Goal: Task Accomplishment & Management: Complete application form

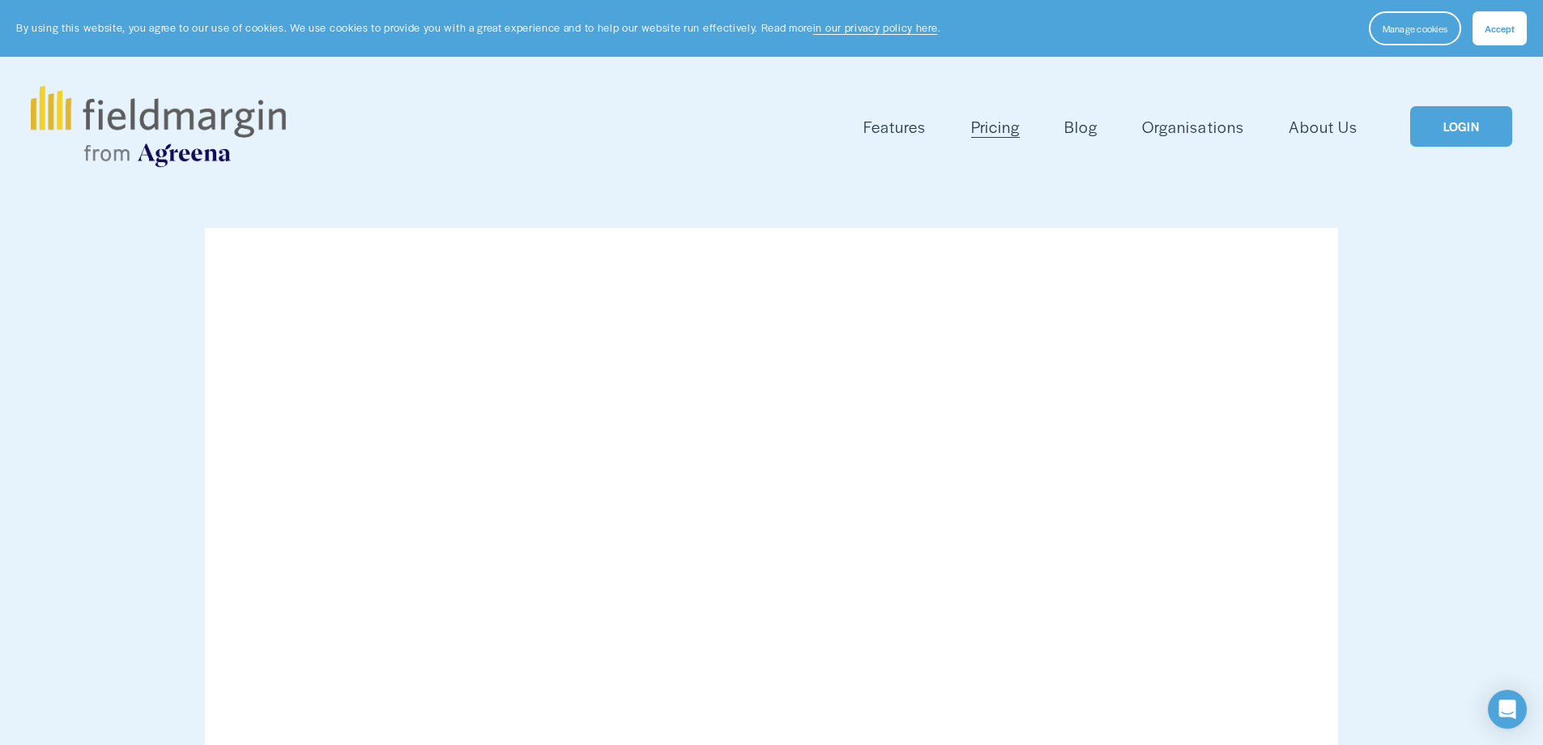
click at [1478, 131] on link "LOGIN" at bounding box center [1461, 126] width 102 height 41
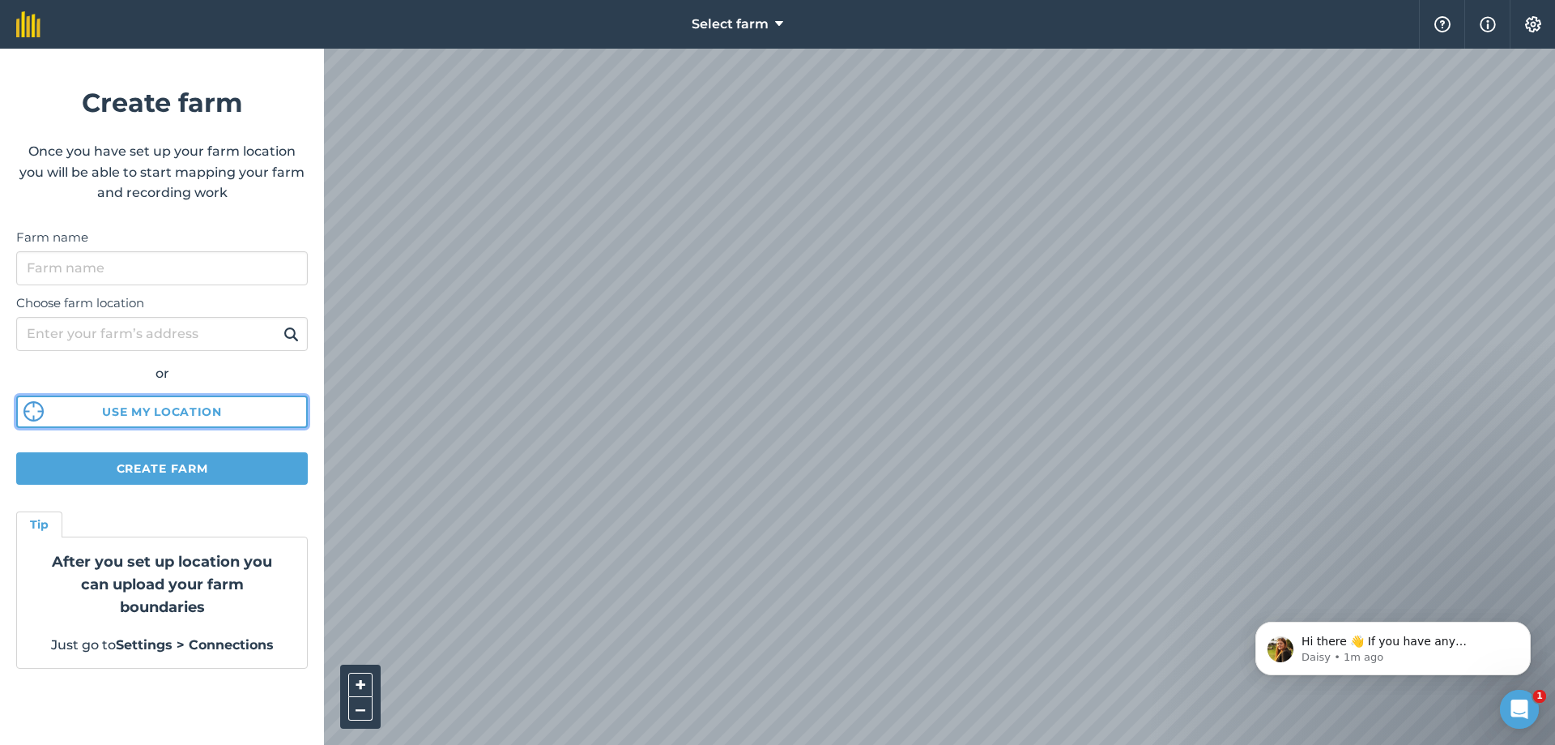
click at [201, 419] on button "Use my location" at bounding box center [162, 411] width 292 height 32
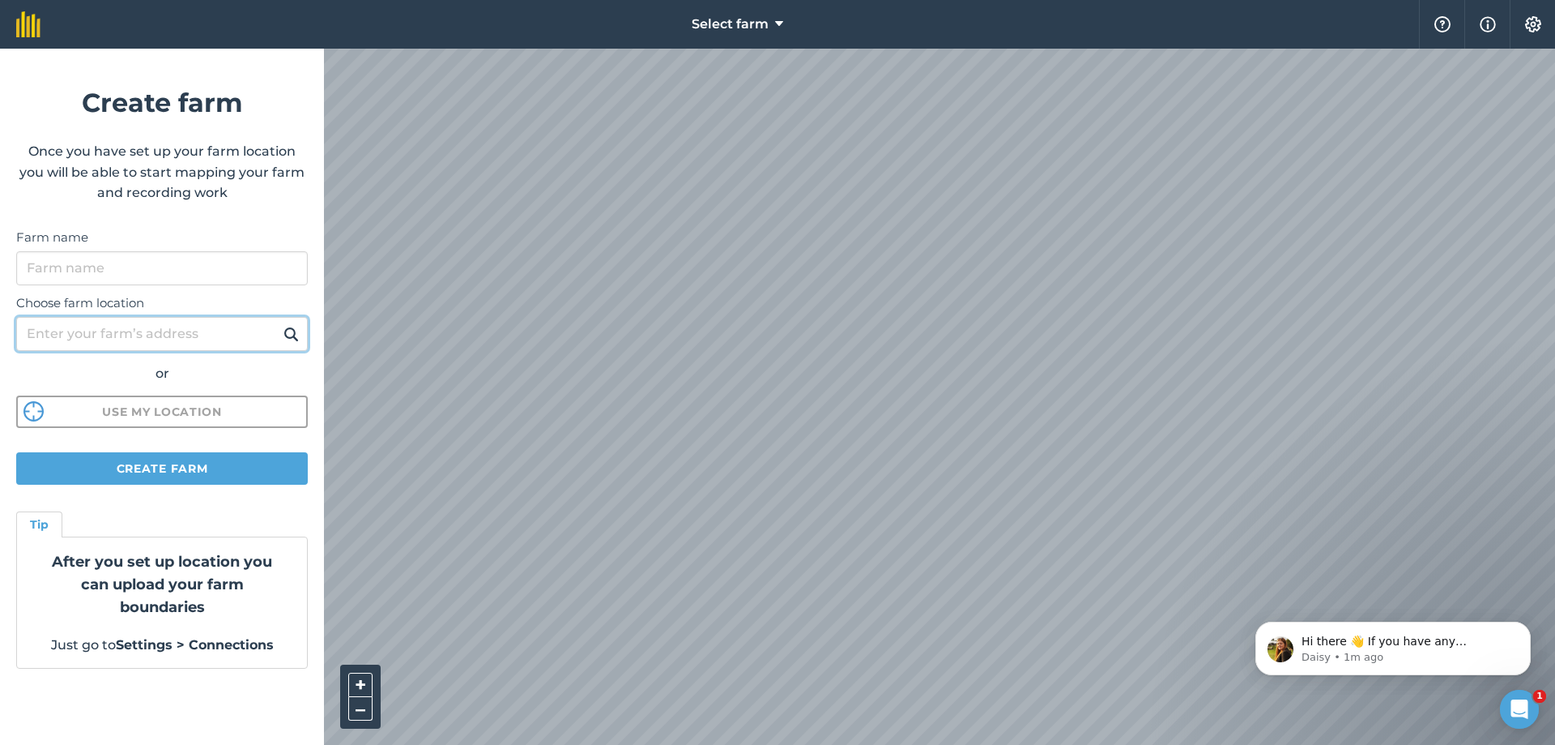
click at [144, 335] on input "Choose farm location" at bounding box center [162, 334] width 292 height 34
type input "blackwater town"
click at [279, 323] on button at bounding box center [291, 333] width 25 height 21
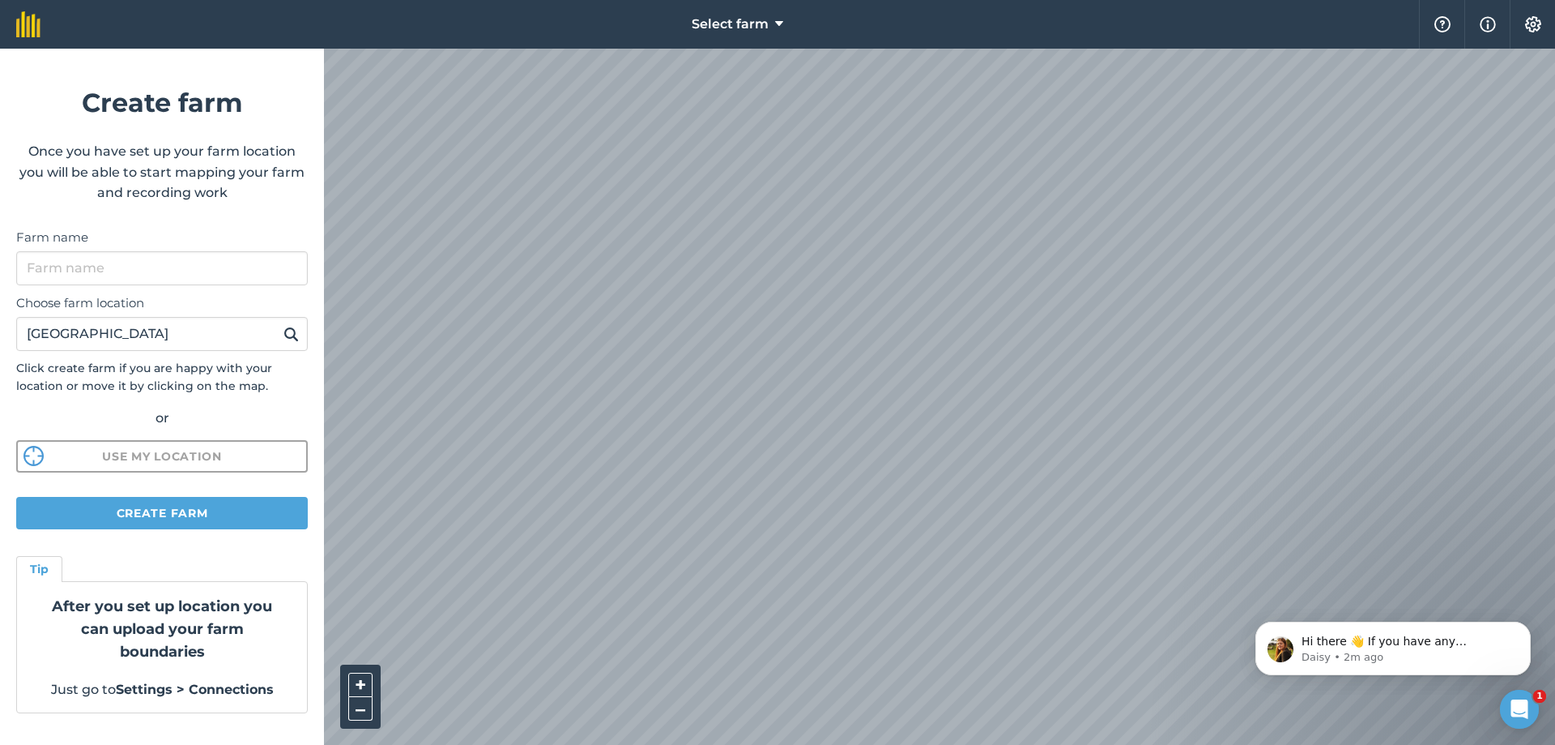
click at [190, 510] on button "Create farm" at bounding box center [162, 513] width 292 height 32
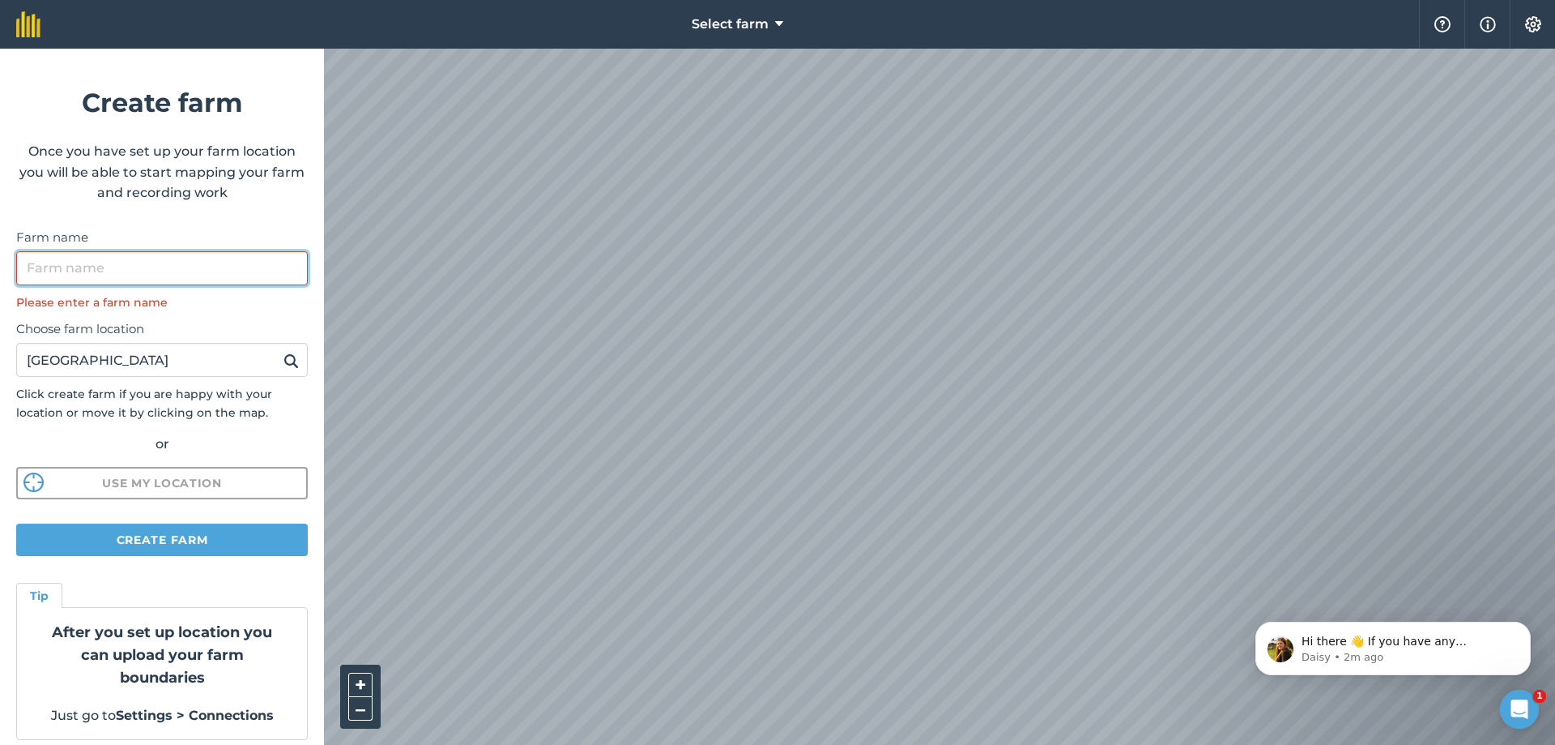
click at [121, 271] on input "Farm name" at bounding box center [162, 268] width 292 height 34
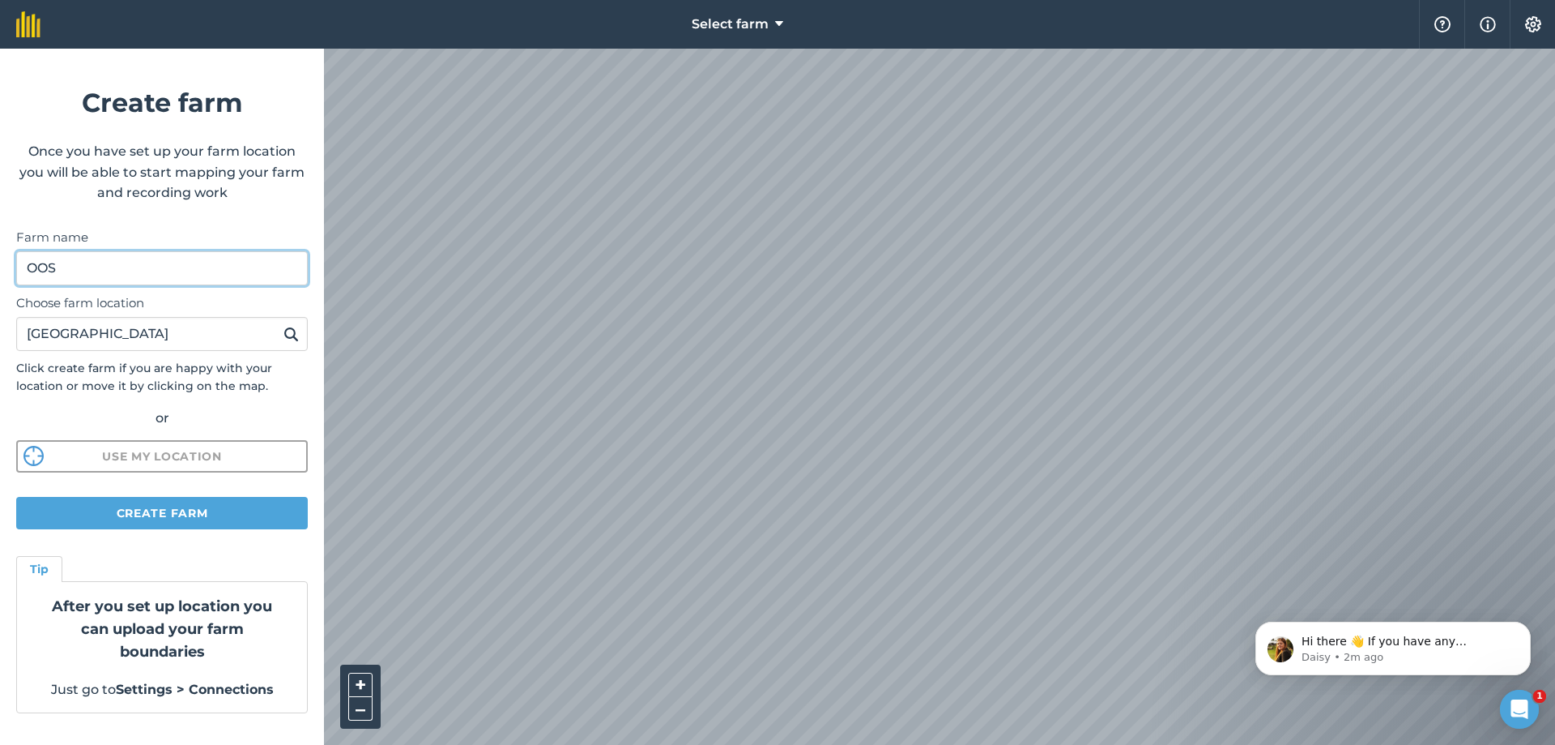
type input "OOS"
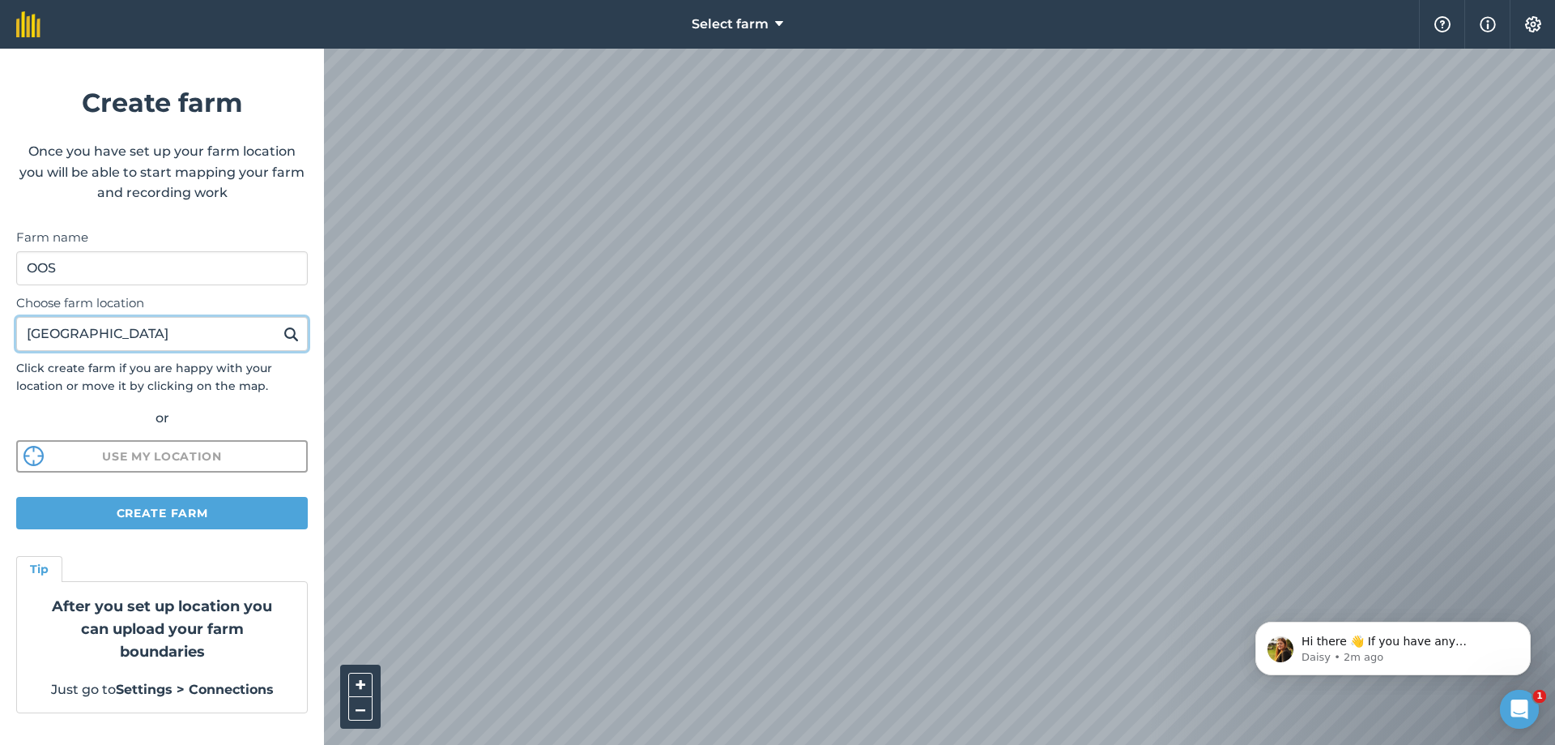
click at [105, 329] on input "blackwater town" at bounding box center [162, 334] width 292 height 34
click at [115, 339] on input "blackwatertown" at bounding box center [162, 334] width 292 height 34
click at [64, 336] on input "blackwatertown" at bounding box center [162, 334] width 292 height 34
click at [105, 337] on input "blackwatertown" at bounding box center [162, 334] width 292 height 34
click at [95, 332] on input "blackwatertown" at bounding box center [162, 334] width 292 height 34
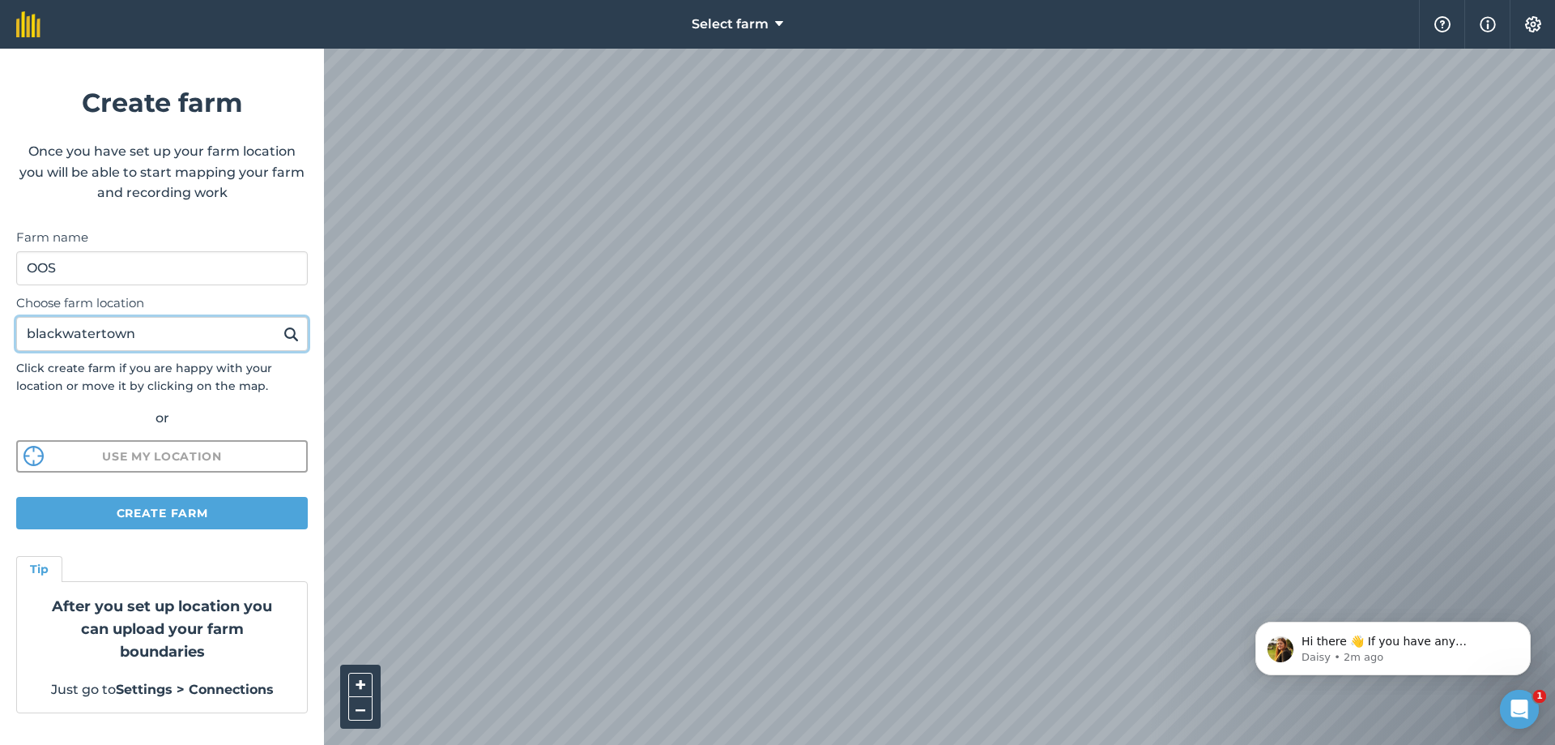
click at [98, 332] on input "blackwatertown" at bounding box center [162, 334] width 292 height 34
type input "blackwater town"
click at [211, 348] on input "blackwater town" at bounding box center [162, 334] width 292 height 34
click at [237, 326] on input "blackwater town" at bounding box center [162, 334] width 292 height 34
click at [288, 335] on img at bounding box center [291, 333] width 15 height 19
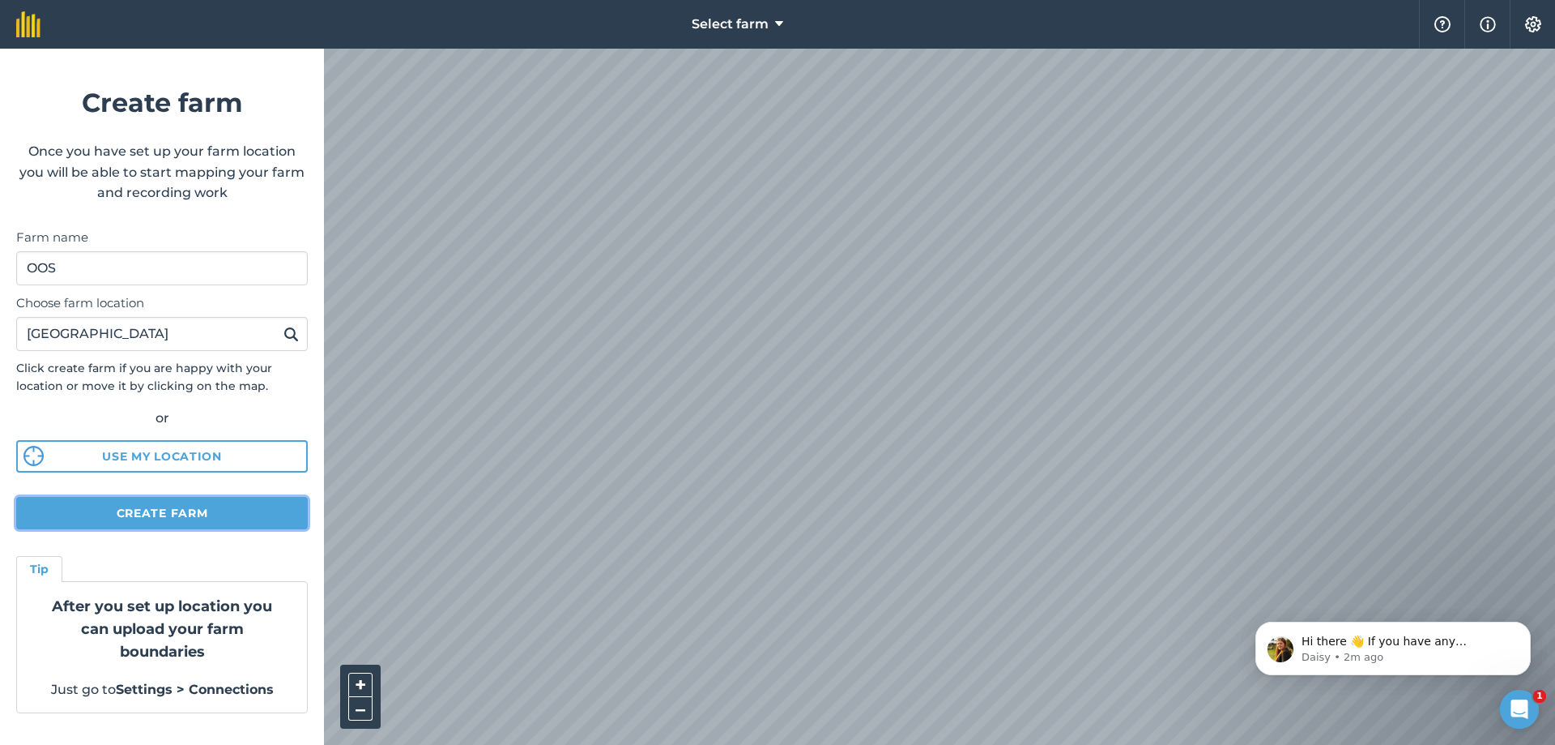
click at [164, 522] on button "Create farm" at bounding box center [162, 513] width 292 height 32
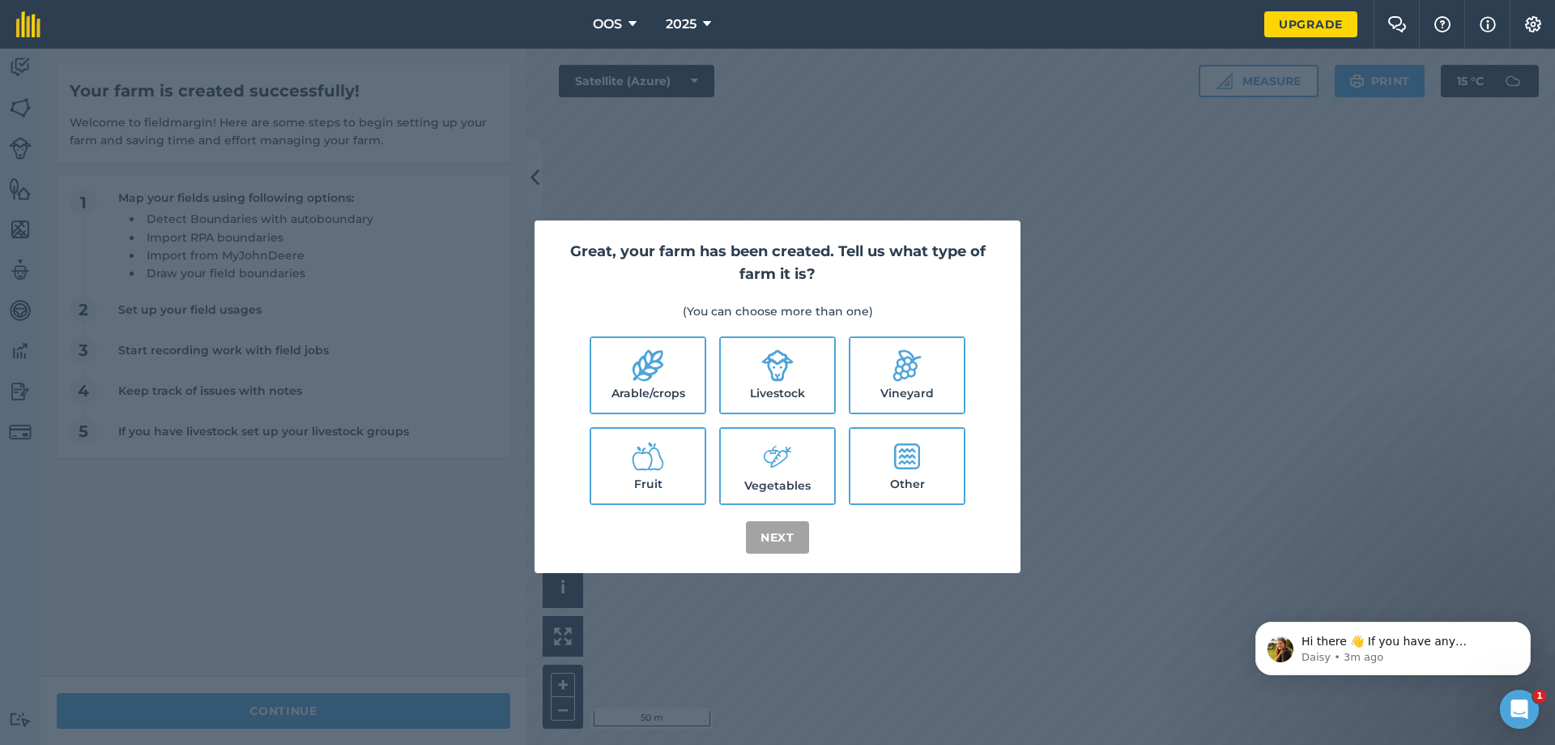
click at [901, 477] on label "Other" at bounding box center [907, 466] width 113 height 75
checkbox input "true"
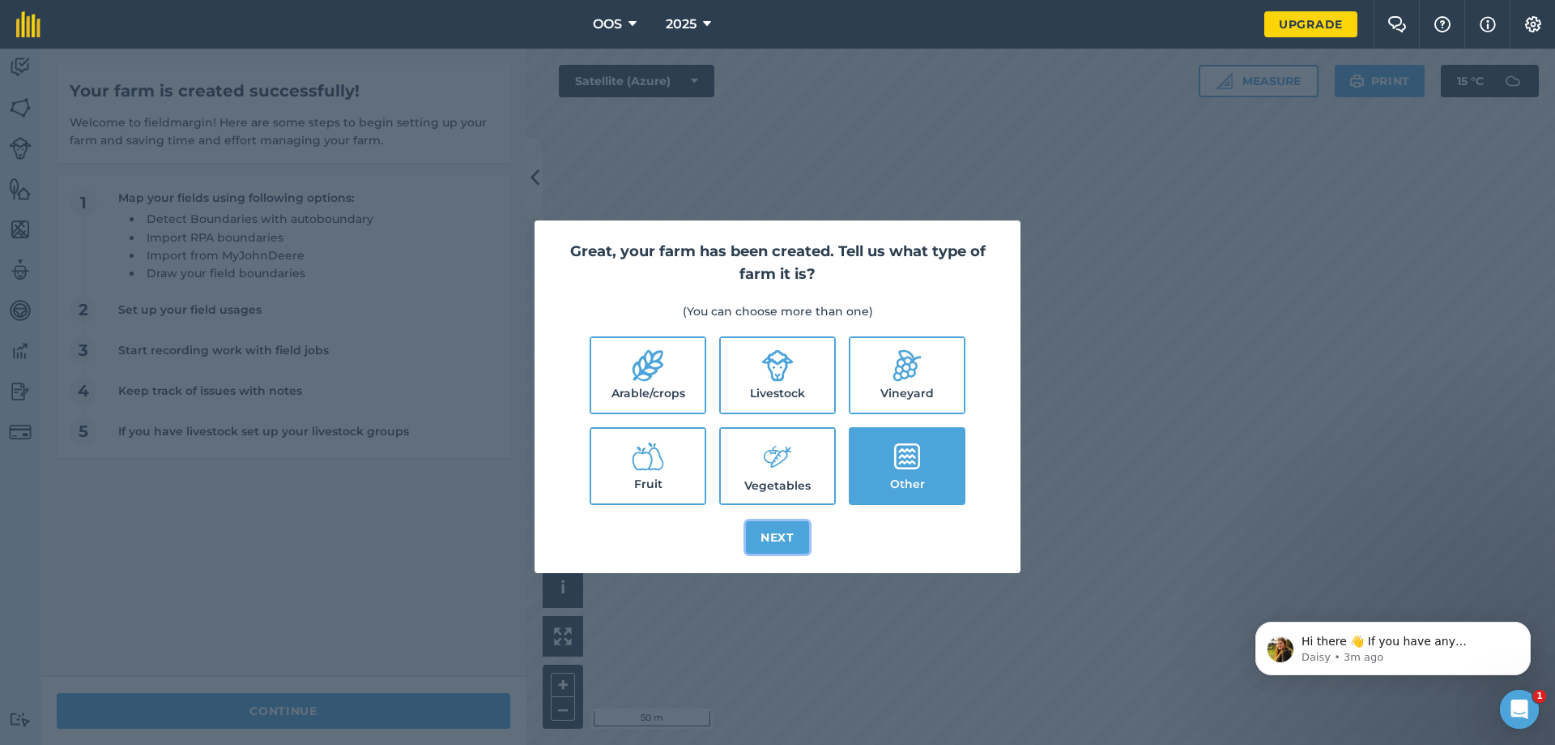
click at [775, 536] on button "Next" at bounding box center [777, 537] width 63 height 32
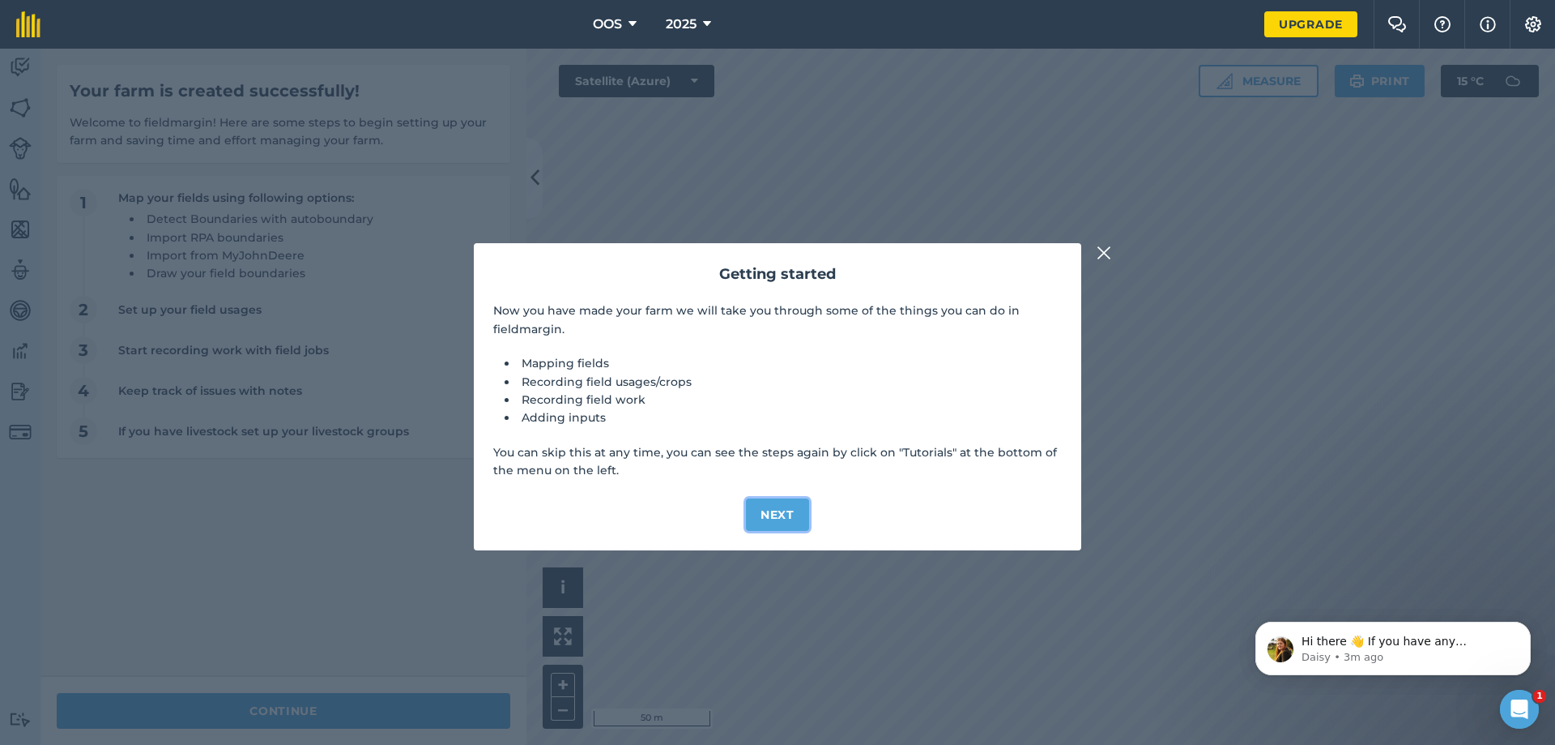
click at [778, 507] on button "Next" at bounding box center [777, 514] width 63 height 32
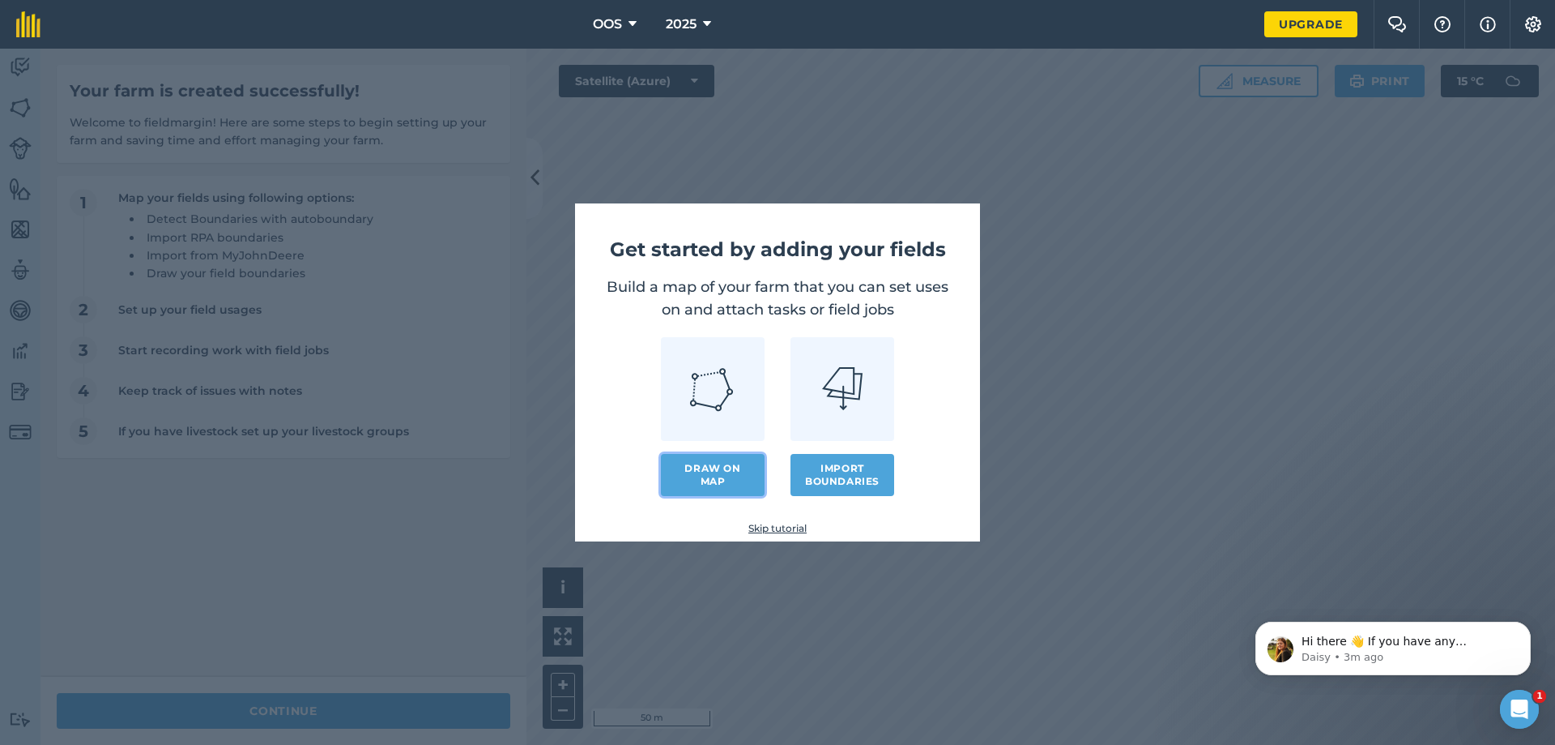
click at [733, 478] on link "Draw on map" at bounding box center [713, 475] width 104 height 42
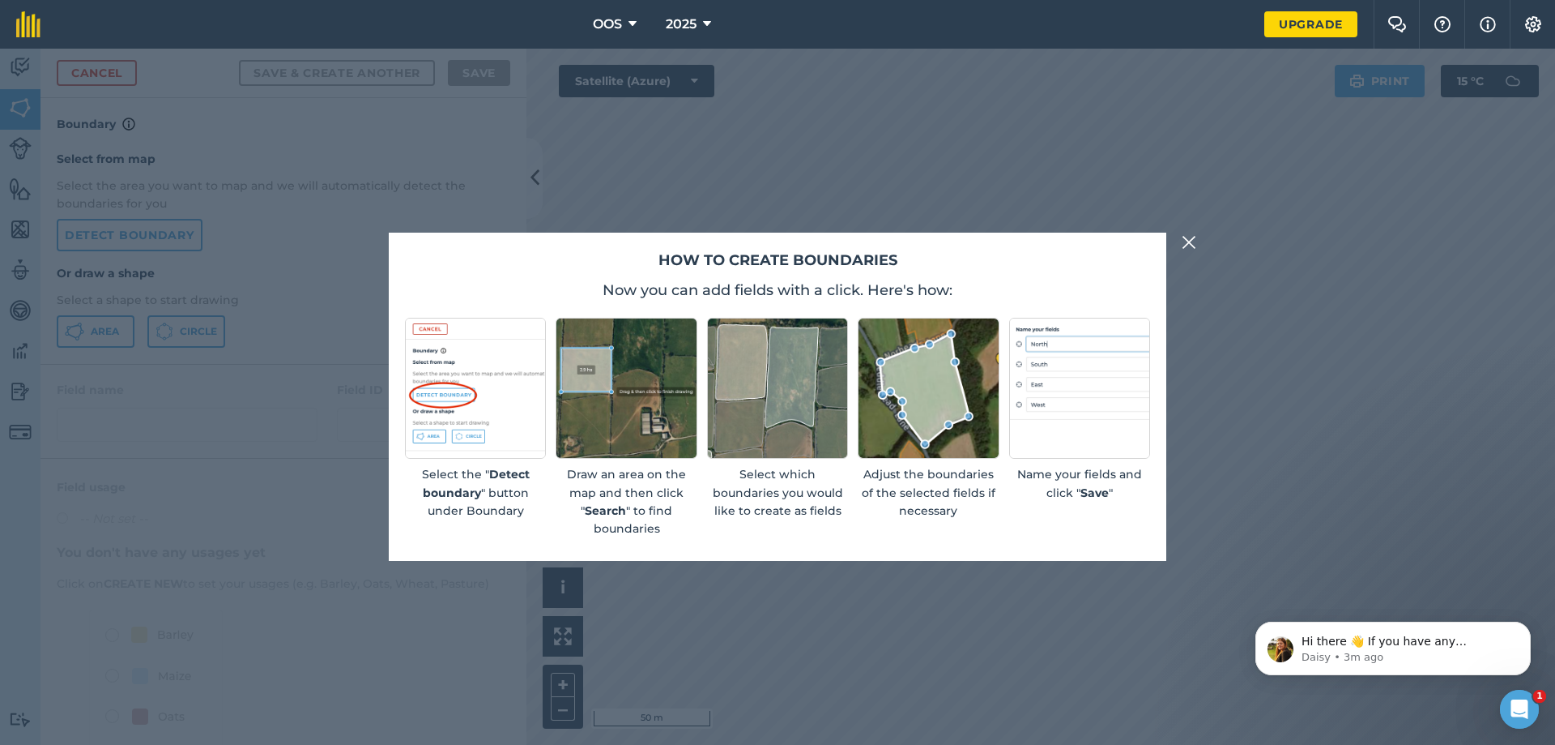
click at [973, 623] on div "How to create boundaries Now you can add fields with a click. Here's how: Selec…" at bounding box center [777, 397] width 1555 height 696
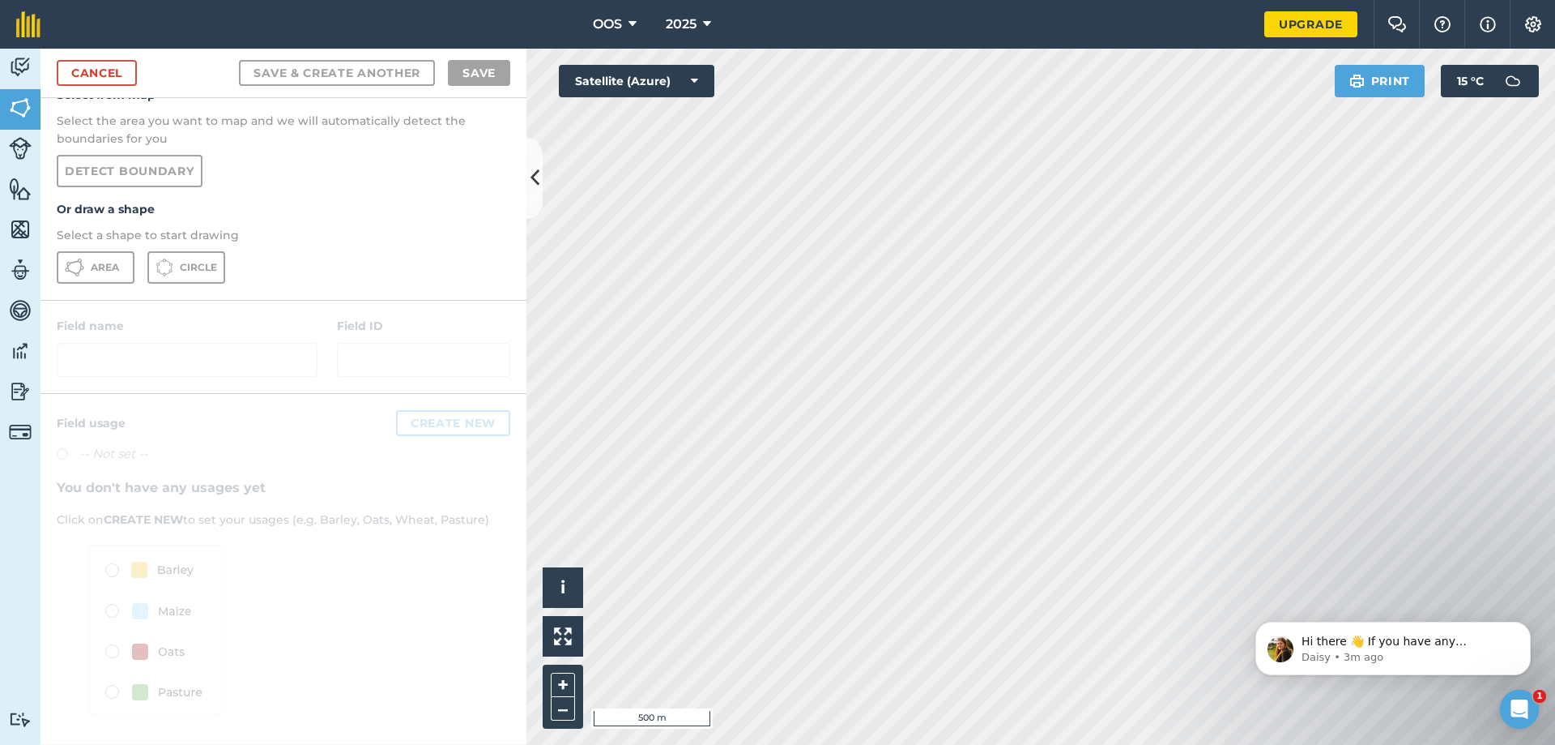
scroll to position [65, 0]
click at [1131, 744] on html "OOS 2025 Upgrade Farm Chat Help Info Settings Map printing is not available on …" at bounding box center [777, 372] width 1555 height 745
click at [503, 228] on div "Activity Fields Livestock Features Maps Team Vehicles Data Reporting Billing Tu…" at bounding box center [777, 397] width 1555 height 696
click at [119, 163] on link "Detect boundary" at bounding box center [130, 170] width 146 height 32
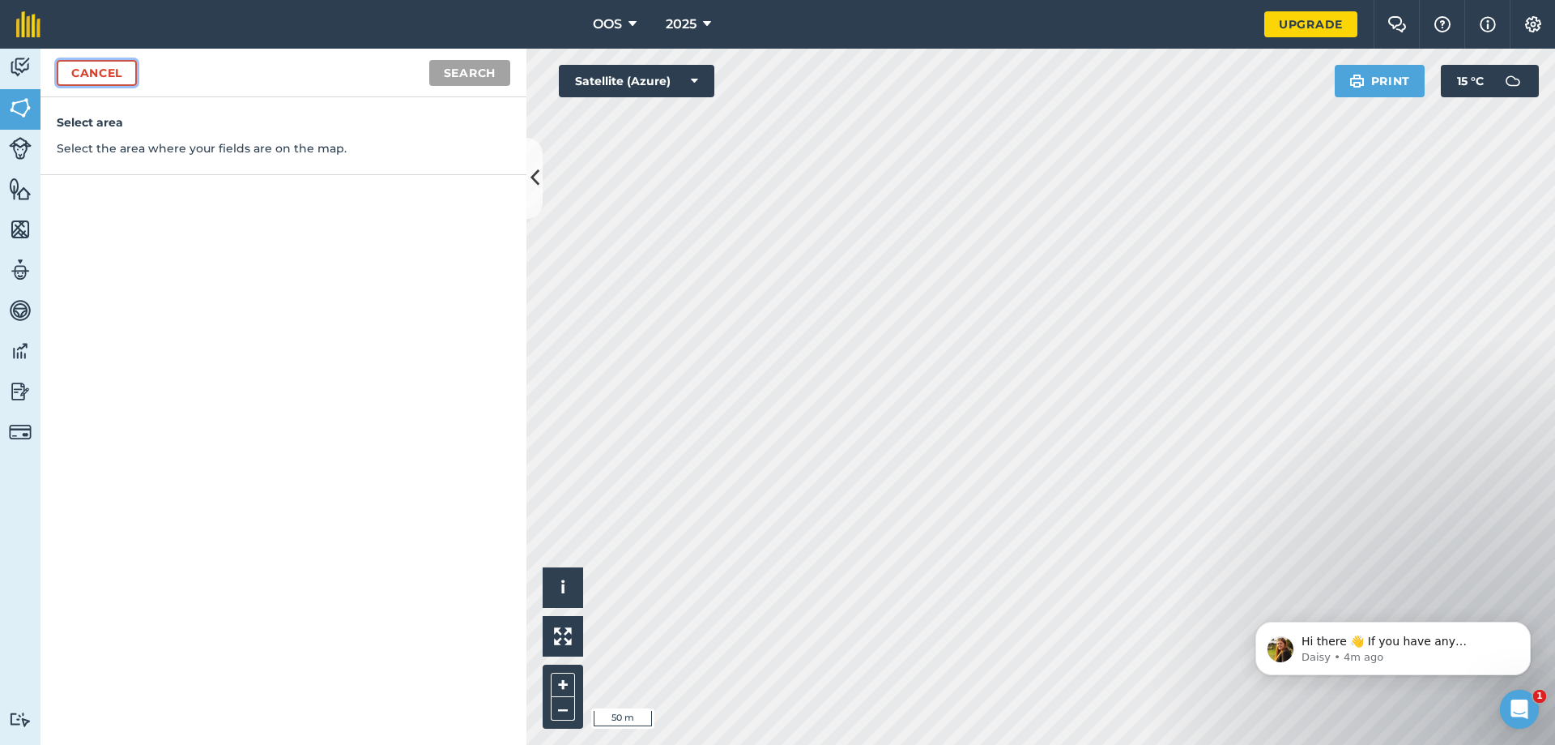
click at [103, 62] on link "Cancel" at bounding box center [97, 73] width 80 height 26
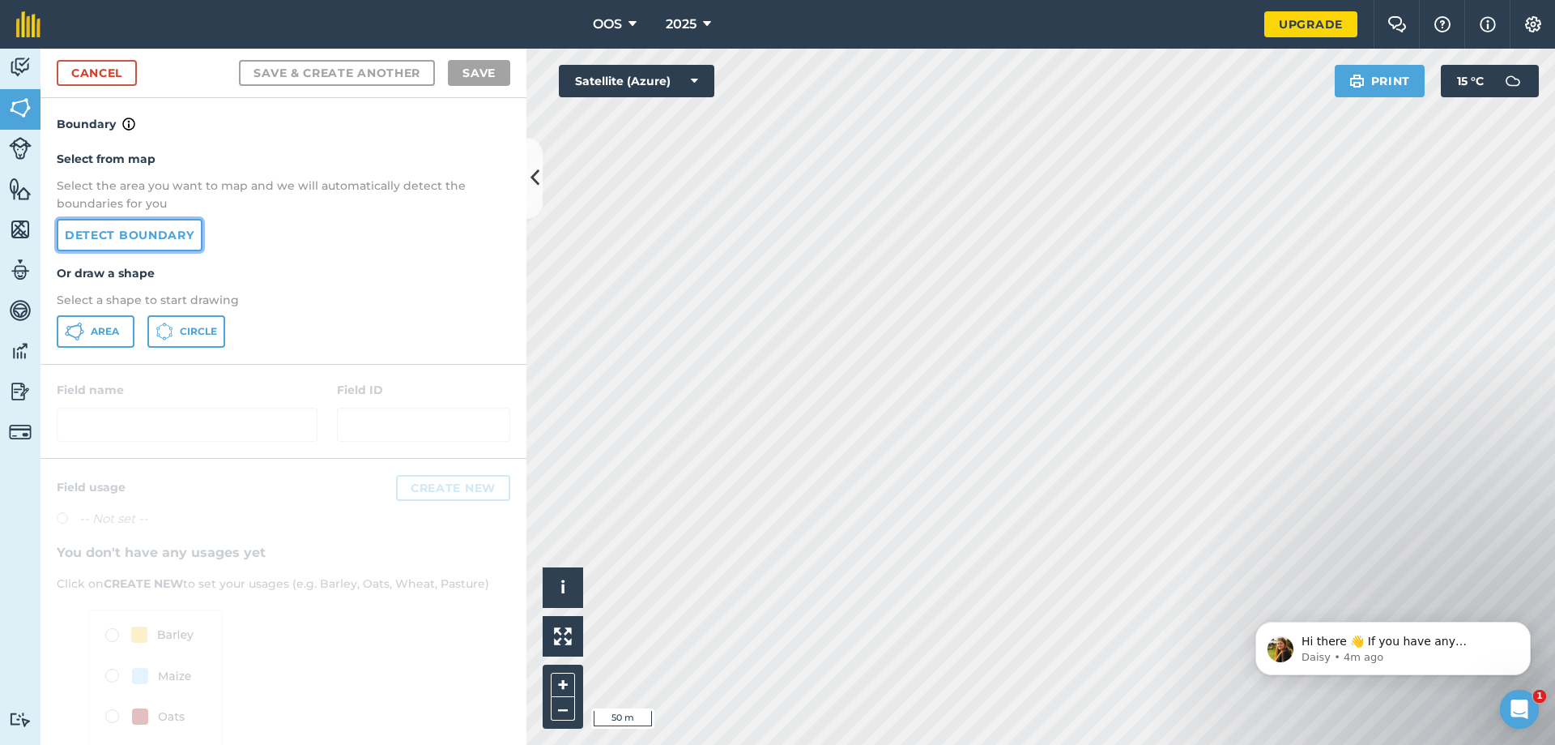
click at [158, 227] on link "Detect boundary" at bounding box center [130, 235] width 146 height 32
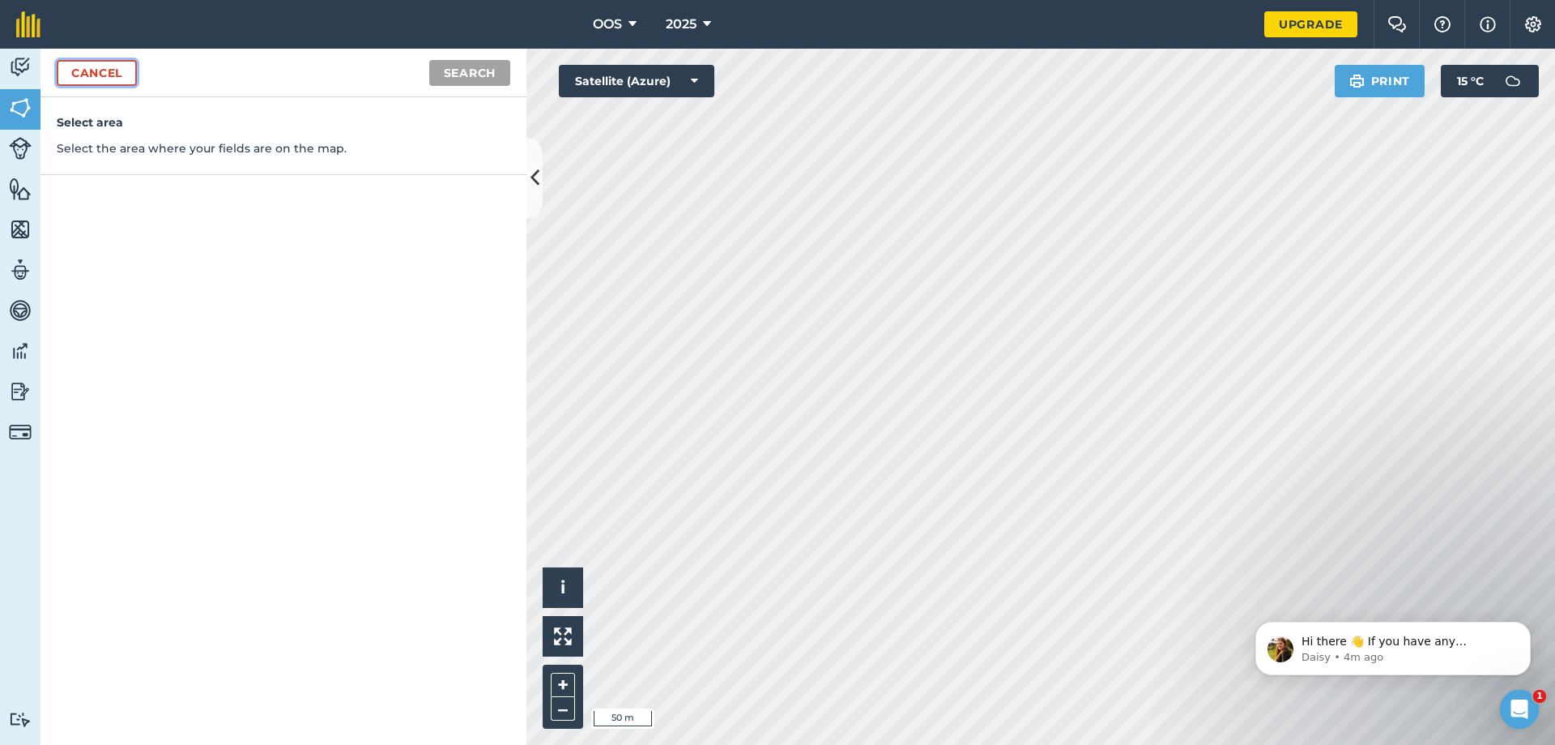
click at [105, 69] on link "Cancel" at bounding box center [97, 73] width 80 height 26
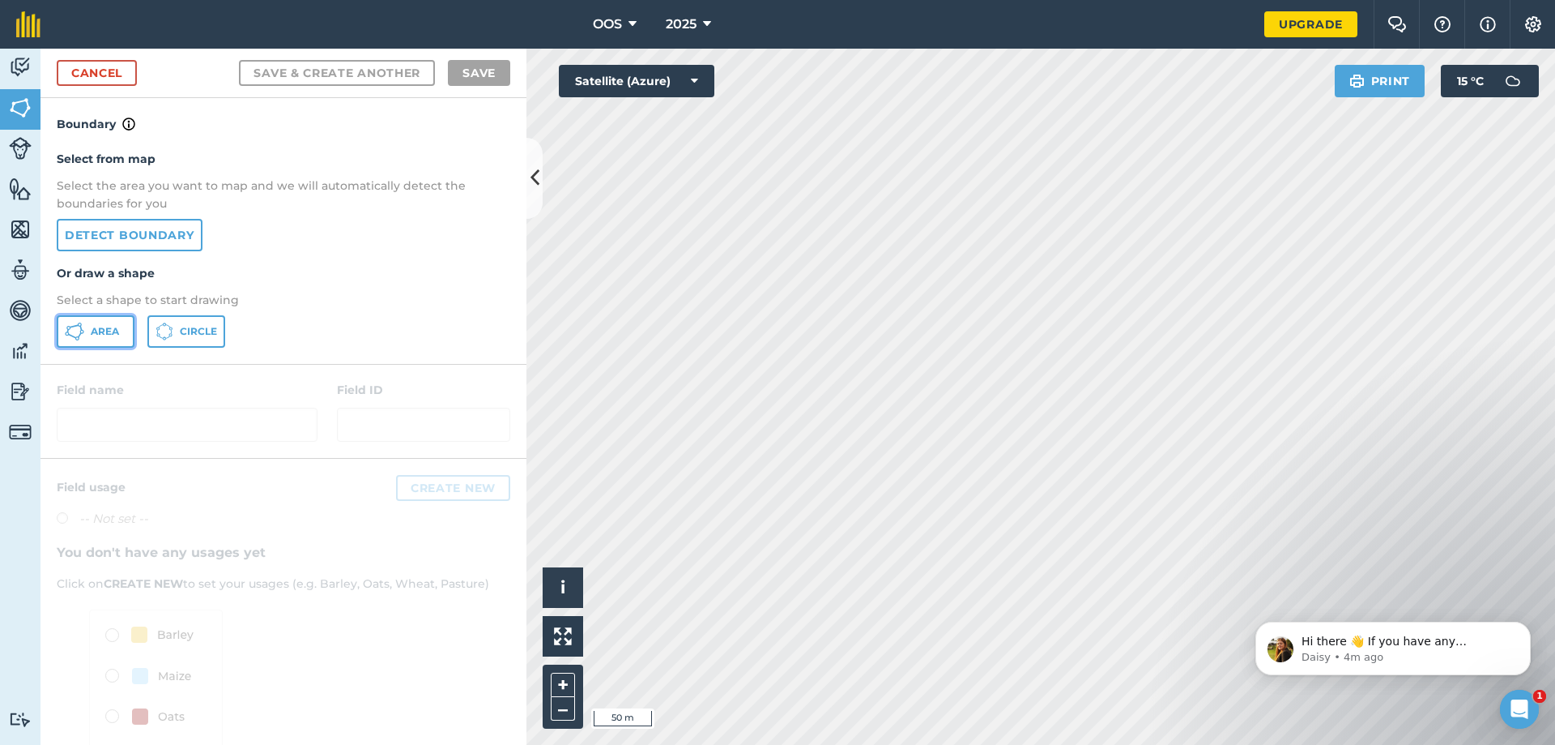
click at [114, 327] on span "Area" at bounding box center [105, 331] width 28 height 13
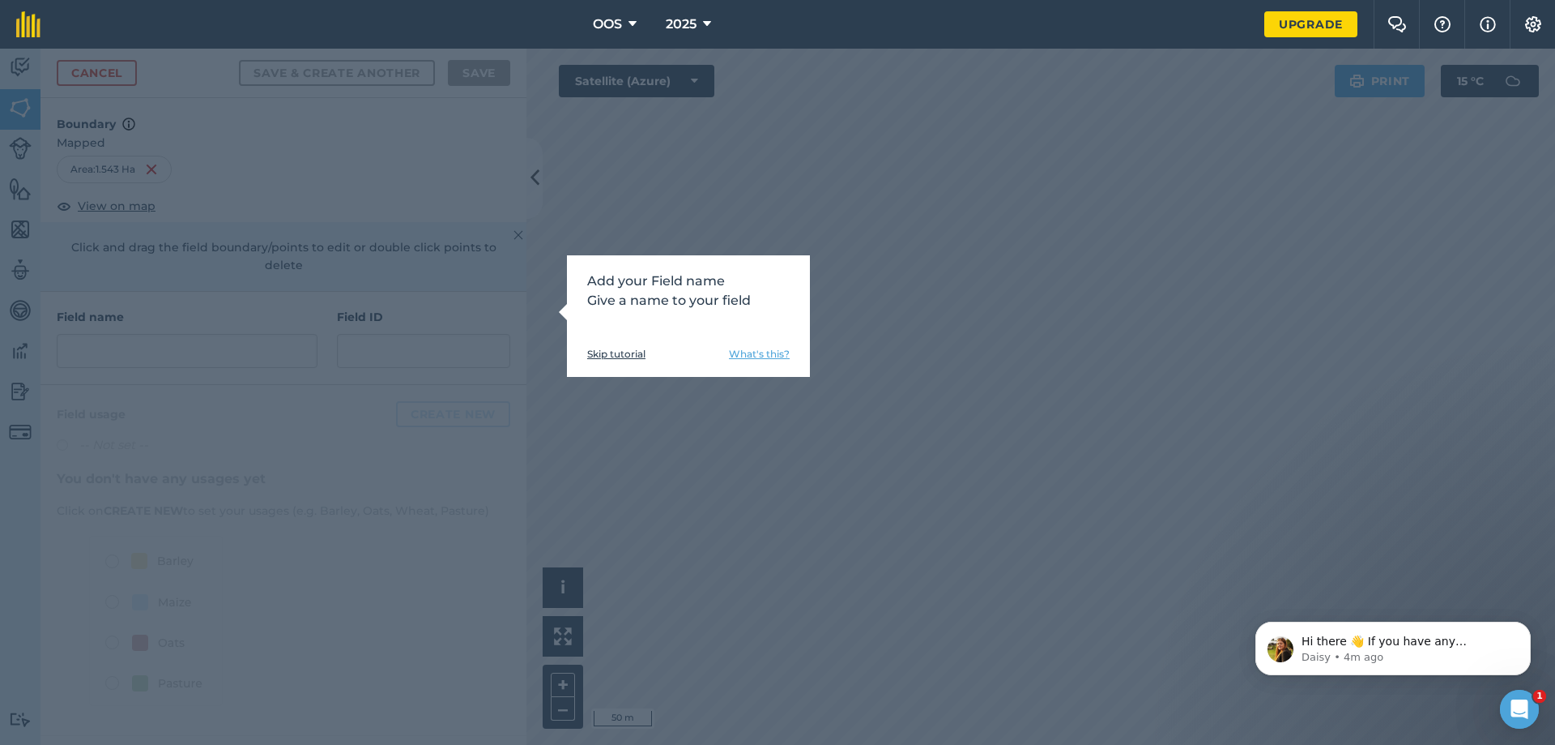
click at [625, 352] on link "Skip tutorial" at bounding box center [616, 354] width 58 height 13
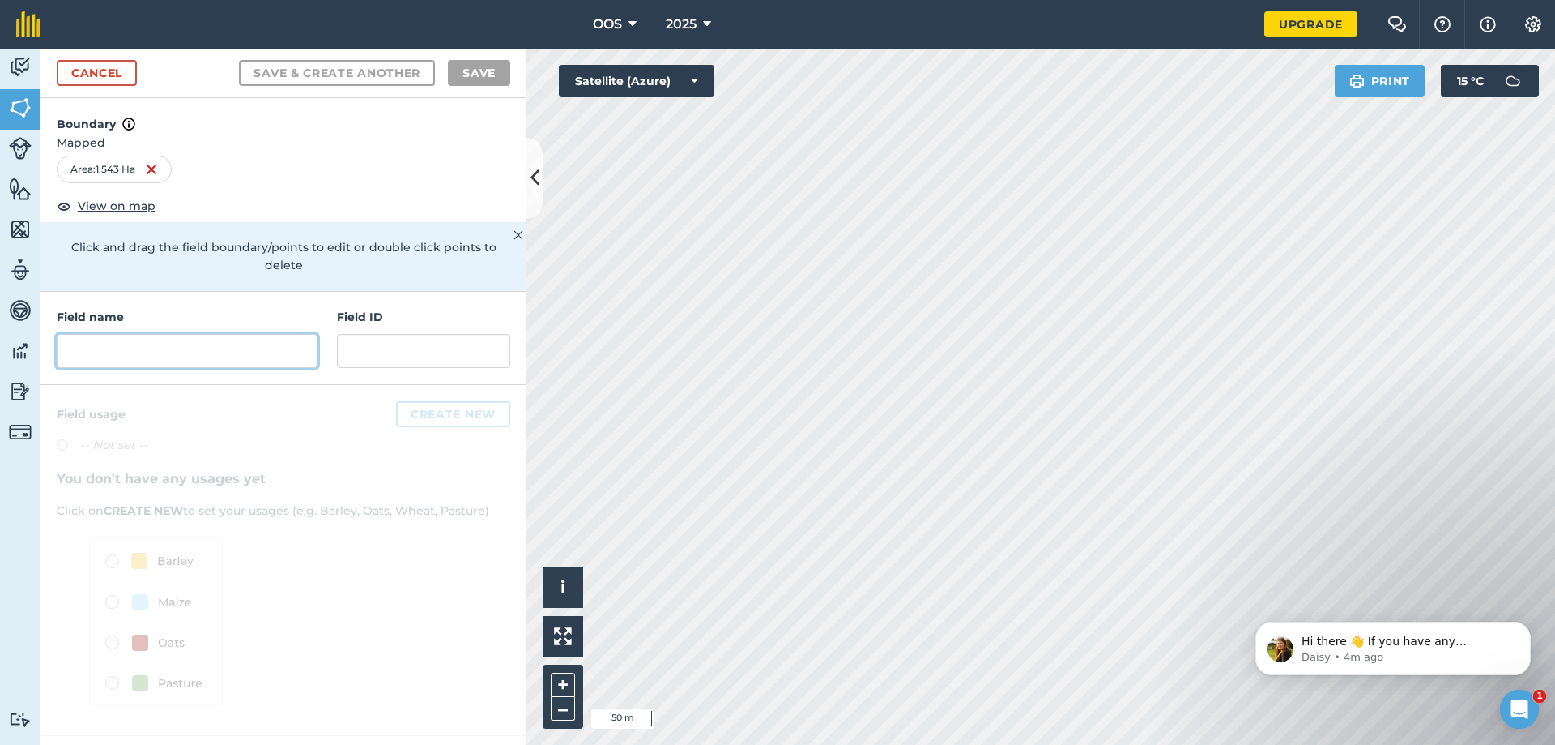
click at [200, 343] on input "text" at bounding box center [187, 351] width 261 height 34
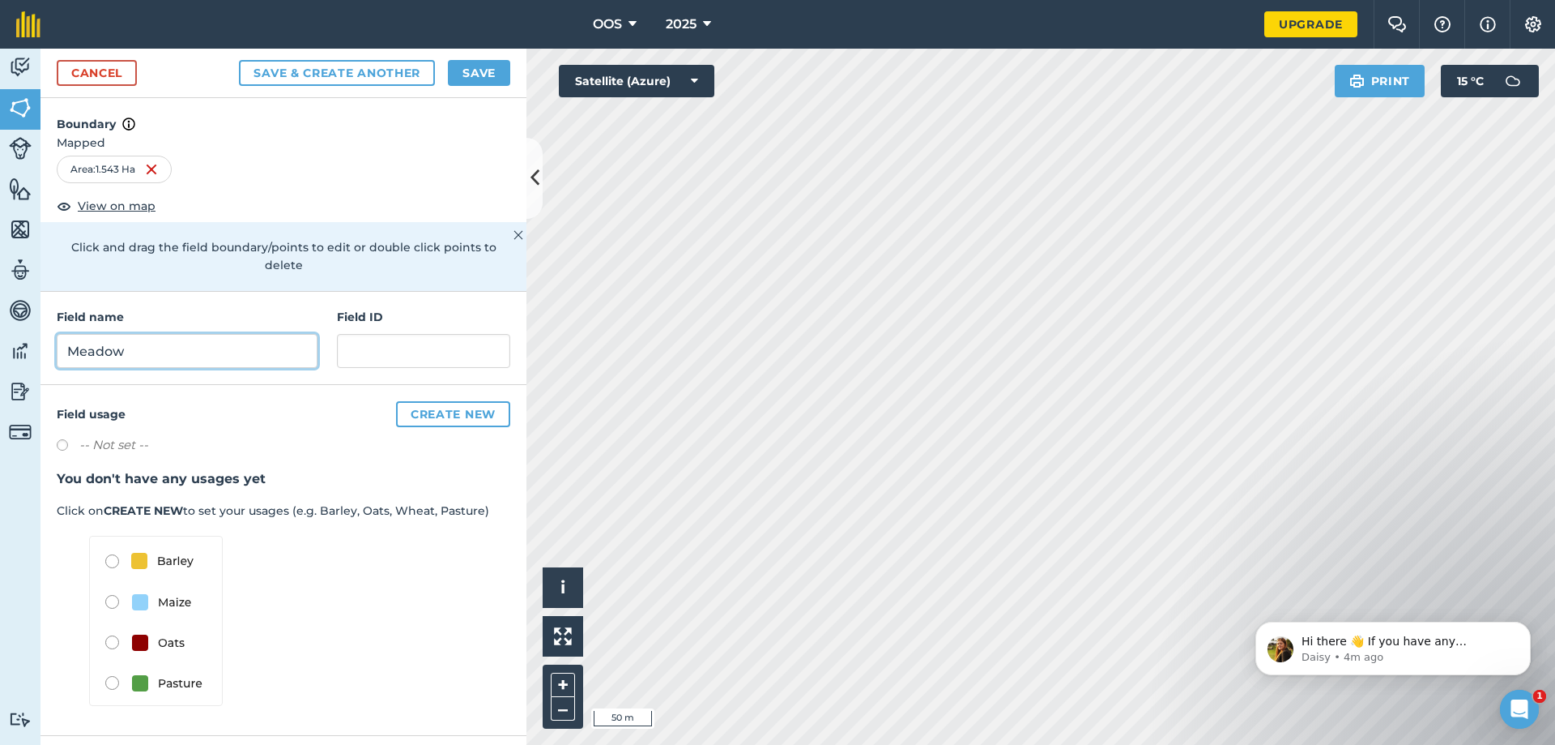
type input "Meadow"
click at [417, 349] on input "text" at bounding box center [423, 351] width 173 height 34
click at [110, 669] on img at bounding box center [156, 621] width 134 height 170
click at [113, 663] on img at bounding box center [156, 621] width 134 height 170
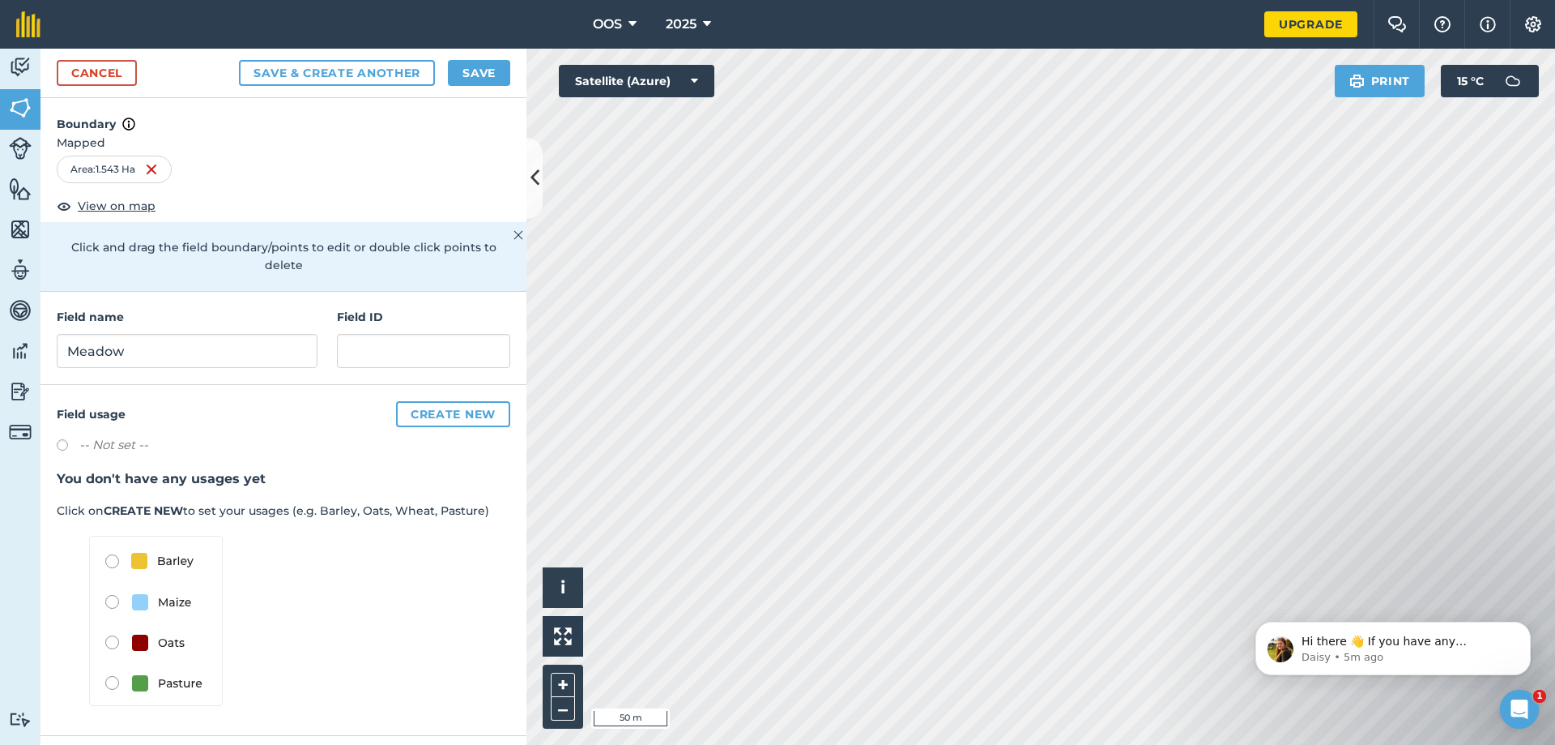
click at [113, 663] on img at bounding box center [156, 621] width 134 height 170
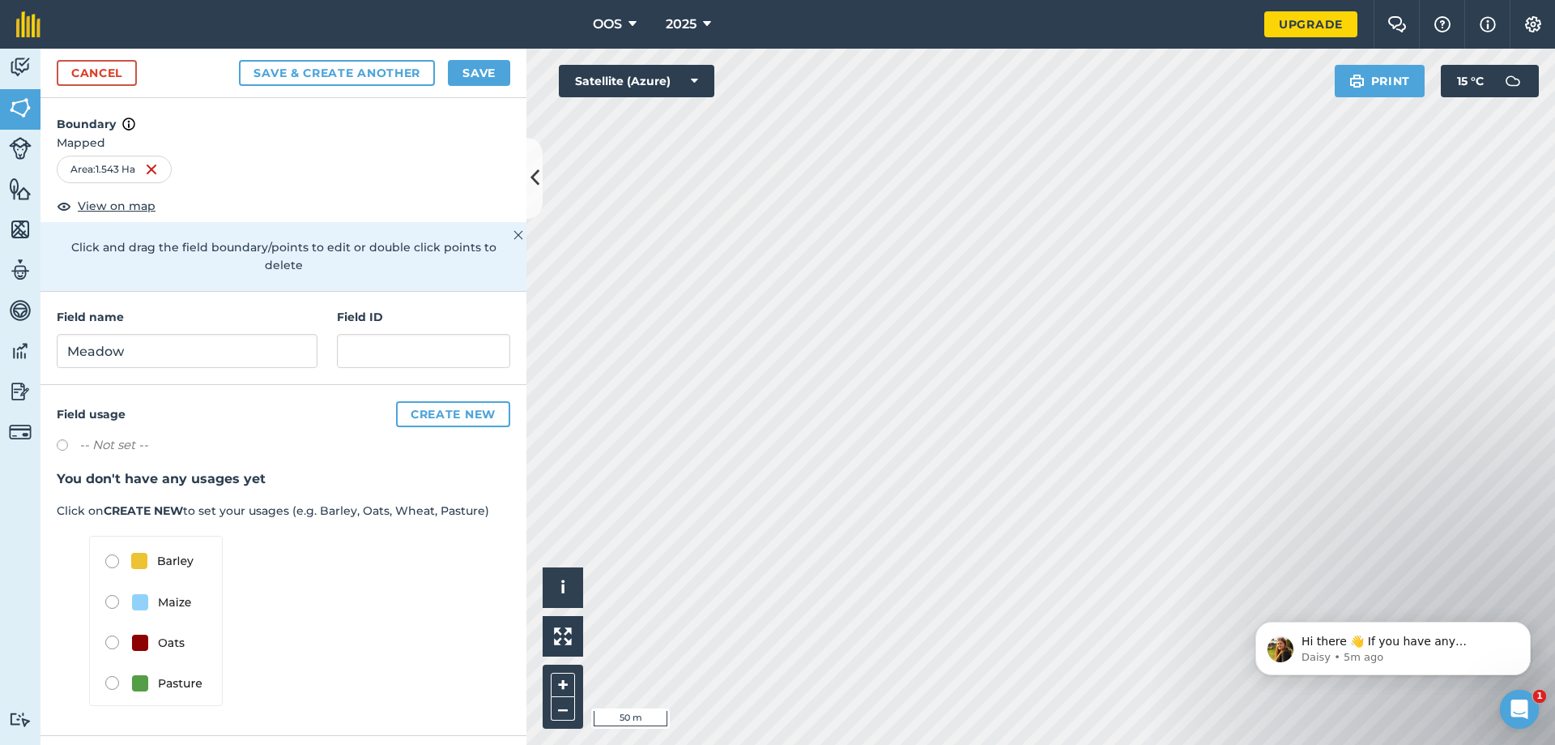
click at [113, 663] on img at bounding box center [156, 621] width 134 height 170
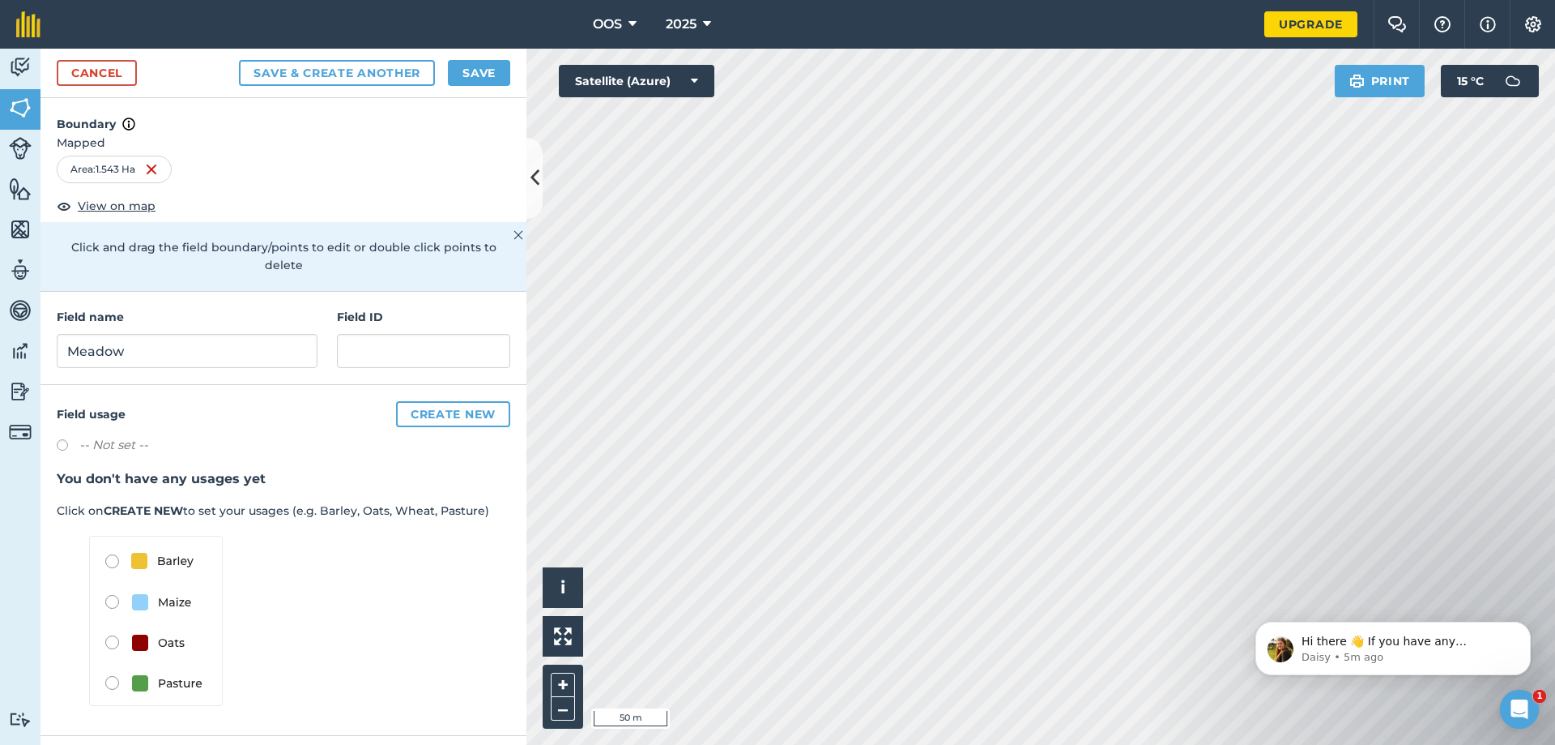
click at [113, 663] on img at bounding box center [156, 621] width 134 height 170
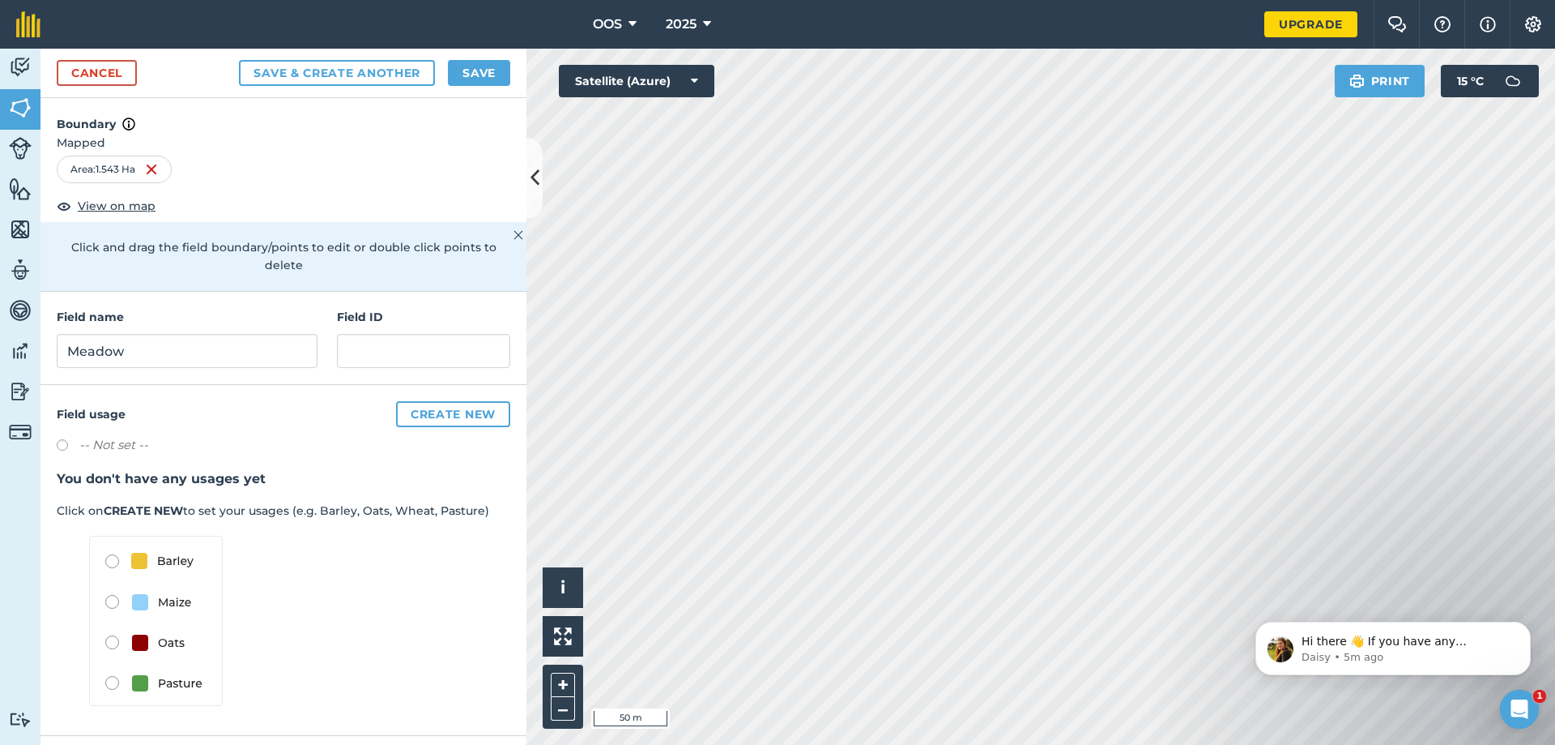
click at [63, 439] on label at bounding box center [68, 447] width 23 height 16
radio input "true"
click at [66, 439] on label at bounding box center [68, 447] width 23 height 16
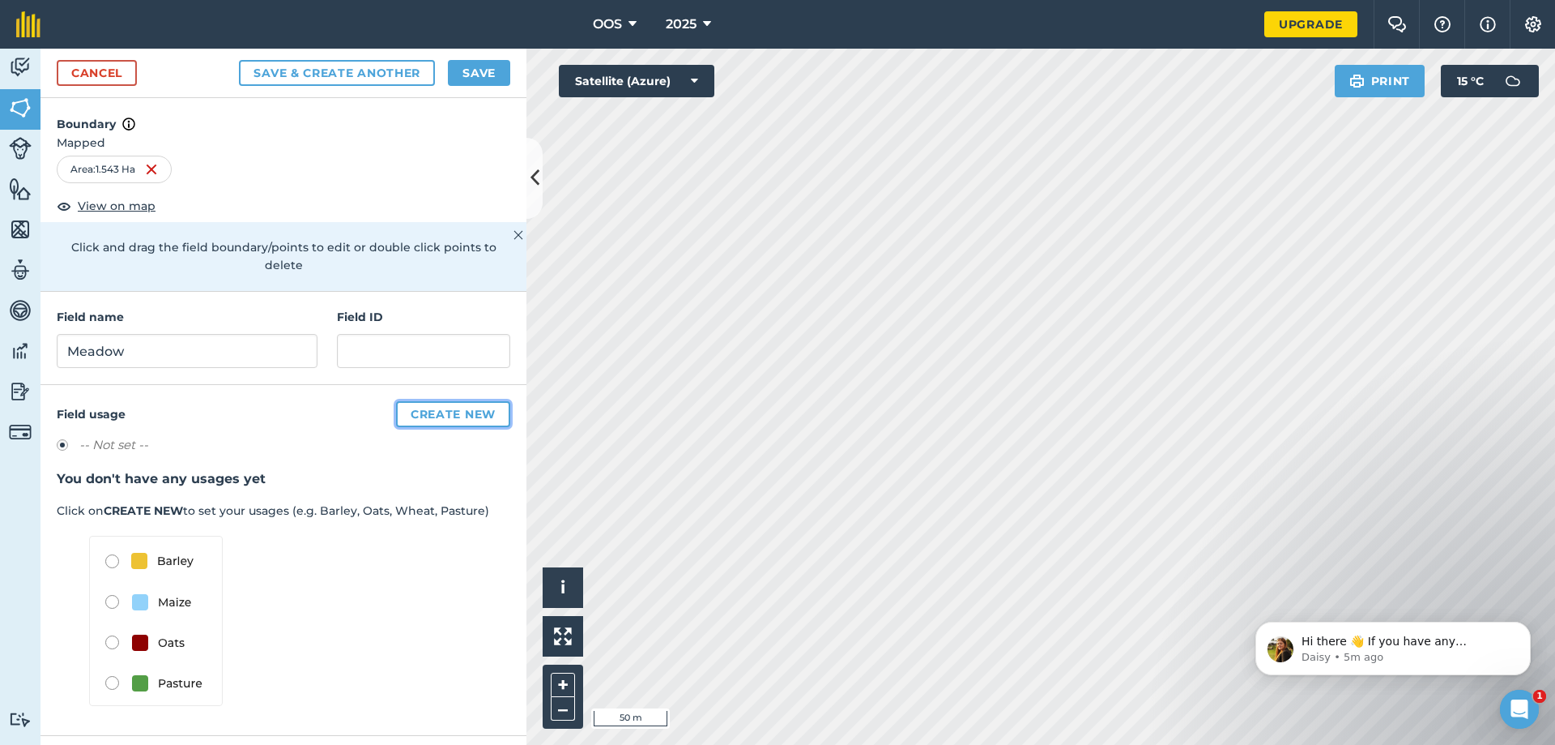
click at [467, 401] on button "Create new" at bounding box center [453, 414] width 114 height 26
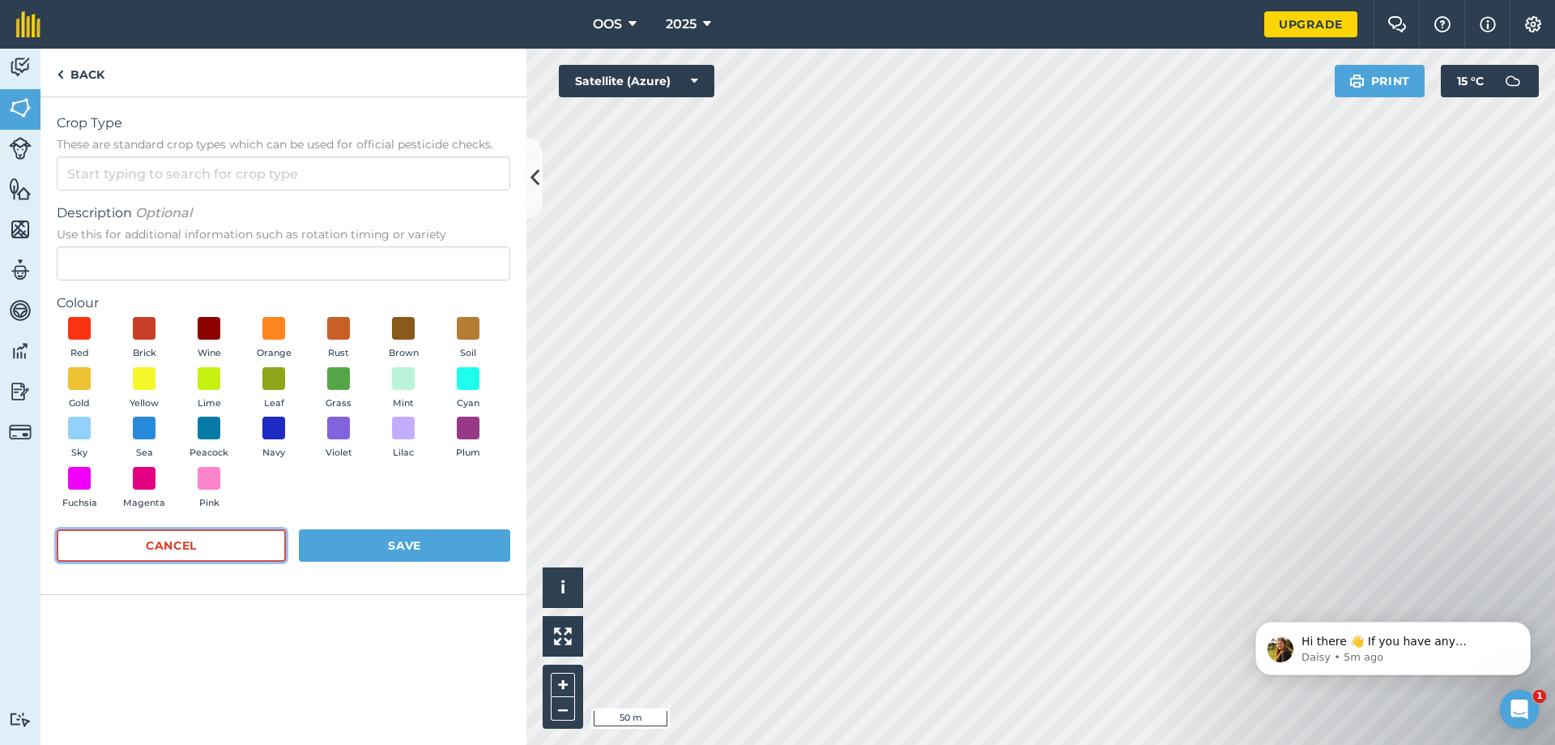
click at [195, 548] on button "Cancel" at bounding box center [171, 545] width 229 height 32
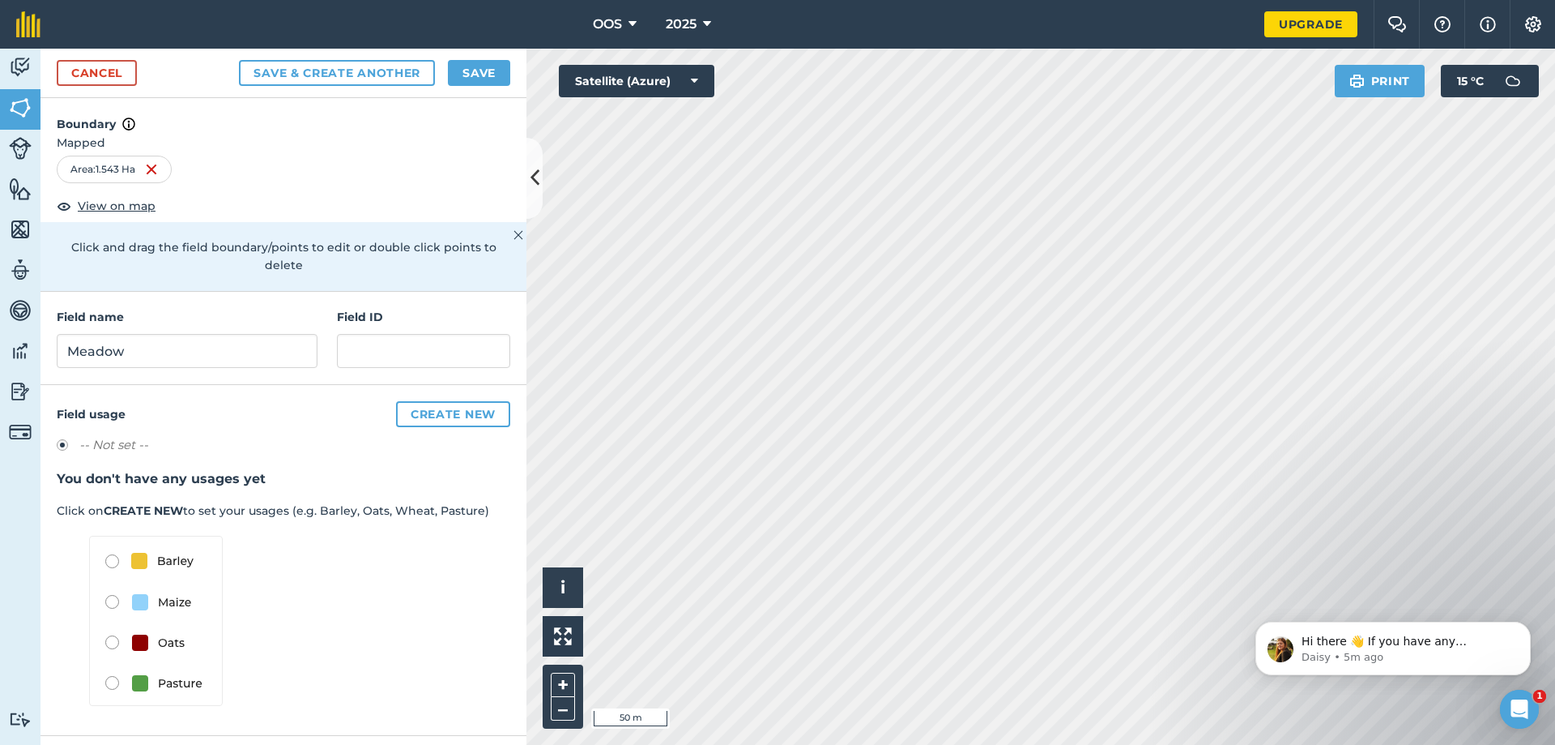
click at [112, 667] on img at bounding box center [156, 621] width 134 height 170
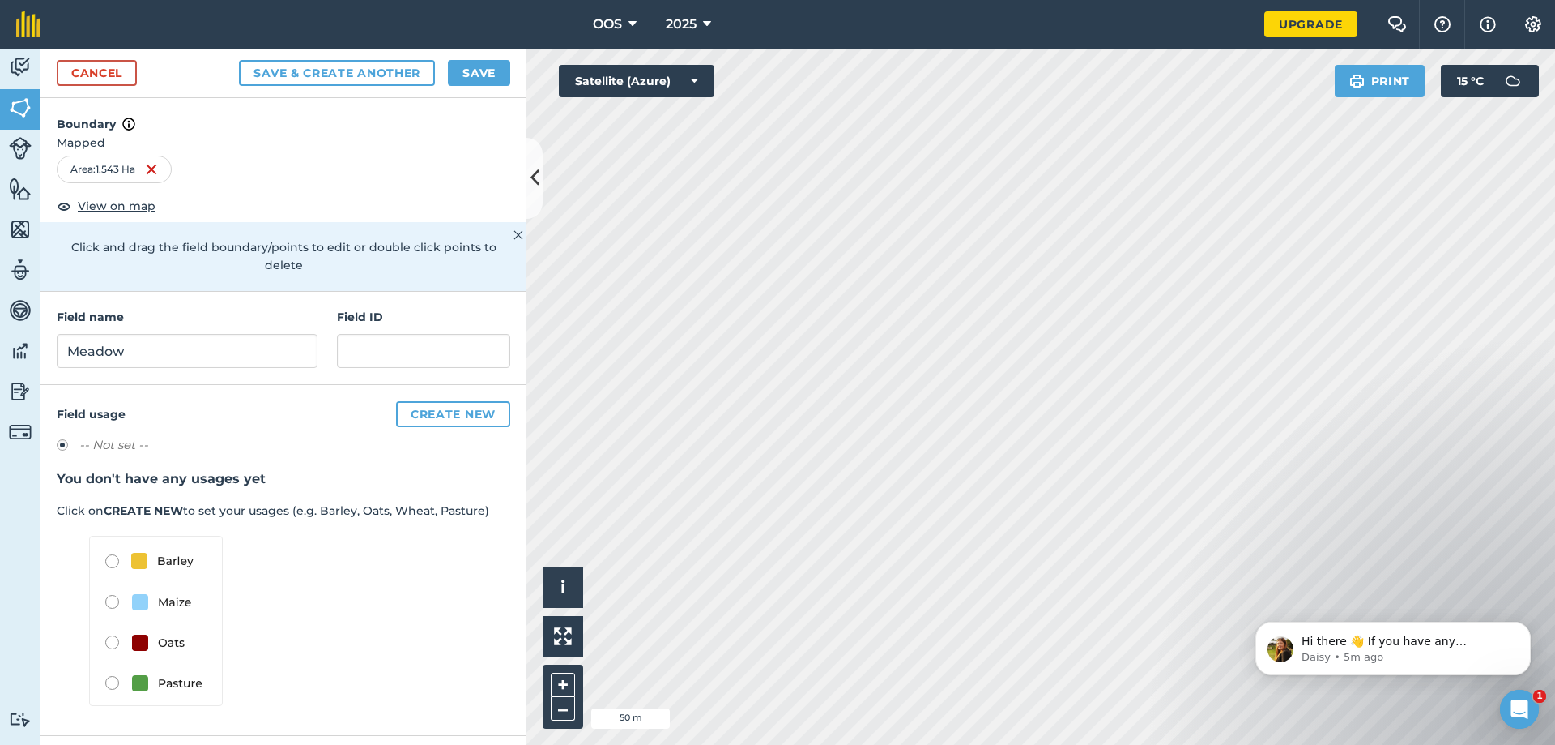
click at [112, 667] on img at bounding box center [156, 621] width 134 height 170
click at [113, 664] on img at bounding box center [156, 621] width 134 height 170
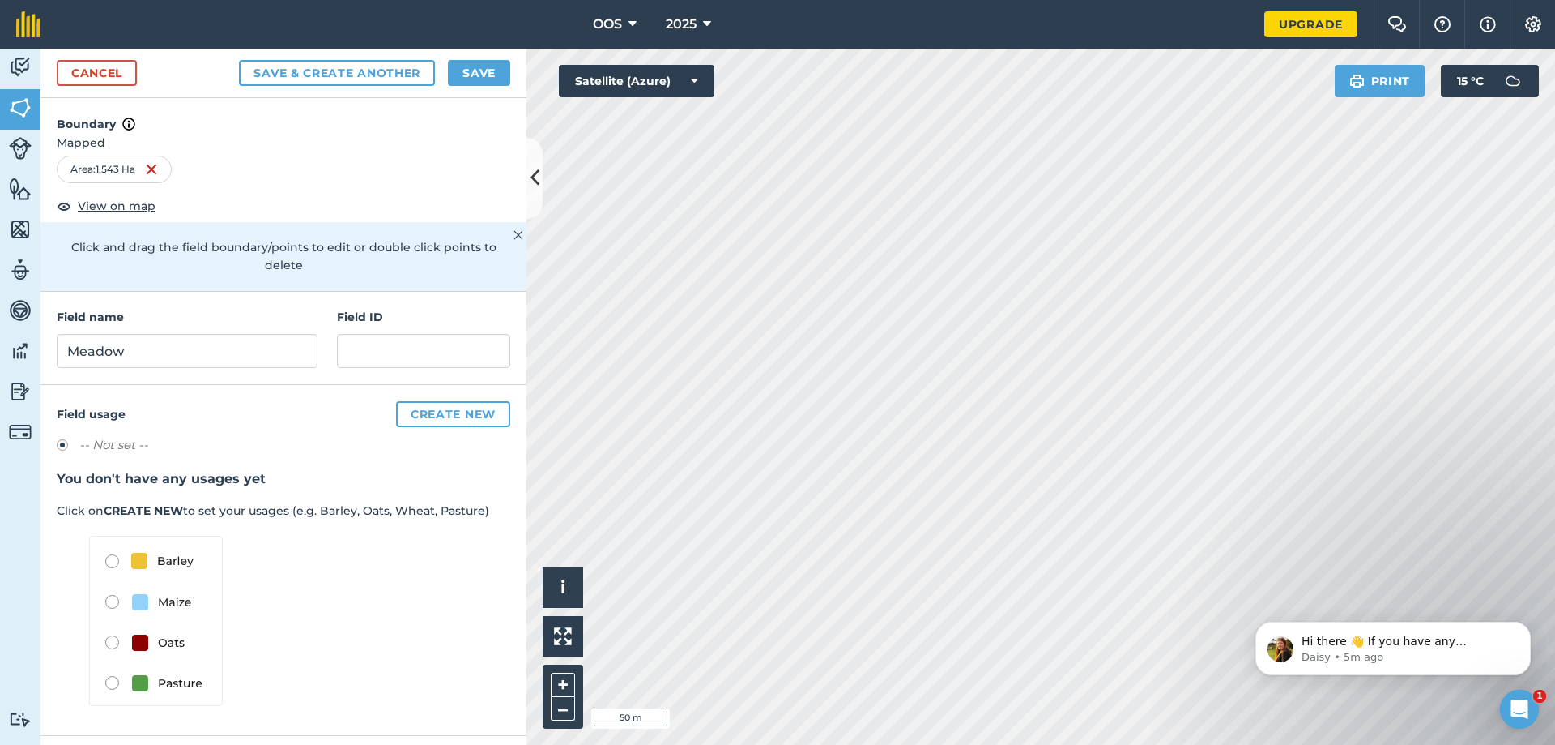
click at [113, 664] on img at bounding box center [156, 621] width 134 height 170
click at [116, 662] on img at bounding box center [156, 621] width 134 height 170
click at [476, 401] on button "Create new" at bounding box center [453, 414] width 114 height 26
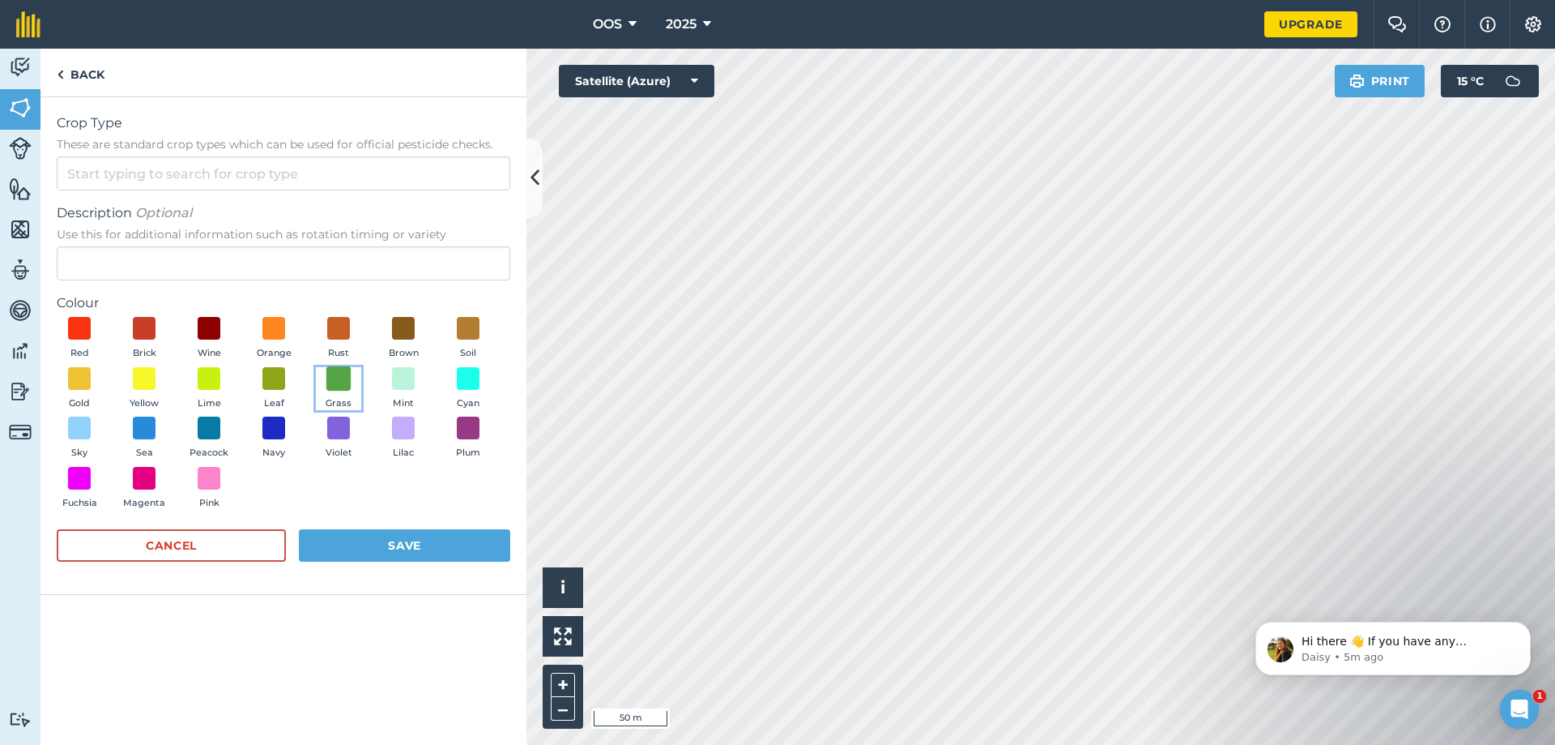
click at [334, 382] on span at bounding box center [338, 377] width 25 height 25
click at [412, 548] on button "Save" at bounding box center [404, 545] width 211 height 32
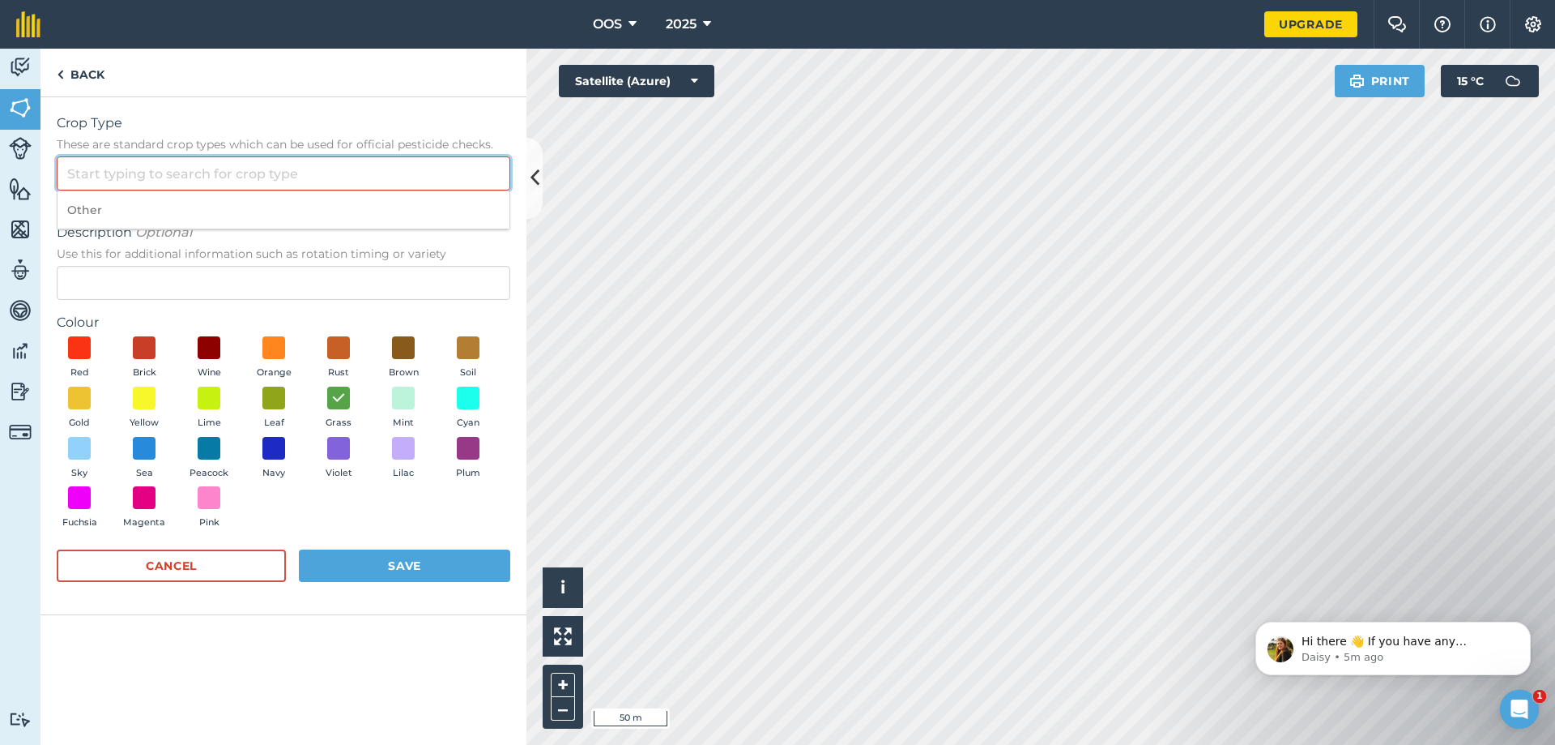
click at [252, 173] on input "Crop Type These are standard crop types which can be used for official pesticid…" at bounding box center [284, 173] width 454 height 34
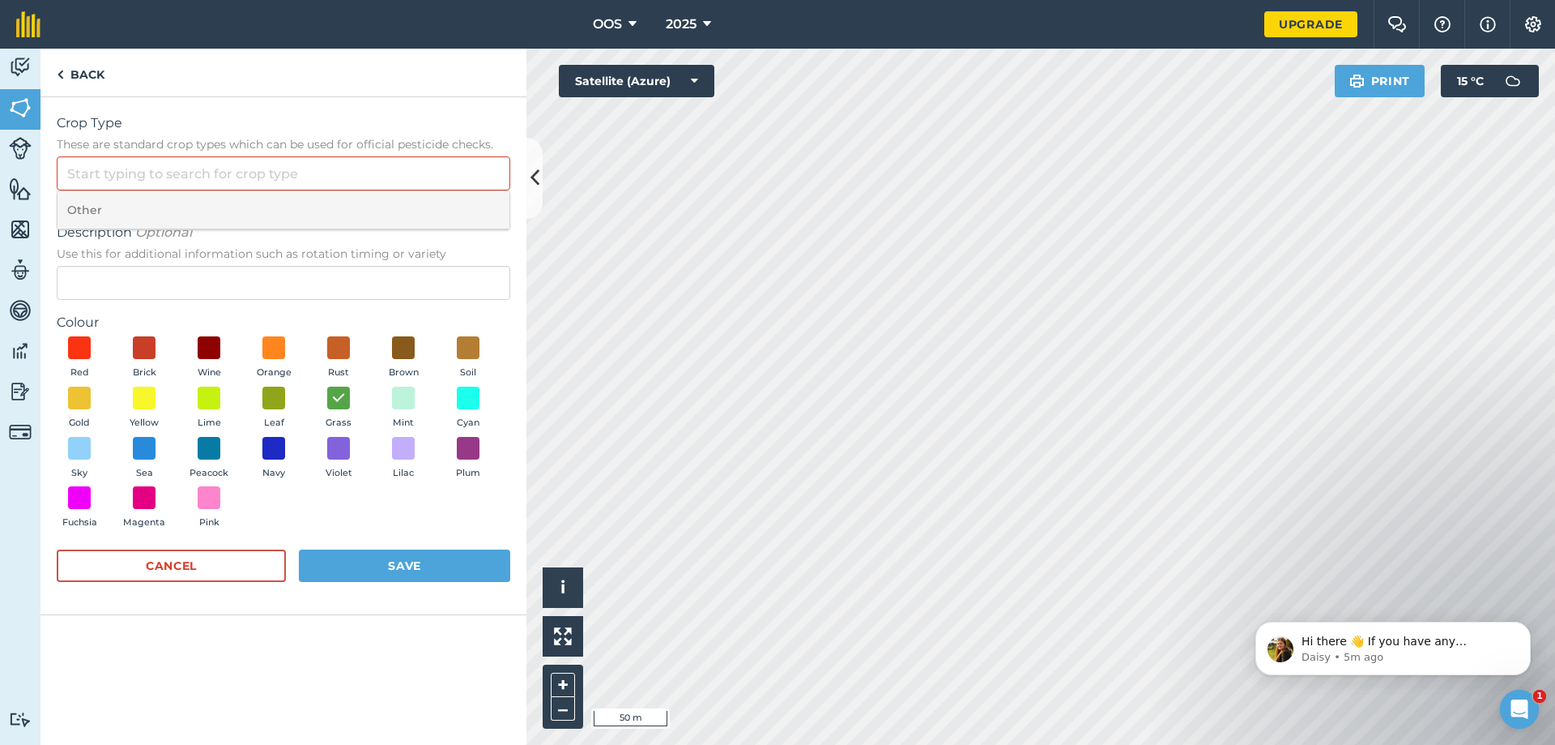
click at [179, 207] on li "Other" at bounding box center [284, 210] width 452 height 38
type input "Other"
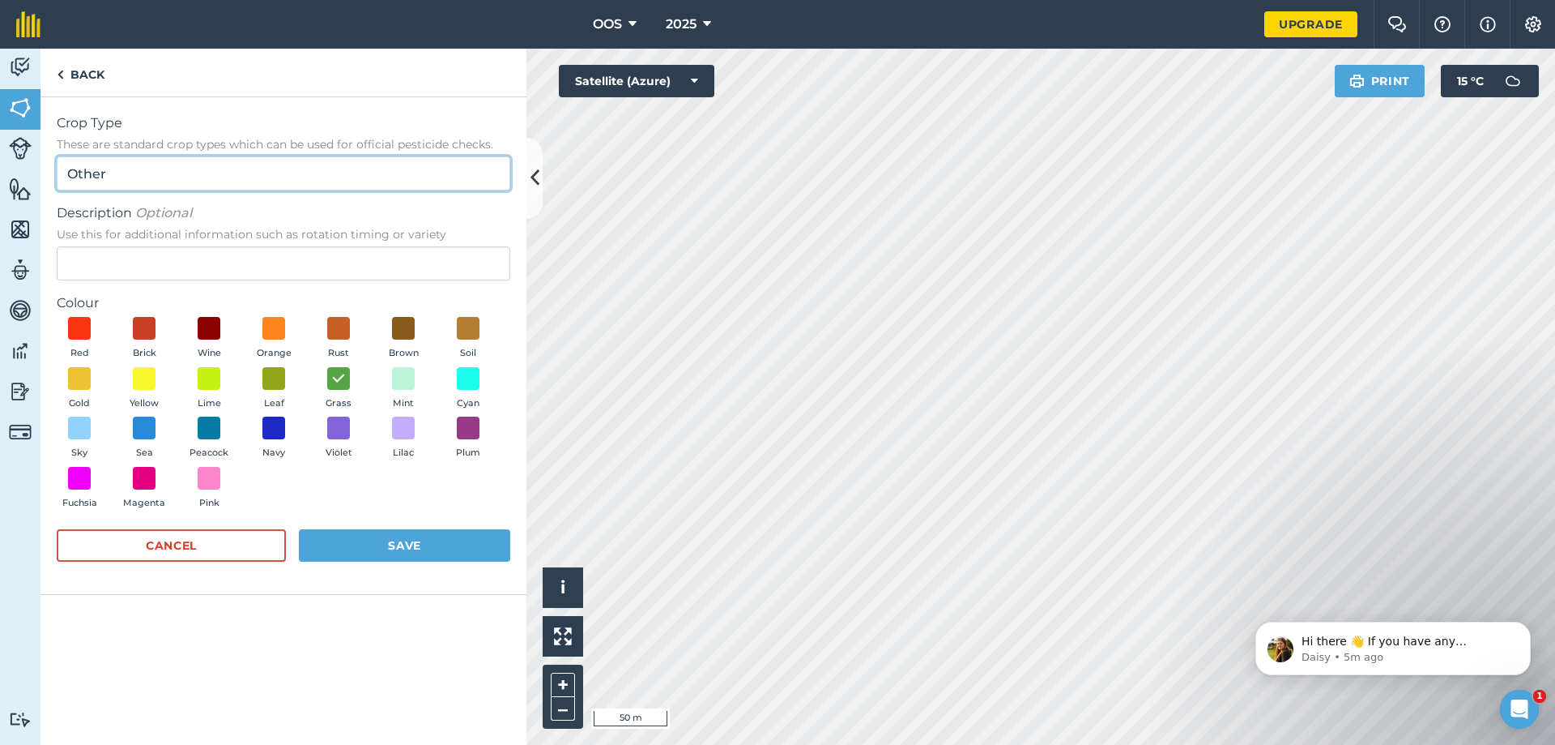
click at [189, 182] on input "Other" at bounding box center [284, 173] width 454 height 34
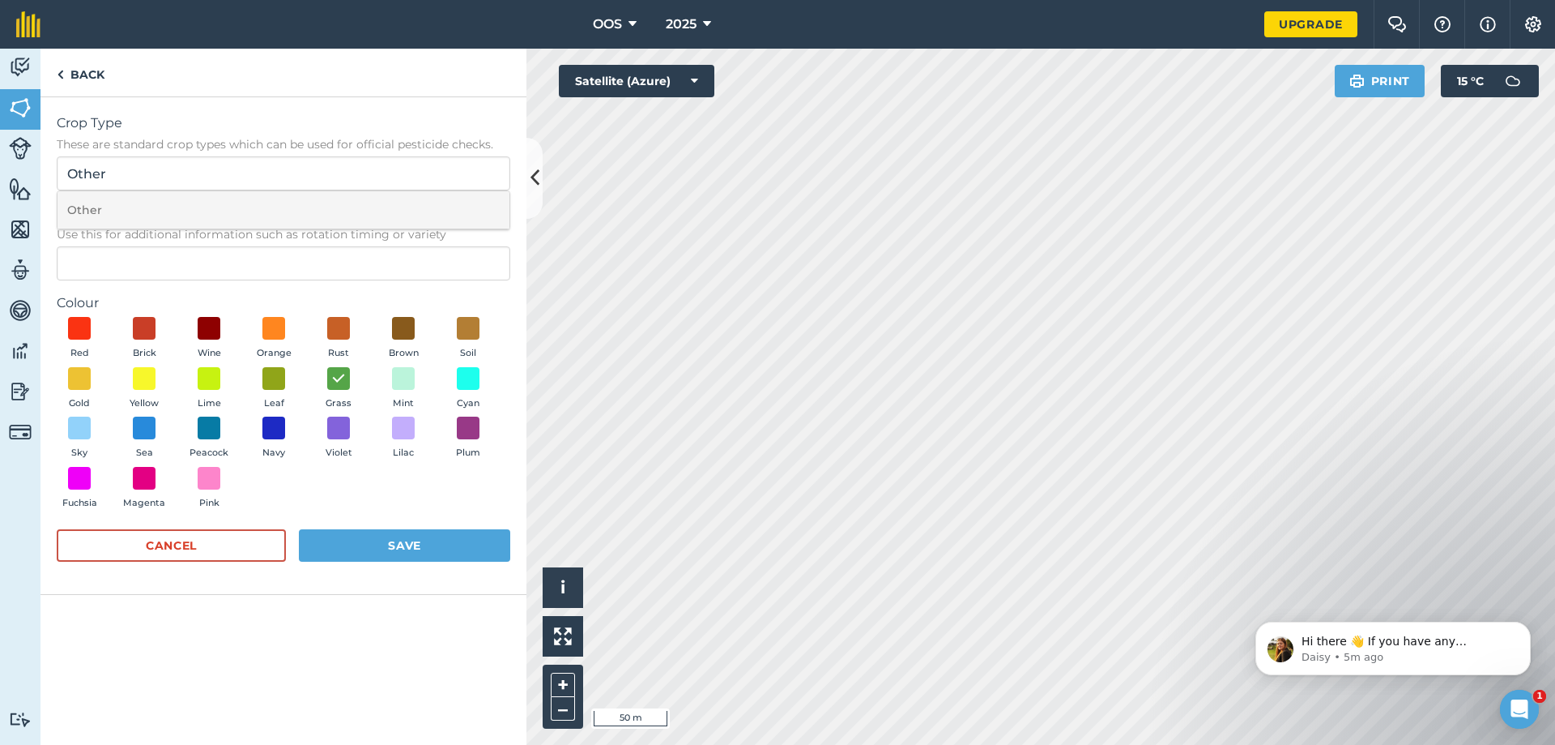
click at [171, 206] on li "Other" at bounding box center [284, 210] width 452 height 38
click at [173, 243] on div "Description Optional Use this for additional information such as rotation timin…" at bounding box center [284, 241] width 454 height 77
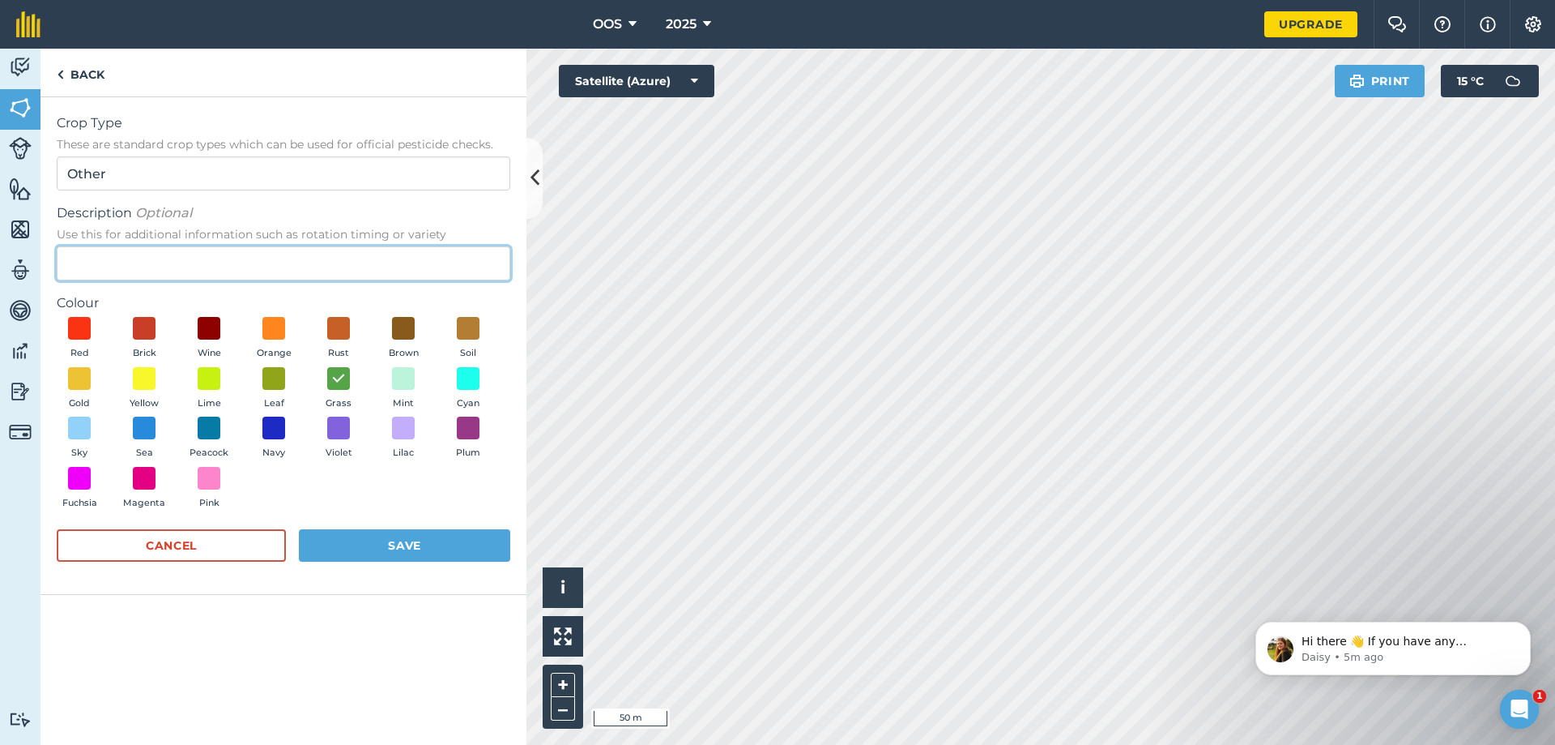
click at [173, 256] on input "Description Optional Use this for additional information such as rotation timin…" at bounding box center [284, 263] width 454 height 34
type input "pasture"
click at [360, 548] on button "Save" at bounding box center [404, 545] width 211 height 32
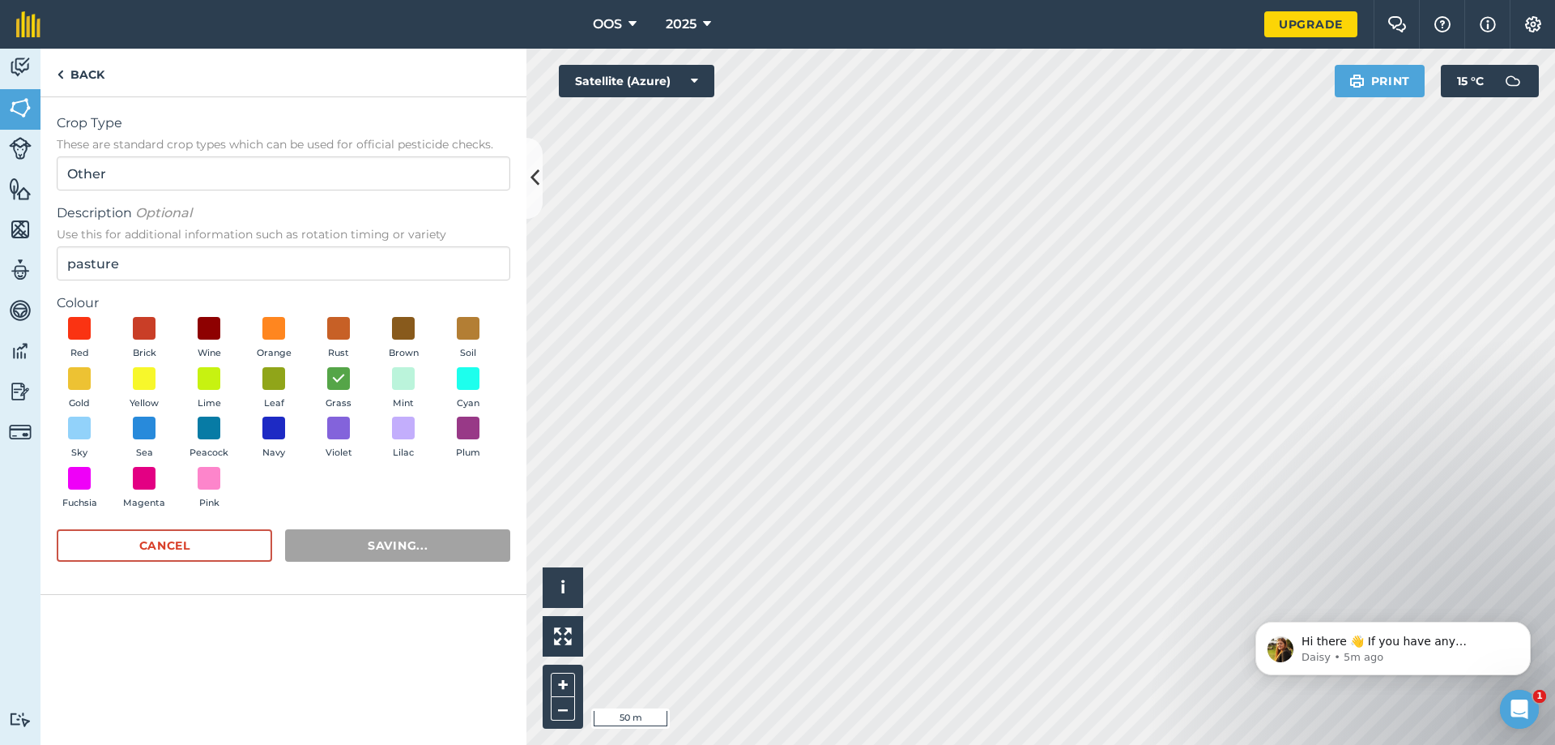
radio input "false"
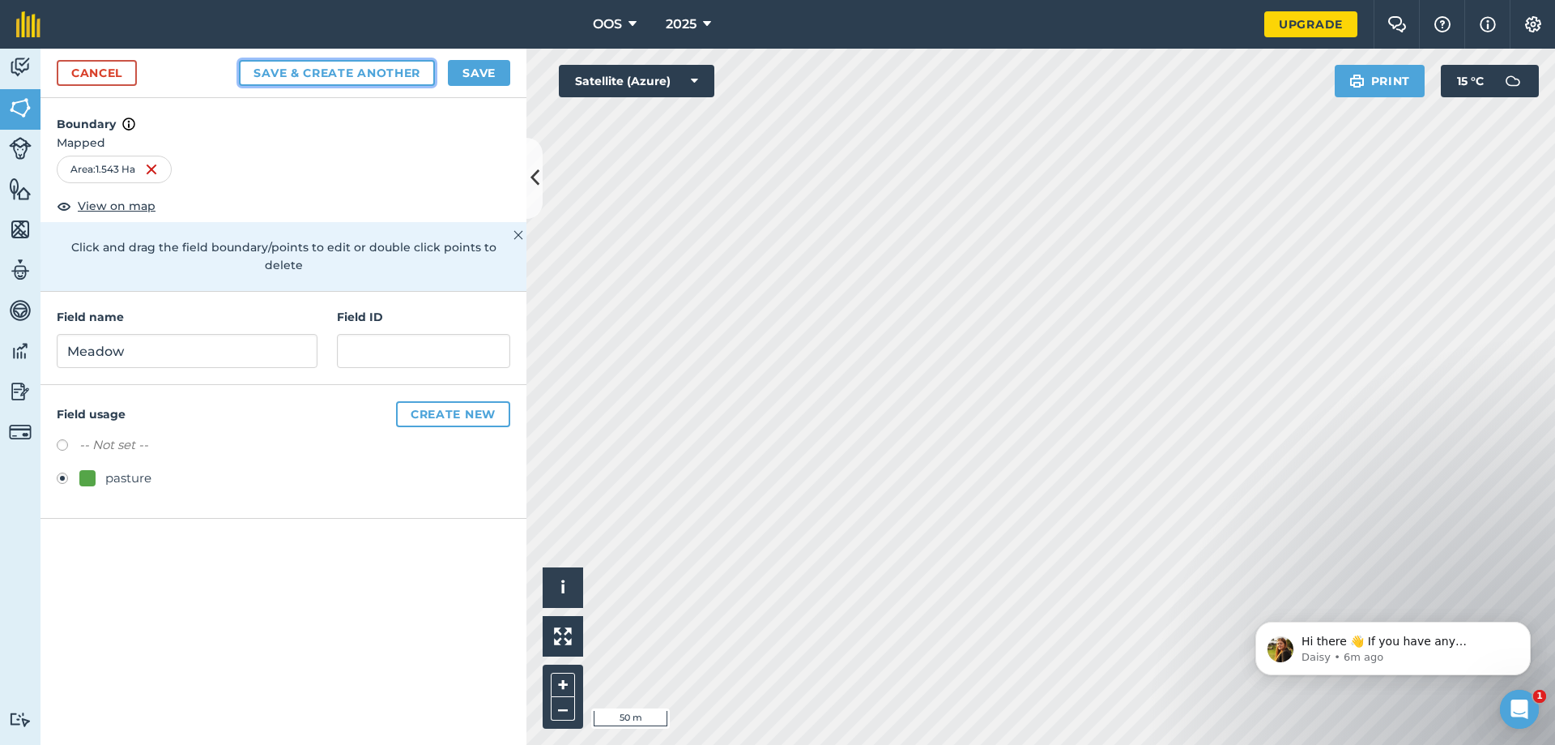
click at [324, 74] on button "Save & Create Another" at bounding box center [337, 73] width 196 height 26
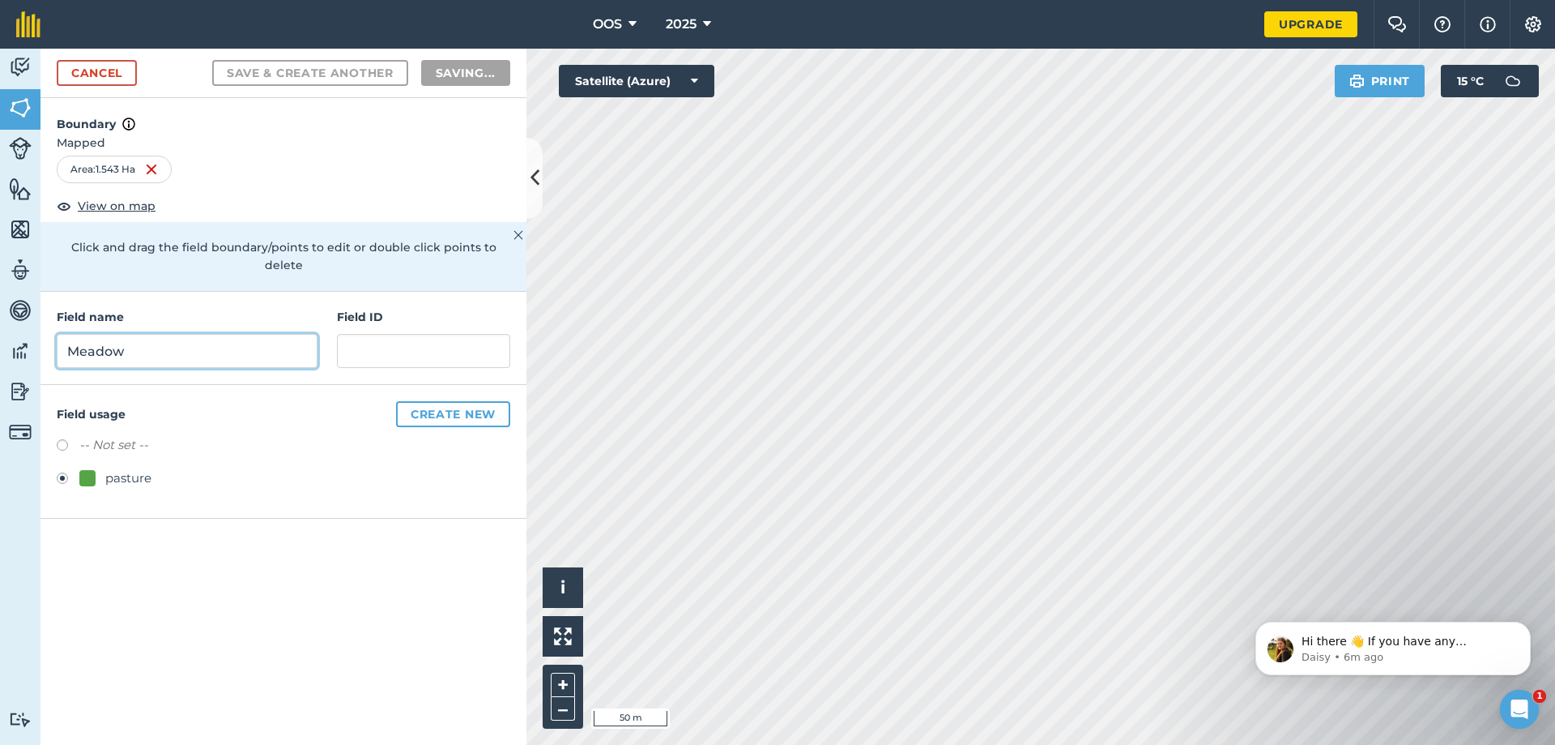
radio input "false"
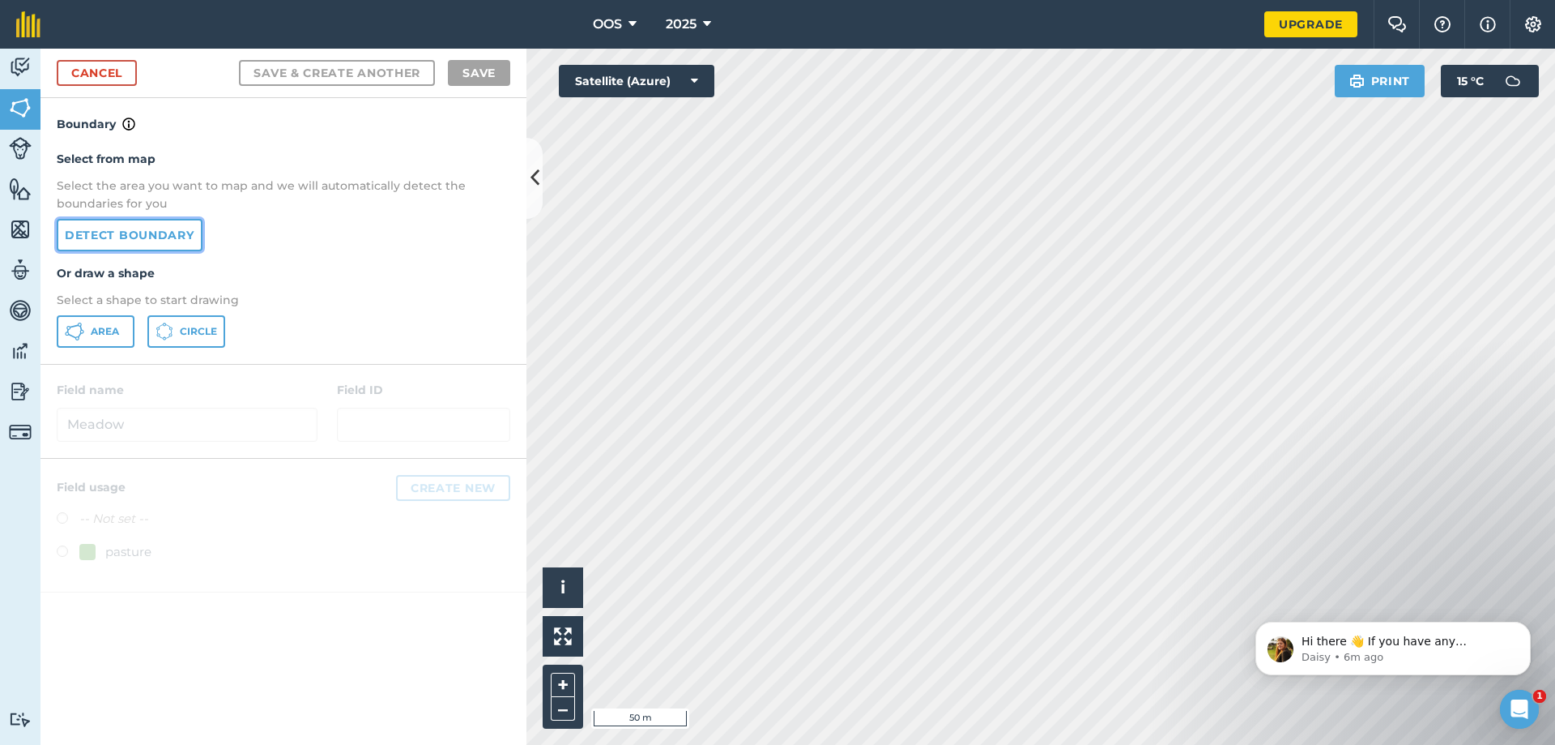
click at [151, 232] on link "Detect boundary" at bounding box center [130, 235] width 146 height 32
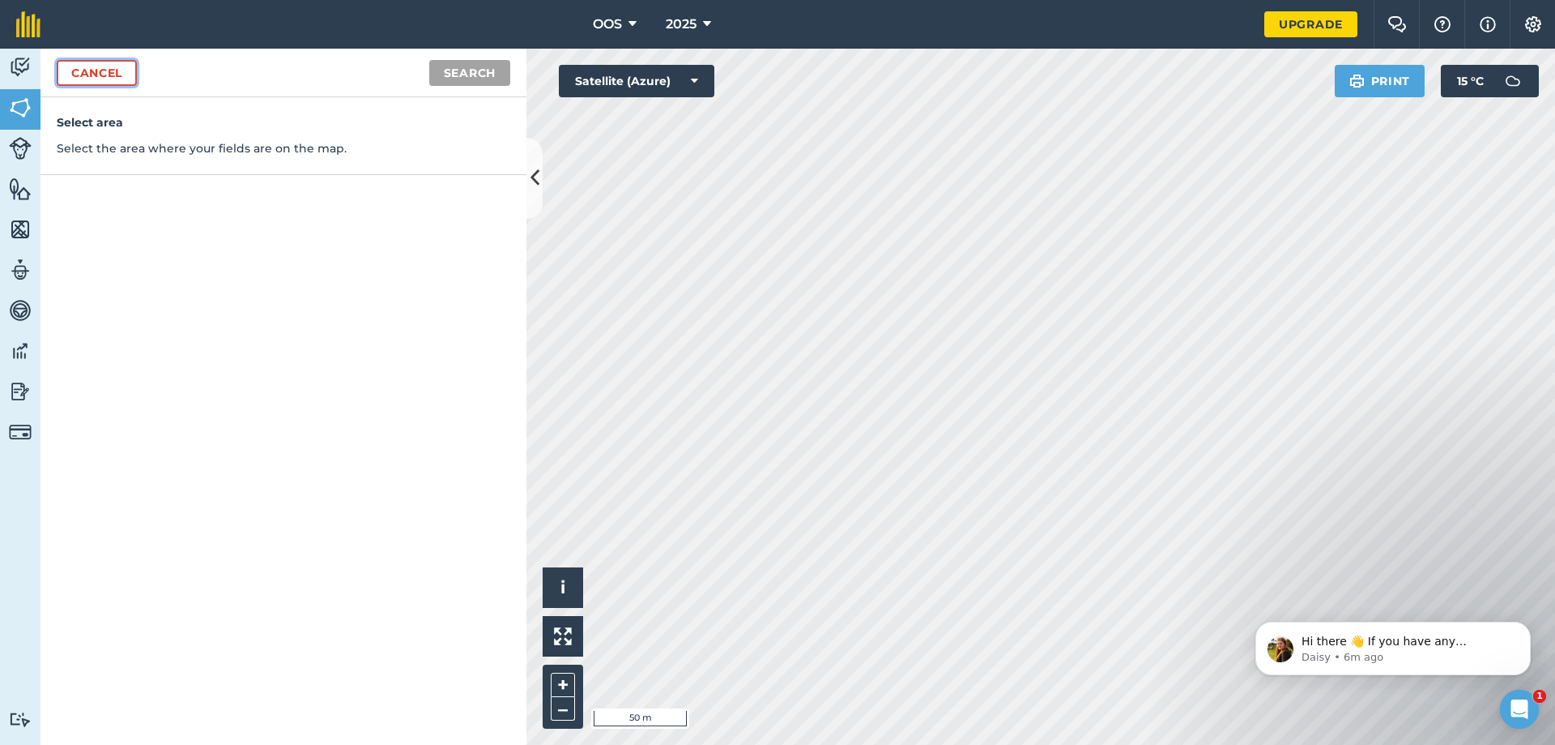
click at [117, 71] on link "Cancel" at bounding box center [97, 73] width 80 height 26
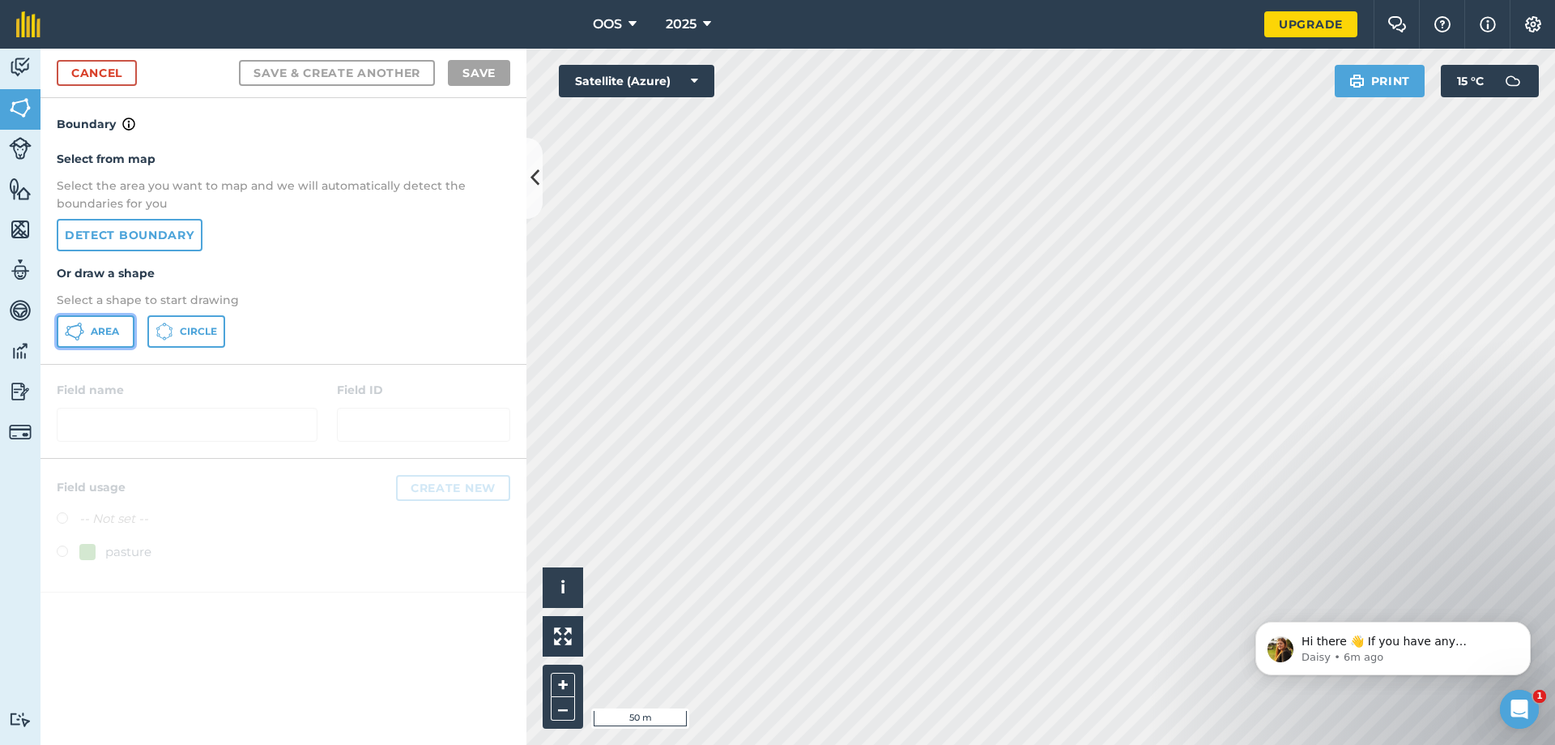
click at [109, 339] on button "Area" at bounding box center [96, 331] width 78 height 32
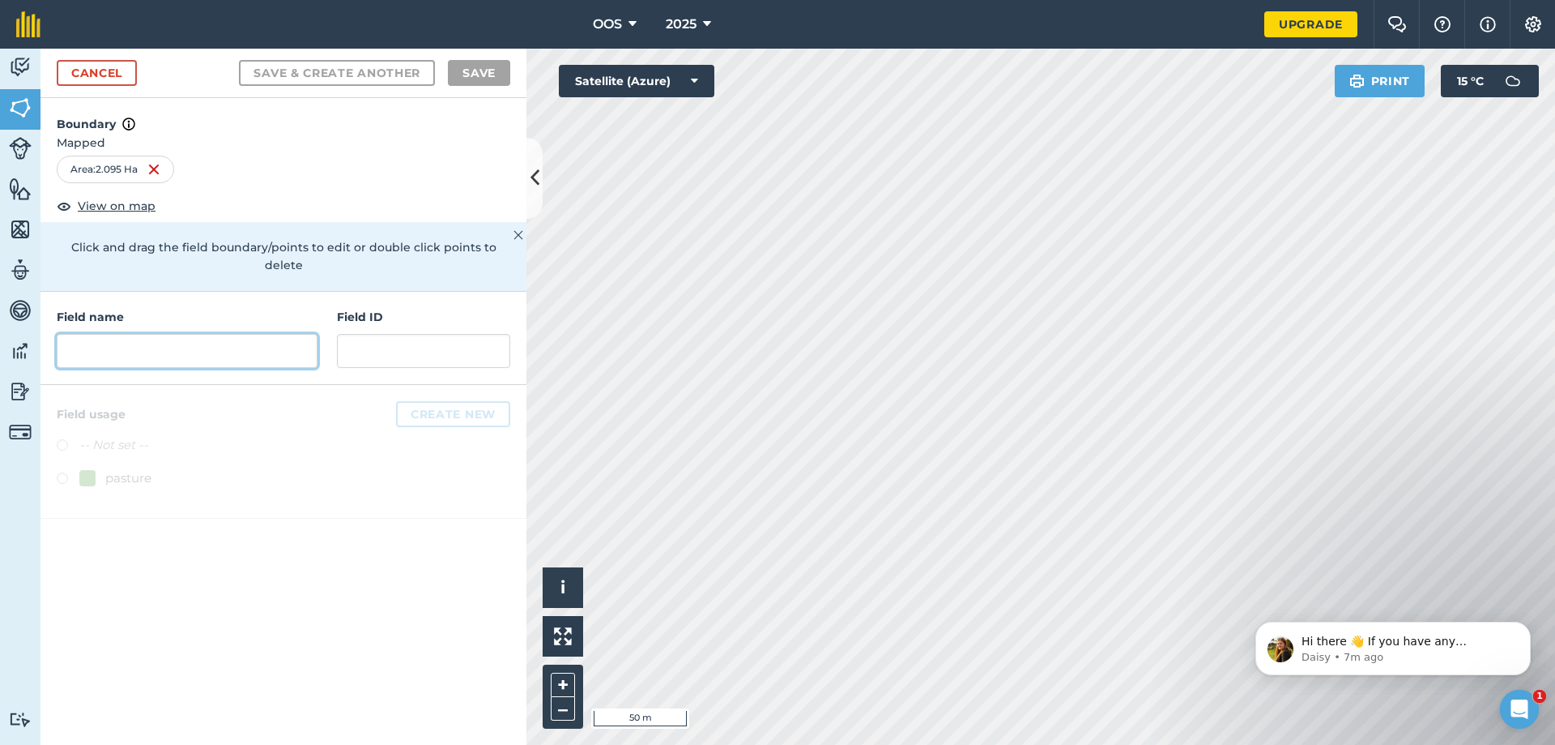
click at [177, 342] on input "text" at bounding box center [187, 351] width 261 height 34
click at [156, 169] on img at bounding box center [153, 169] width 13 height 19
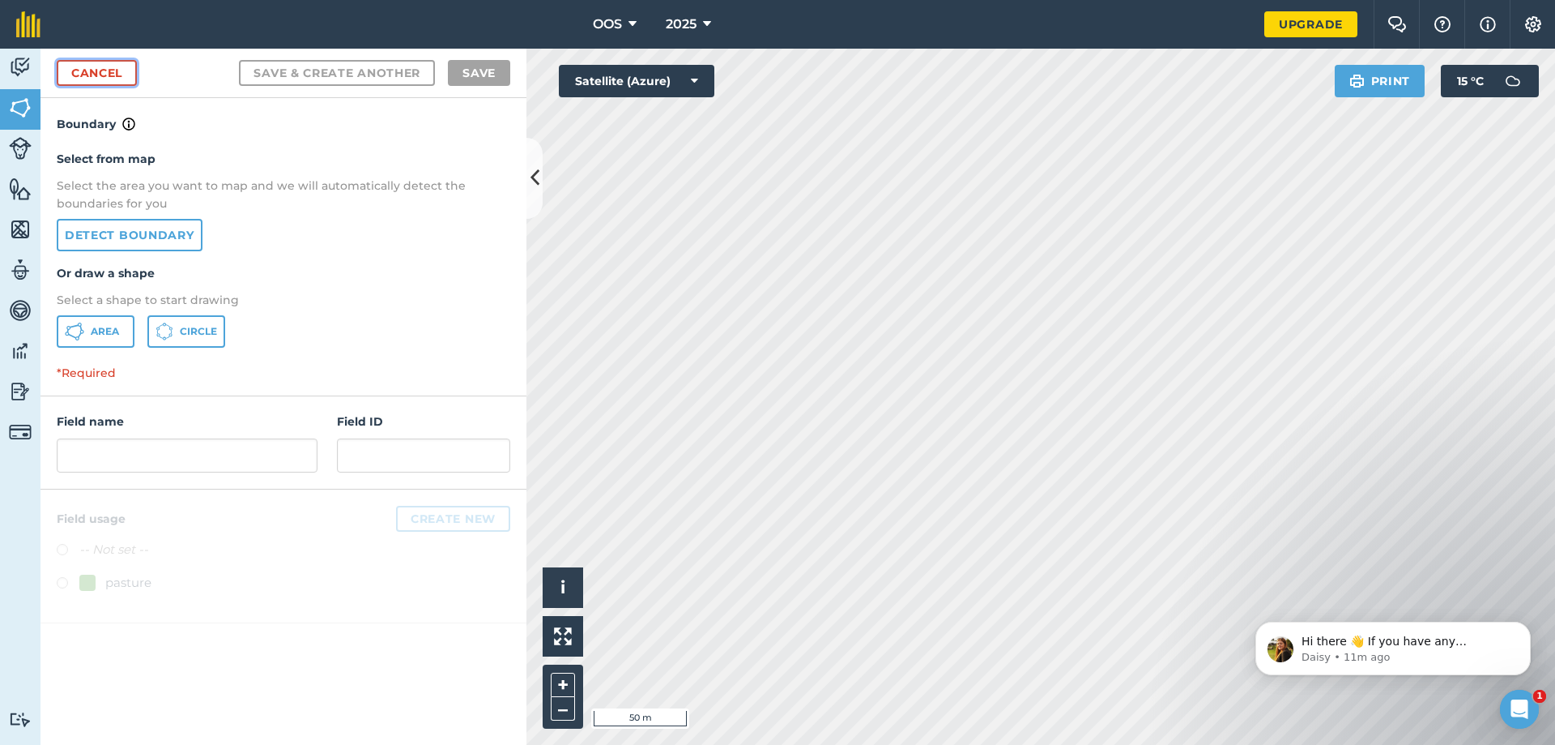
click at [95, 78] on link "Cancel" at bounding box center [97, 73] width 80 height 26
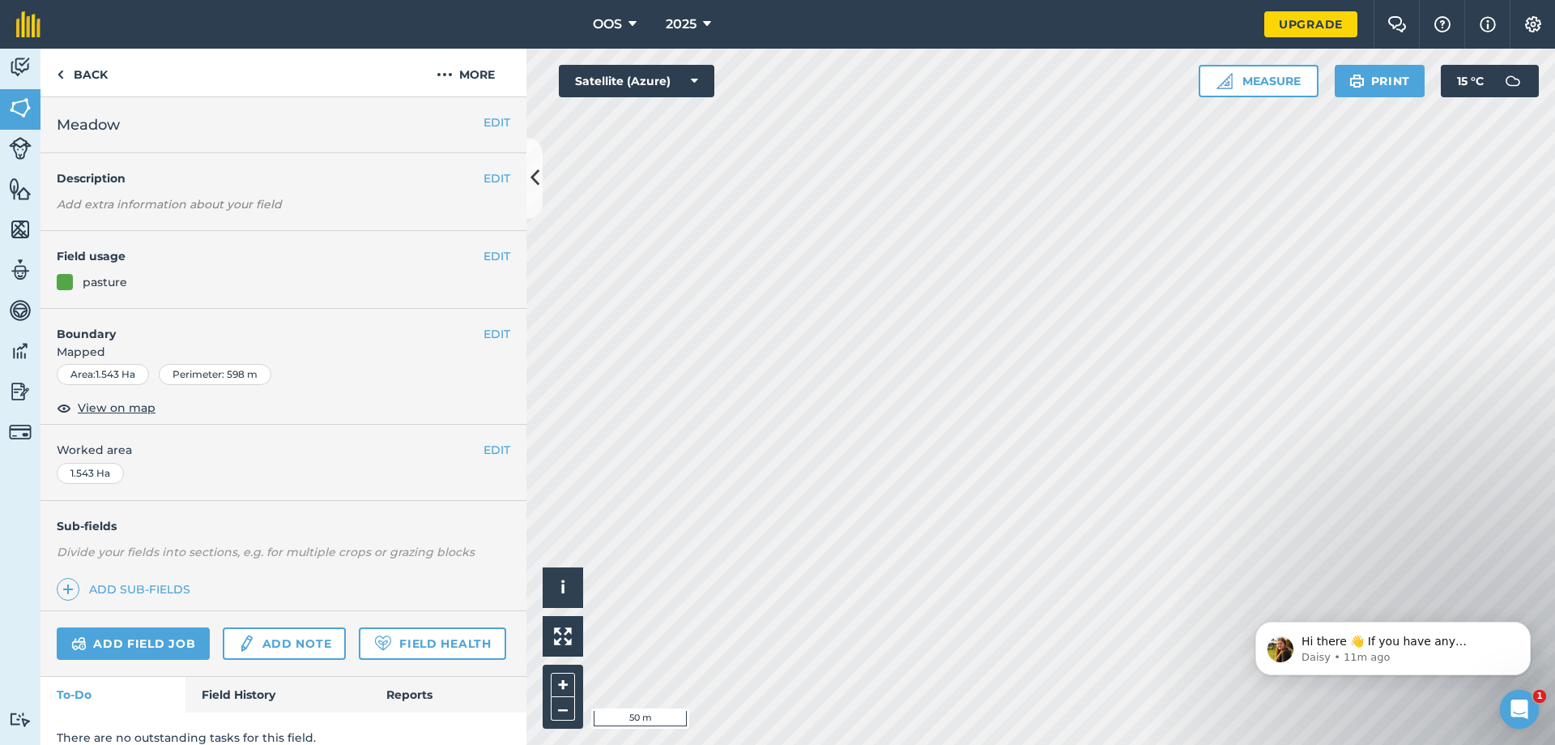
click at [117, 132] on span "Meadow" at bounding box center [88, 124] width 63 height 23
click at [492, 115] on button "EDIT" at bounding box center [497, 122] width 27 height 18
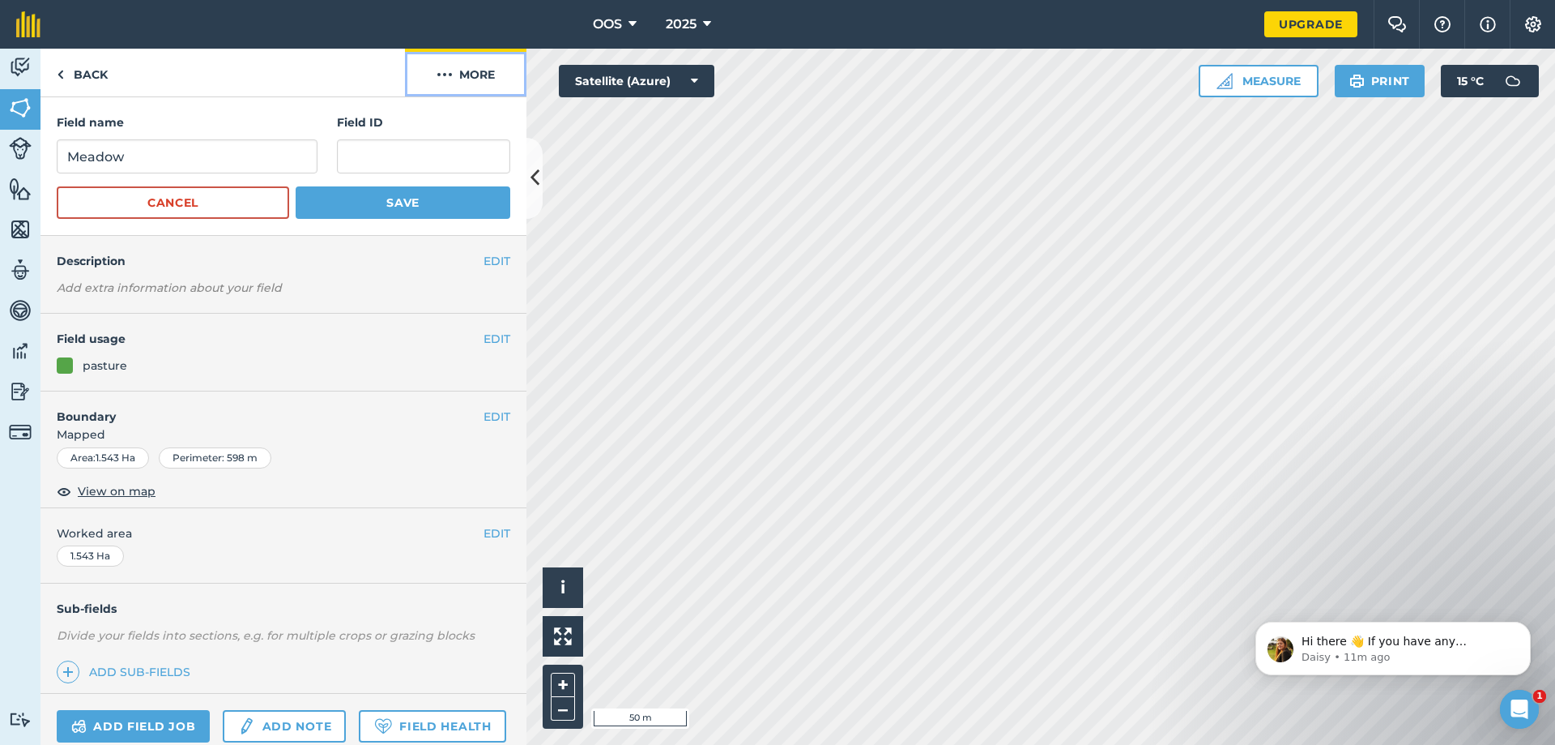
click at [451, 75] on img at bounding box center [445, 74] width 16 height 19
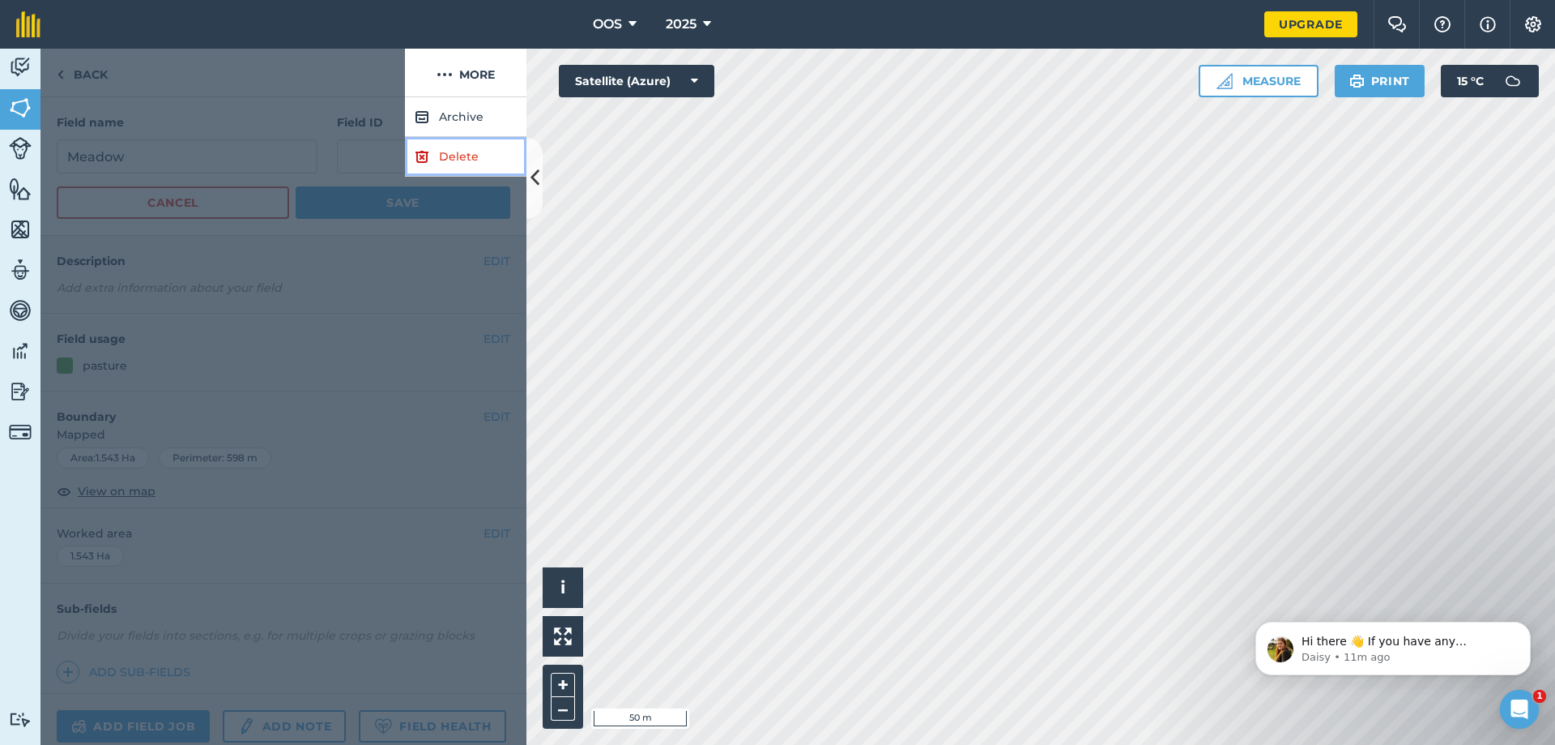
click at [456, 156] on link "Delete" at bounding box center [466, 157] width 122 height 40
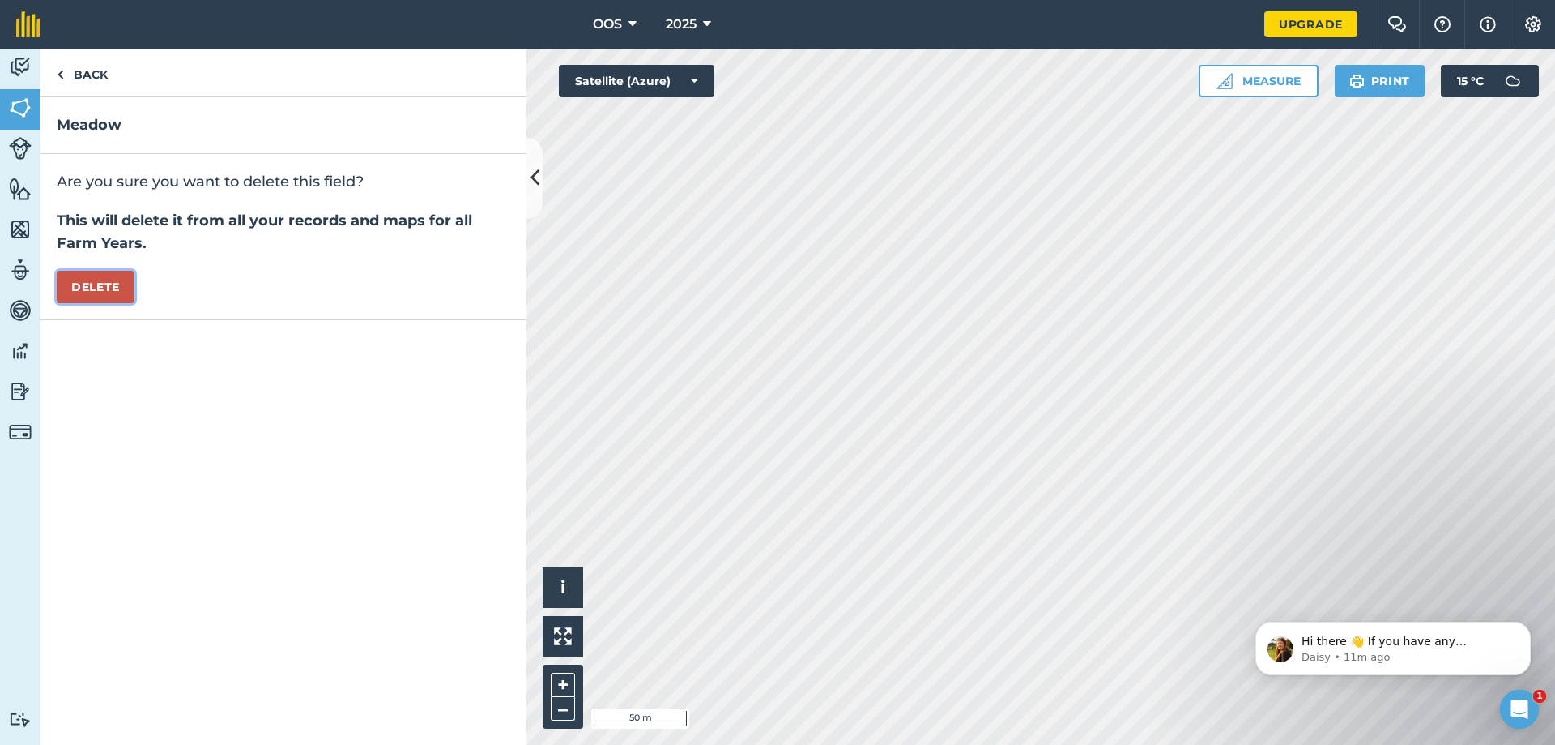
click at [104, 281] on button "Delete" at bounding box center [96, 287] width 78 height 32
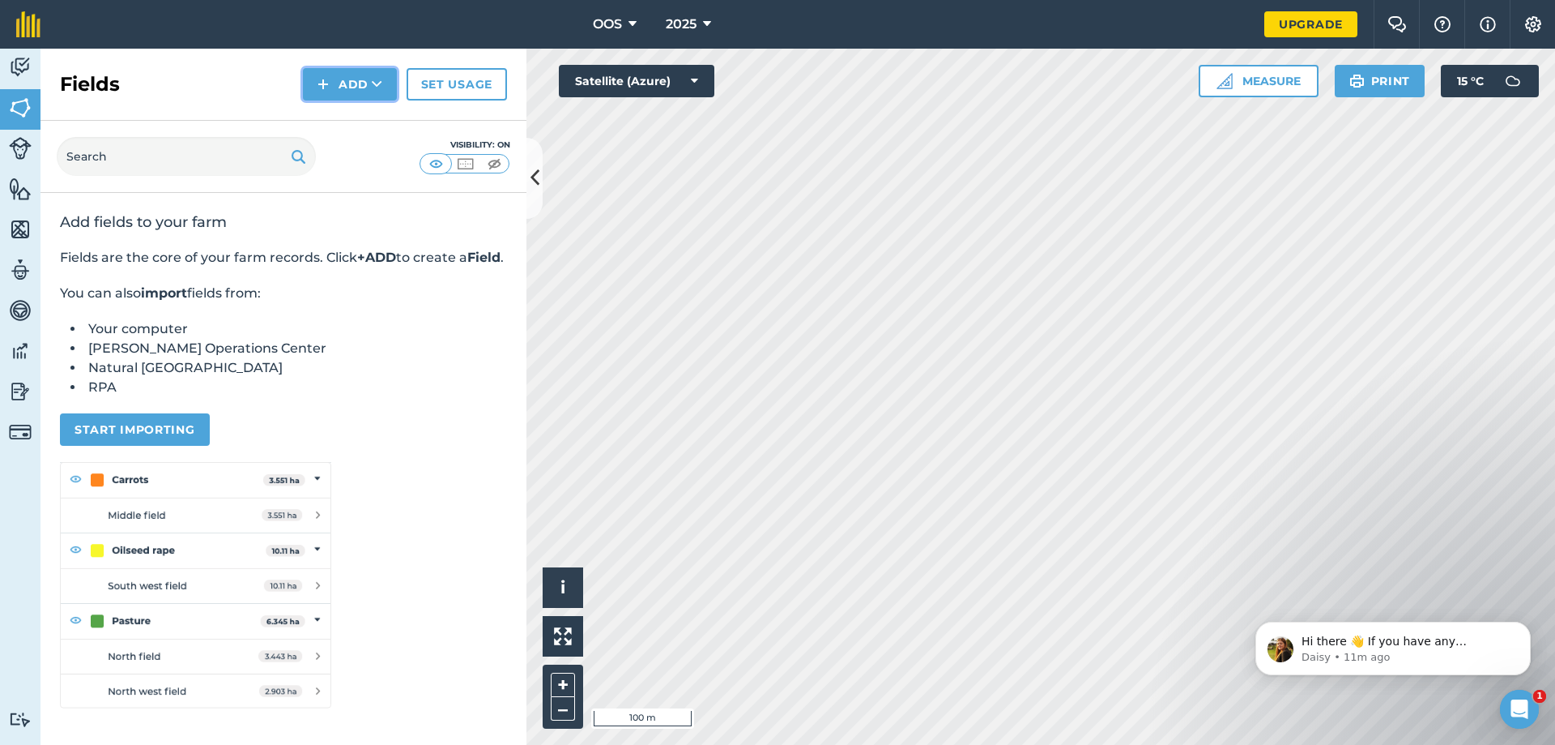
click at [328, 92] on img at bounding box center [323, 84] width 11 height 19
click at [362, 161] on link "Import" at bounding box center [349, 157] width 89 height 36
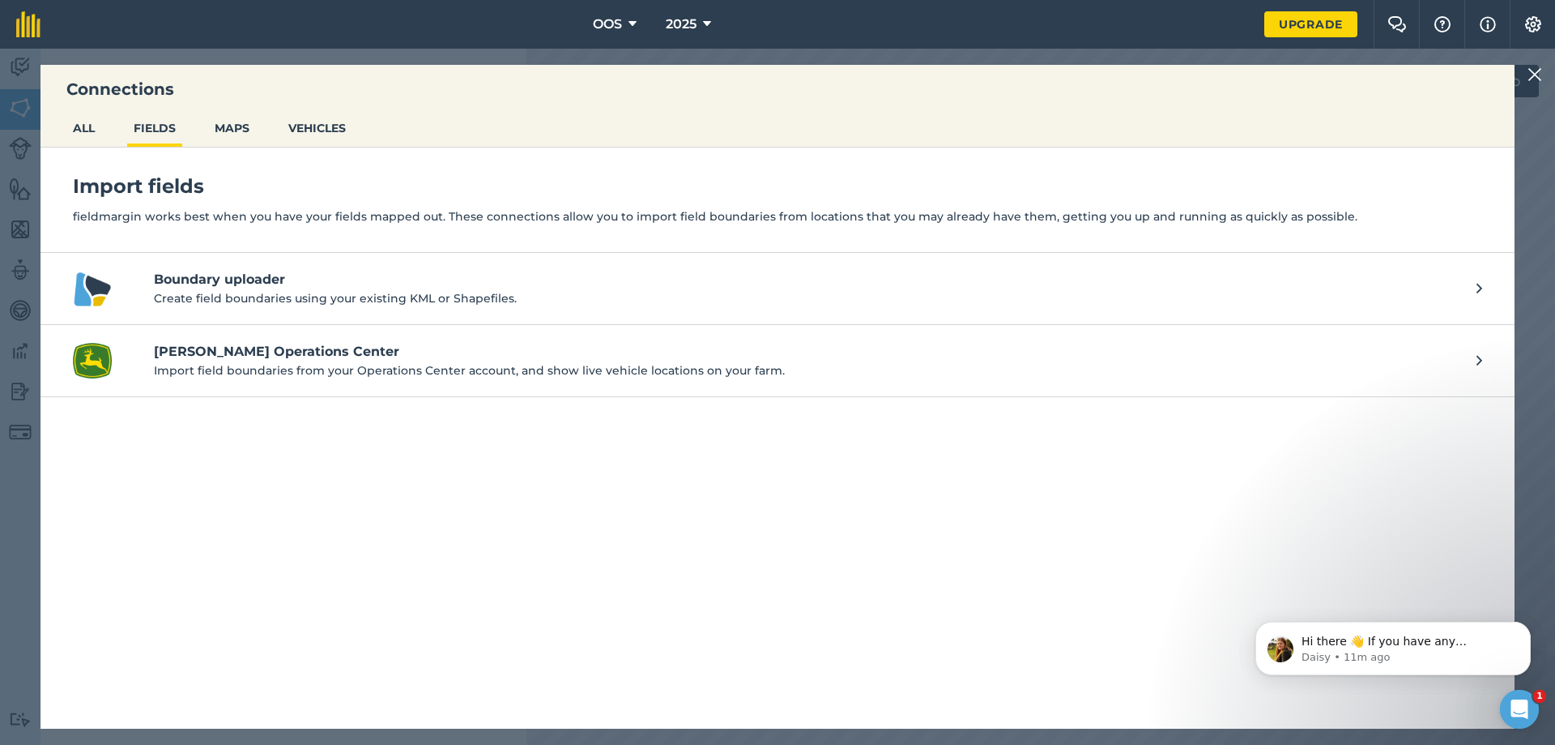
click at [223, 284] on h4 "Boundary uploader" at bounding box center [807, 279] width 1307 height 19
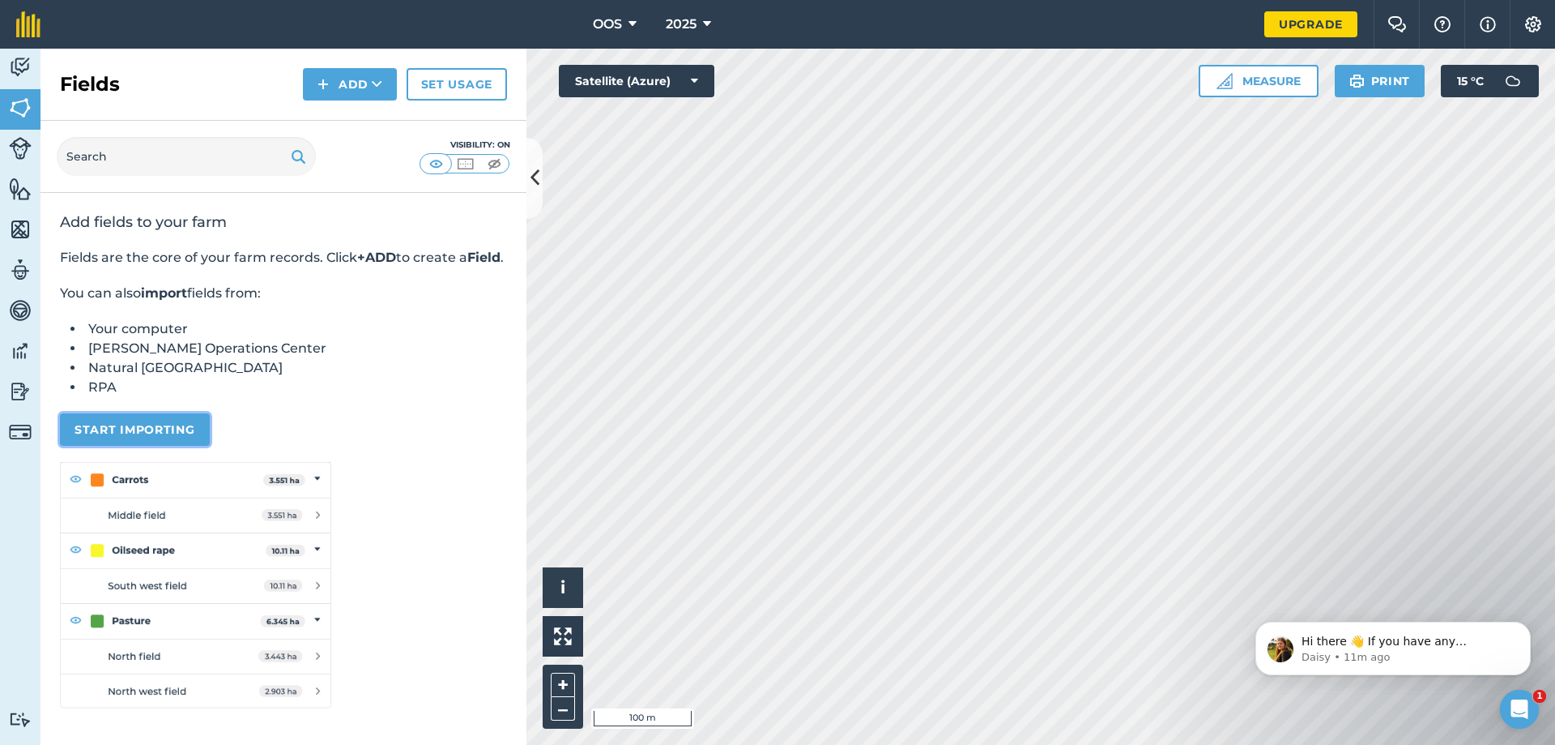
click at [158, 441] on button "Start importing" at bounding box center [135, 429] width 150 height 32
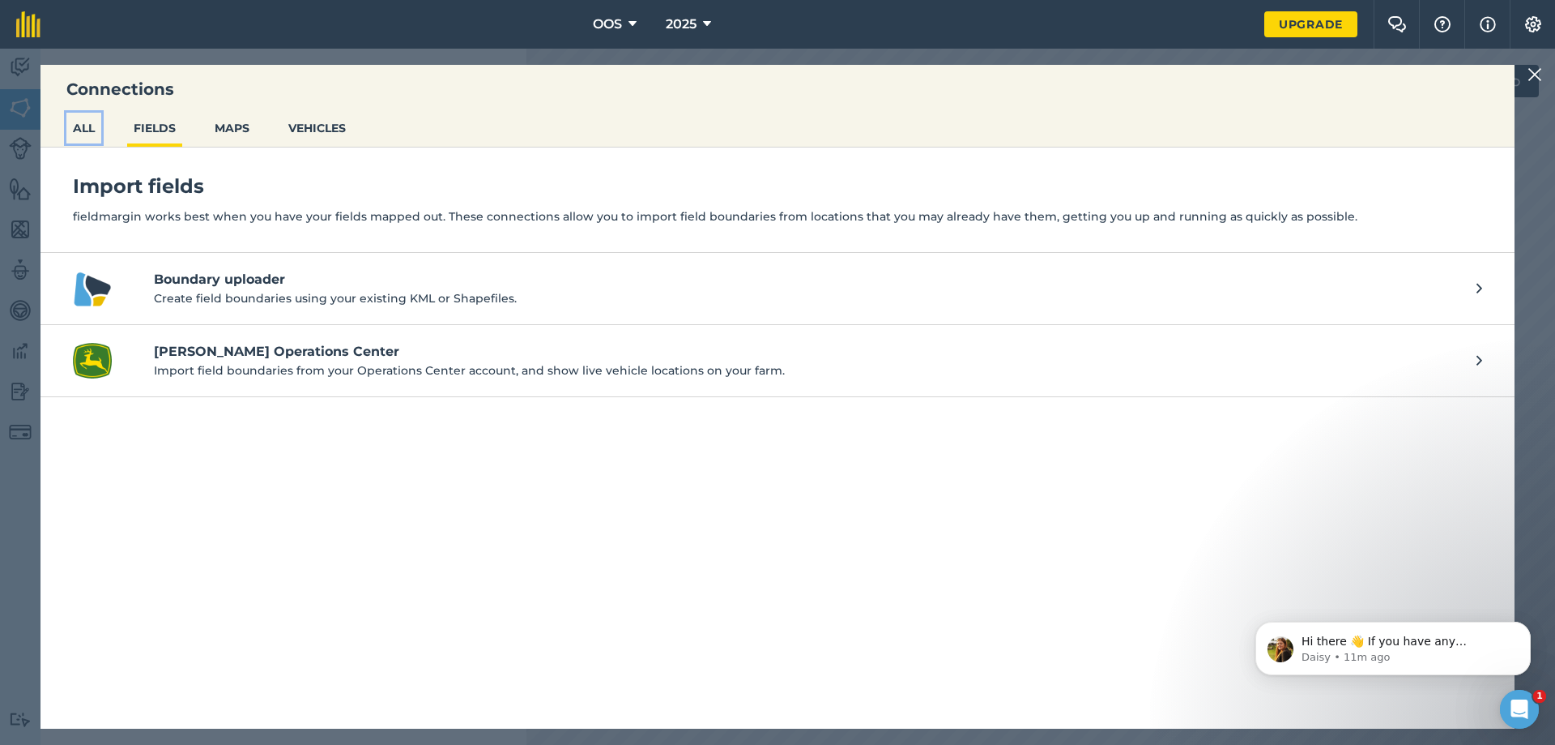
click at [91, 129] on button "ALL" at bounding box center [83, 128] width 35 height 31
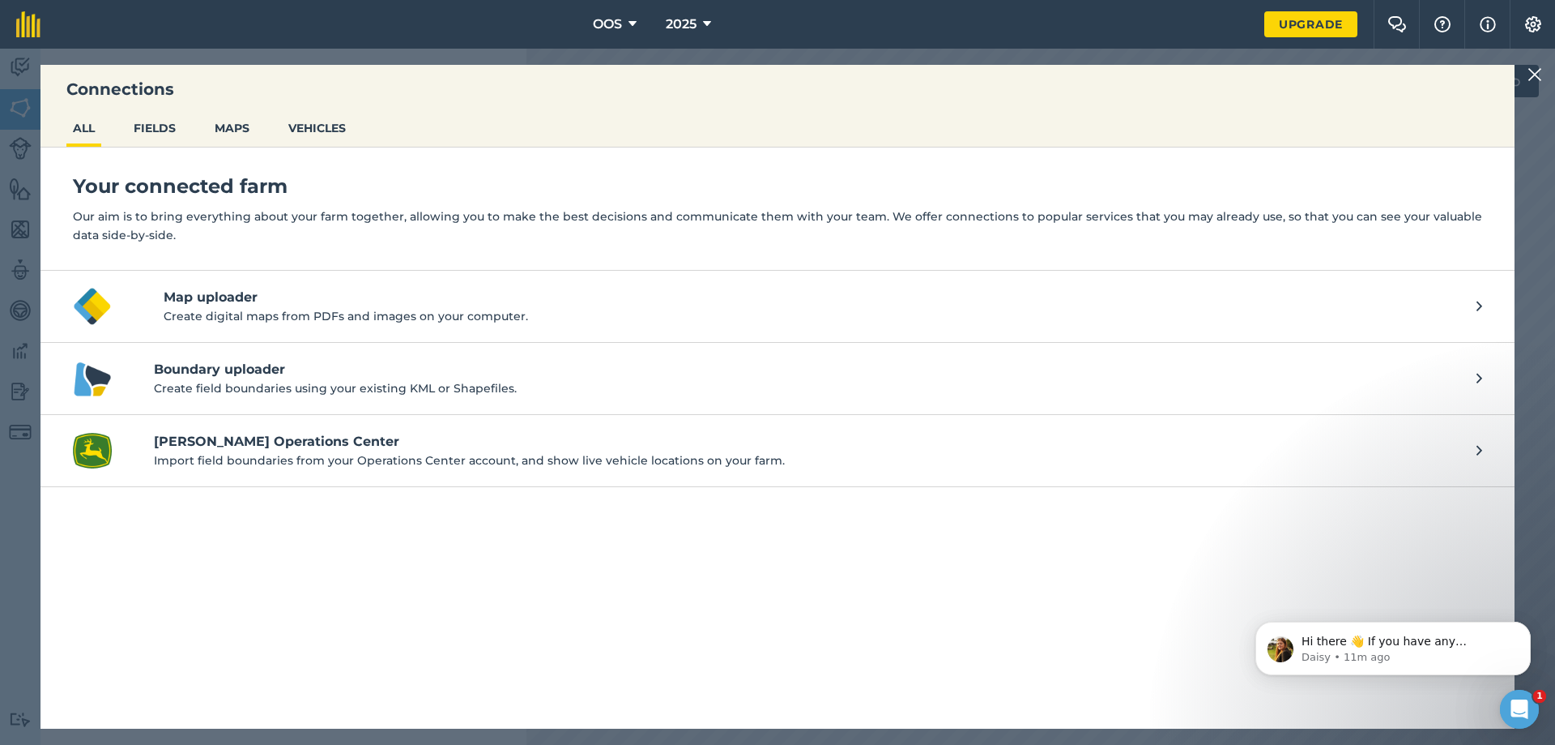
click at [254, 390] on p "Create field boundaries using your existing KML or Shapefiles." at bounding box center [807, 388] width 1307 height 18
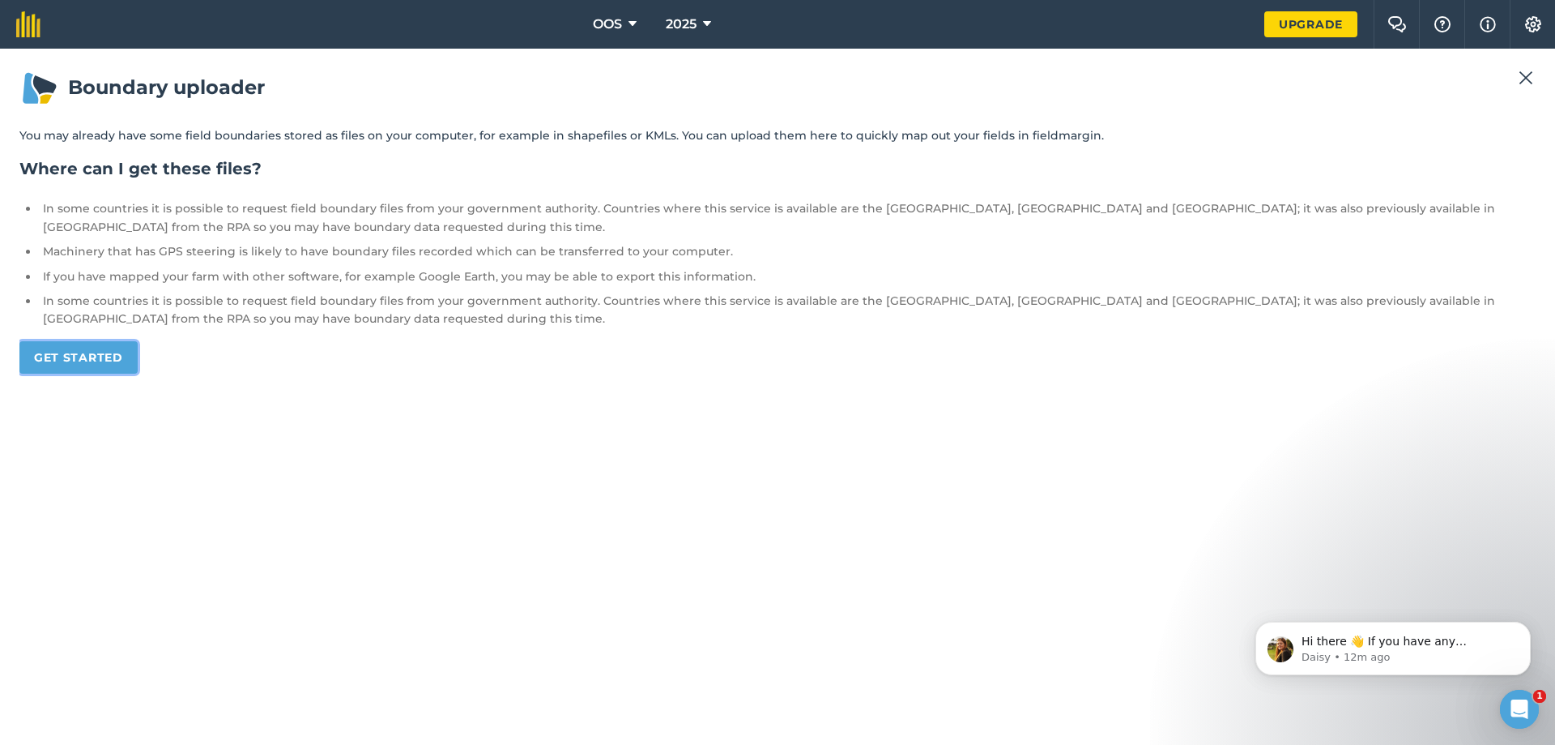
click at [95, 370] on link "Get started" at bounding box center [78, 357] width 118 height 32
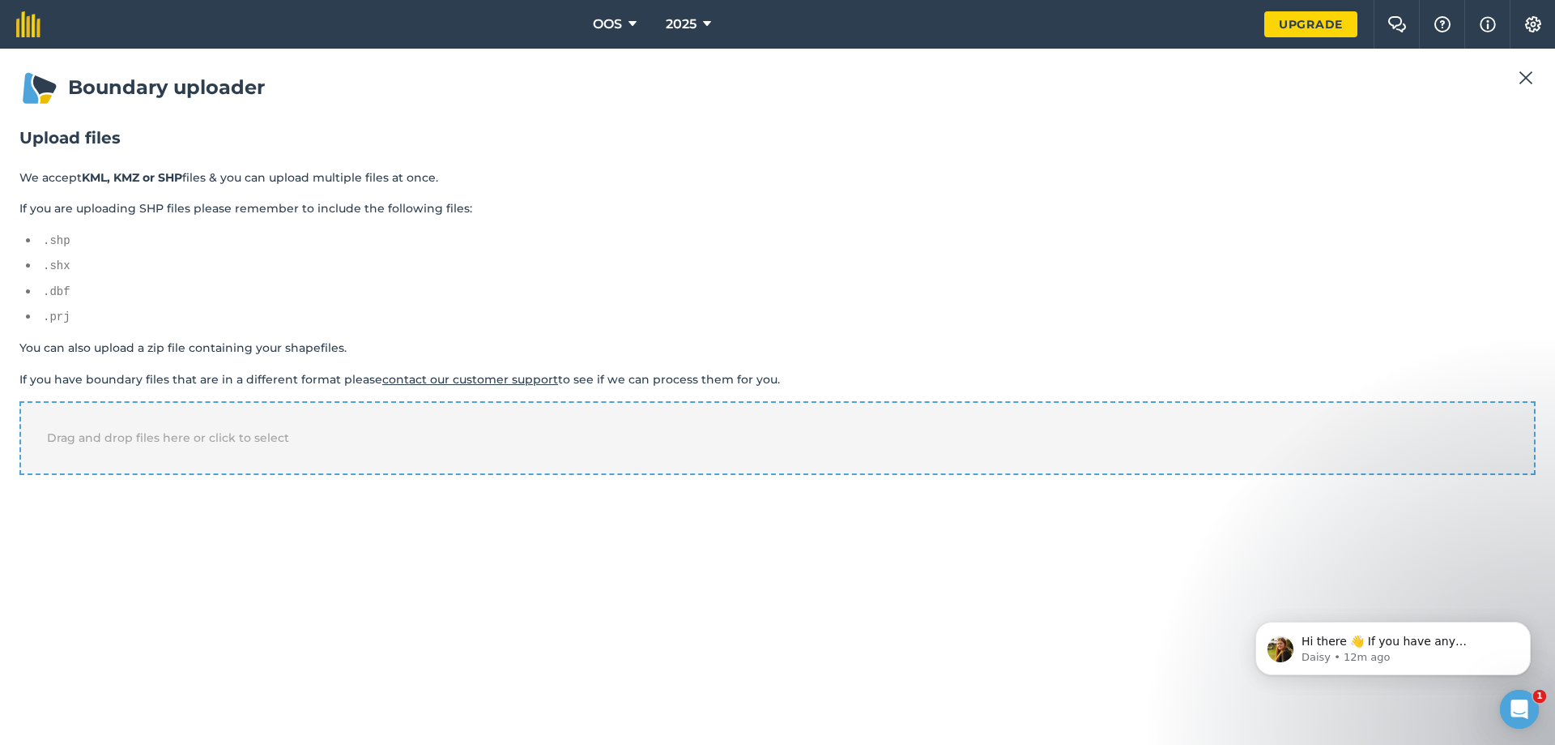
click at [134, 449] on div "Drag and drop files here or click to select" at bounding box center [777, 437] width 1517 height 73
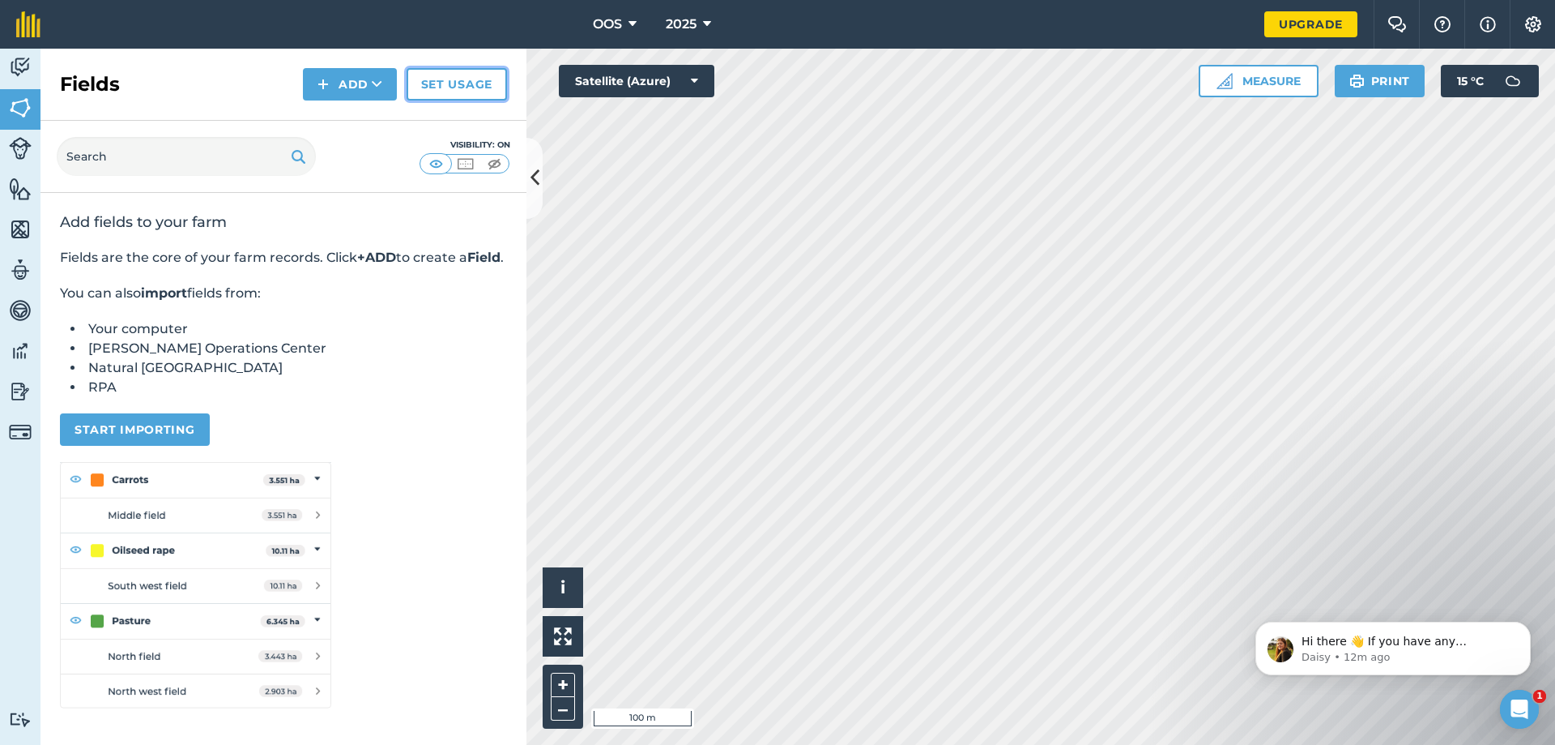
click at [475, 80] on link "Set usage" at bounding box center [457, 84] width 100 height 32
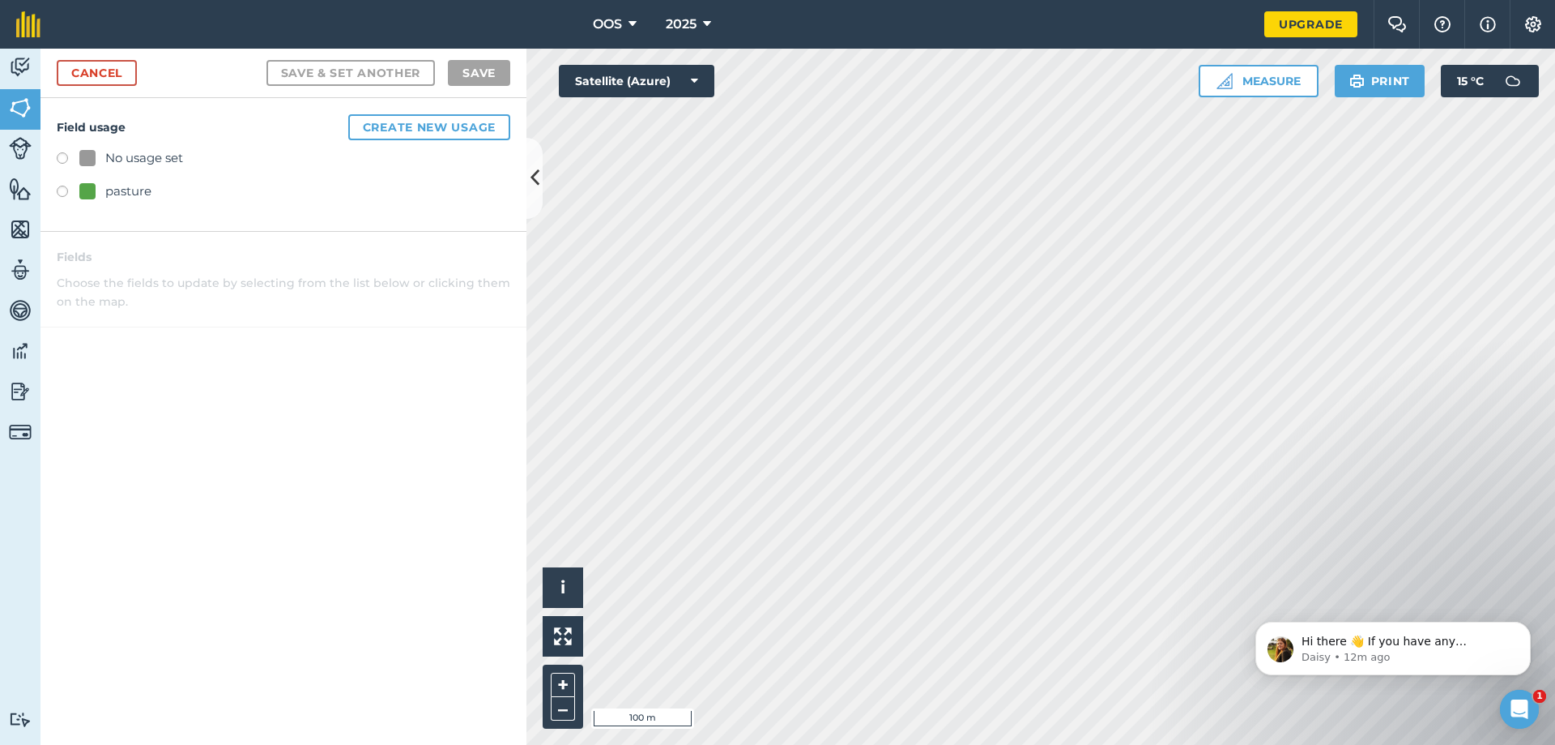
click at [70, 194] on label at bounding box center [68, 194] width 23 height 16
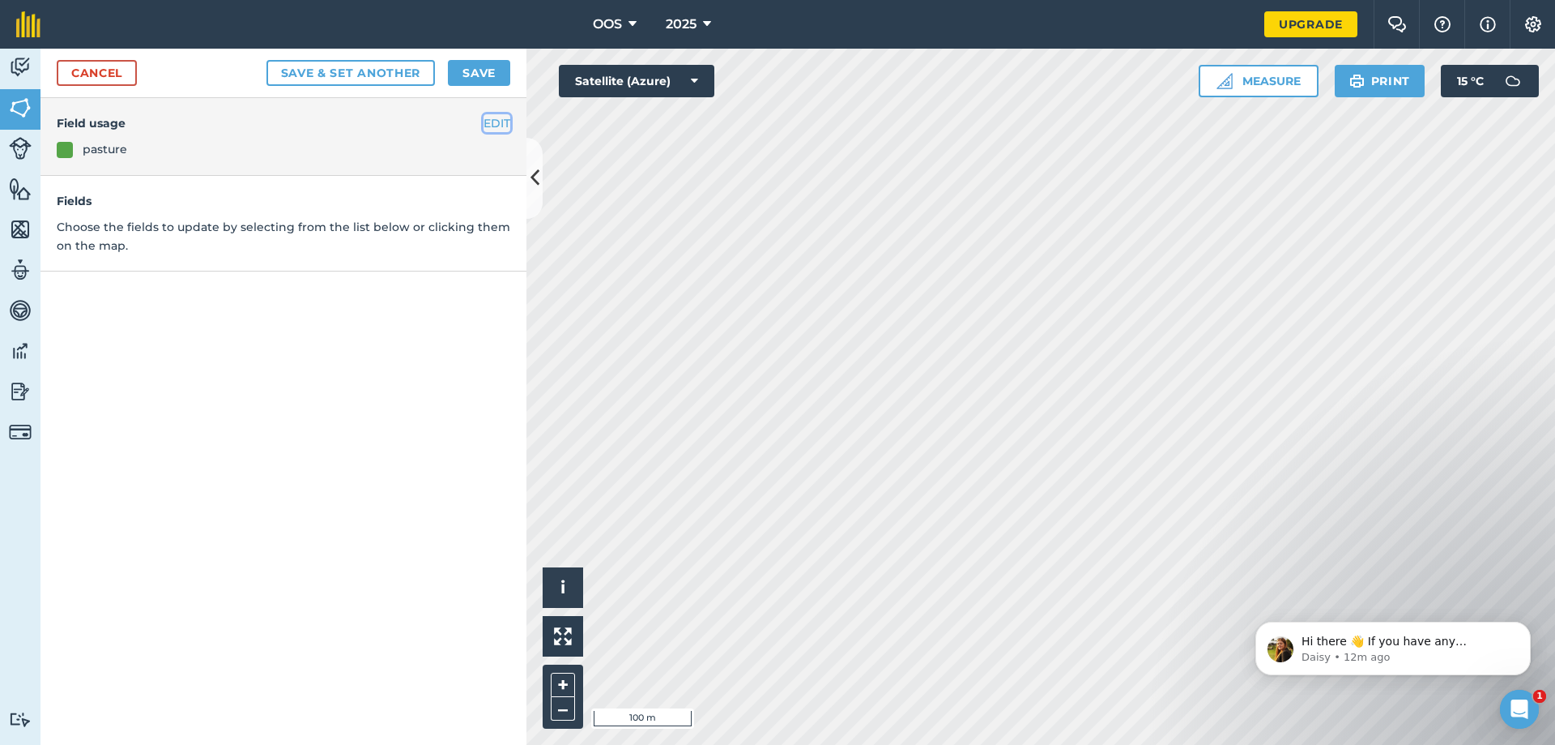
click at [497, 120] on button "EDIT" at bounding box center [497, 123] width 27 height 18
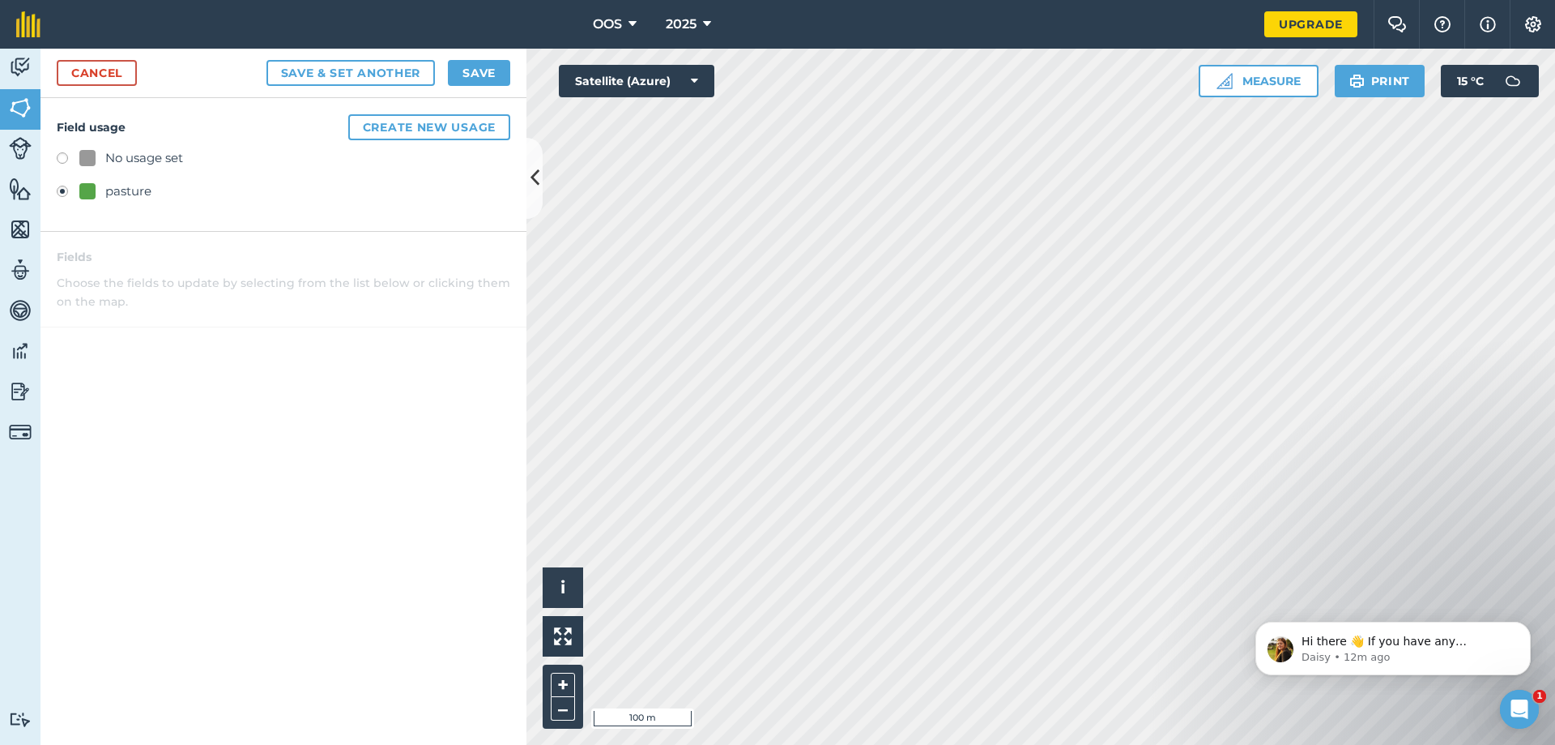
click at [120, 165] on div "No usage set" at bounding box center [144, 157] width 78 height 19
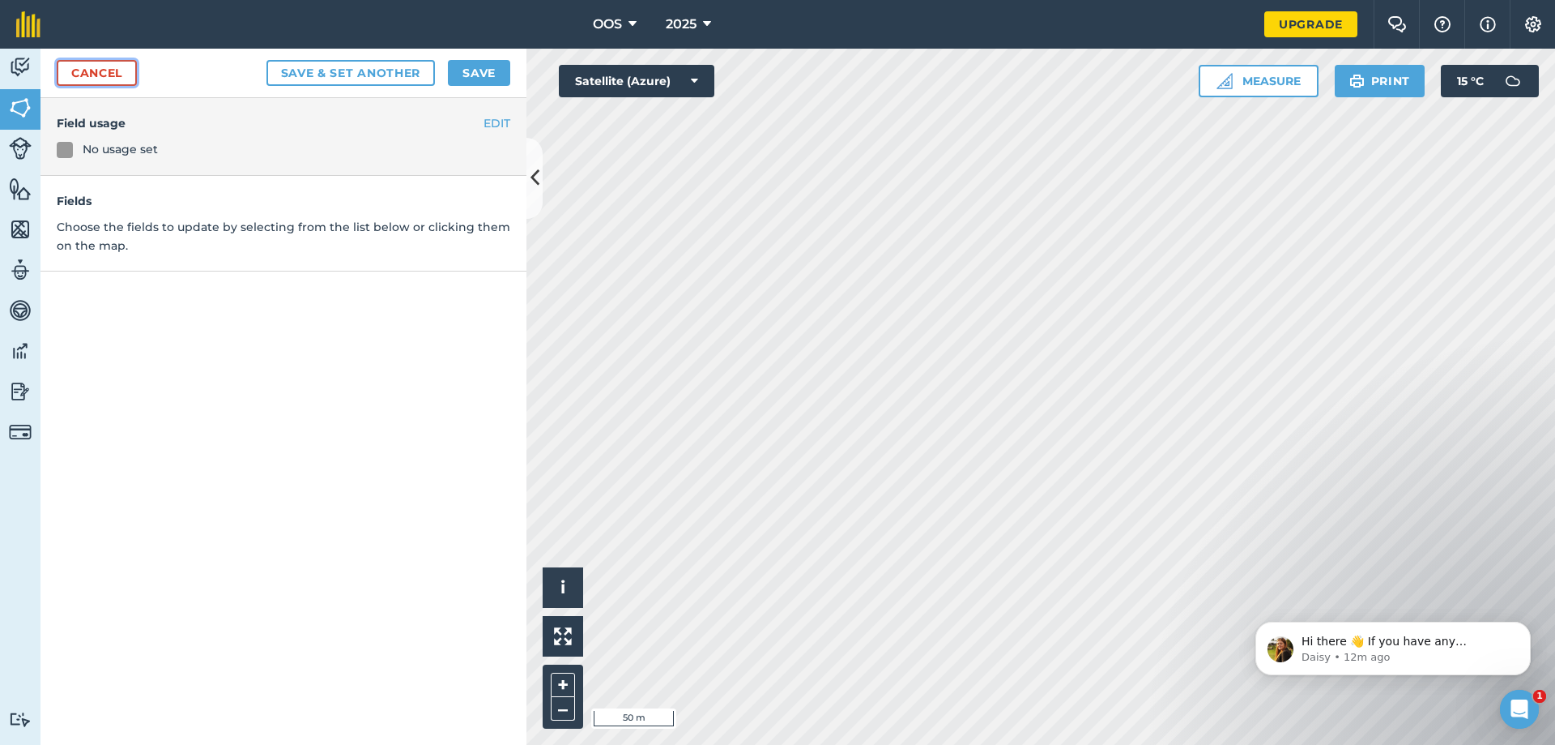
click at [105, 83] on link "Cancel" at bounding box center [97, 73] width 80 height 26
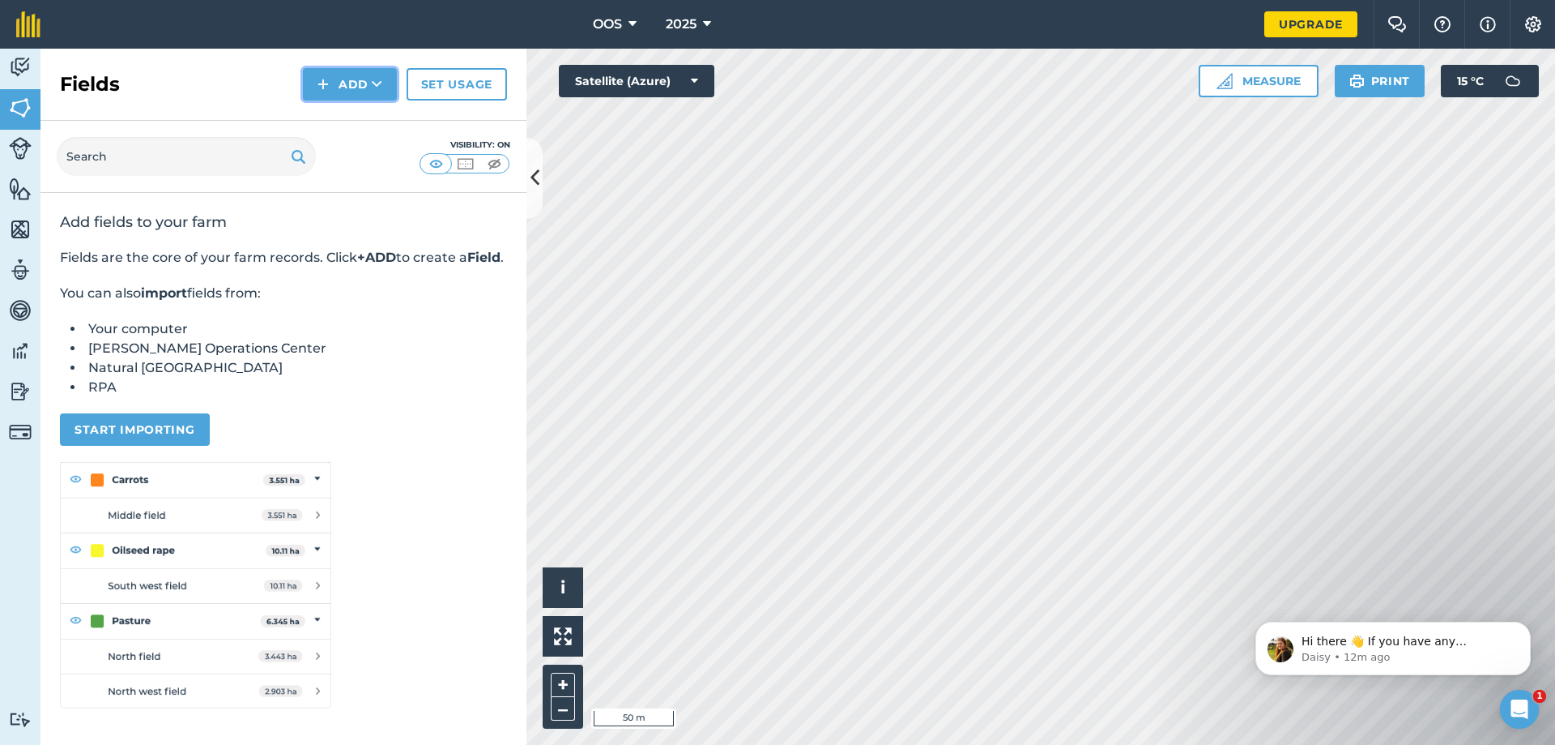
click at [379, 92] on icon at bounding box center [377, 84] width 11 height 16
click at [348, 119] on link "Draw" at bounding box center [349, 121] width 89 height 36
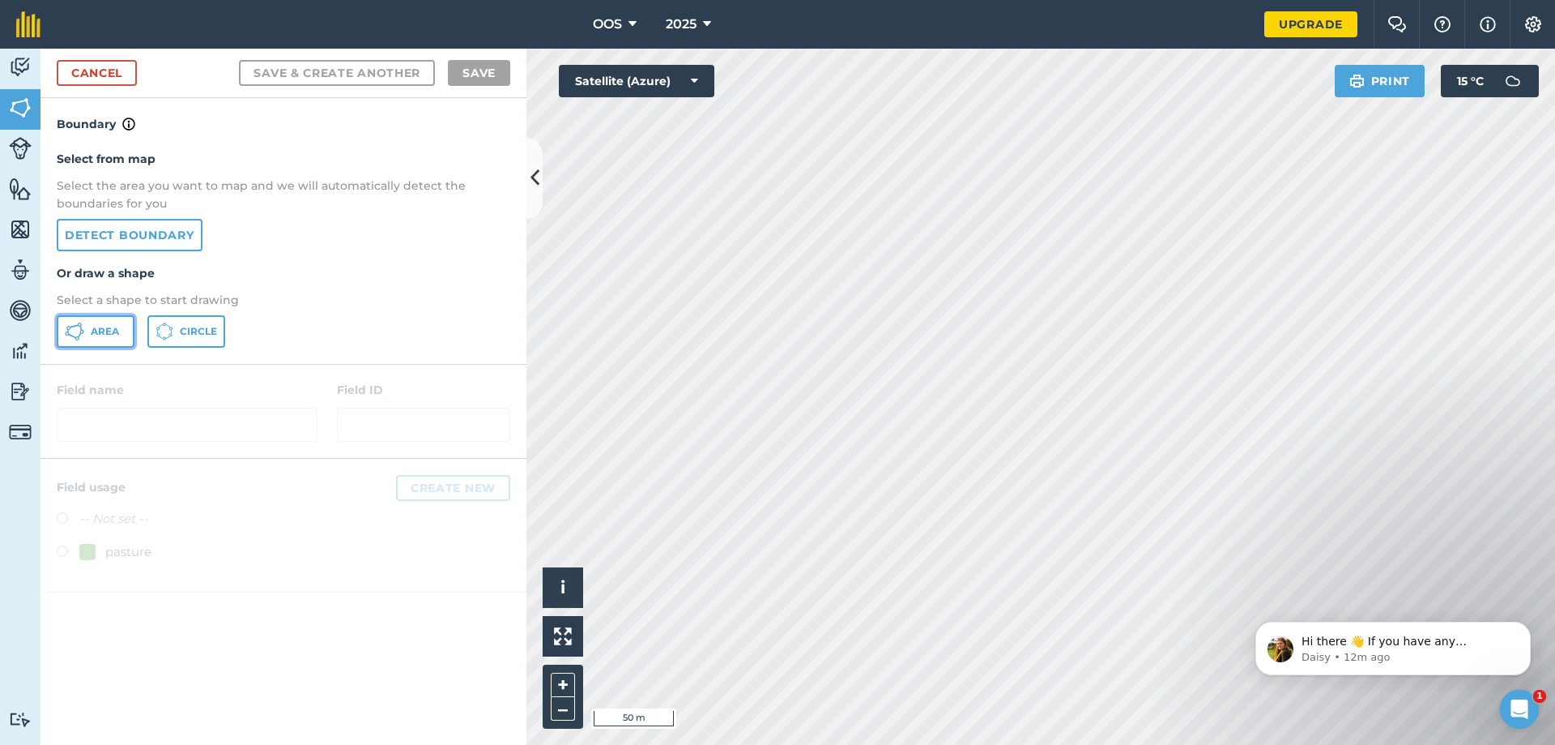
click at [100, 336] on span "Area" at bounding box center [105, 331] width 28 height 13
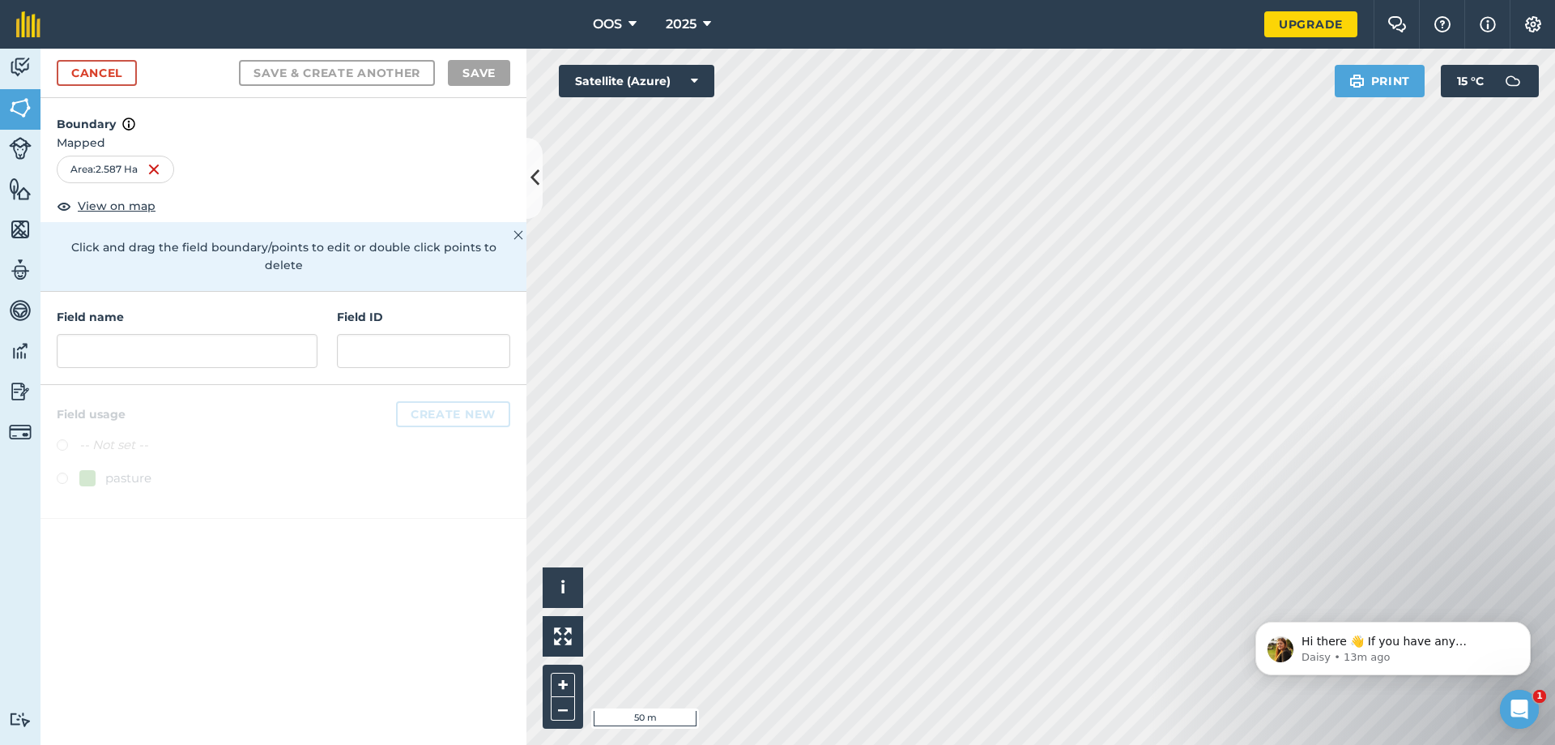
drag, startPoint x: 514, startPoint y: 394, endPoint x: 163, endPoint y: 172, distance: 415.8
click at [163, 172] on div "Area : 2.587 Ha" at bounding box center [115, 170] width 117 height 28
click at [160, 171] on img at bounding box center [153, 169] width 13 height 19
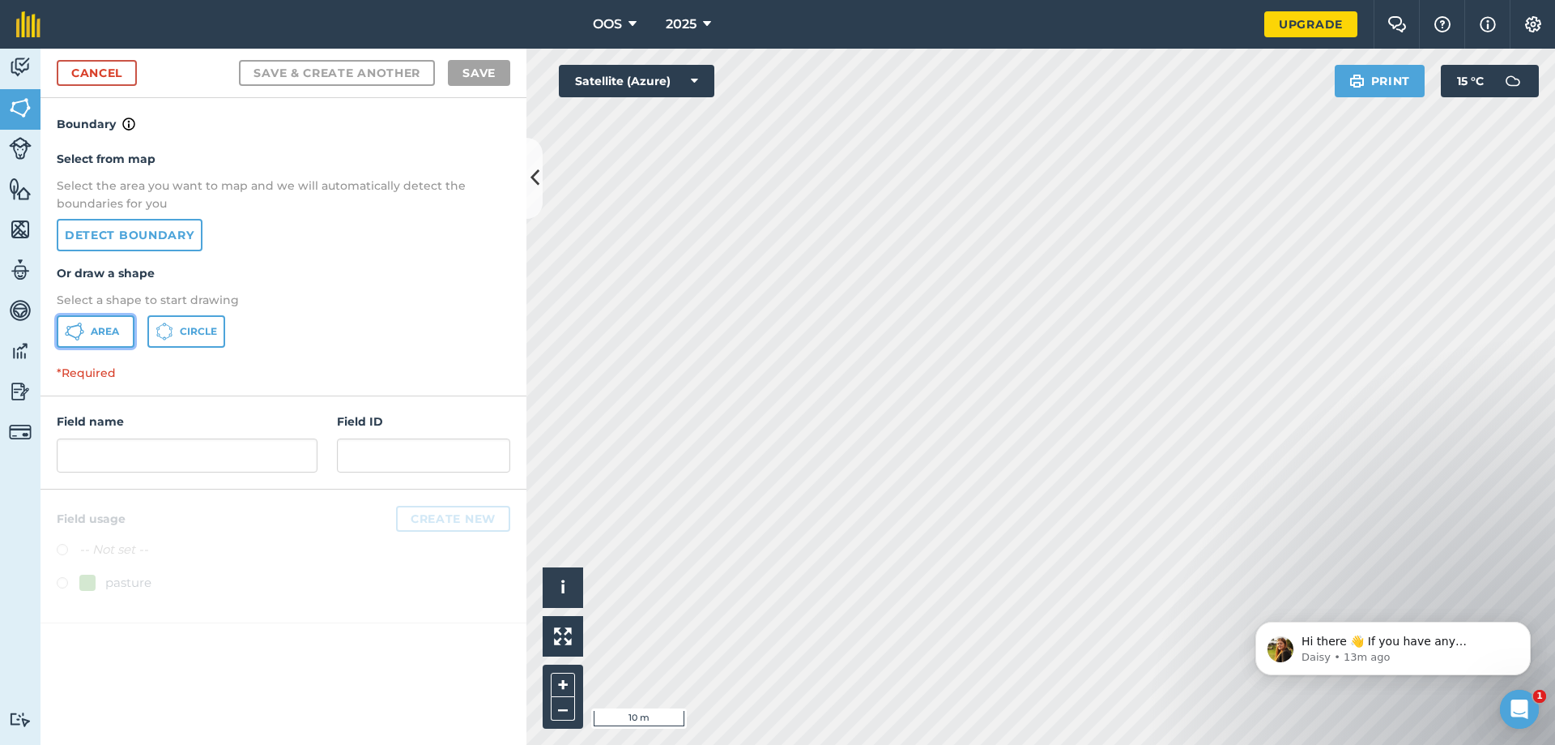
click at [85, 335] on button "Area" at bounding box center [96, 331] width 78 height 32
click at [617, 79] on button "Satellite (Azure)" at bounding box center [637, 81] width 156 height 32
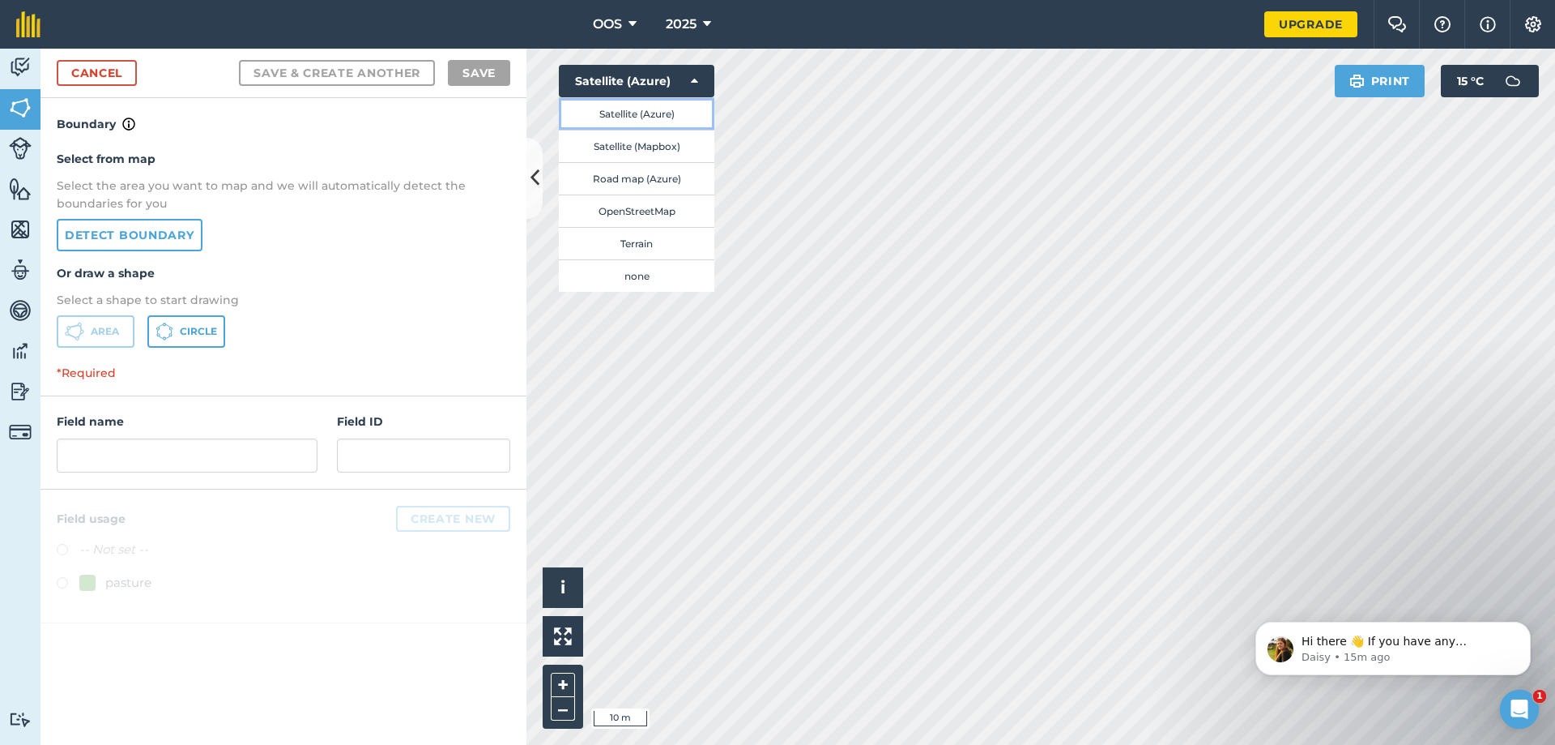
click at [709, 126] on button "Satellite (Azure)" at bounding box center [637, 113] width 156 height 32
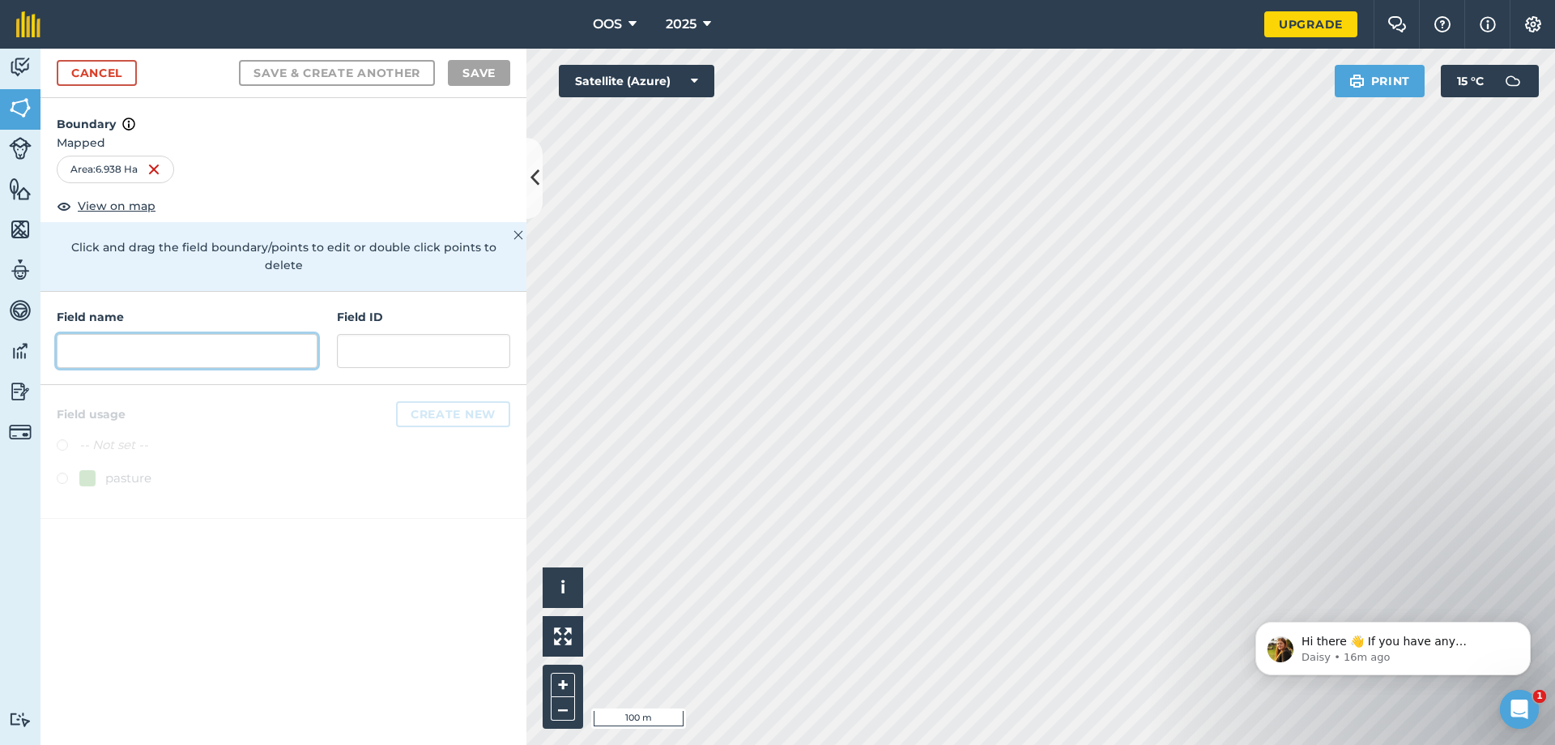
click at [169, 345] on input "text" at bounding box center [187, 351] width 261 height 34
type input "OOS"
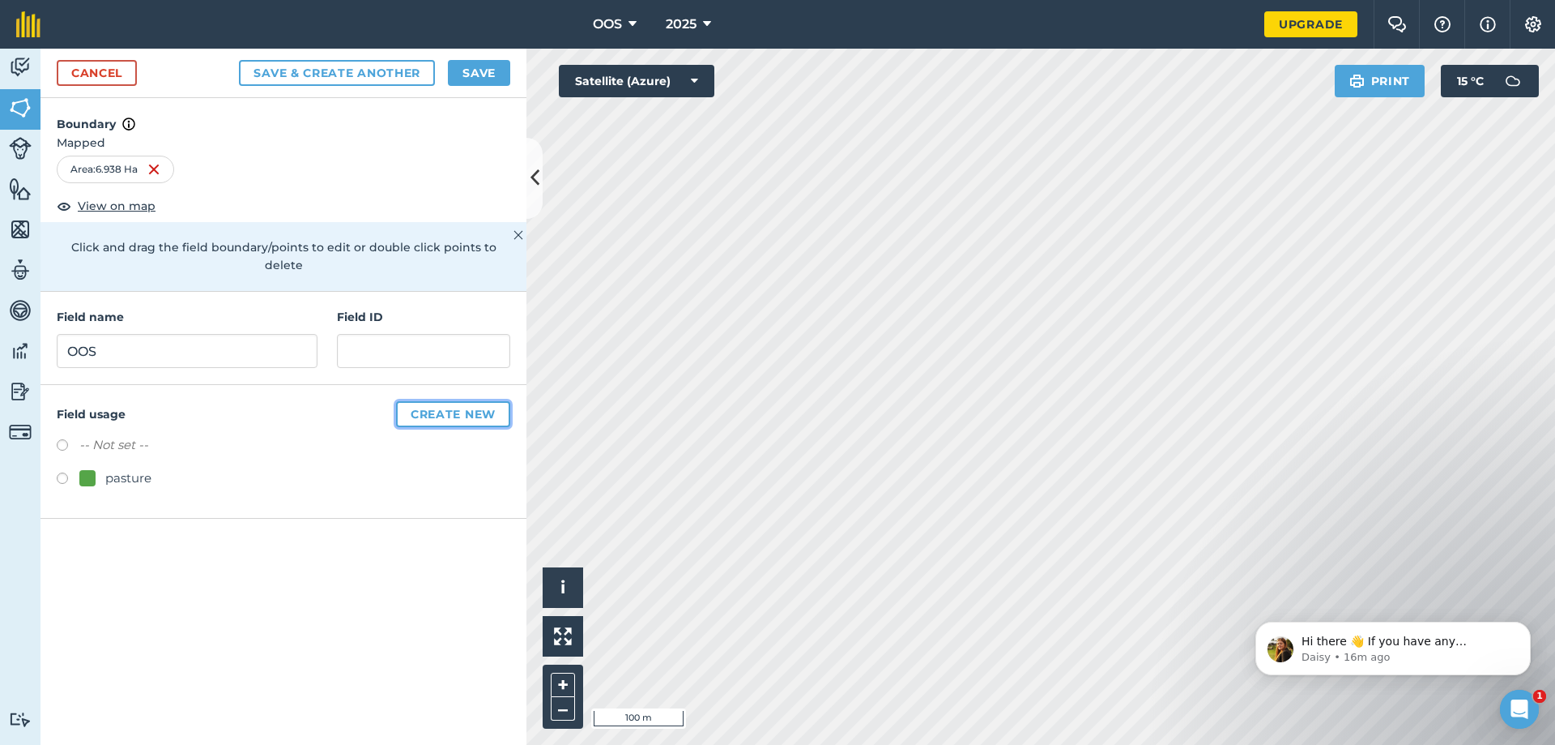
click at [479, 401] on button "Create new" at bounding box center [453, 414] width 114 height 26
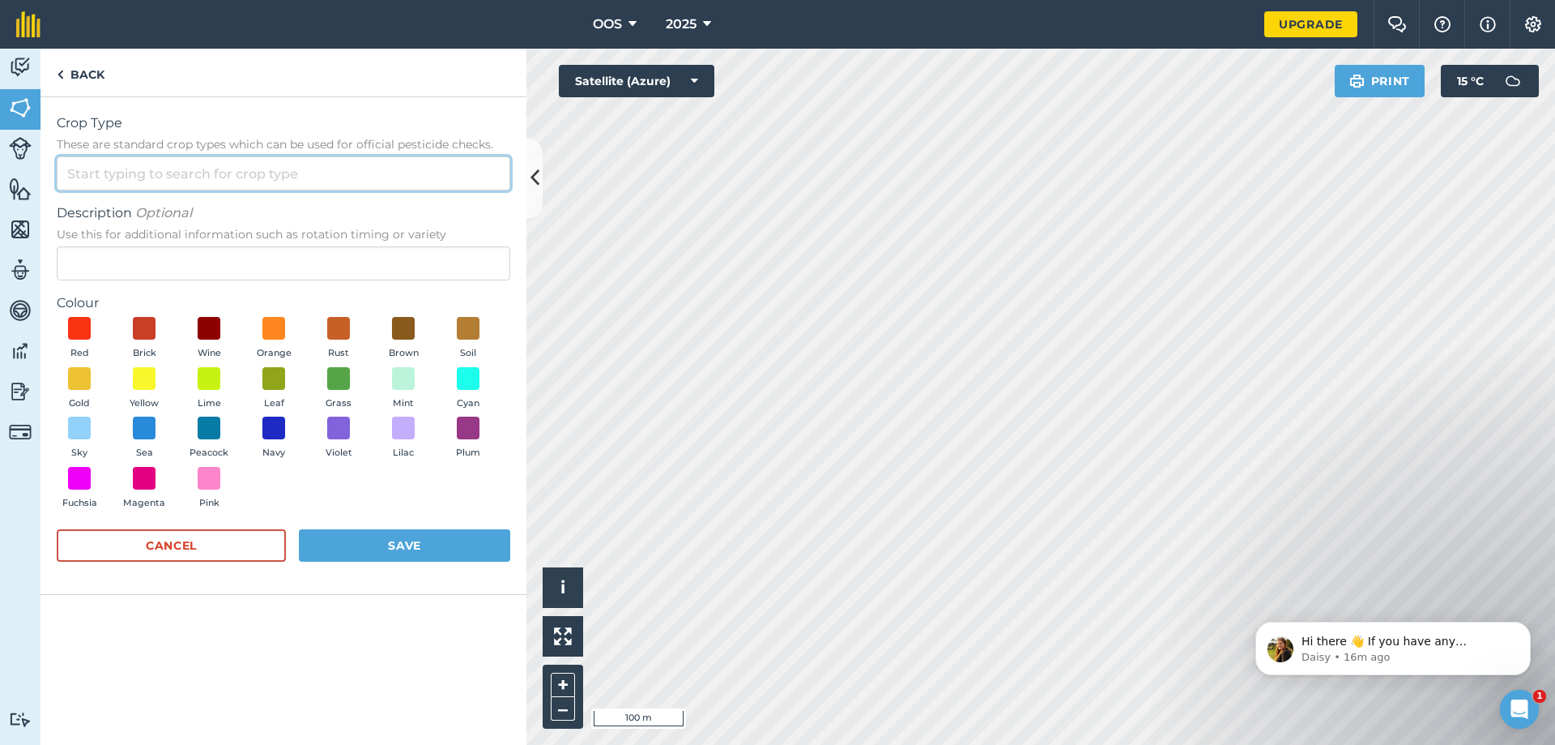
click at [224, 174] on input "Crop Type These are standard crop types which can be used for official pesticid…" at bounding box center [284, 173] width 454 height 34
type input "y"
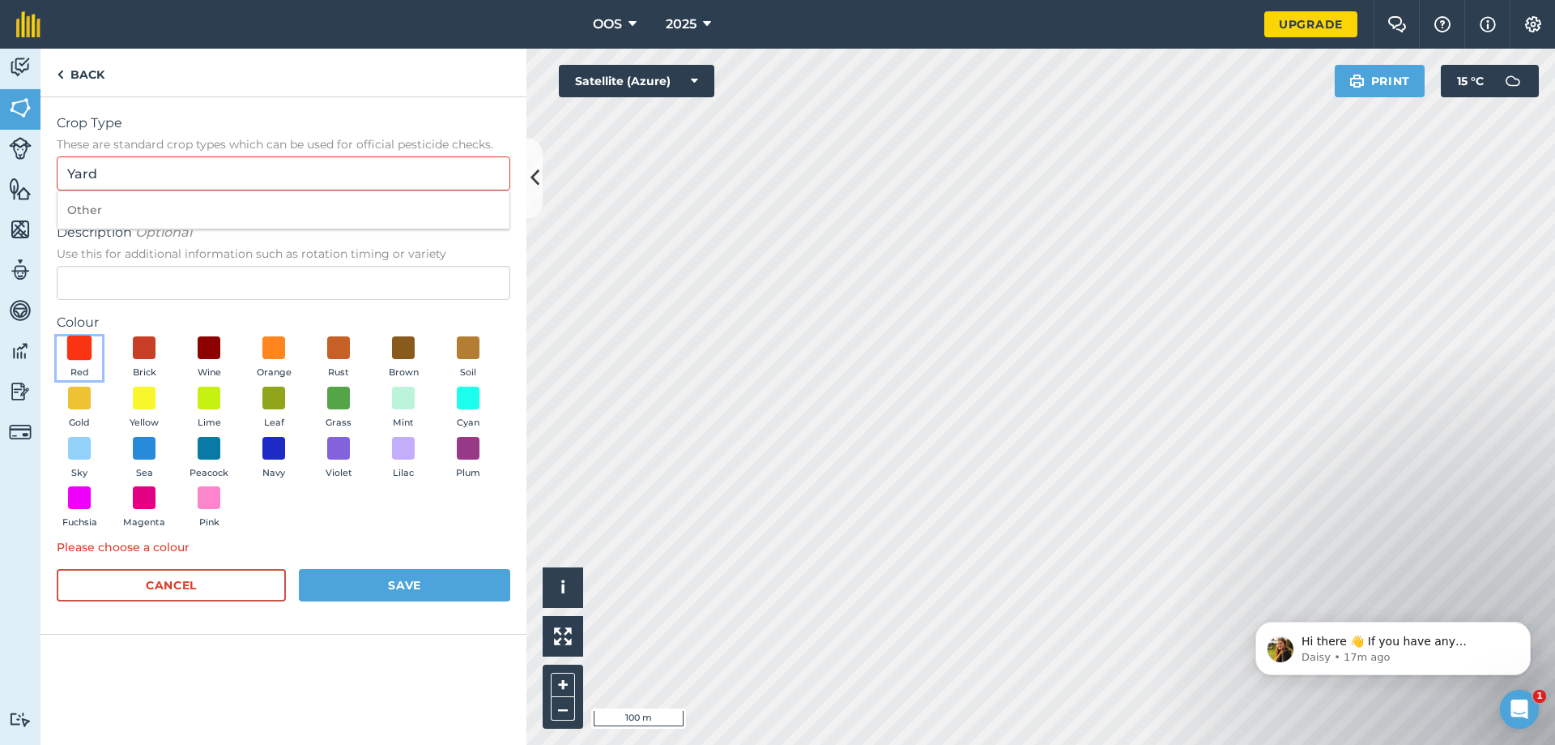
click at [84, 345] on span at bounding box center [79, 347] width 25 height 25
click at [416, 578] on button "Save" at bounding box center [404, 585] width 211 height 32
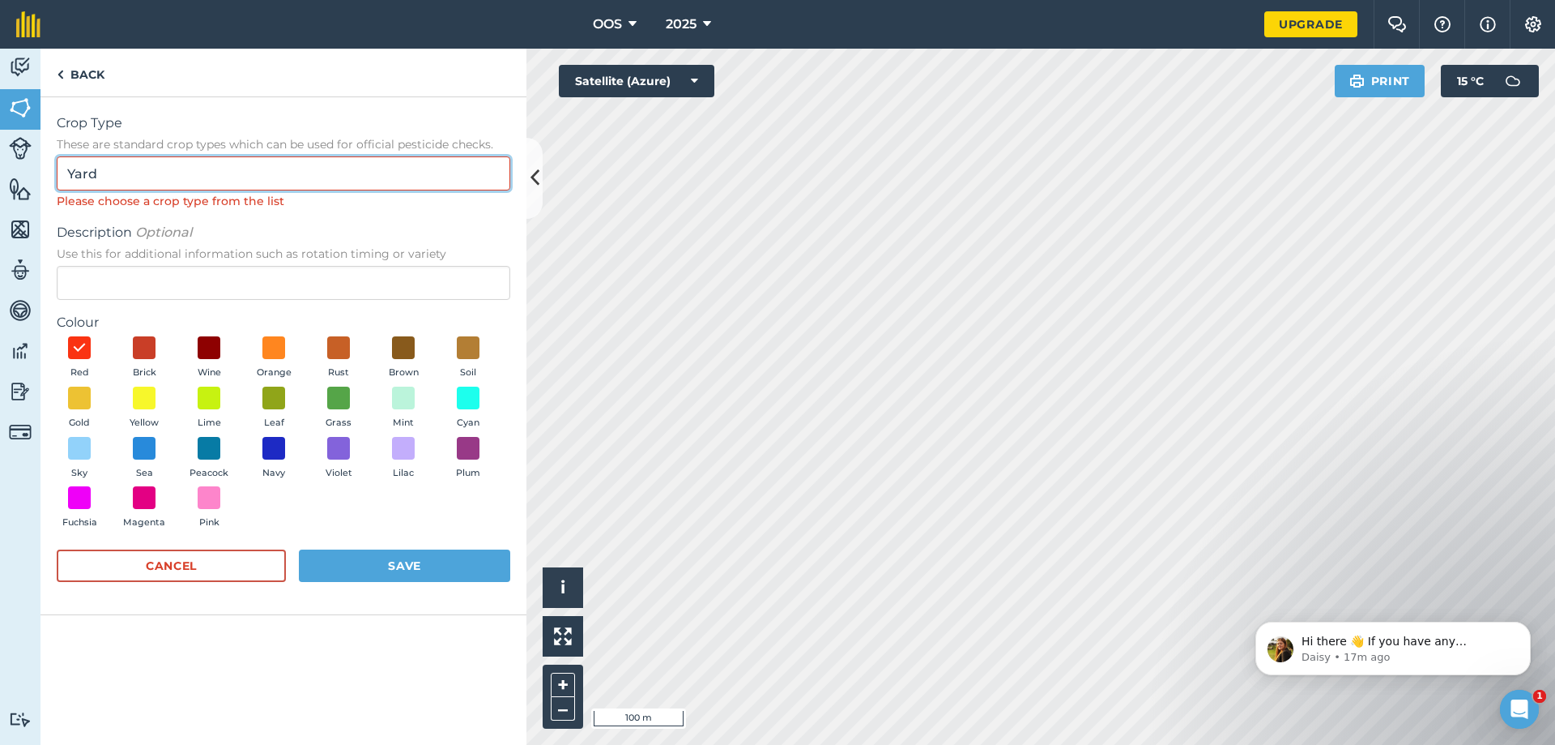
click at [198, 178] on input "Yard" at bounding box center [284, 173] width 454 height 34
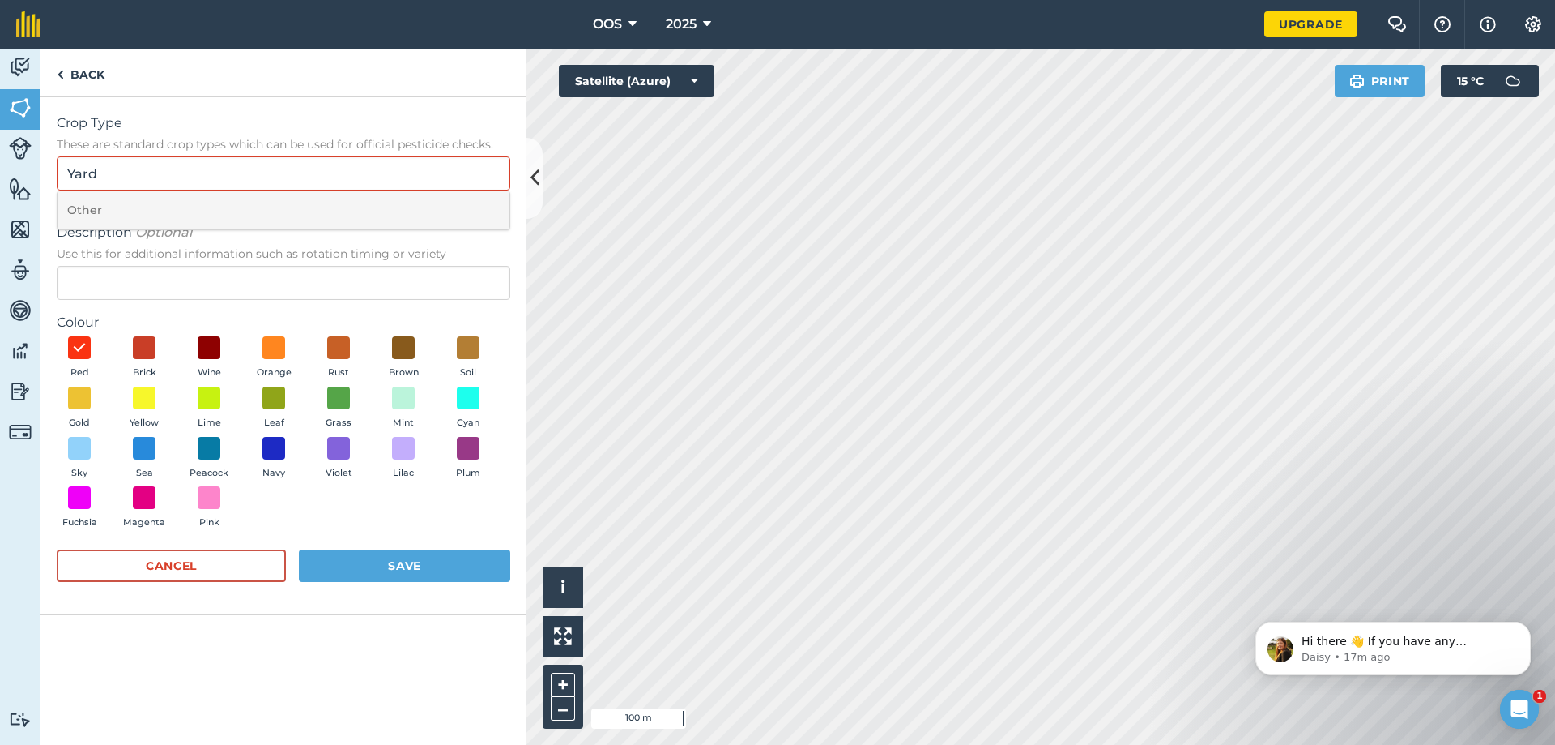
click at [171, 205] on li "Other" at bounding box center [284, 210] width 452 height 38
type input "Other"
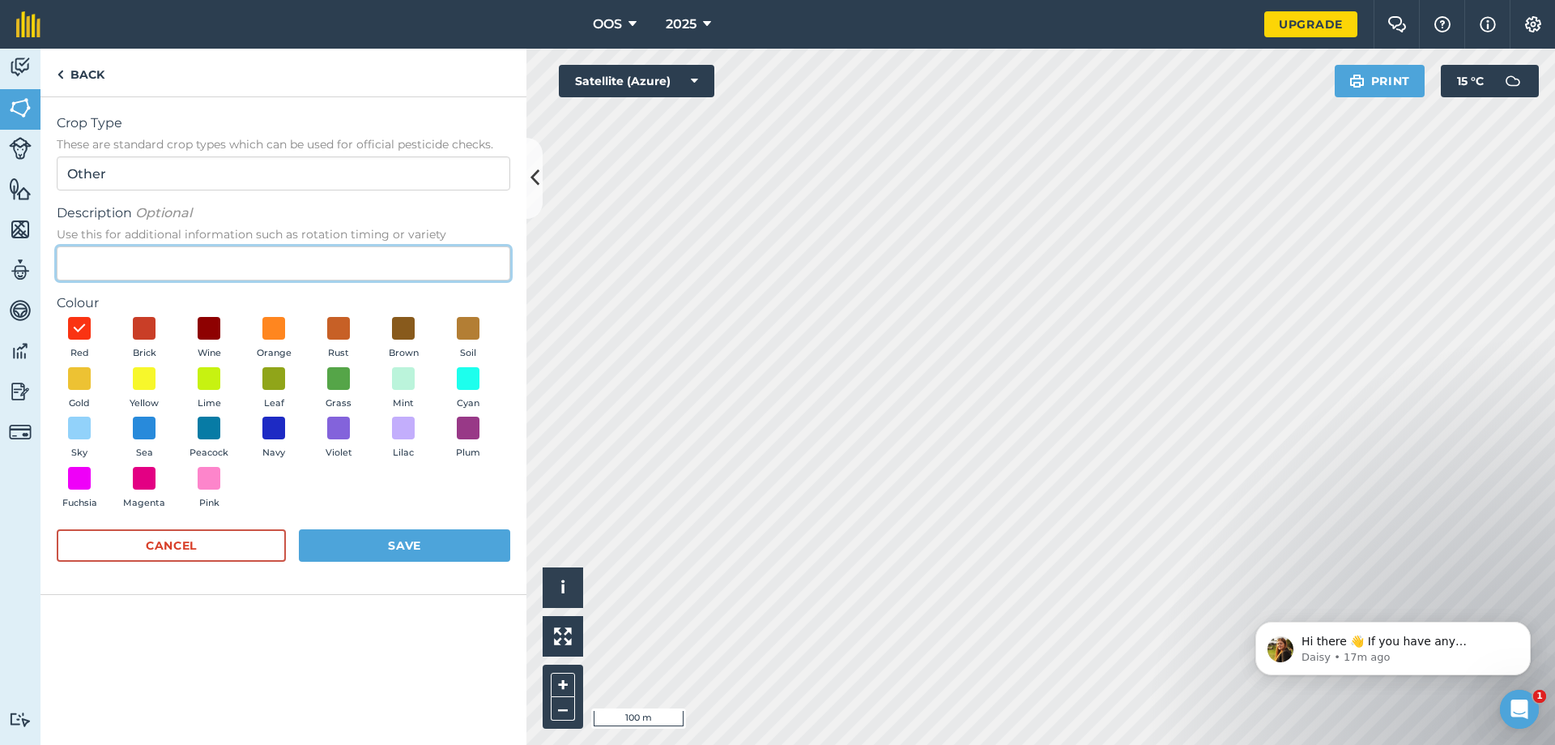
click at [205, 261] on input "Description Optional Use this for additional information such as rotation timin…" at bounding box center [284, 263] width 454 height 34
type input "Full yard"
click at [399, 544] on button "Save" at bounding box center [404, 545] width 211 height 32
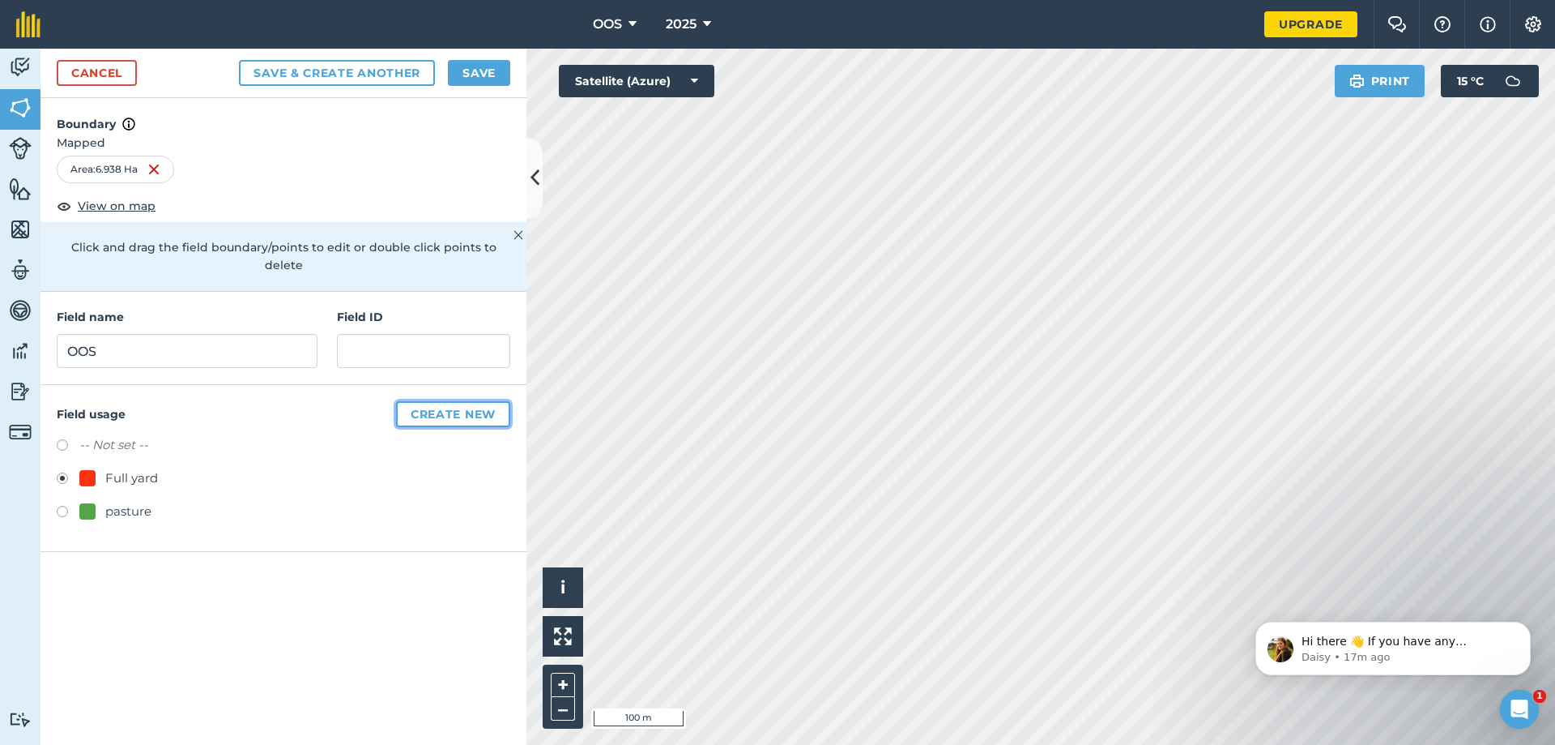
click at [446, 401] on button "Create new" at bounding box center [453, 414] width 114 height 26
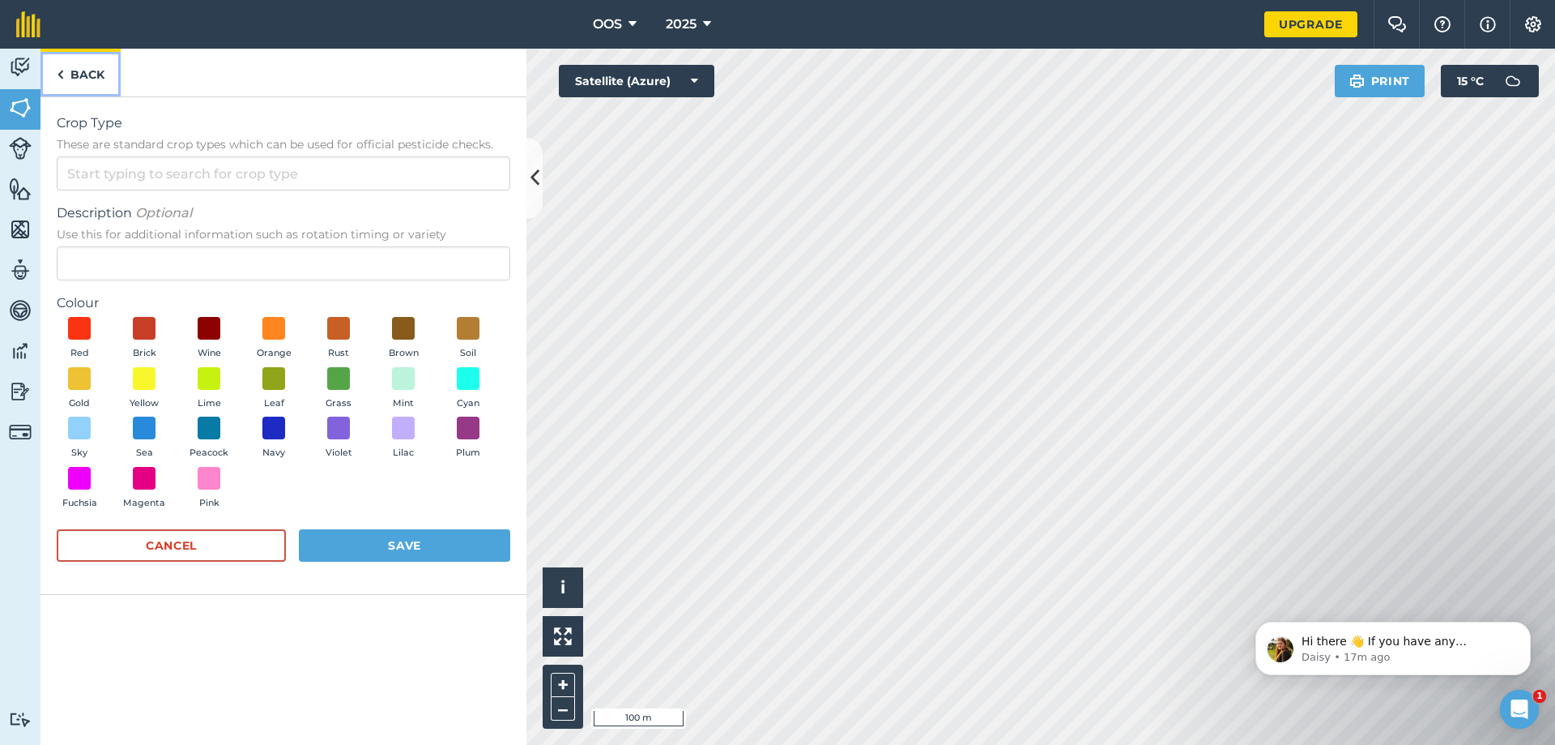
click at [55, 67] on link "Back" at bounding box center [81, 73] width 80 height 48
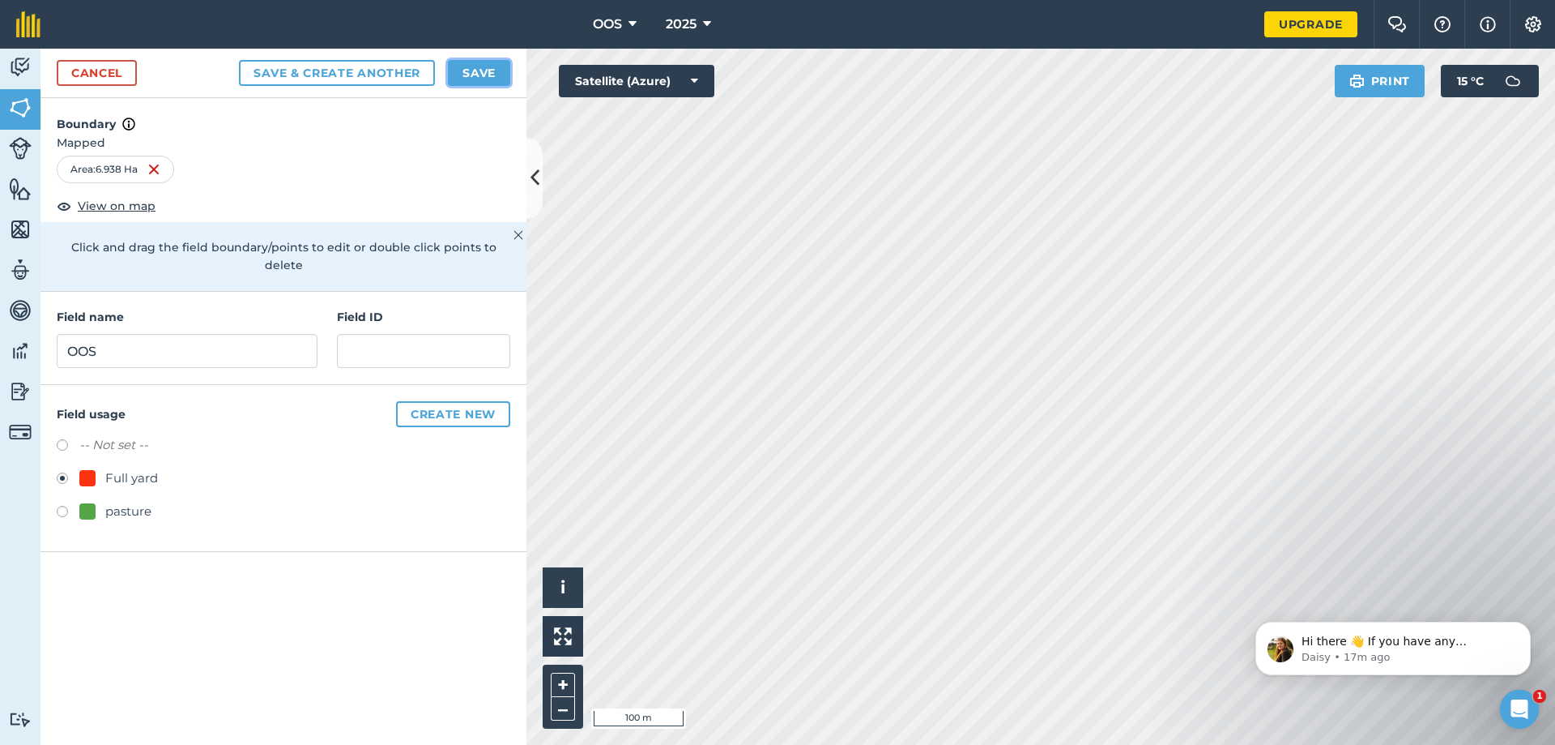
click at [476, 75] on button "Save" at bounding box center [479, 73] width 62 height 26
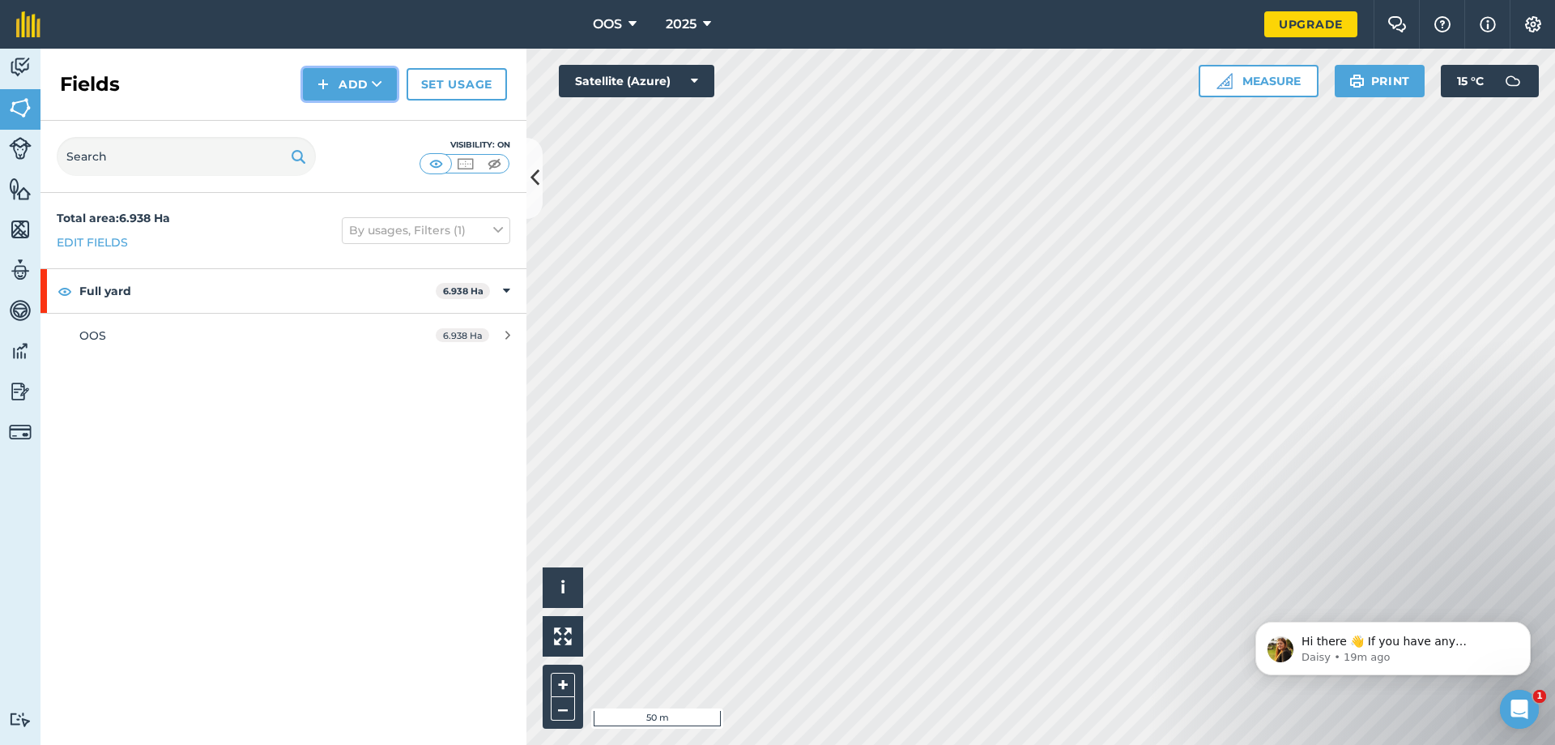
click at [362, 82] on button "Add" at bounding box center [350, 84] width 94 height 32
click at [359, 127] on link "Draw" at bounding box center [349, 121] width 89 height 36
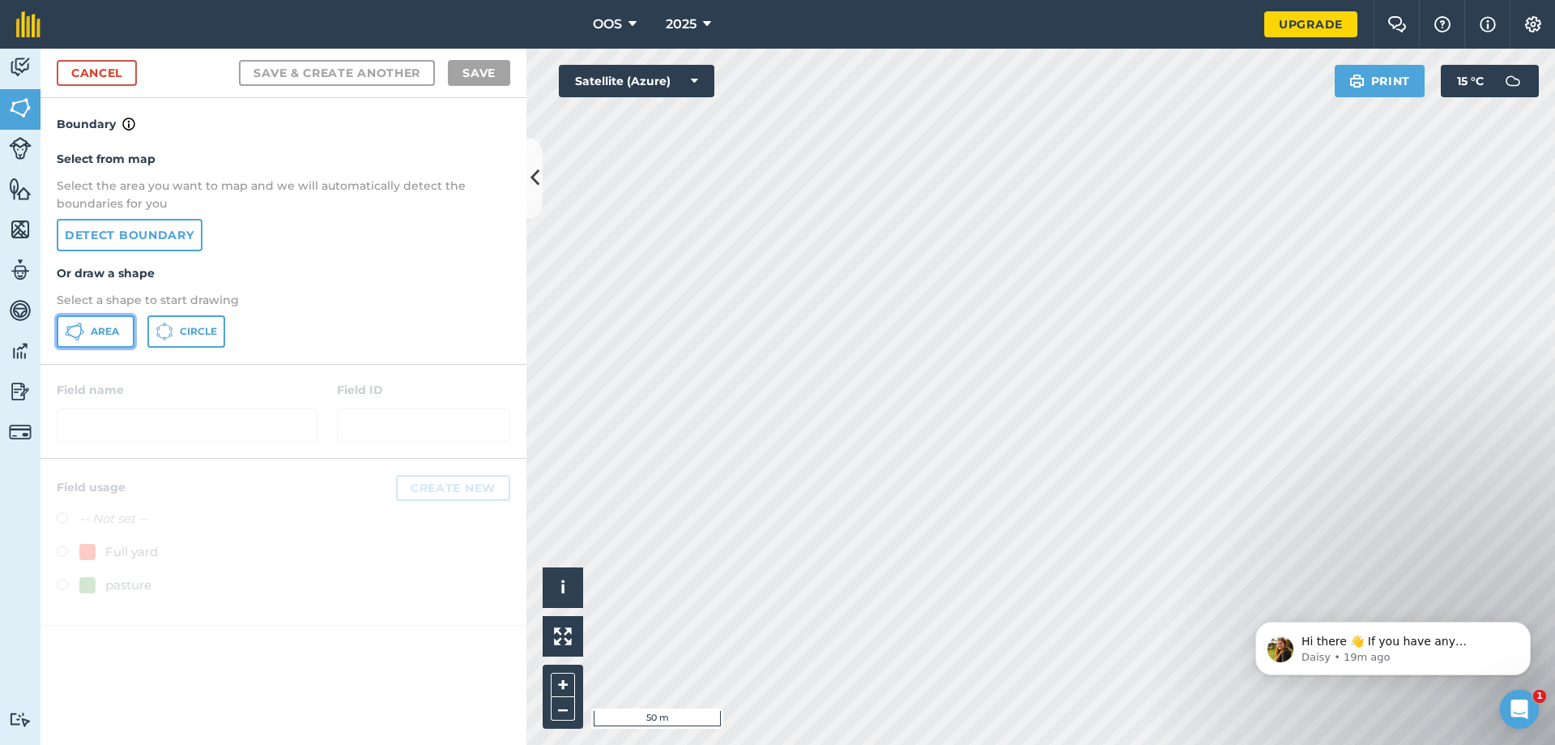
click at [95, 339] on button "Area" at bounding box center [96, 331] width 78 height 32
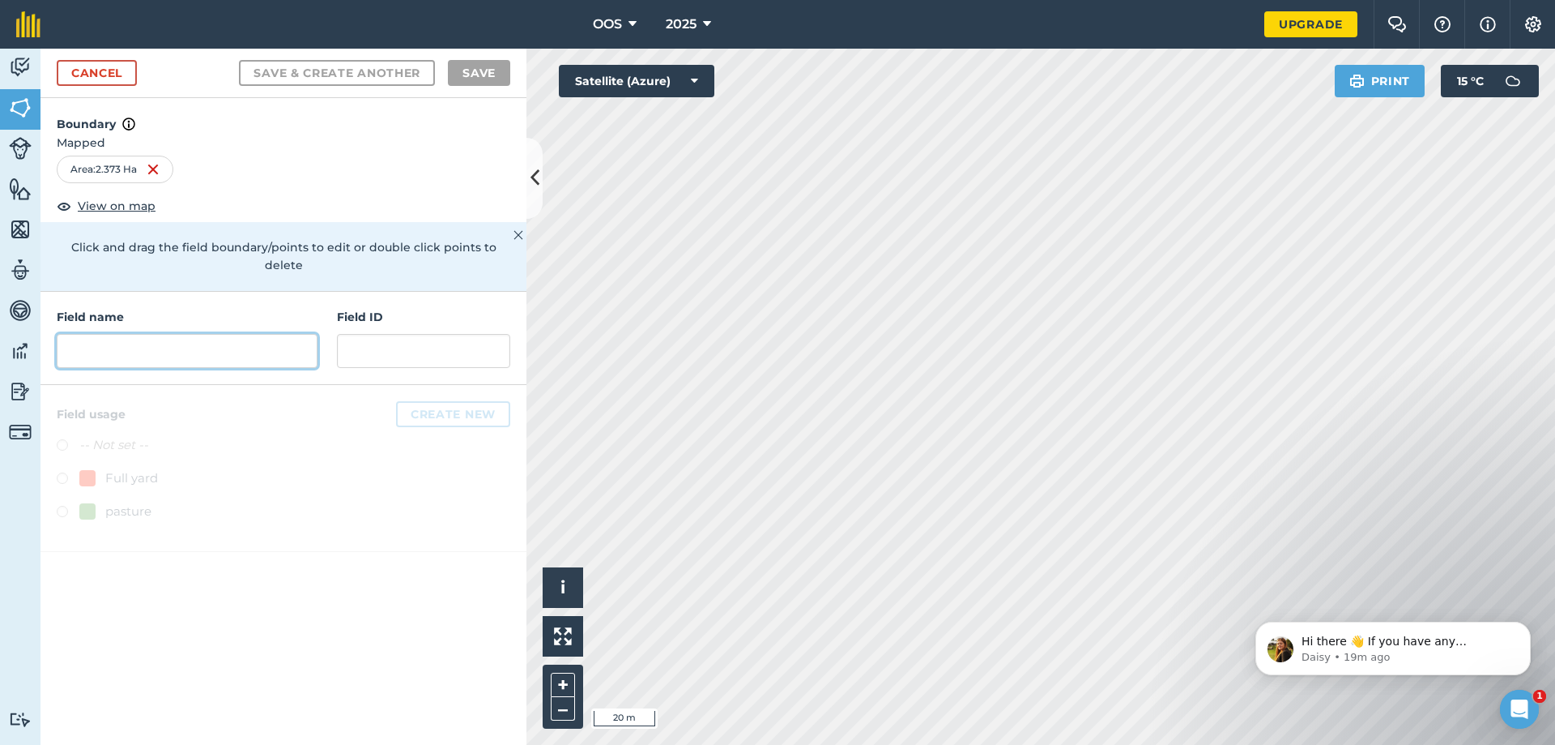
click at [177, 334] on input "text" at bounding box center [187, 351] width 261 height 34
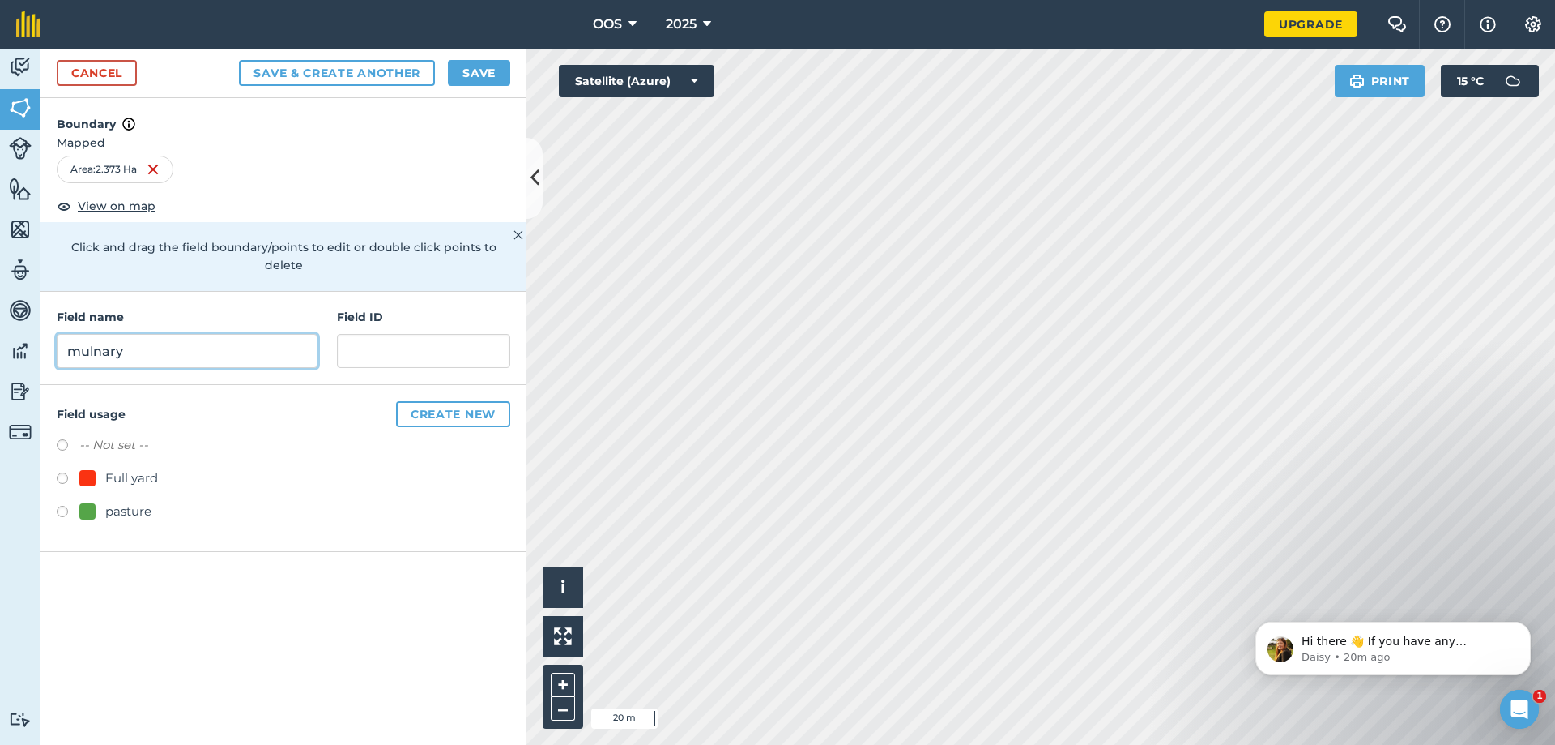
type input "mulnary"
click at [65, 506] on label at bounding box center [68, 514] width 23 height 16
radio input "true"
click at [481, 401] on button "Create new" at bounding box center [453, 414] width 114 height 26
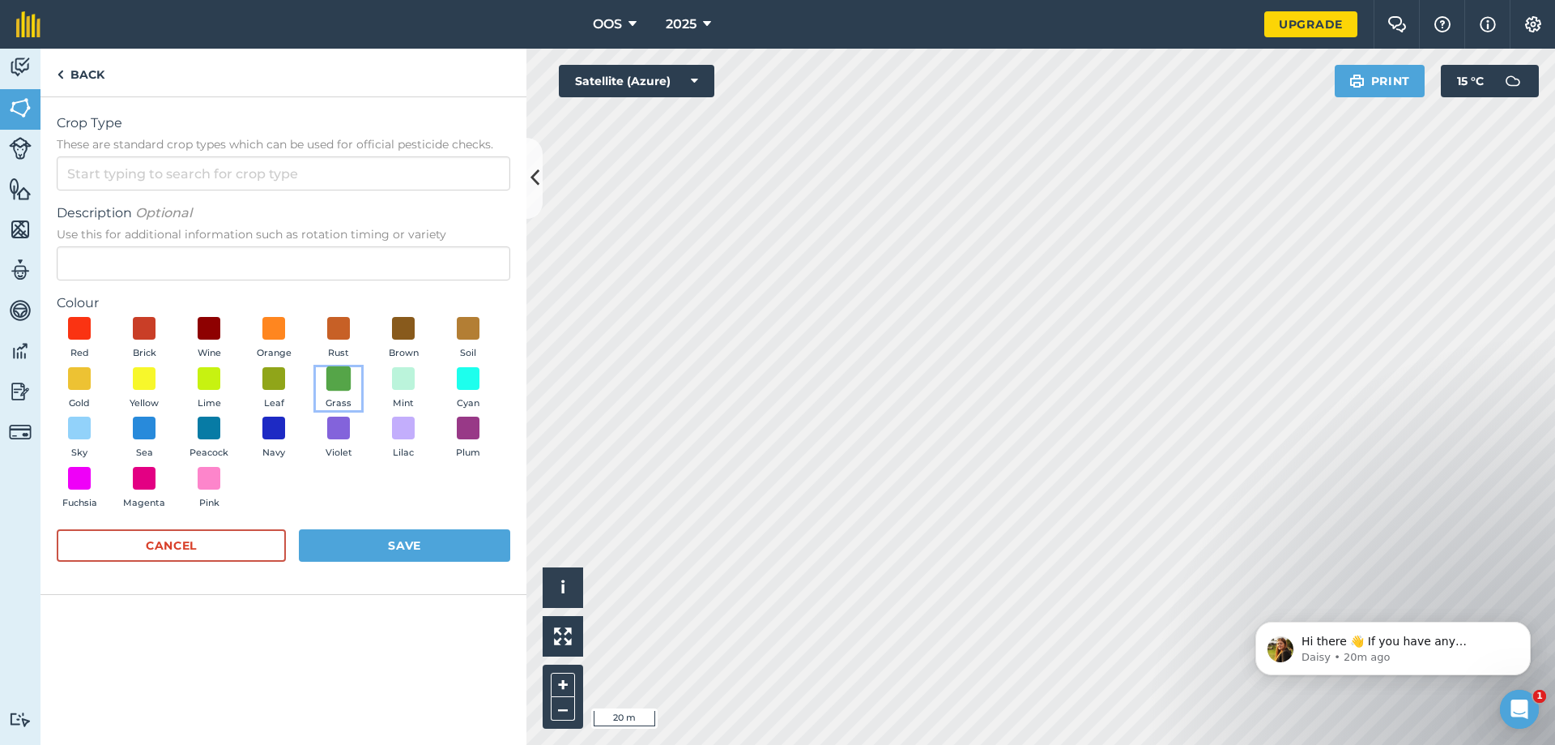
click at [349, 379] on span at bounding box center [338, 377] width 25 height 25
click at [213, 171] on input "Crop Type These are standard crop types which can be used for official pesticid…" at bounding box center [284, 173] width 454 height 34
click at [198, 206] on li "Other" at bounding box center [284, 210] width 452 height 38
type input "Other"
click at [231, 254] on input "Description Optional Use this for additional information such as rotation timin…" at bounding box center [284, 263] width 454 height 34
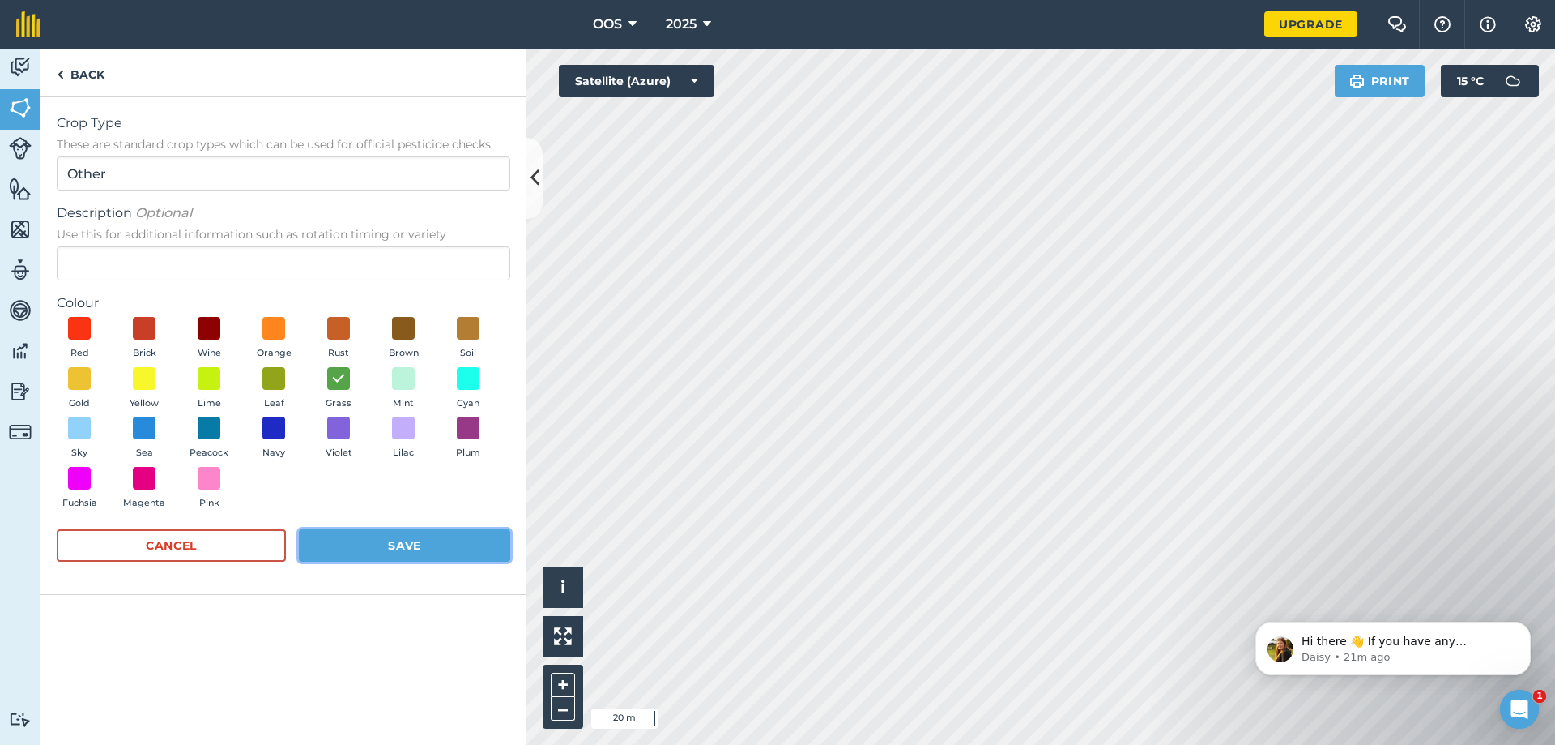
click at [427, 550] on button "Save" at bounding box center [404, 545] width 211 height 32
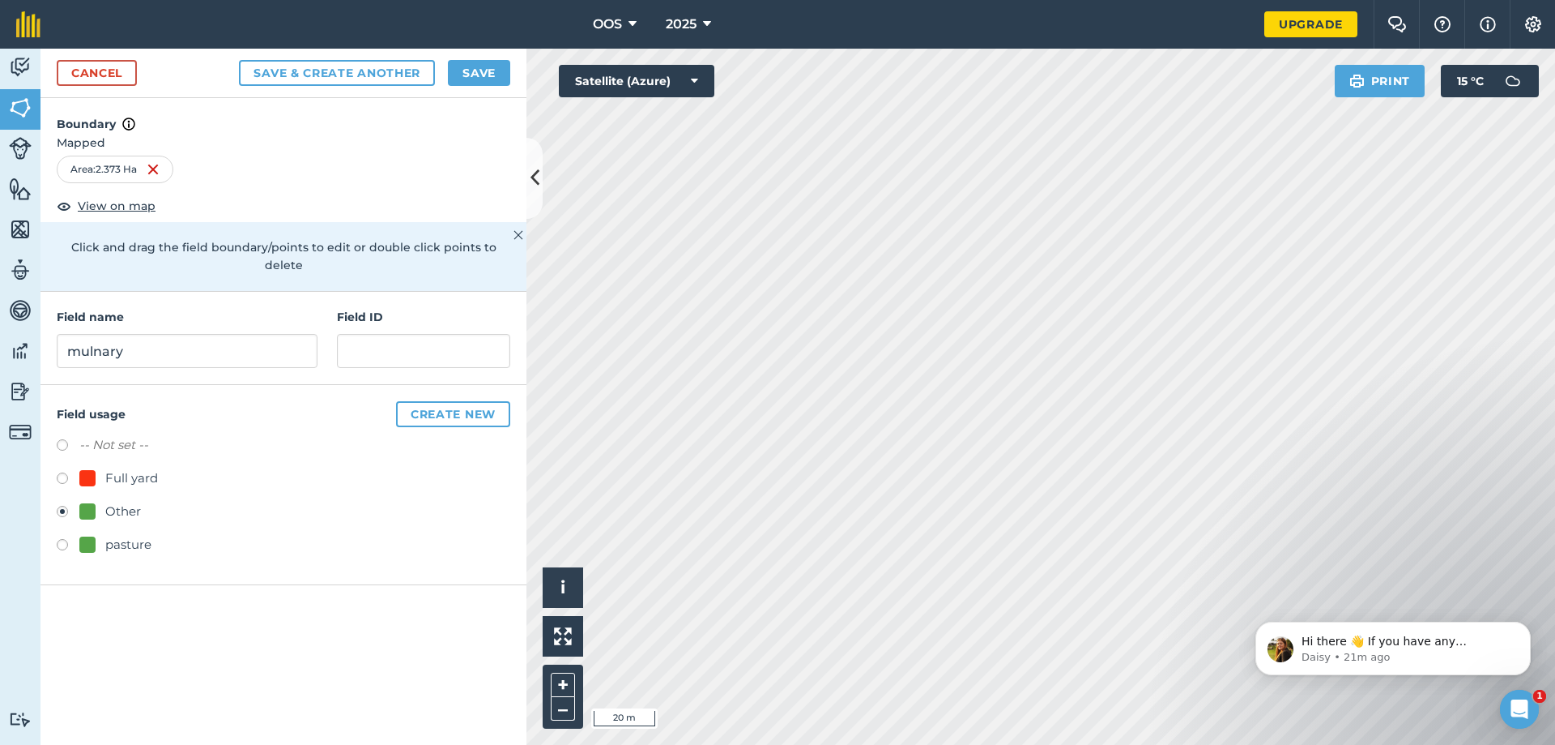
click at [62, 539] on label at bounding box center [68, 547] width 23 height 16
radio input "true"
click at [491, 70] on button "Save" at bounding box center [479, 73] width 62 height 26
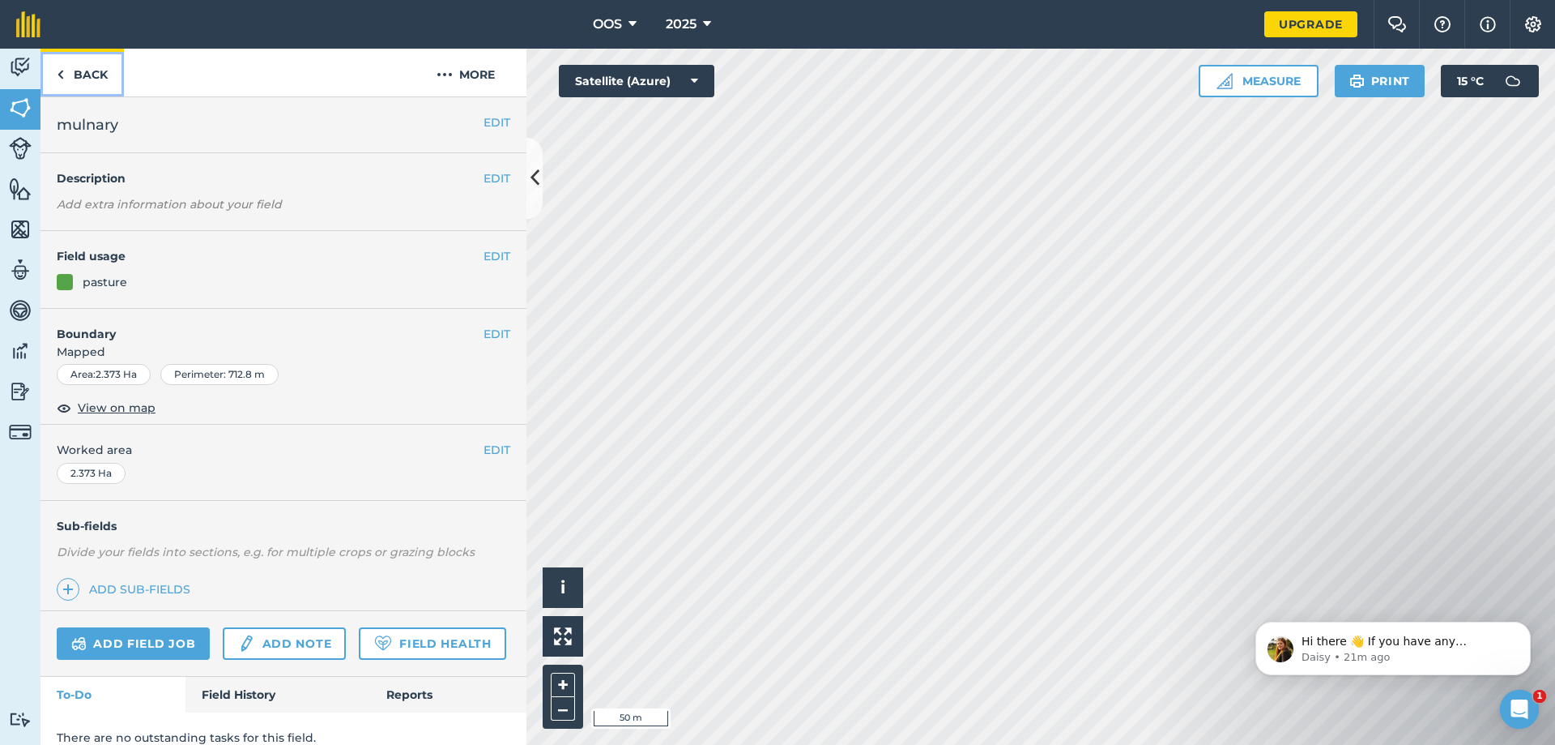
click at [60, 73] on img at bounding box center [60, 74] width 7 height 19
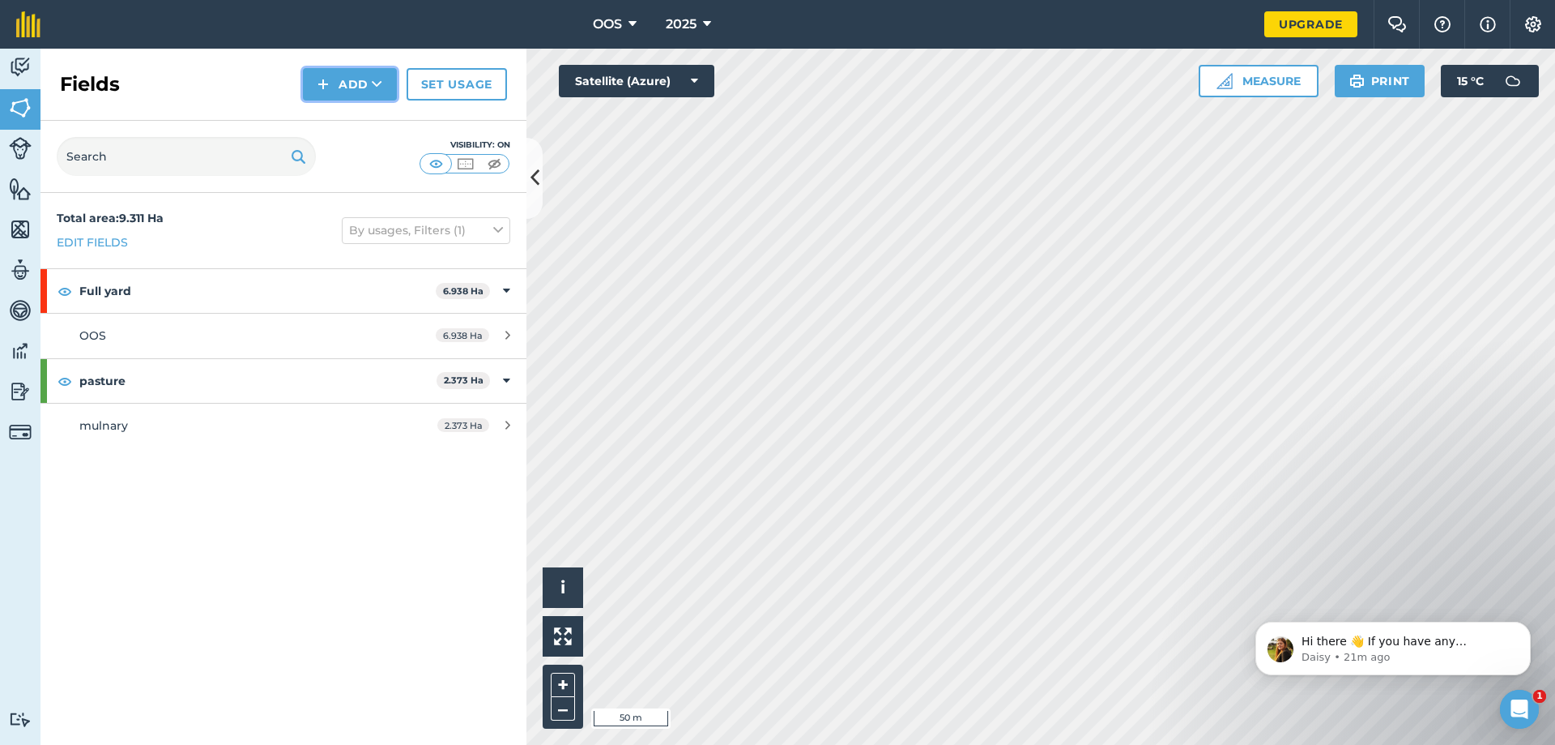
click at [344, 82] on button "Add" at bounding box center [350, 84] width 94 height 32
click at [377, 118] on link "Draw" at bounding box center [349, 121] width 89 height 36
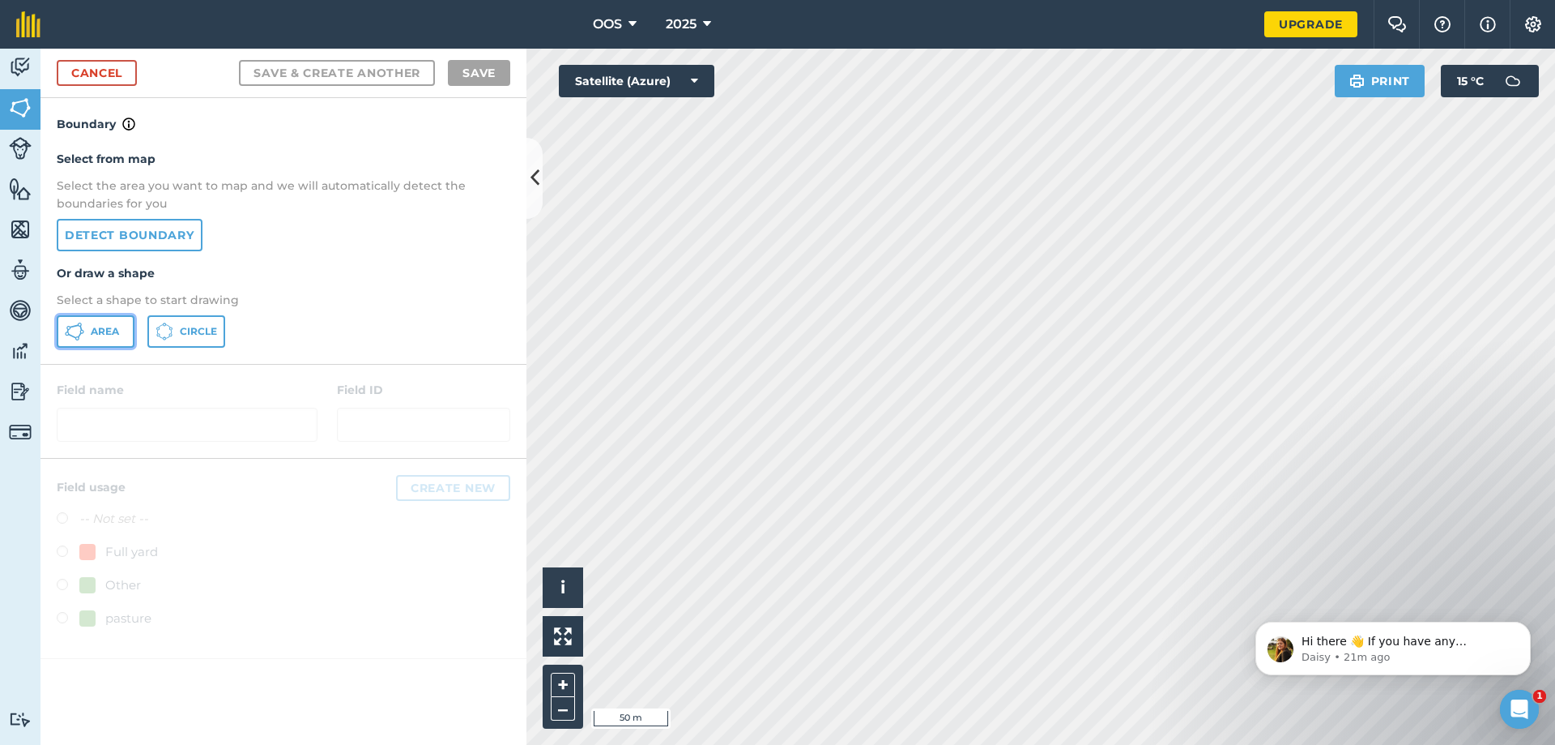
click at [88, 342] on button "Area" at bounding box center [96, 331] width 78 height 32
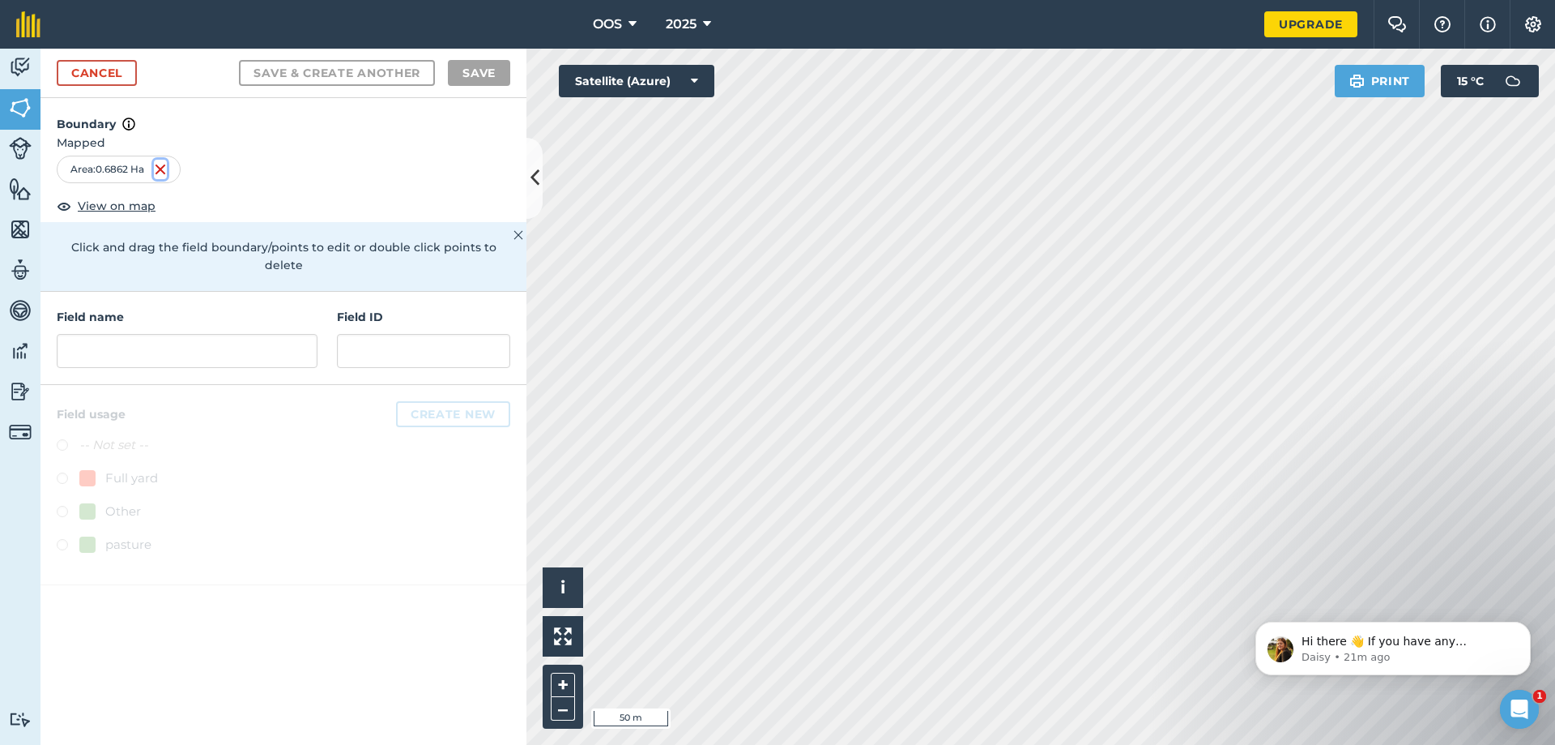
click at [163, 173] on img at bounding box center [160, 169] width 13 height 19
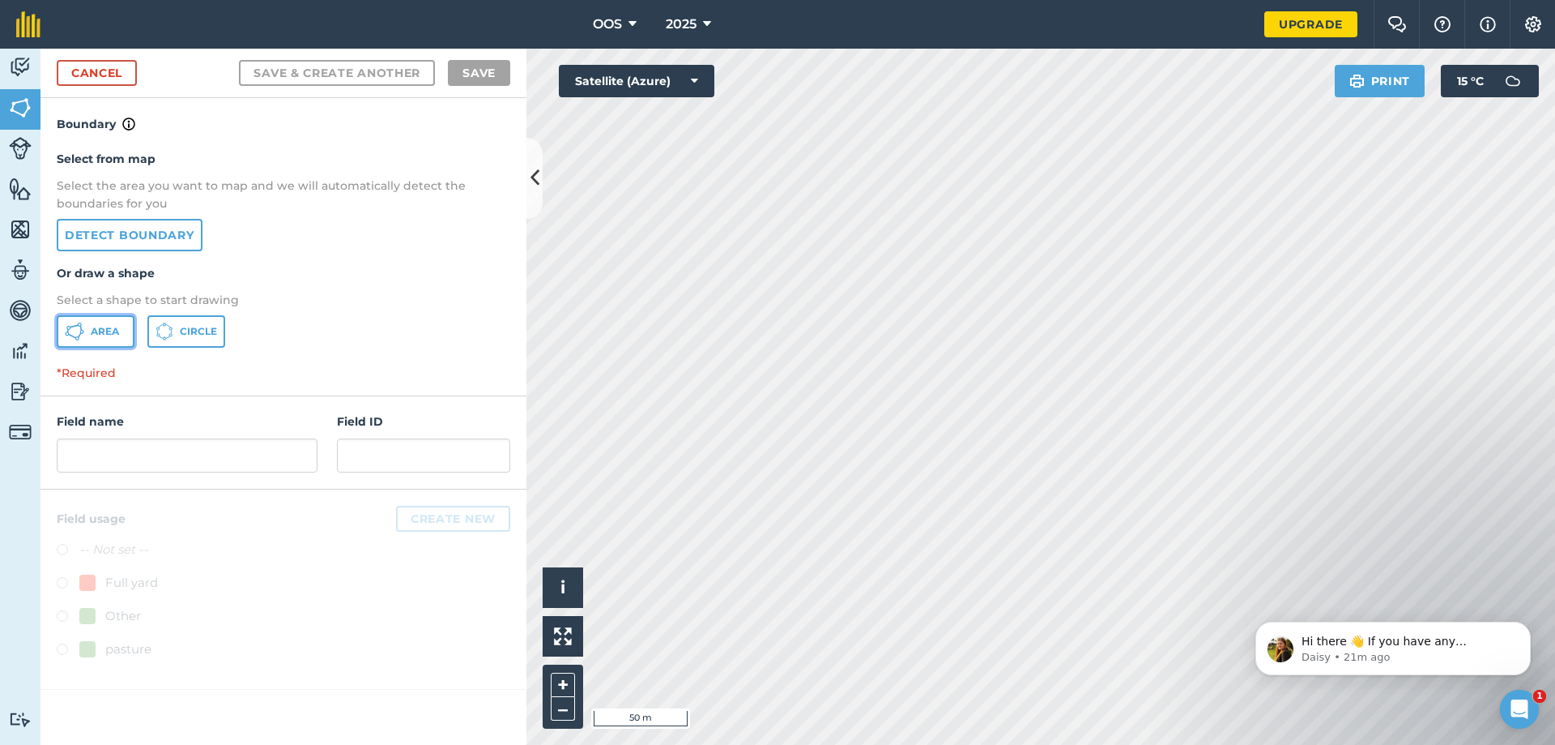
click at [94, 325] on span "Area" at bounding box center [105, 331] width 28 height 13
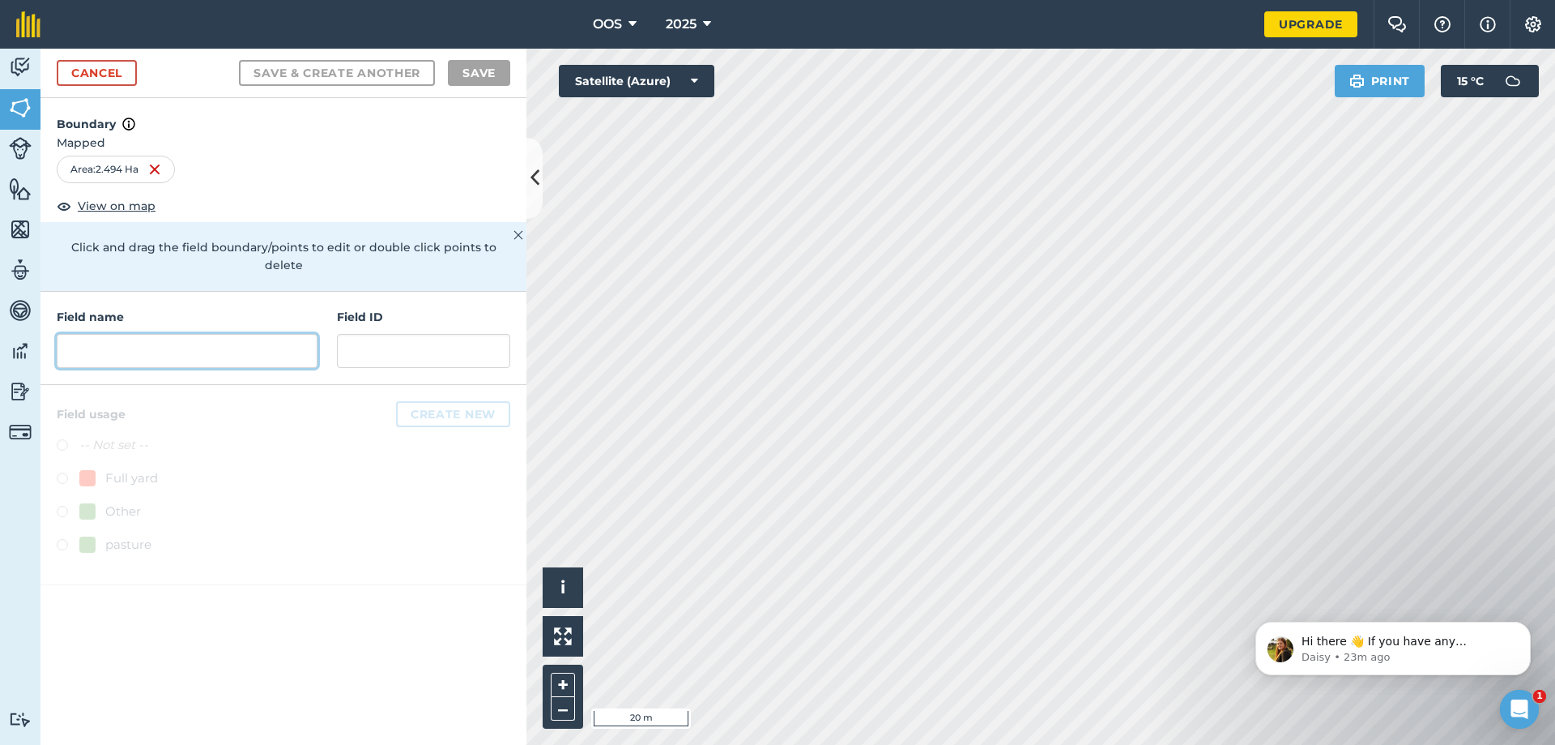
drag, startPoint x: 190, startPoint y: 335, endPoint x: 197, endPoint y: 331, distance: 8.3
click at [190, 335] on input "text" at bounding box center [187, 351] width 261 height 34
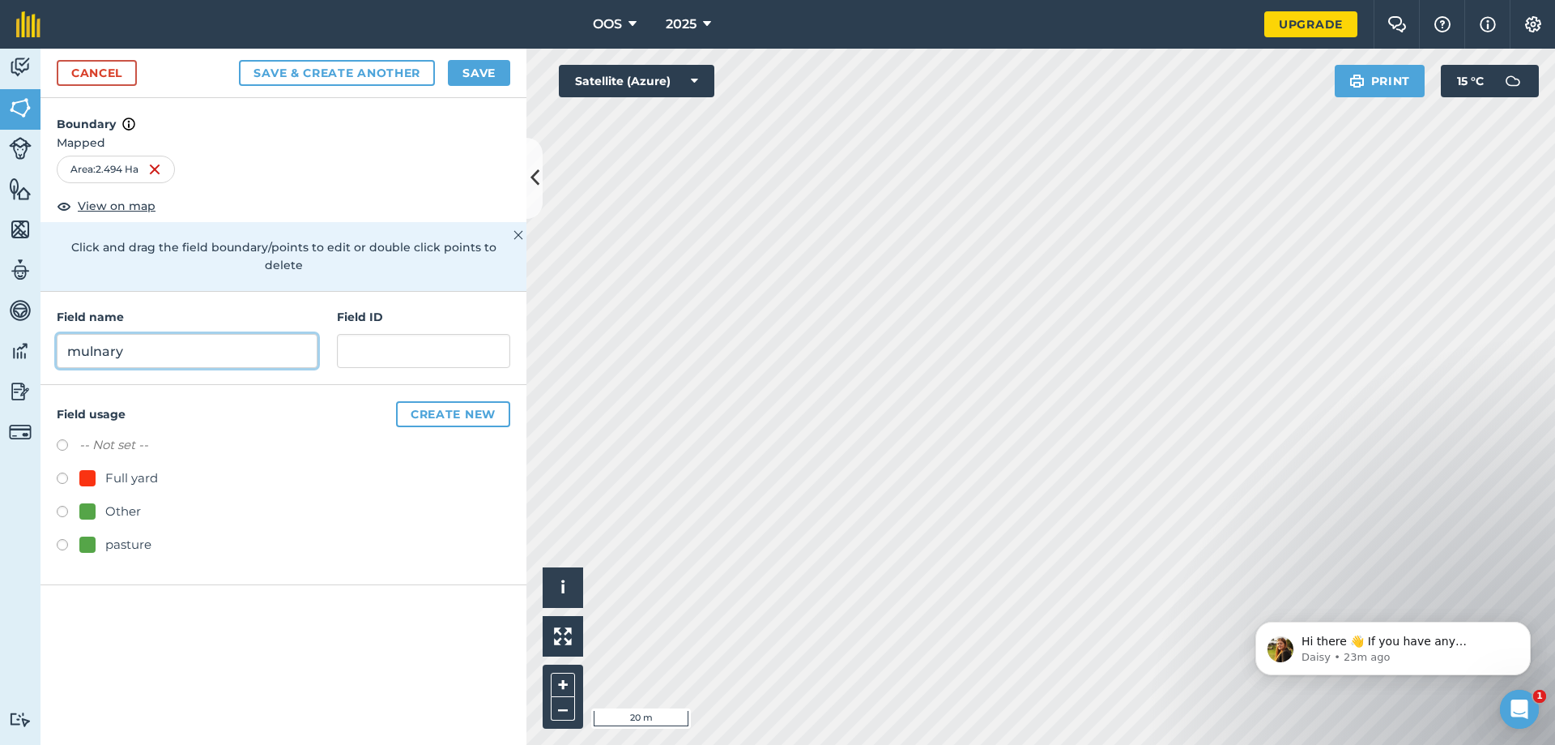
type input "mulnary"
click at [67, 539] on label at bounding box center [68, 547] width 23 height 16
radio input "true"
click at [450, 401] on button "Create new" at bounding box center [453, 414] width 114 height 26
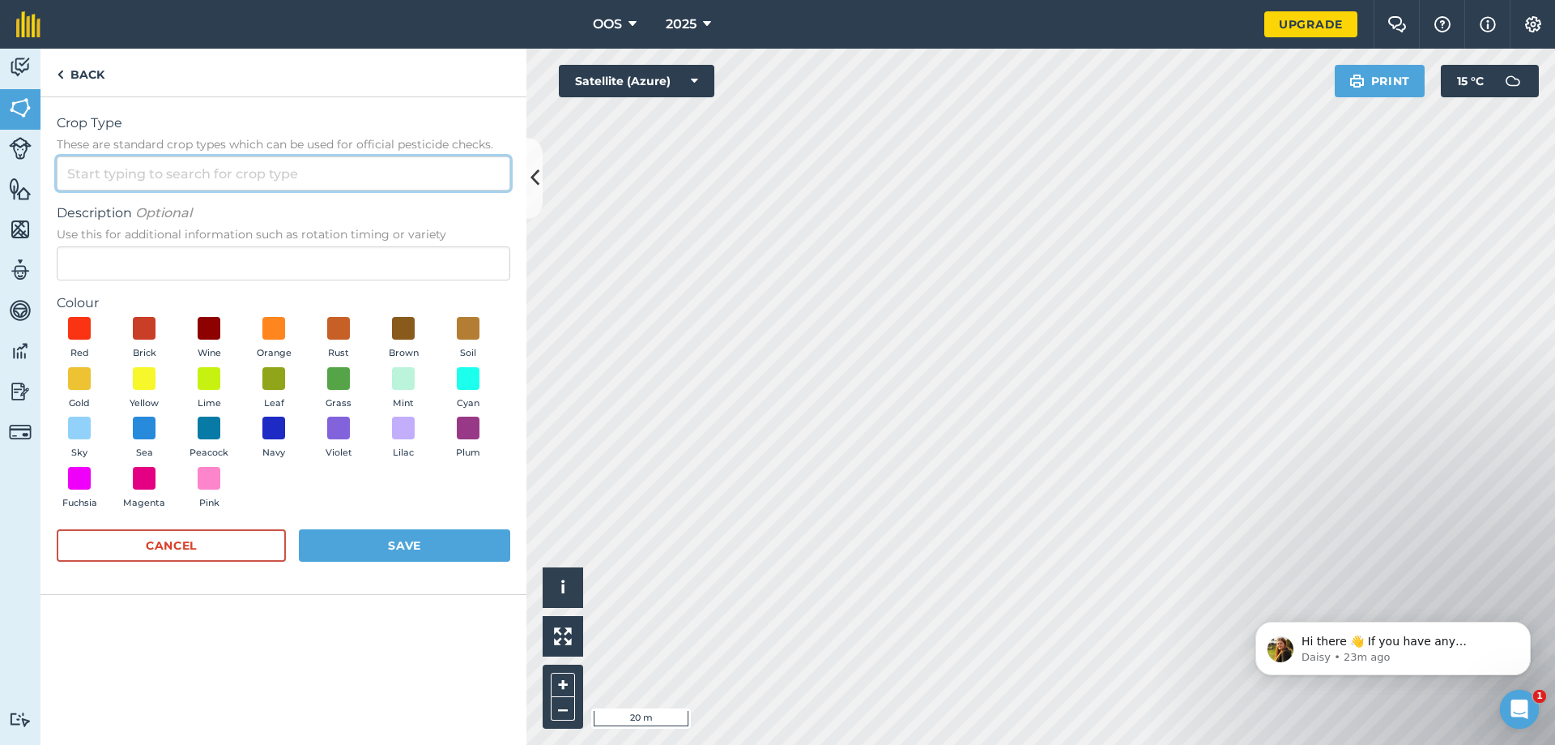
click at [219, 168] on input "Crop Type These are standard crop types which can be used for official pesticid…" at bounding box center [284, 173] width 454 height 34
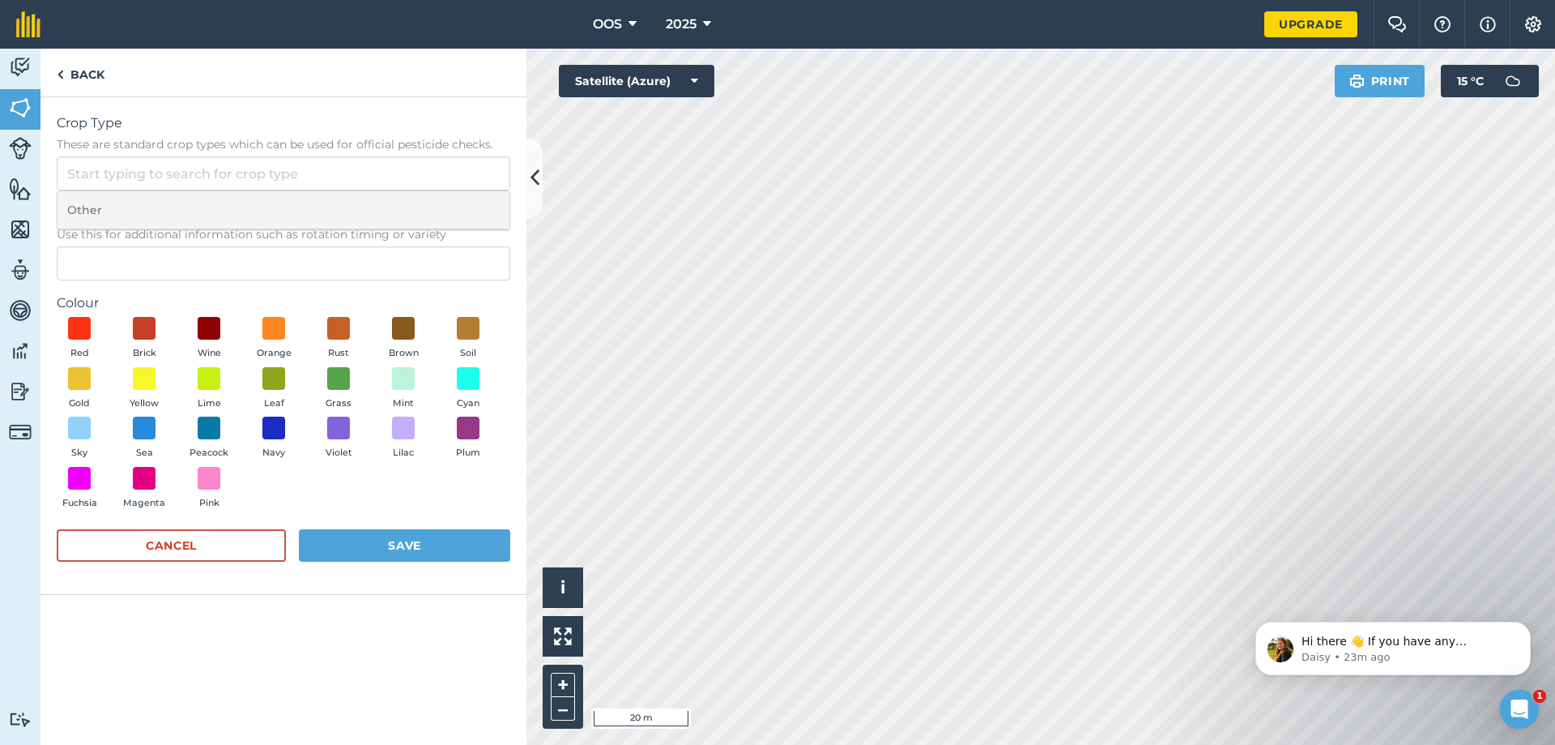
click at [156, 211] on li "Other" at bounding box center [284, 210] width 452 height 38
type input "Other"
click at [340, 382] on span at bounding box center [338, 377] width 25 height 25
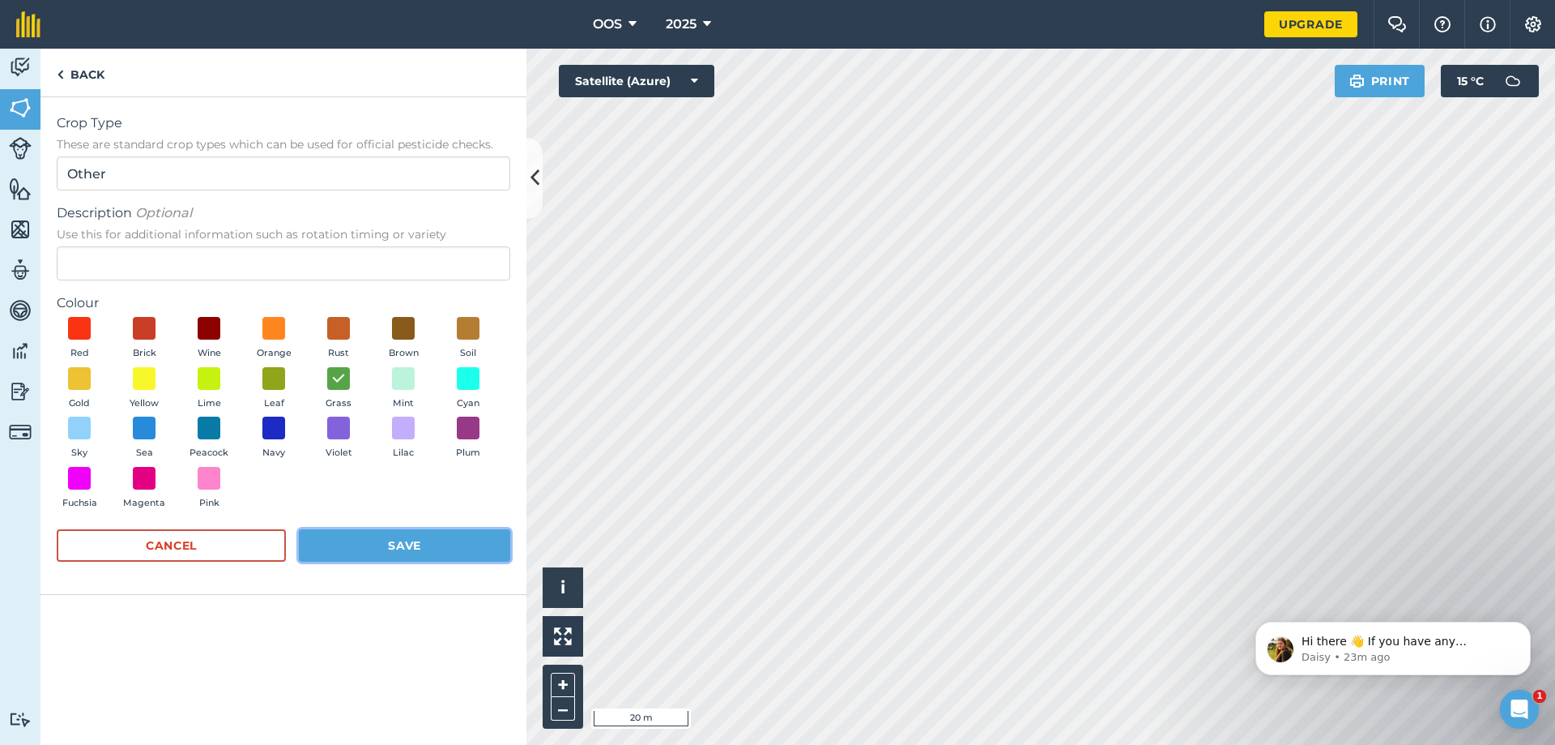
click at [403, 545] on button "Save" at bounding box center [404, 545] width 211 height 32
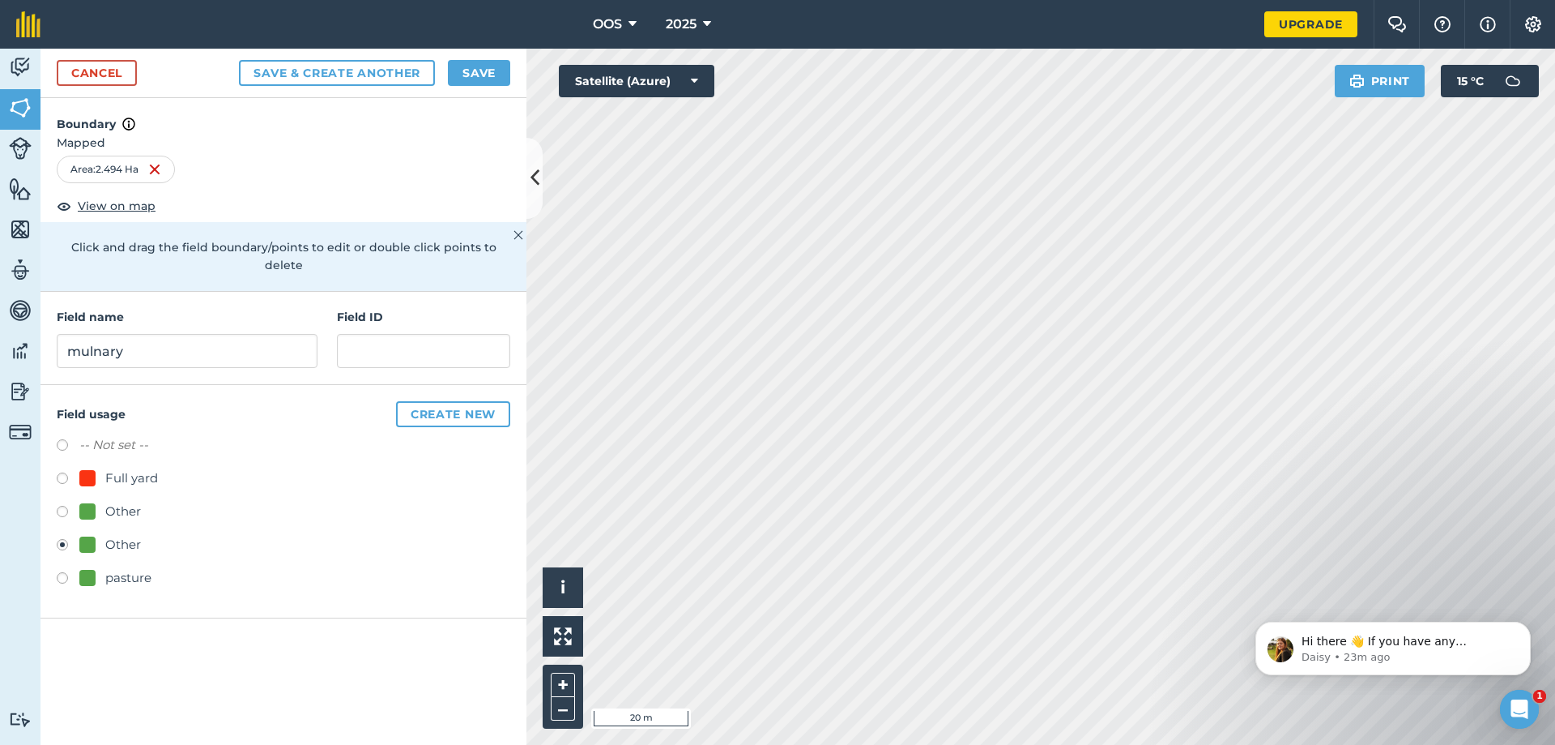
click at [59, 572] on label at bounding box center [68, 580] width 23 height 16
radio input "true"
click at [489, 70] on button "Save" at bounding box center [479, 73] width 62 height 26
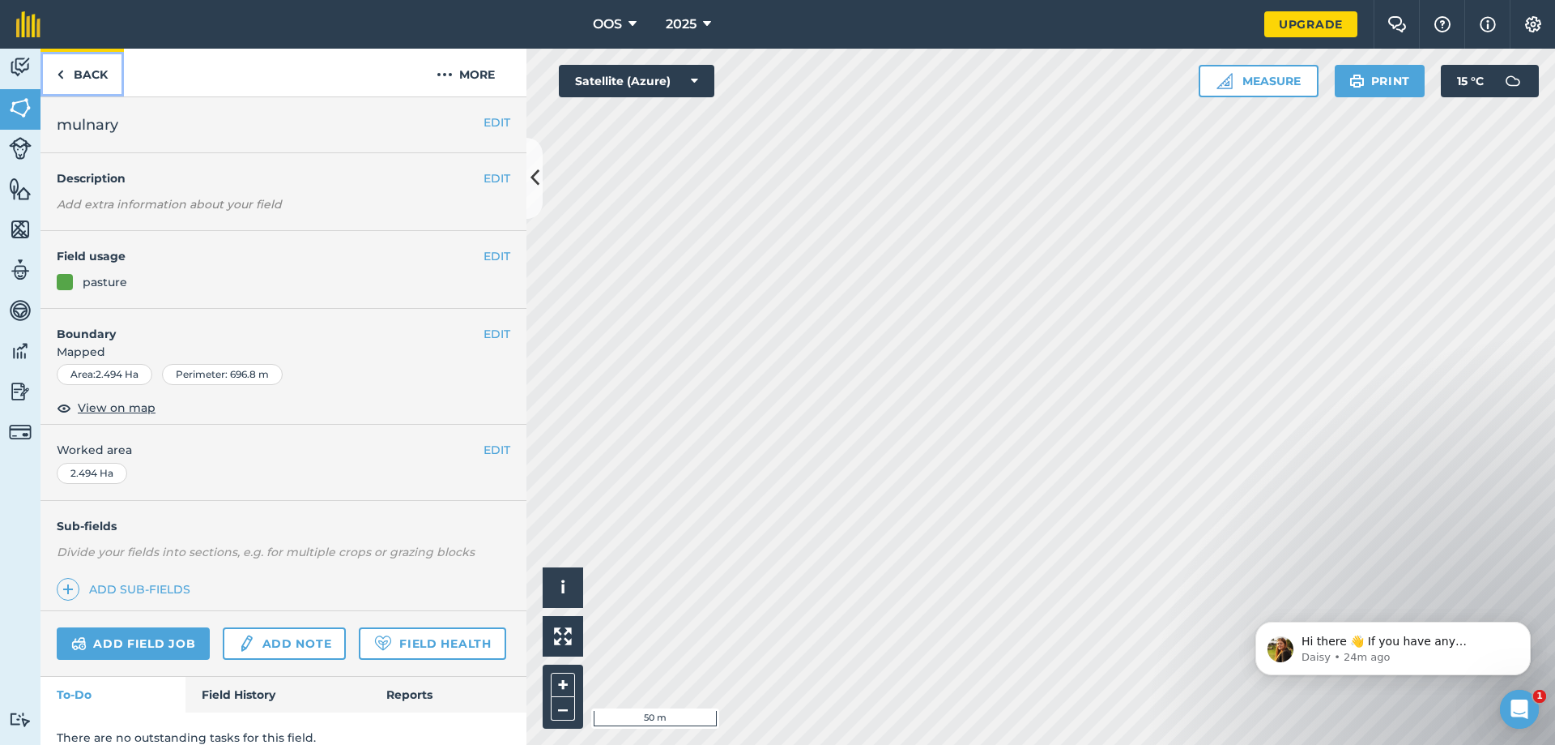
click at [62, 71] on img at bounding box center [60, 74] width 7 height 19
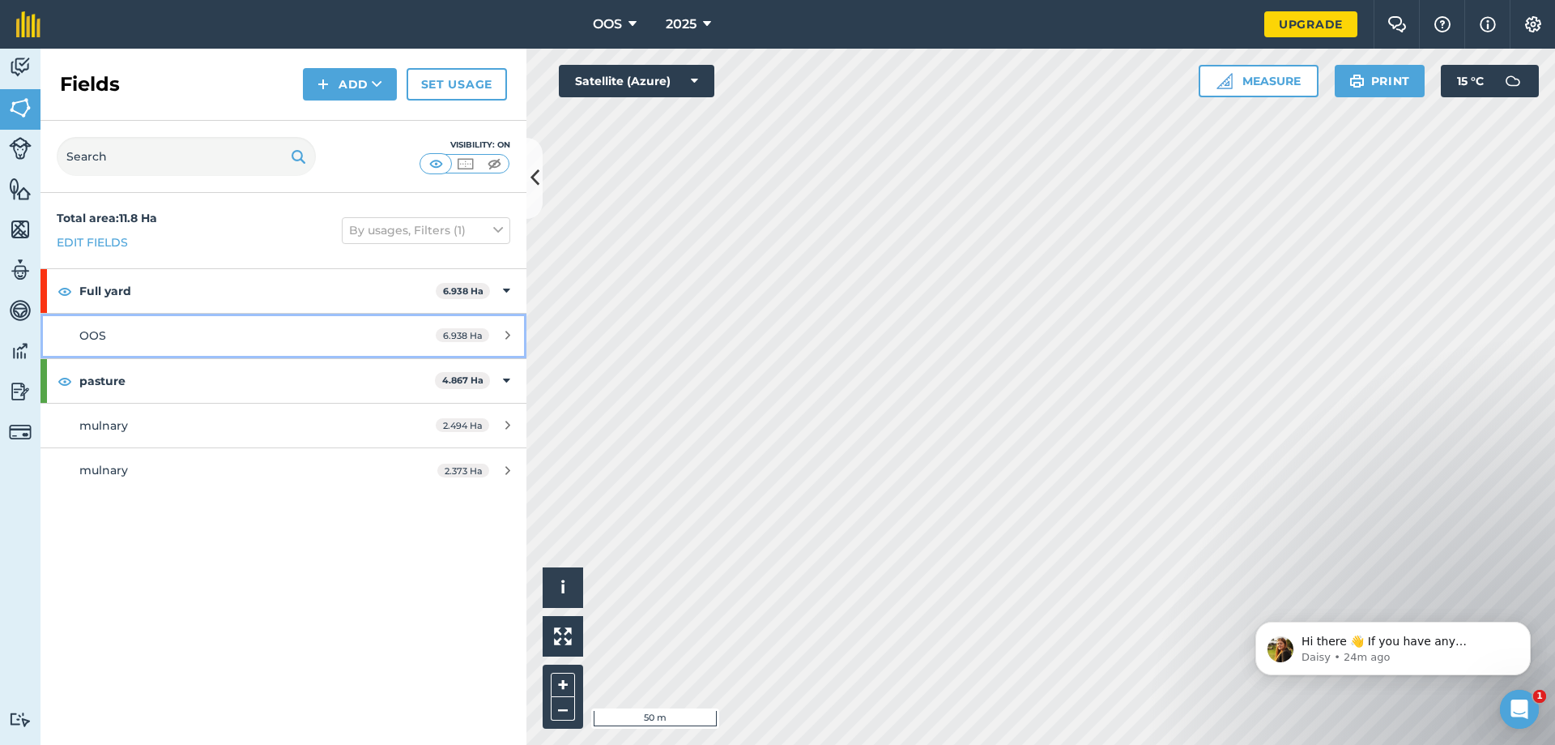
click at [501, 339] on div "6.938 Ha" at bounding box center [473, 335] width 107 height 13
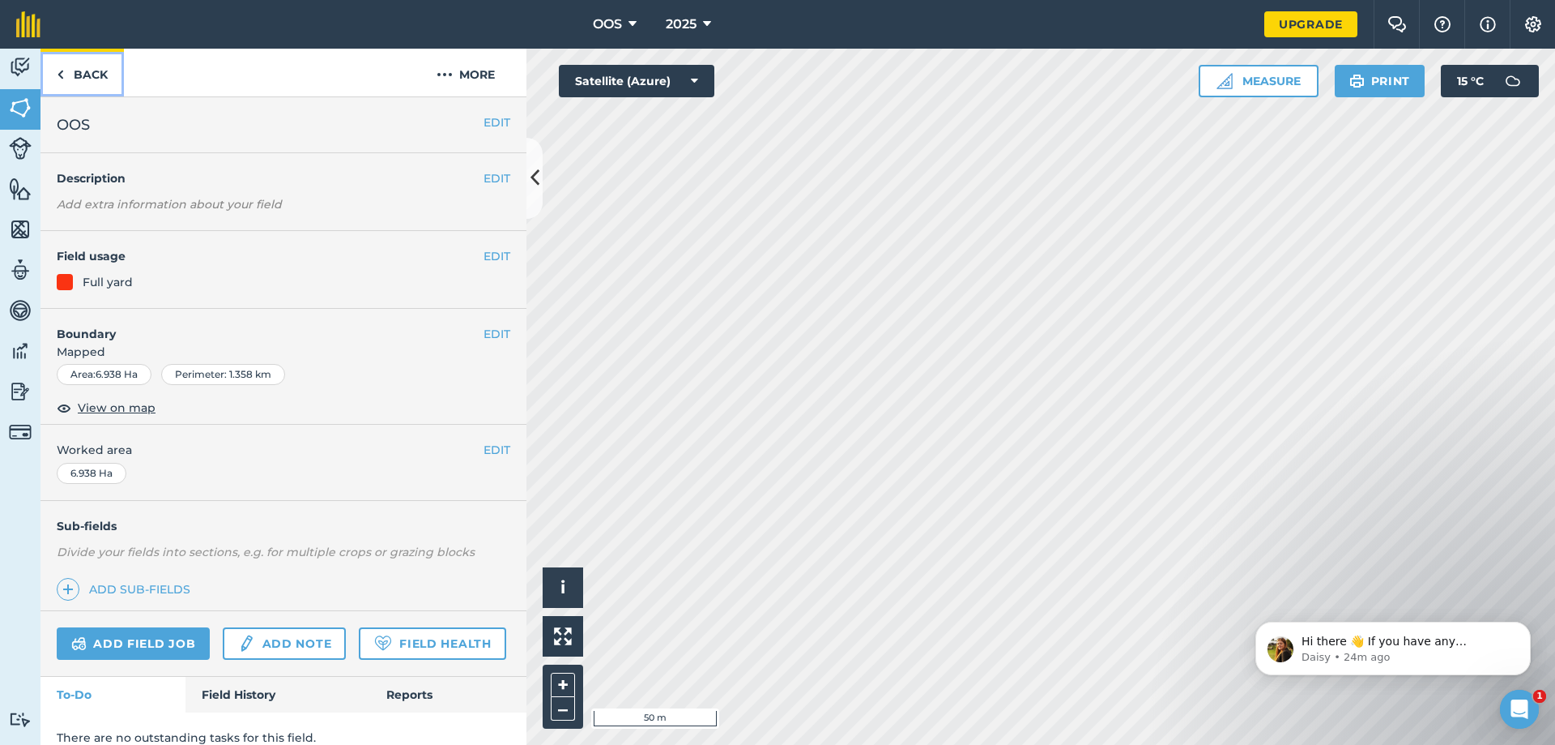
click at [62, 73] on img at bounding box center [60, 74] width 7 height 19
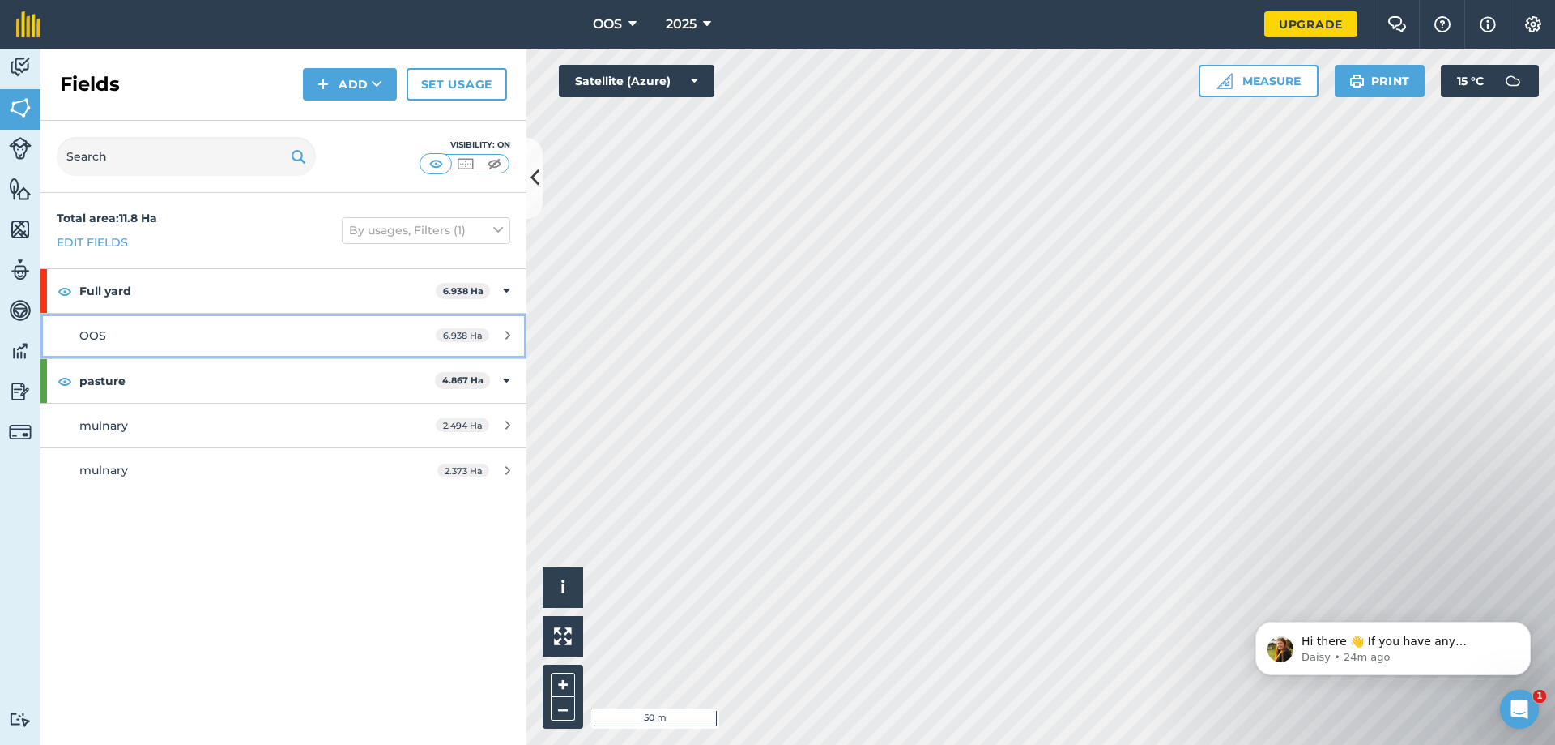
click at [480, 343] on link "OOS 6.938 Ha" at bounding box center [284, 336] width 486 height 44
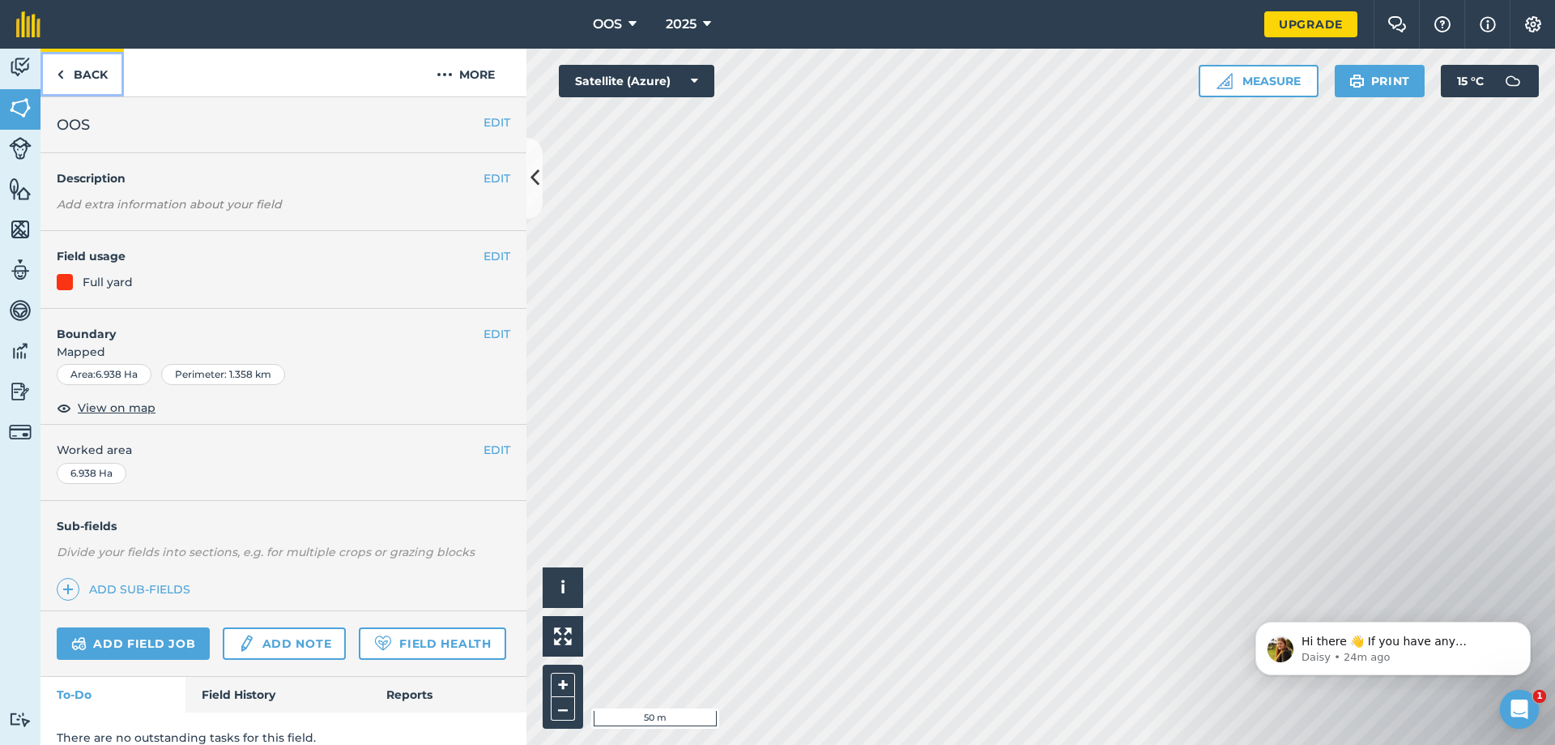
click at [54, 74] on link "Back" at bounding box center [82, 73] width 83 height 48
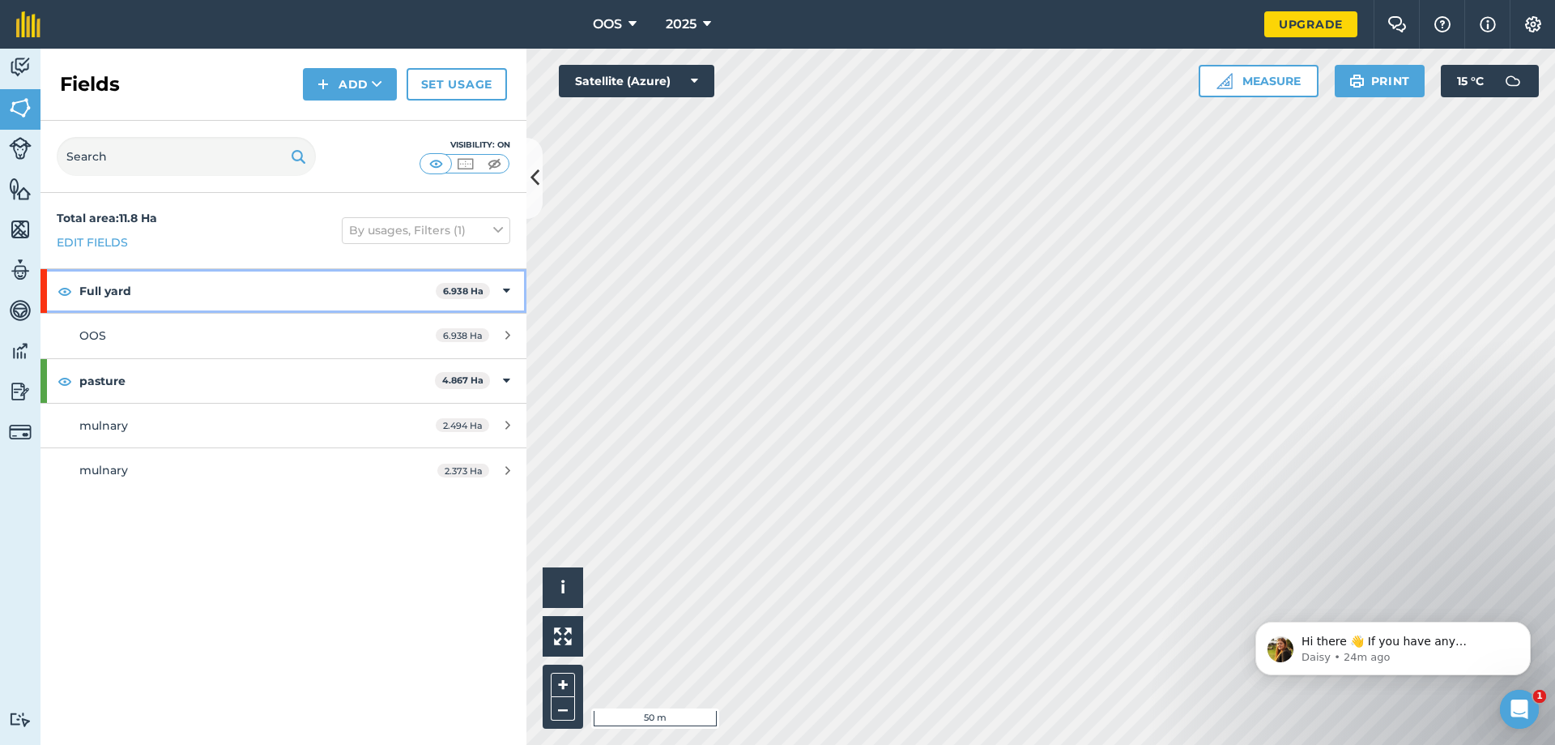
click at [254, 284] on strong "Full yard" at bounding box center [257, 291] width 356 height 44
click at [506, 281] on div "Full yard 6.938 Ha" at bounding box center [284, 291] width 486 height 44
click at [507, 284] on icon at bounding box center [506, 291] width 7 height 18
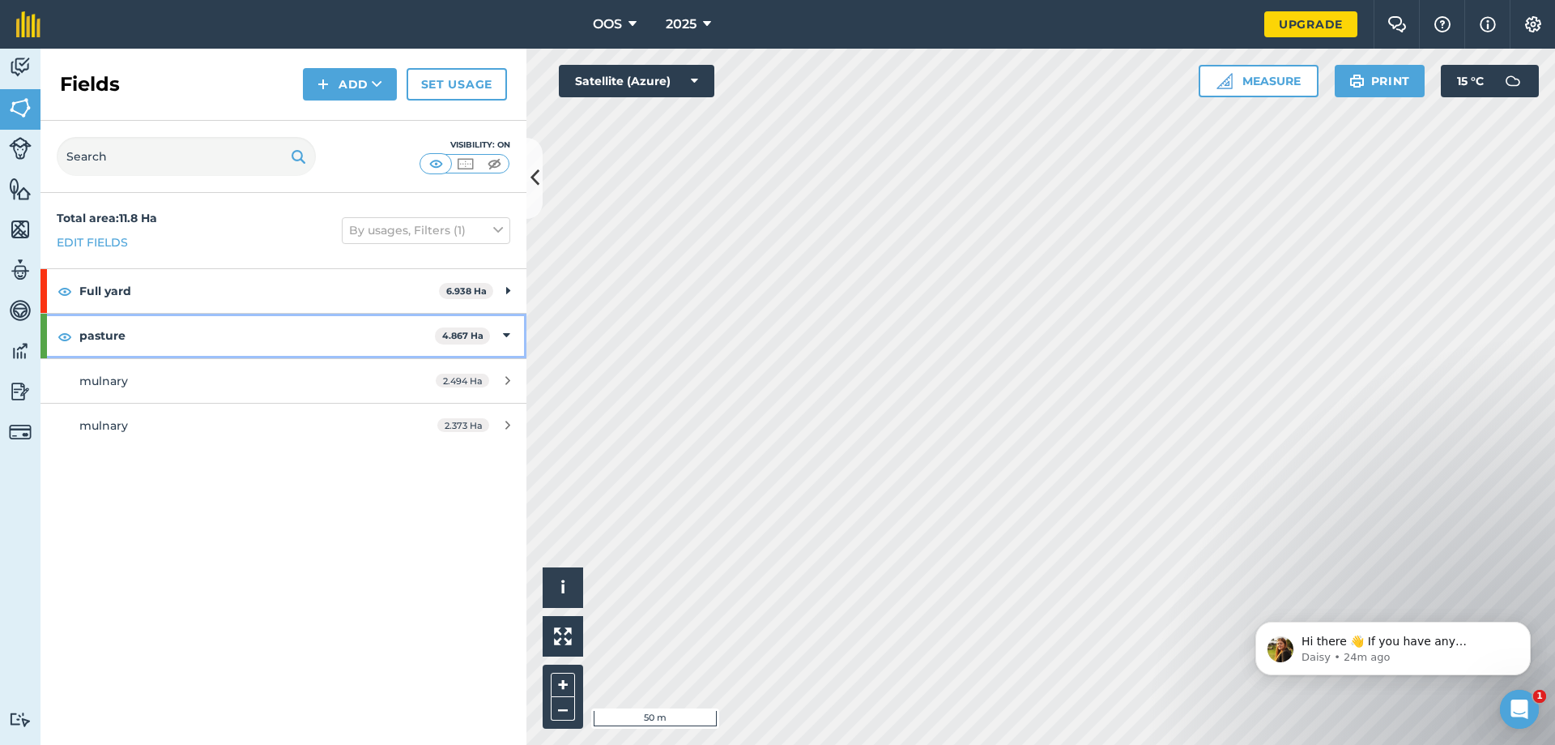
click at [497, 332] on div "pasture 4.867 Ha" at bounding box center [284, 336] width 486 height 44
click at [508, 338] on icon at bounding box center [508, 335] width 4 height 18
click at [501, 329] on div "pasture 4.867 Ha" at bounding box center [284, 336] width 486 height 44
click at [506, 335] on icon at bounding box center [508, 335] width 4 height 18
click at [506, 335] on icon at bounding box center [506, 335] width 7 height 18
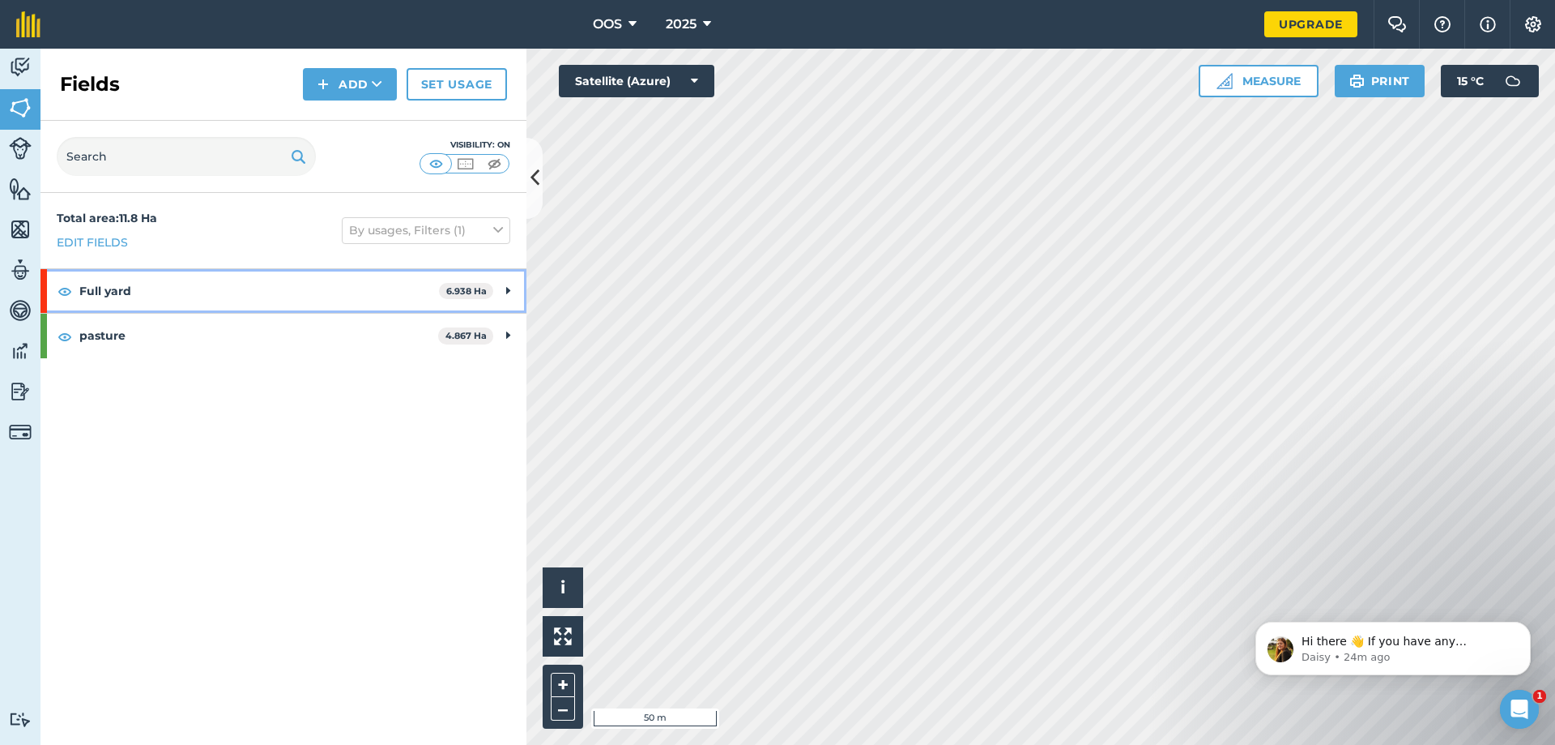
click at [510, 287] on icon at bounding box center [508, 291] width 4 height 18
click at [506, 289] on icon at bounding box center [506, 291] width 7 height 18
click at [504, 294] on div "Full yard 6.938 Ha" at bounding box center [284, 291] width 486 height 44
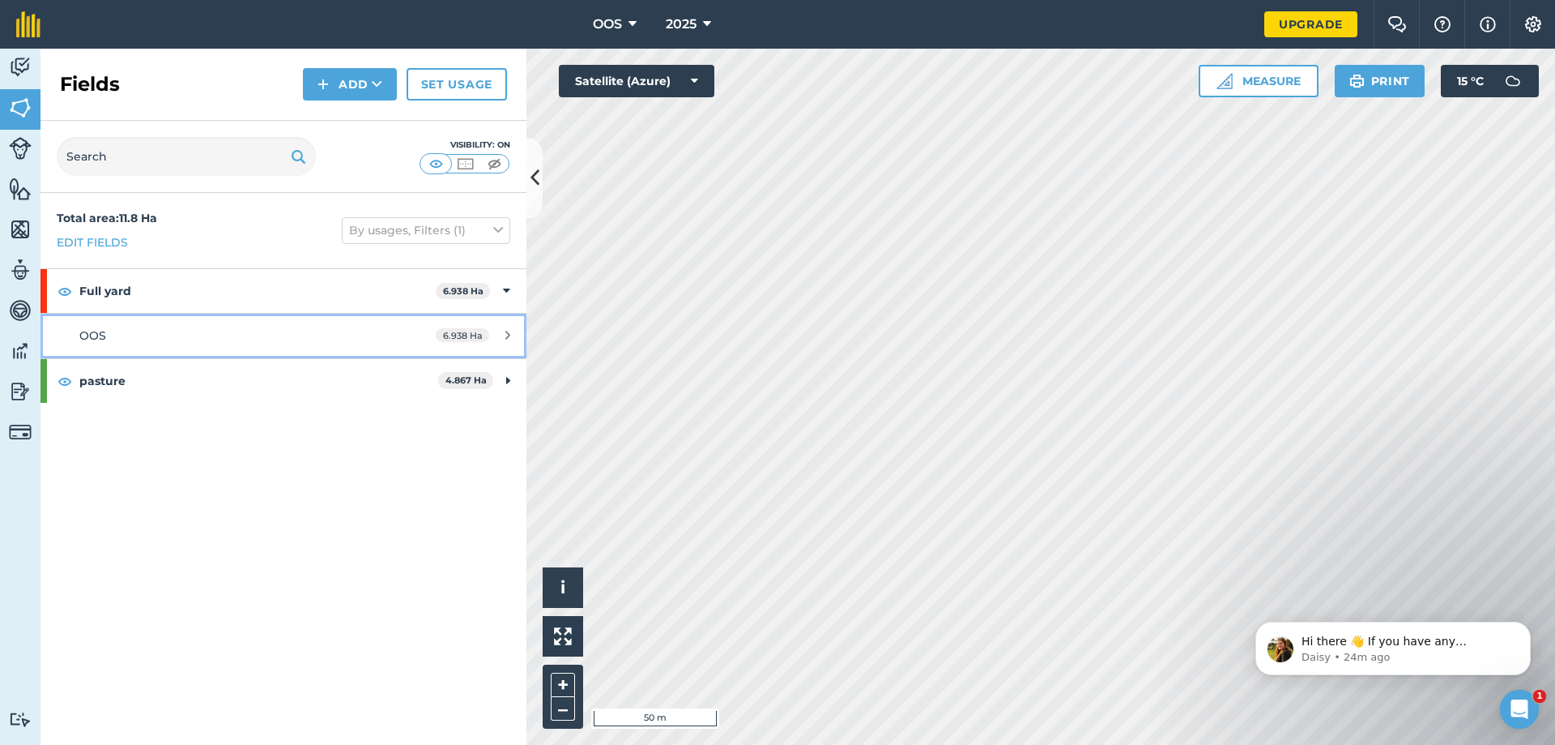
click at [224, 317] on link "OOS 6.938 Ha" at bounding box center [284, 336] width 486 height 44
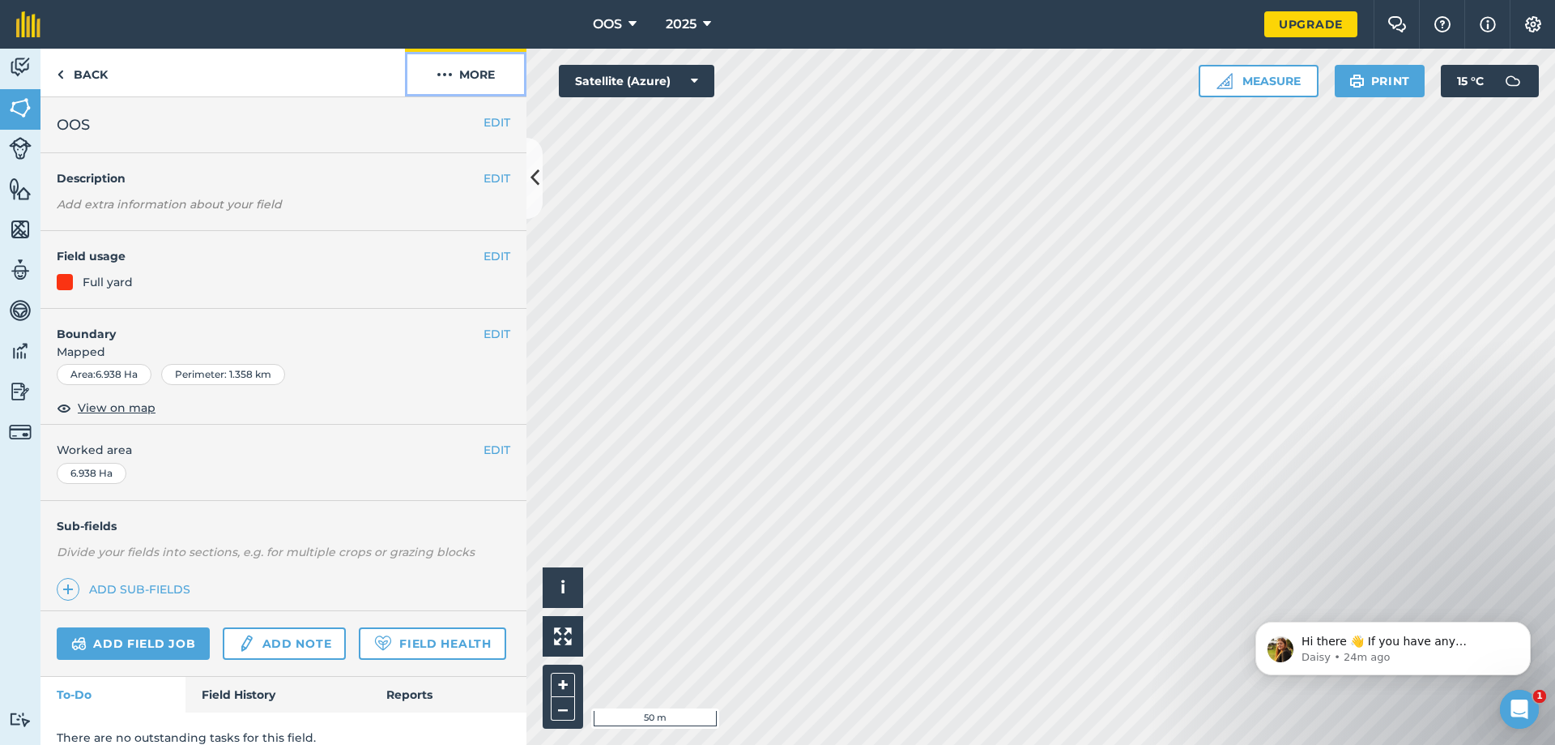
click at [450, 73] on img at bounding box center [445, 74] width 16 height 19
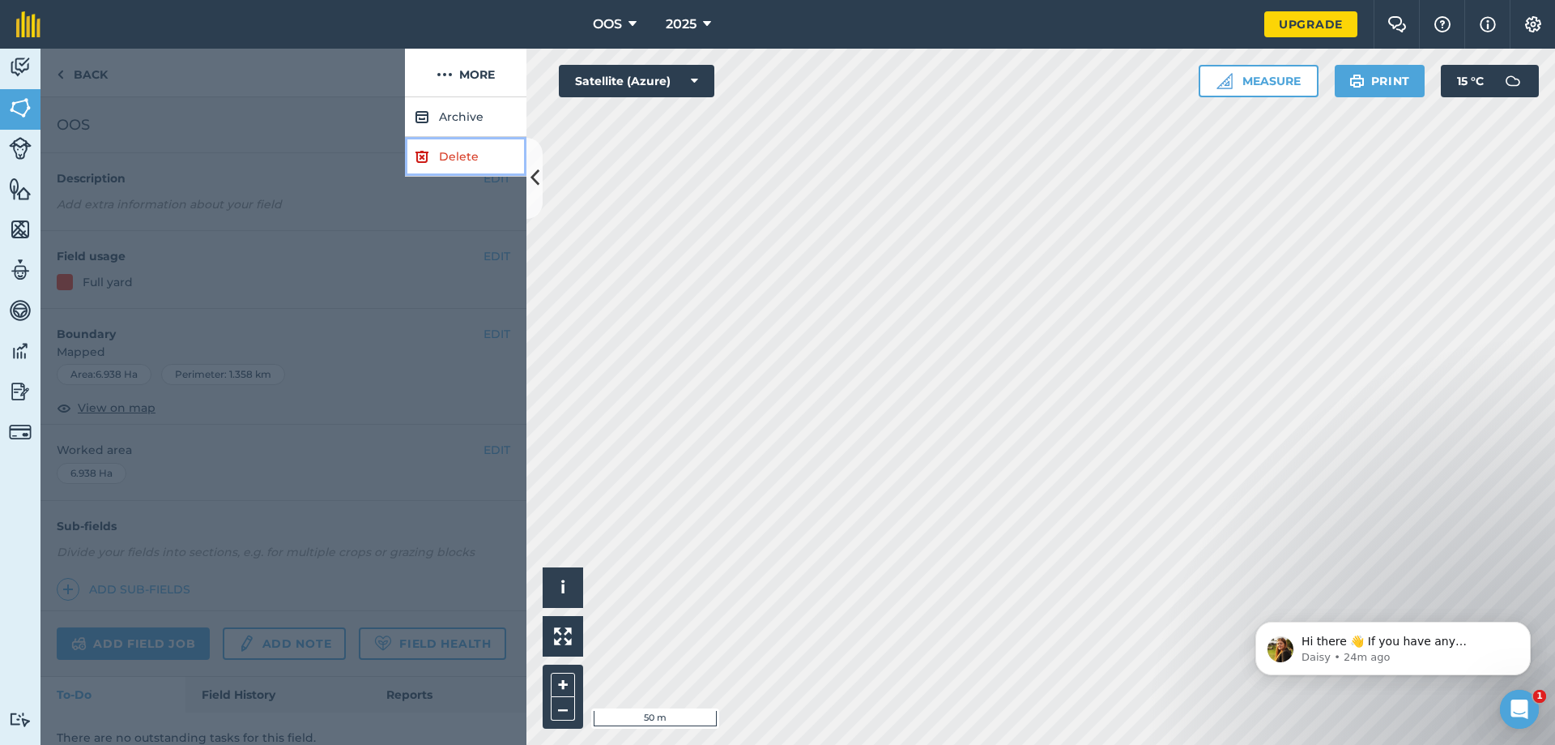
click at [463, 151] on link "Delete" at bounding box center [466, 157] width 122 height 40
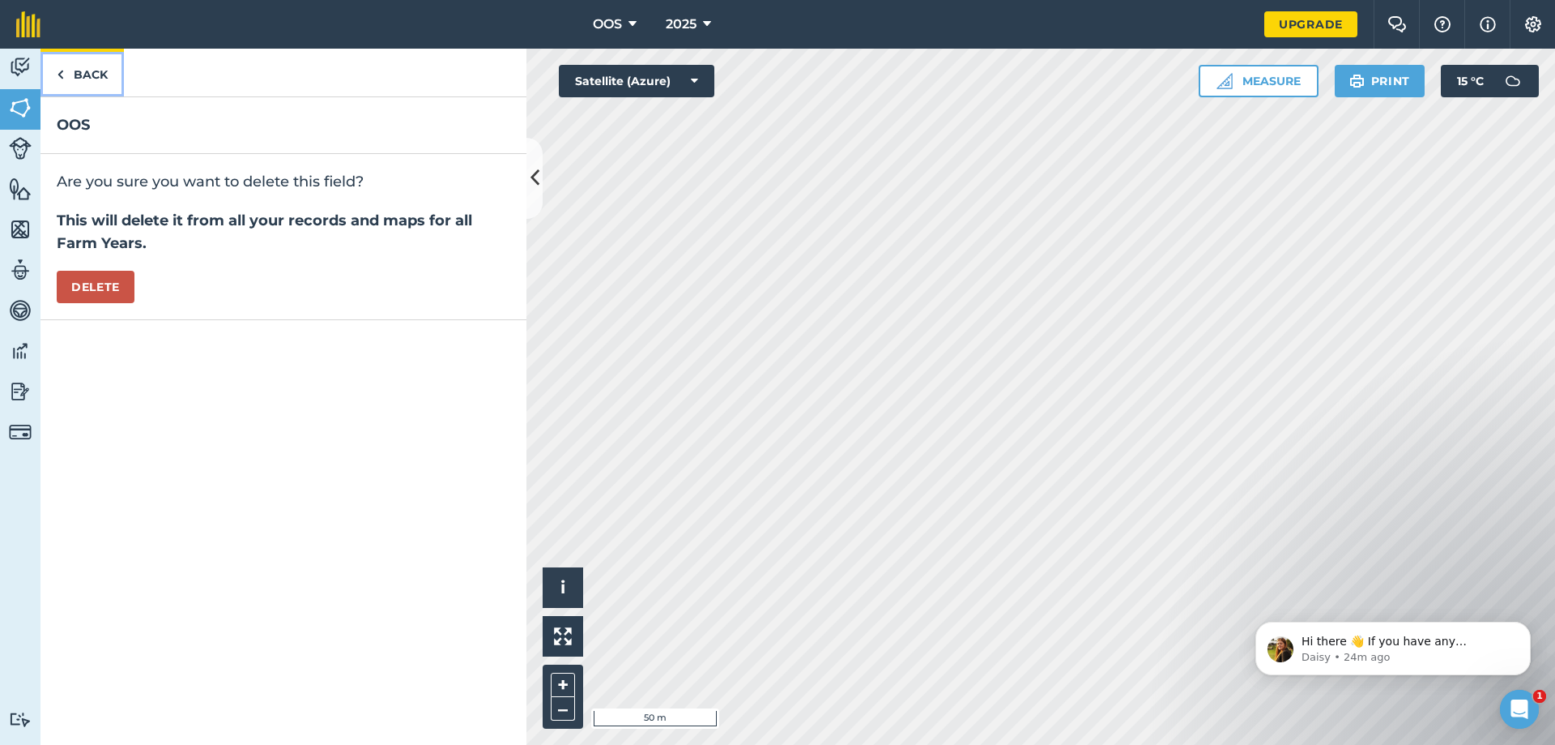
click at [70, 77] on link "Back" at bounding box center [82, 73] width 83 height 48
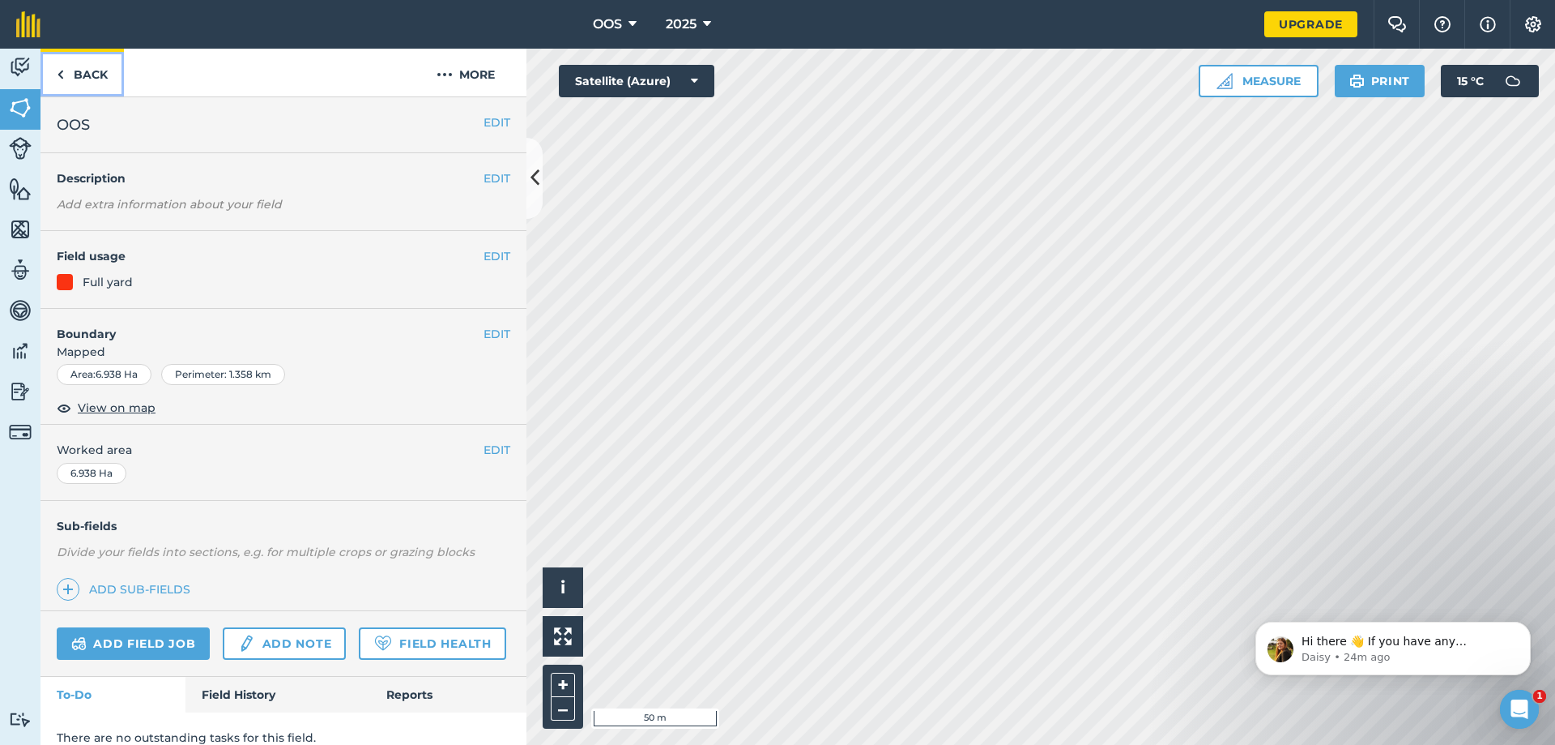
click at [60, 72] on img at bounding box center [60, 74] width 7 height 19
click at [67, 78] on link "Back" at bounding box center [82, 73] width 83 height 48
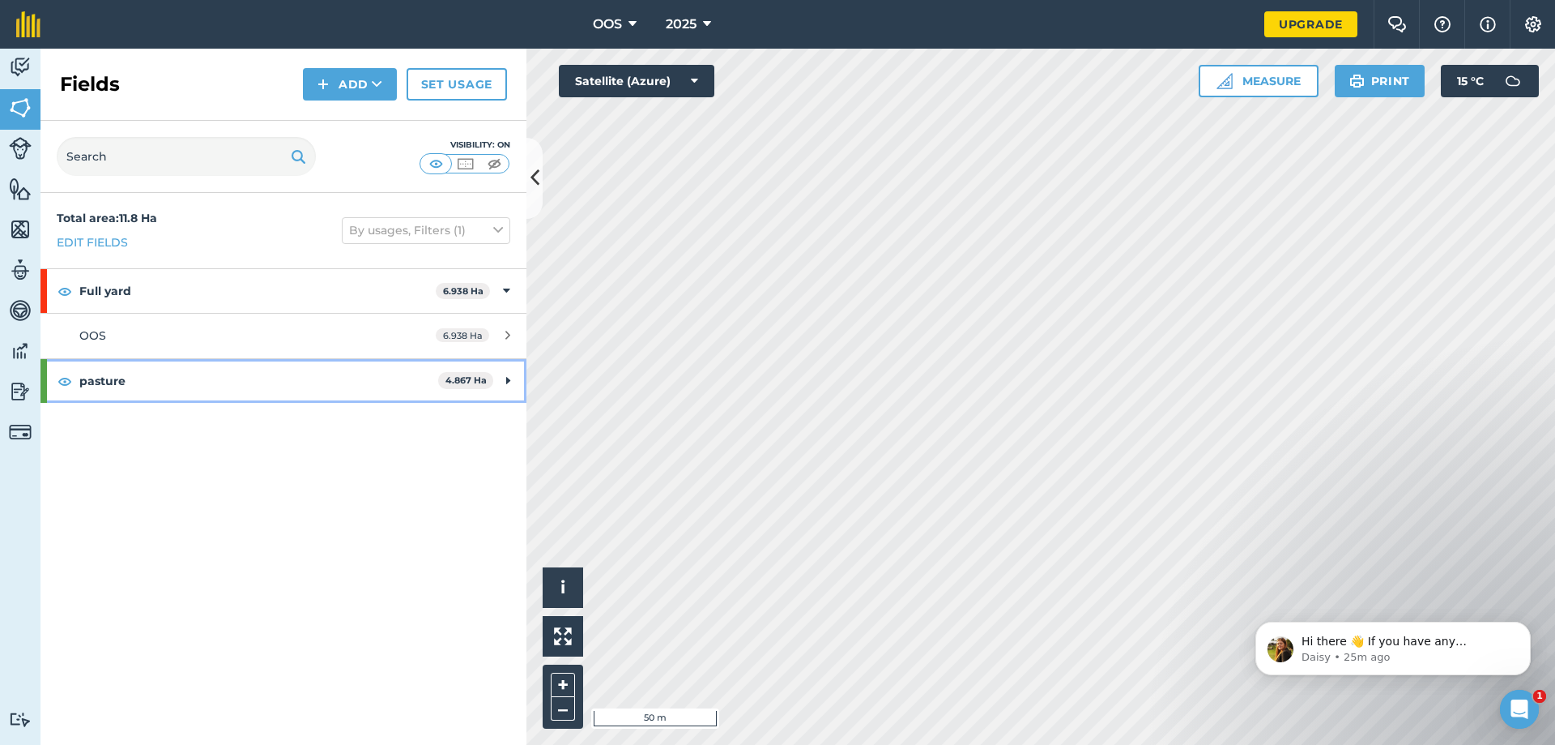
click at [496, 371] on div "pasture 4.867 Ha" at bounding box center [284, 381] width 486 height 44
click at [506, 323] on link "OOS 6.938 Ha" at bounding box center [284, 336] width 486 height 44
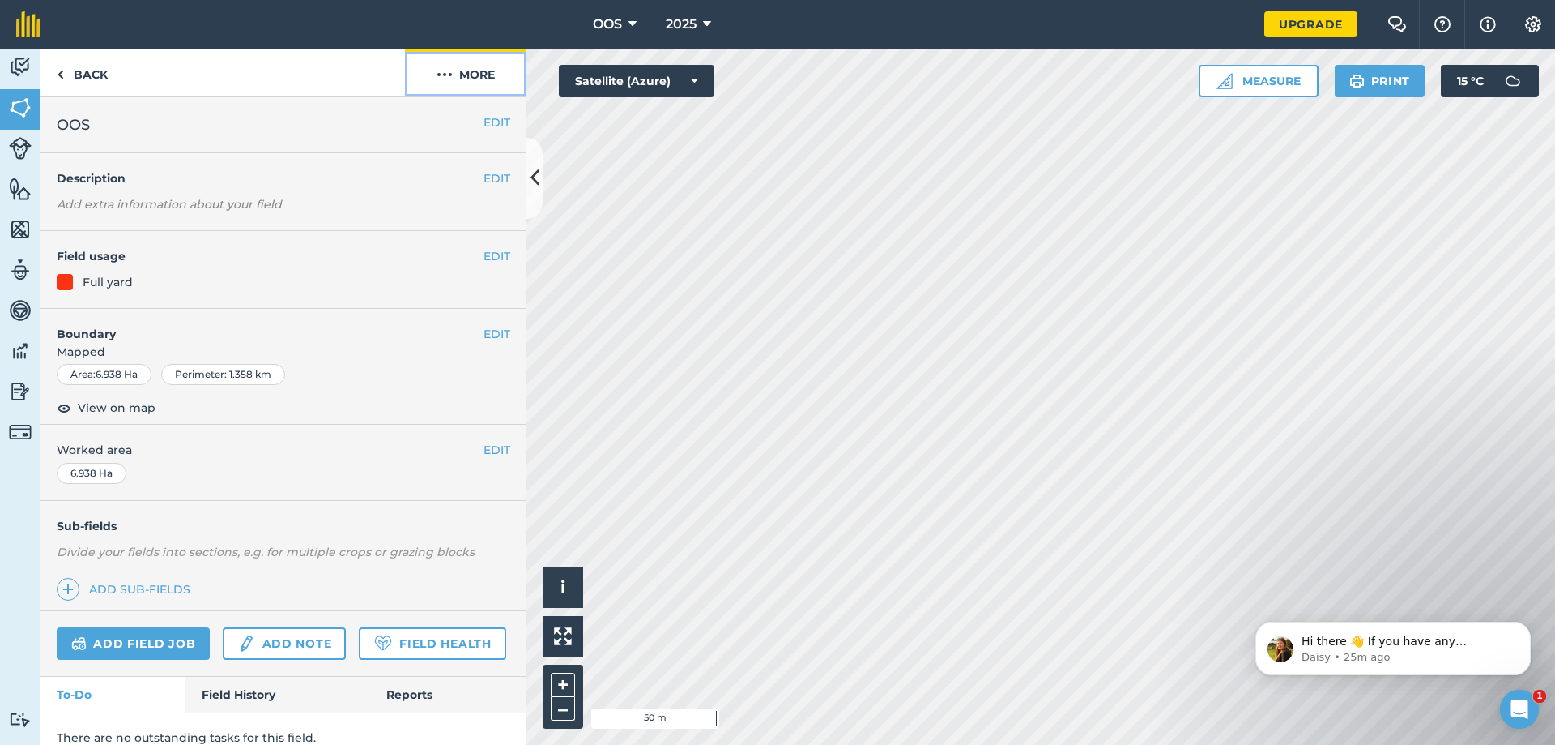
click at [452, 73] on img at bounding box center [445, 74] width 16 height 19
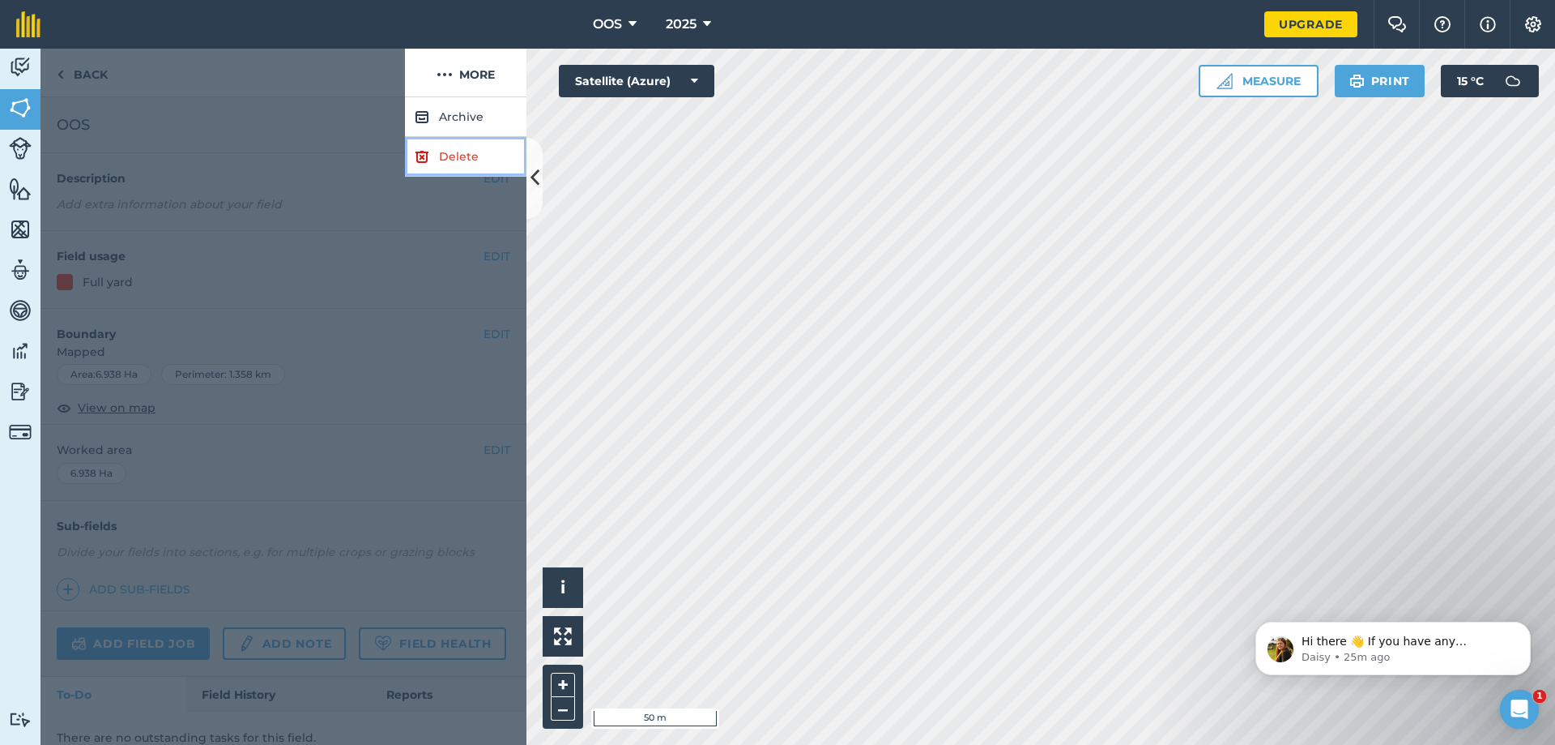
click at [456, 157] on link "Delete" at bounding box center [466, 157] width 122 height 40
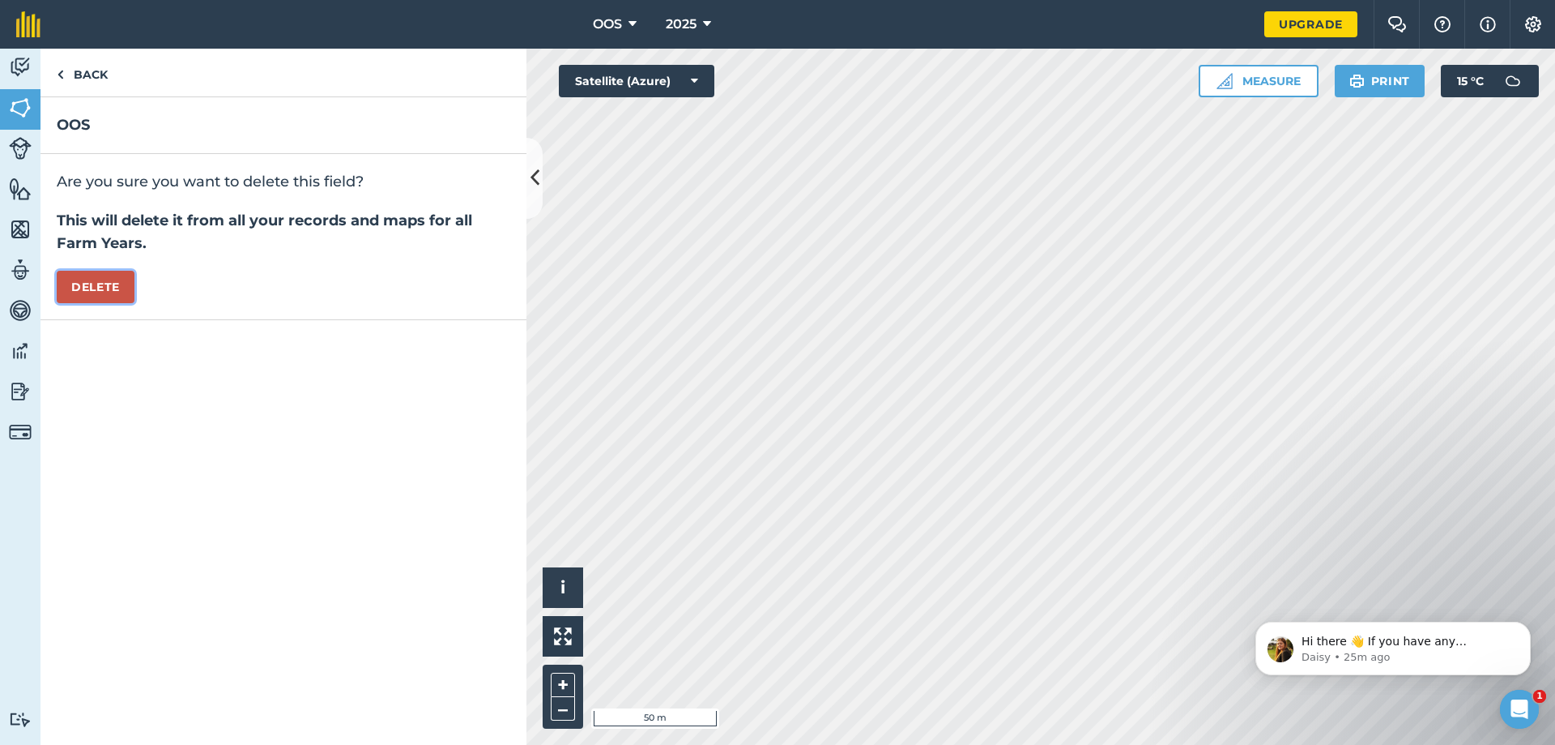
click at [96, 289] on button "Delete" at bounding box center [96, 287] width 78 height 32
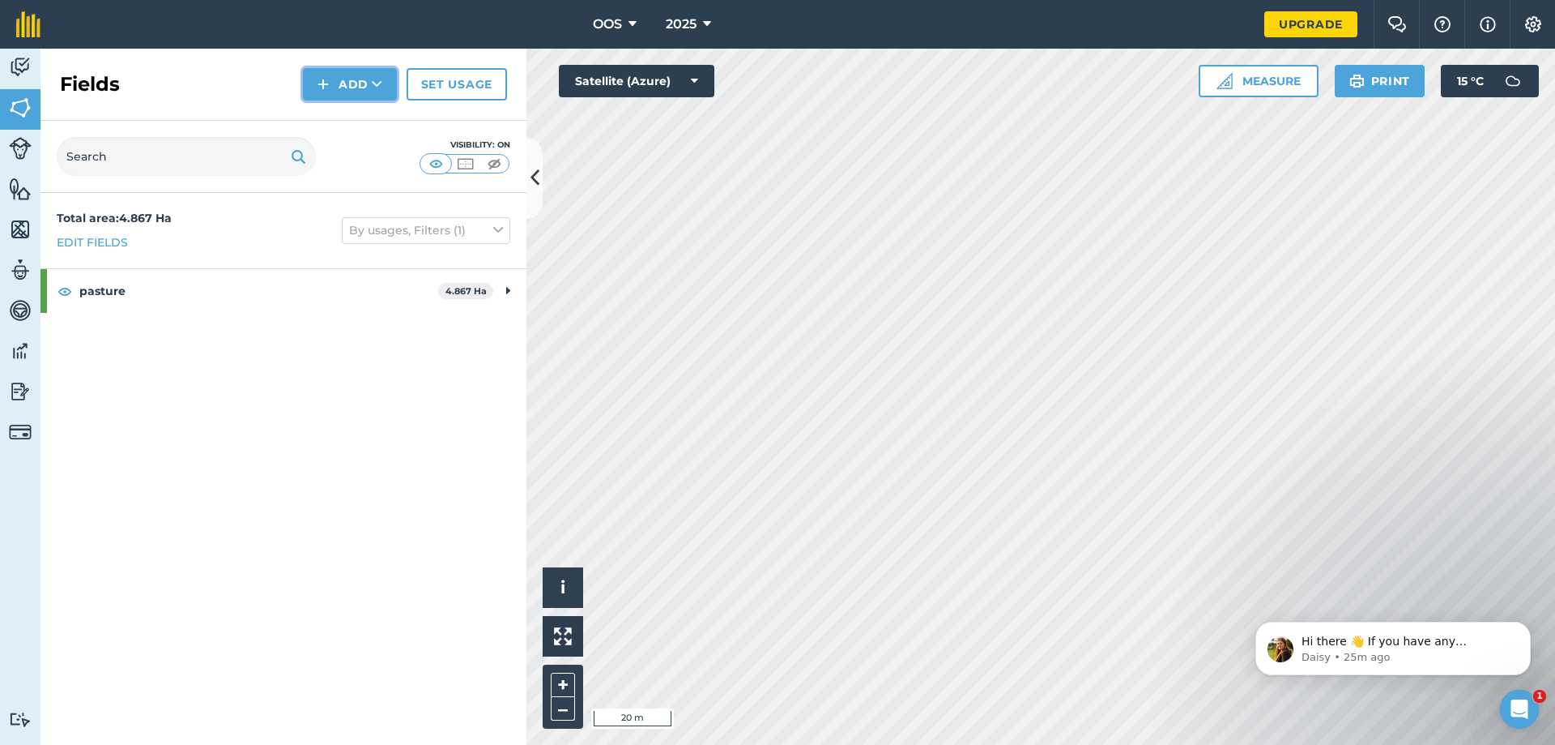
click at [358, 75] on button "Add" at bounding box center [350, 84] width 94 height 32
click at [351, 120] on link "Draw" at bounding box center [349, 121] width 89 height 36
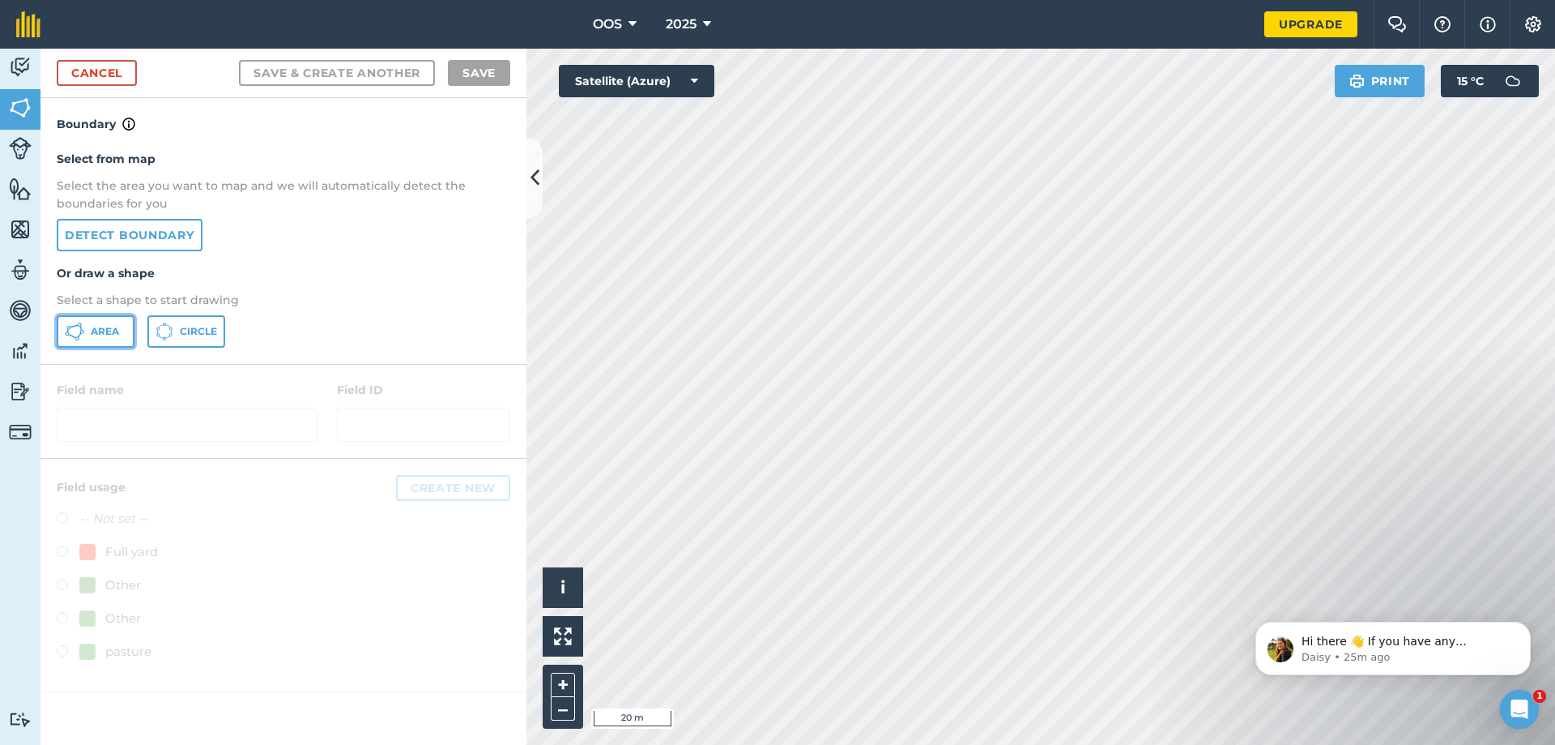
click at [108, 330] on span "Area" at bounding box center [105, 331] width 28 height 13
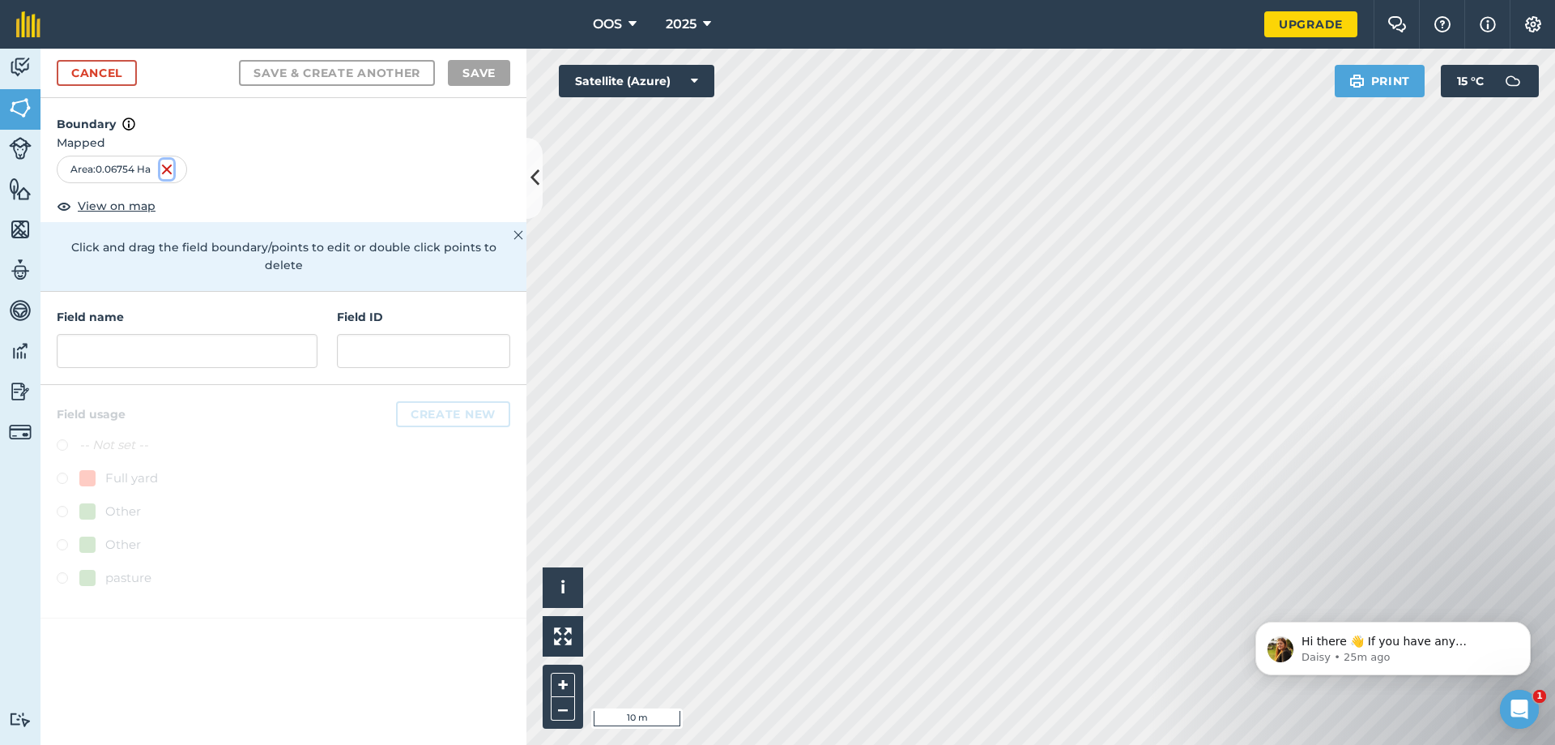
click at [169, 167] on img at bounding box center [166, 169] width 13 height 19
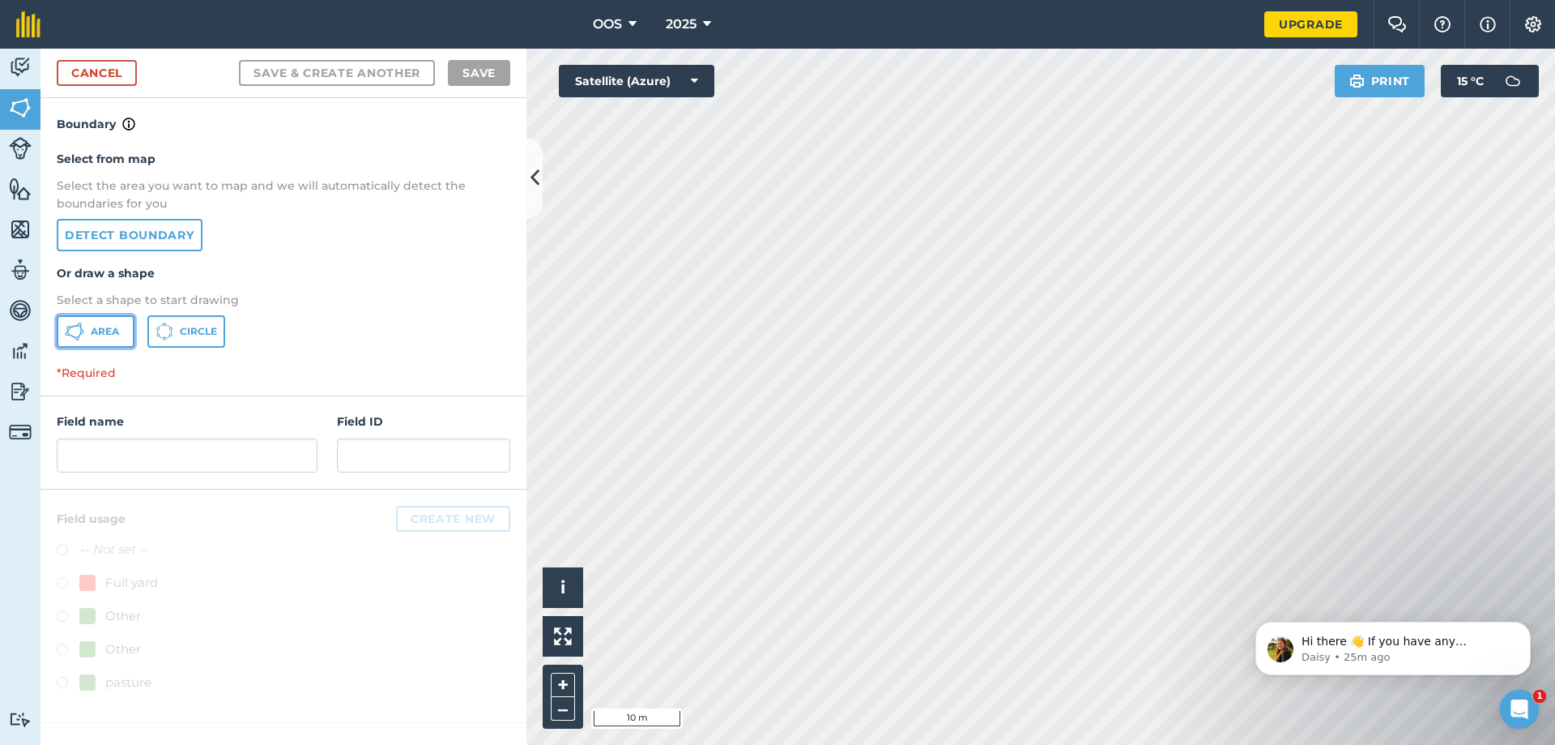
click at [112, 335] on span "Area" at bounding box center [105, 331] width 28 height 13
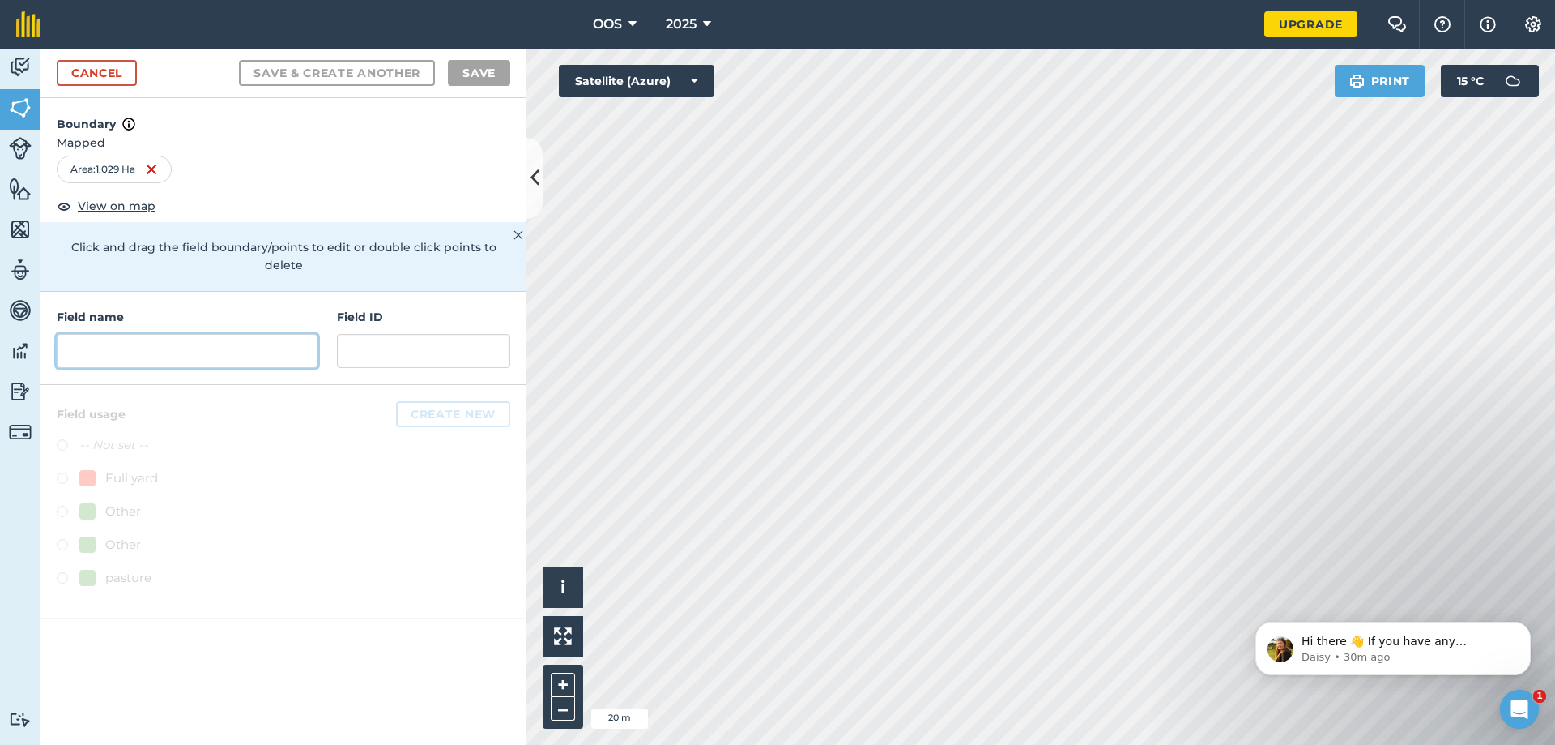
click at [163, 335] on input "text" at bounding box center [187, 351] width 261 height 34
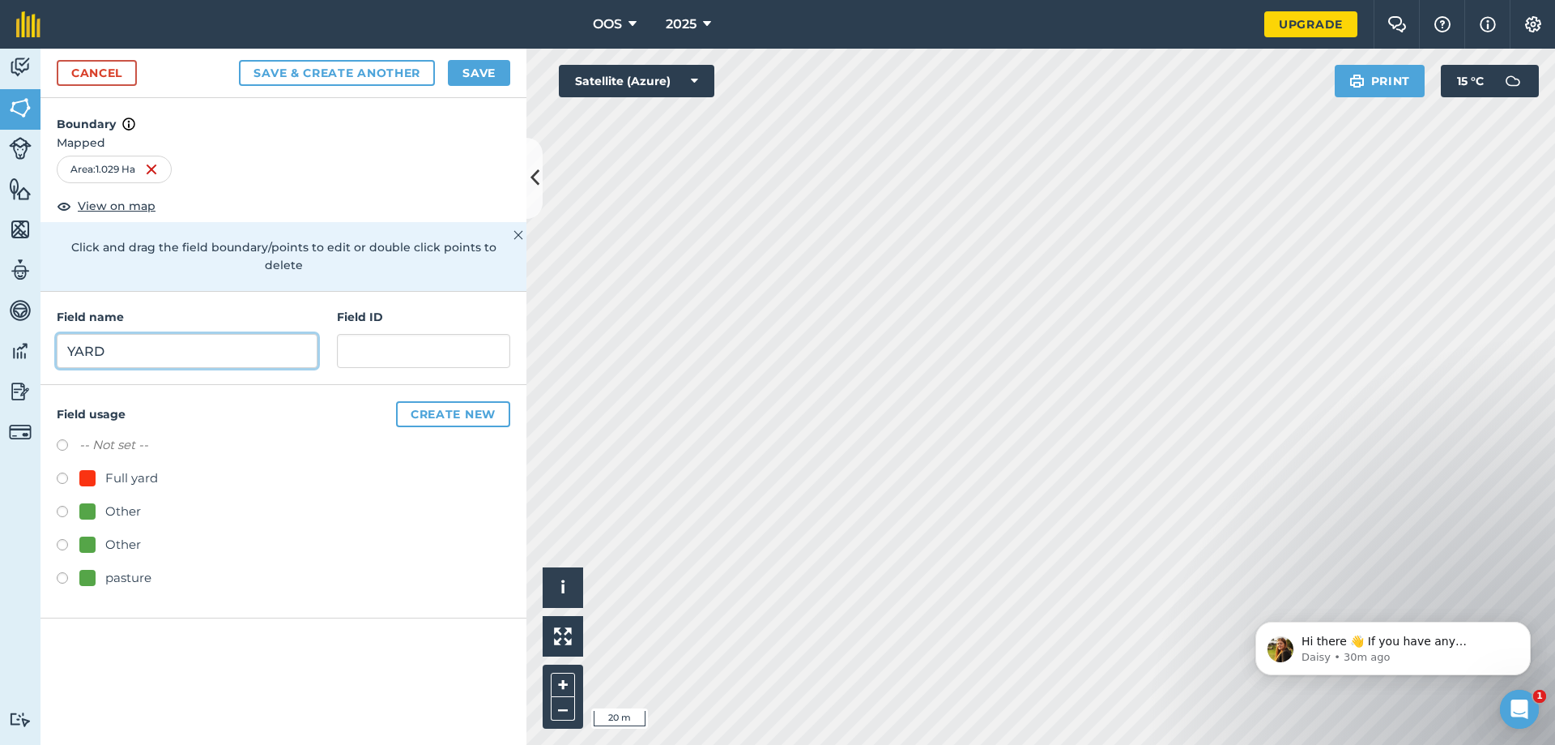
type input "YARD"
click at [62, 472] on label at bounding box center [68, 480] width 23 height 16
radio input "true"
click at [450, 402] on button "Create new" at bounding box center [453, 414] width 114 height 26
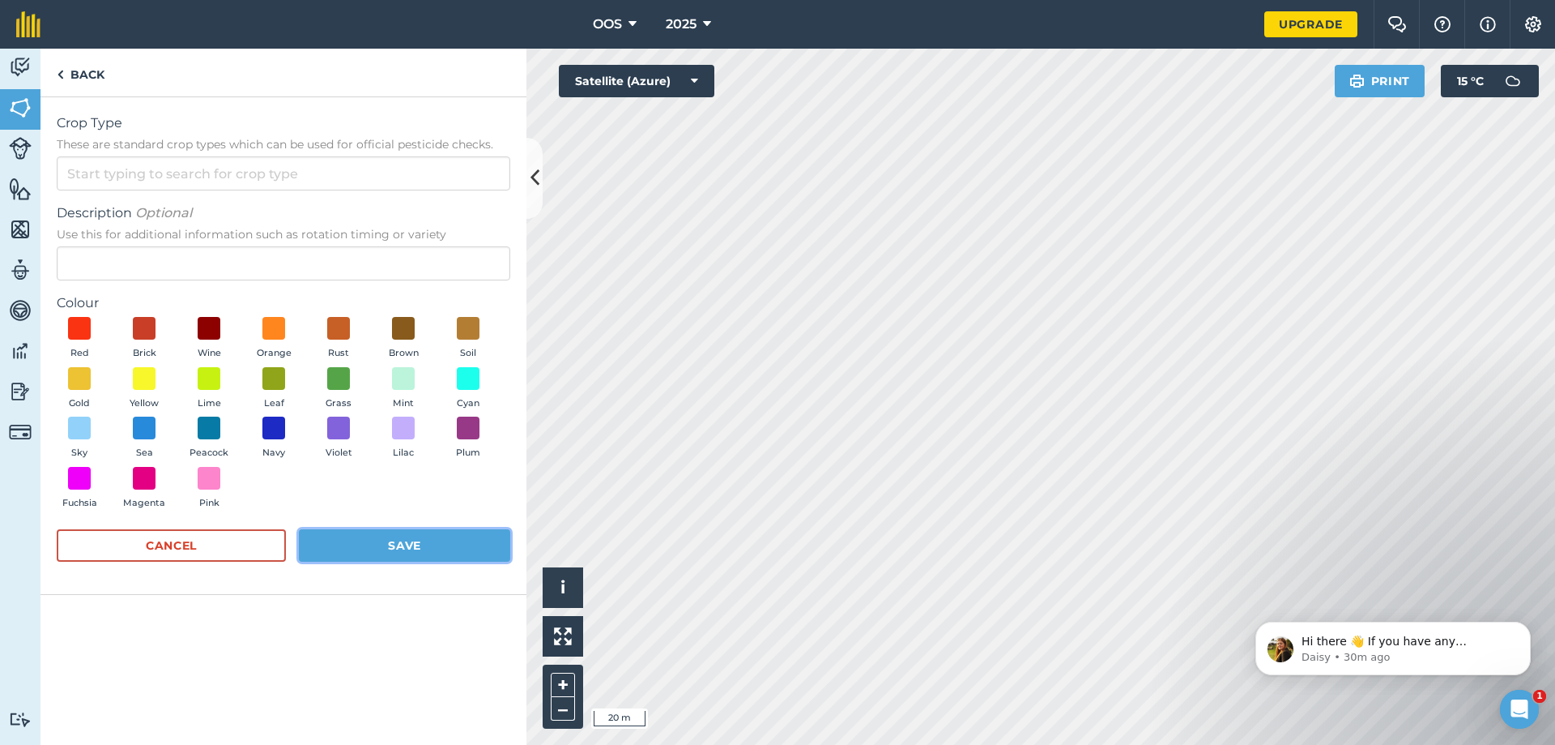
click at [373, 543] on button "Save" at bounding box center [404, 545] width 211 height 32
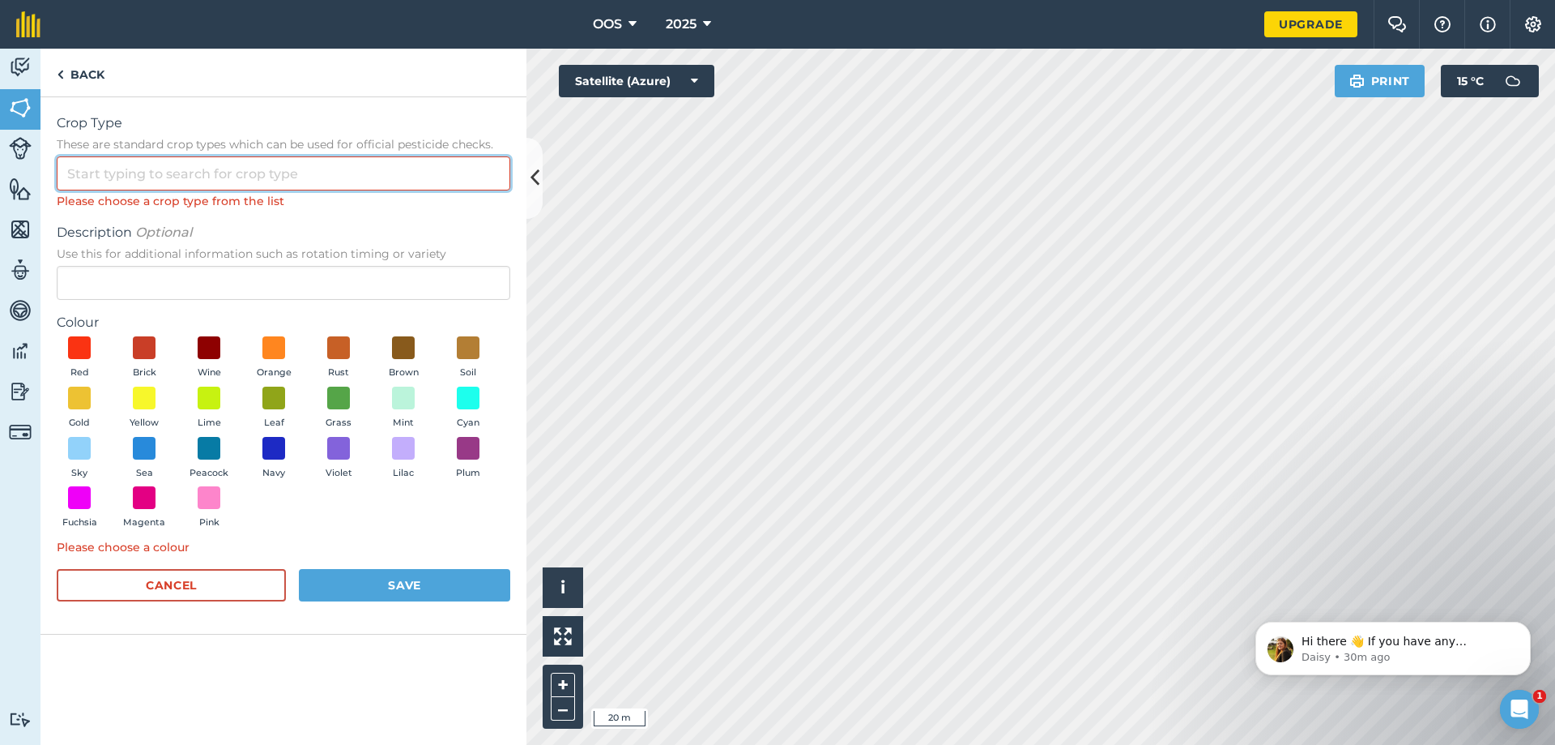
click at [378, 173] on input "Crop Type These are standard crop types which can be used for official pesticid…" at bounding box center [284, 173] width 454 height 34
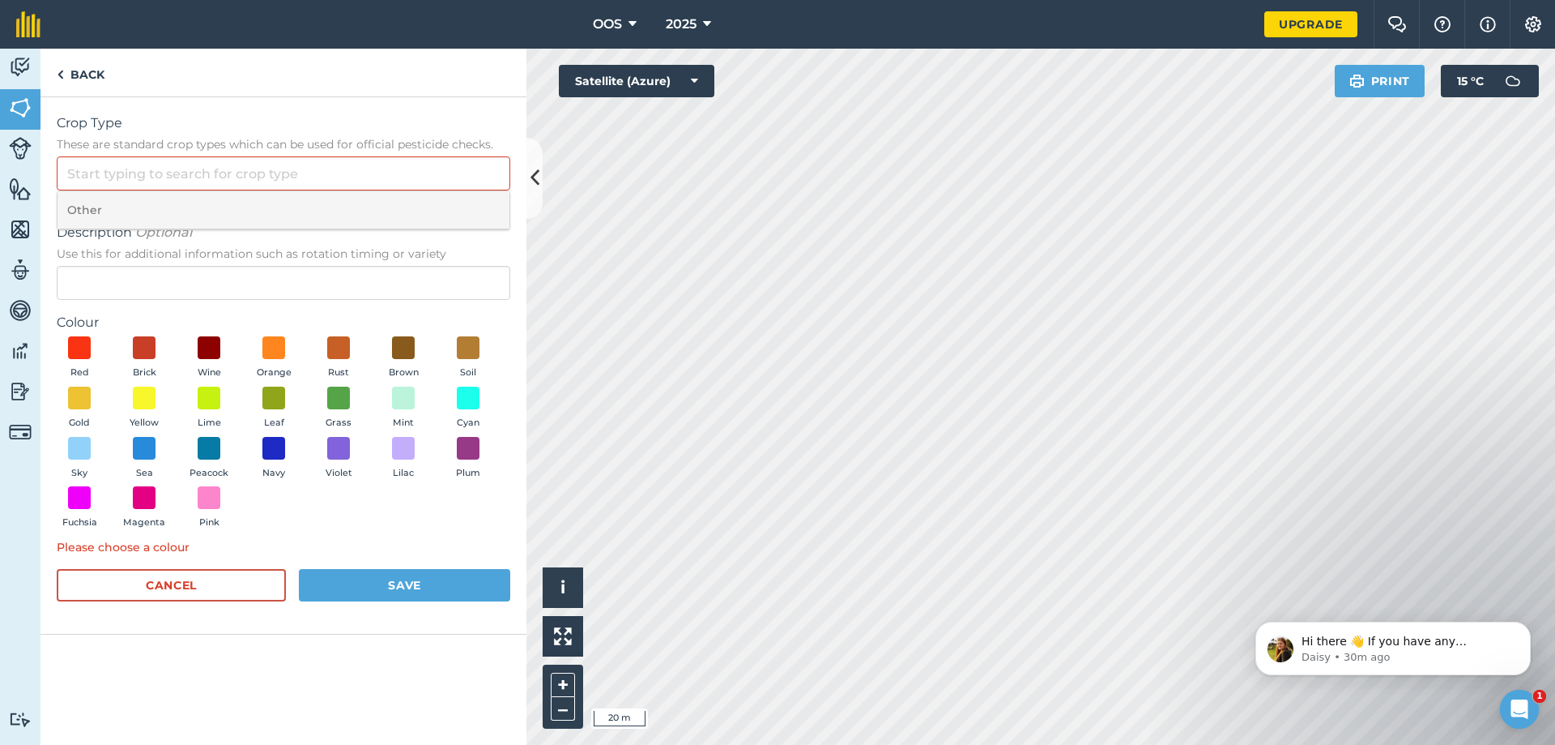
click at [356, 203] on li "Other" at bounding box center [284, 210] width 452 height 38
type input "Other"
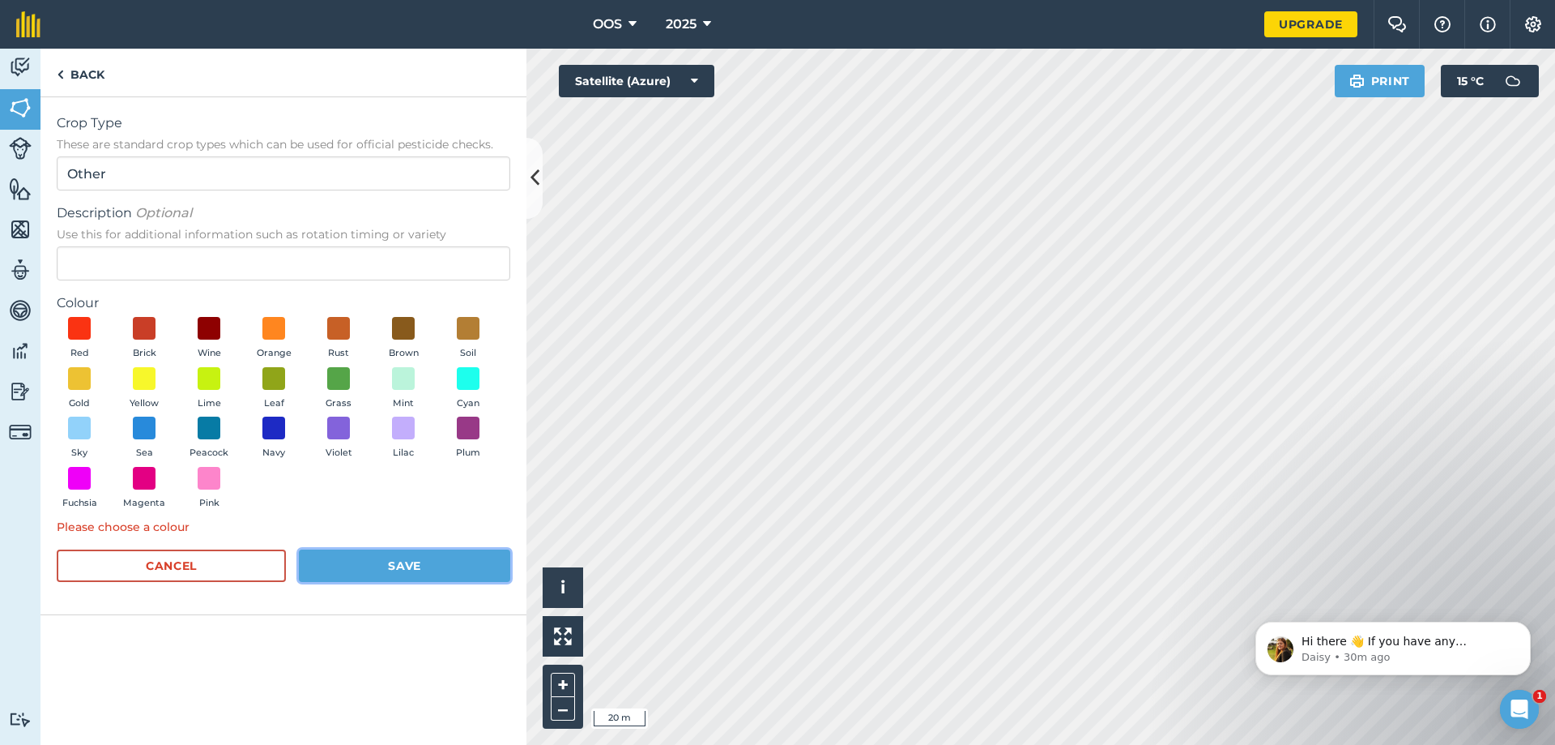
click at [409, 556] on button "Save" at bounding box center [404, 565] width 211 height 32
click at [413, 565] on button "Save" at bounding box center [404, 565] width 211 height 32
click at [68, 333] on span at bounding box center [79, 328] width 25 height 25
click at [401, 572] on button "Save" at bounding box center [404, 565] width 211 height 32
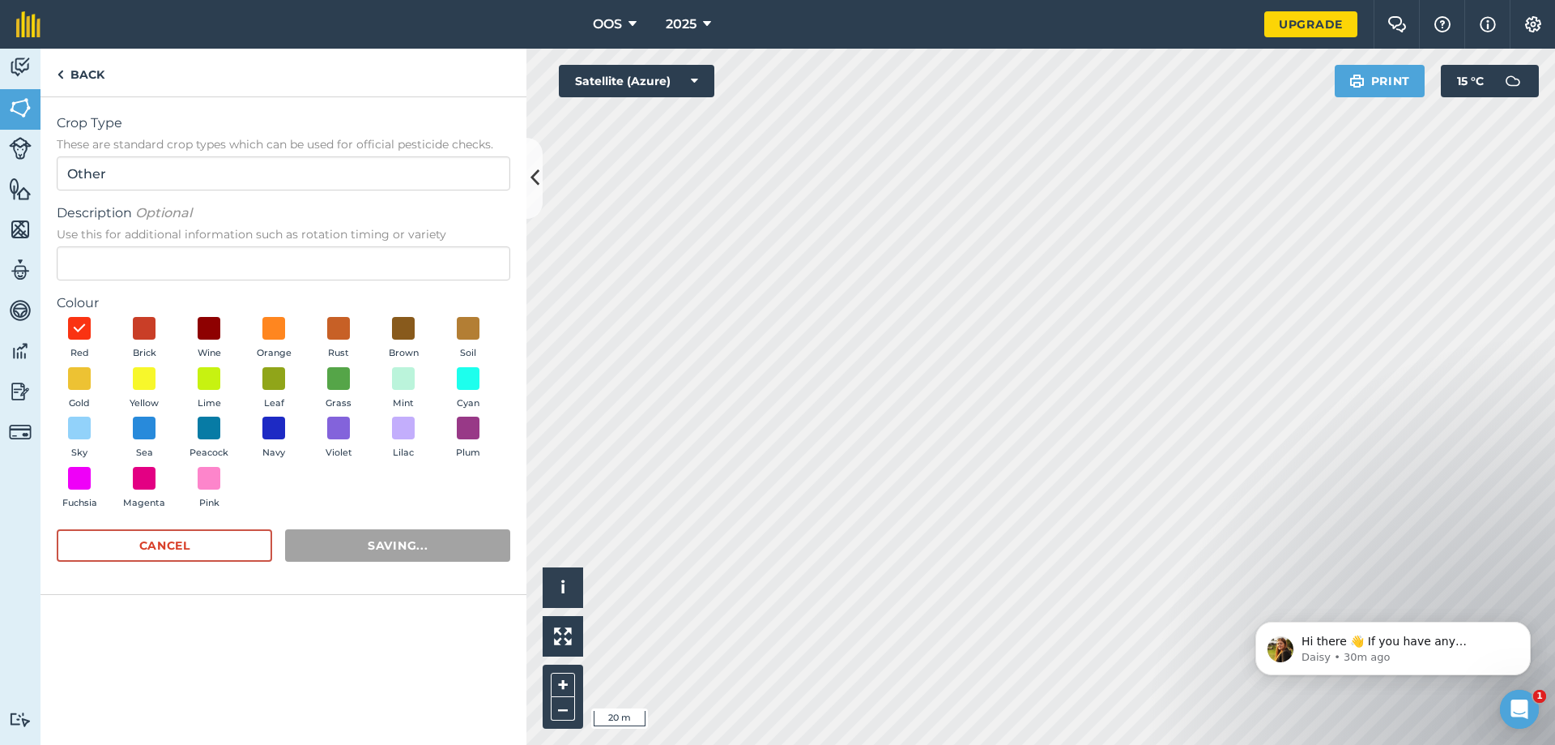
radio input "false"
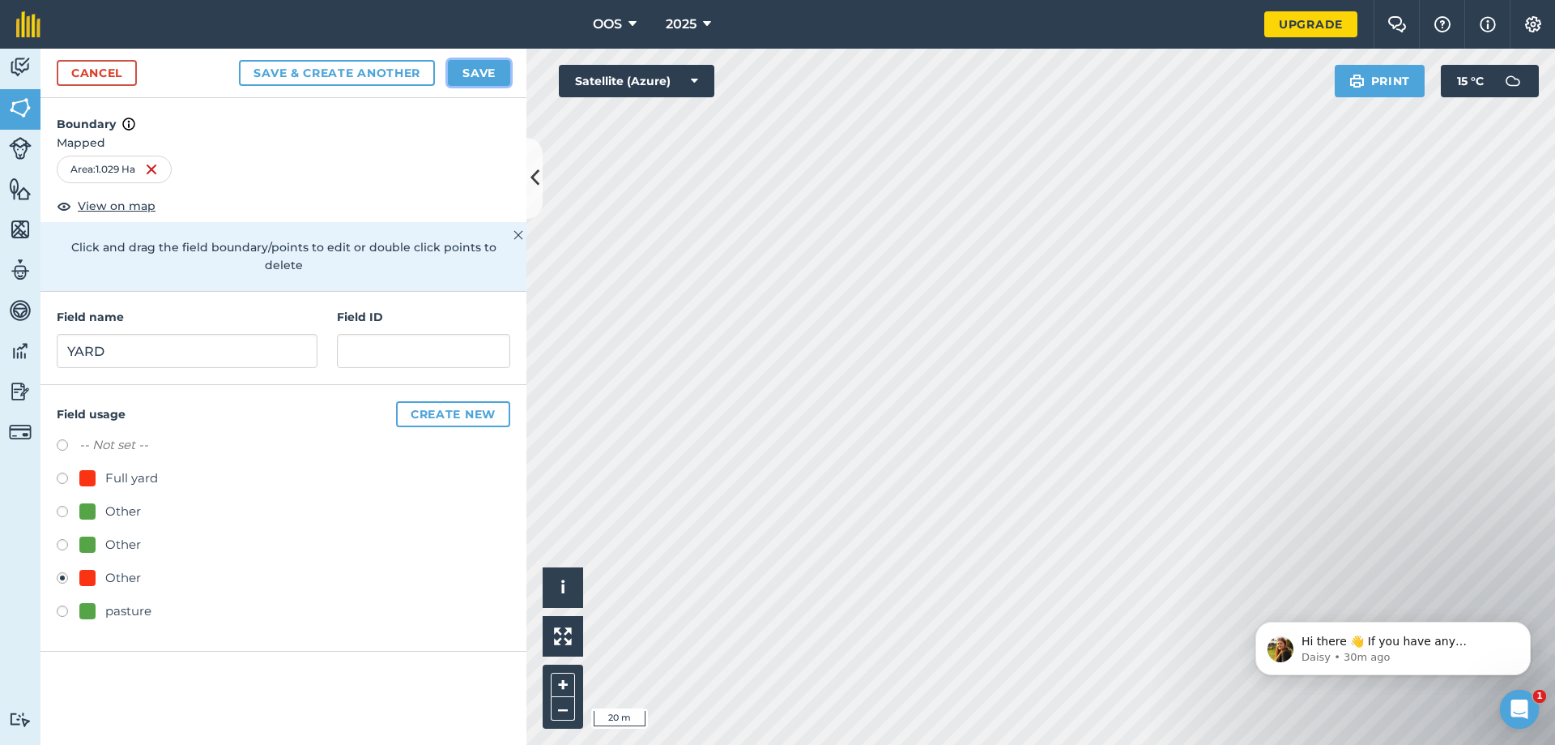
click at [481, 73] on button "Save" at bounding box center [479, 73] width 62 height 26
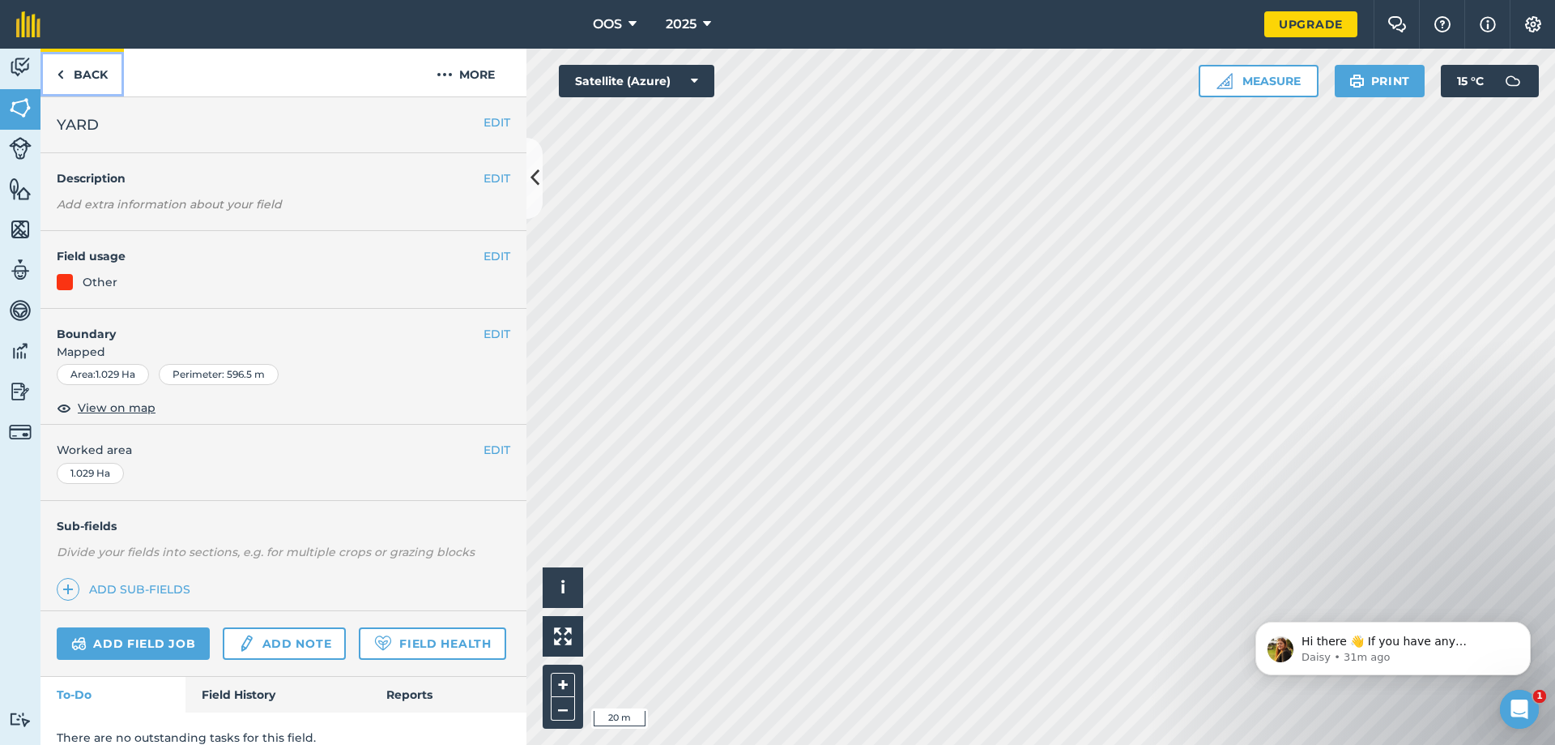
click at [73, 57] on link "Back" at bounding box center [82, 73] width 83 height 48
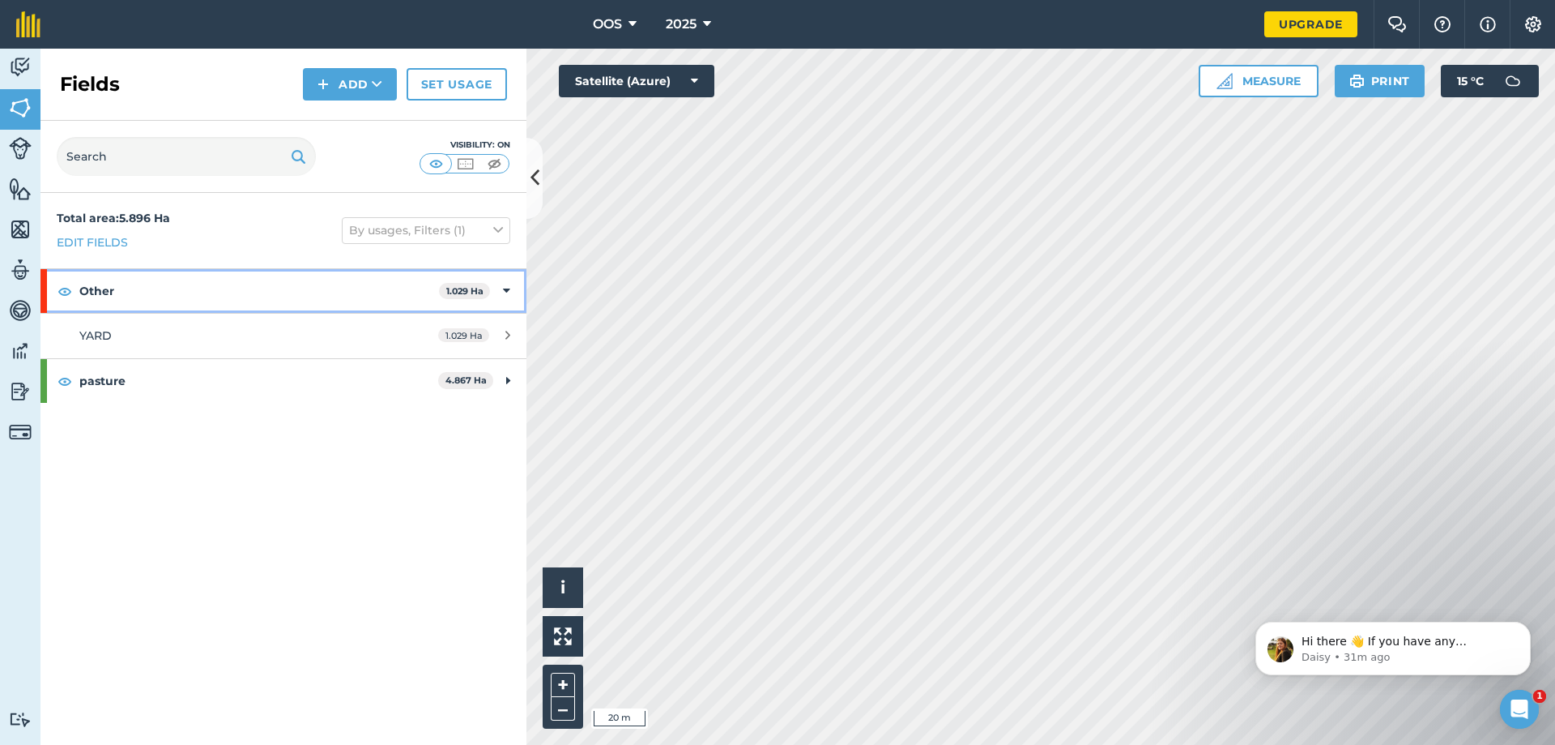
click at [500, 288] on div "Other 1.029 Ha" at bounding box center [284, 291] width 486 height 44
click at [511, 295] on div "Other 1.029 Ha" at bounding box center [284, 291] width 486 height 44
click at [413, 286] on strong "Other" at bounding box center [260, 291] width 363 height 44
click at [325, 327] on div "YARD" at bounding box center [231, 335] width 305 height 18
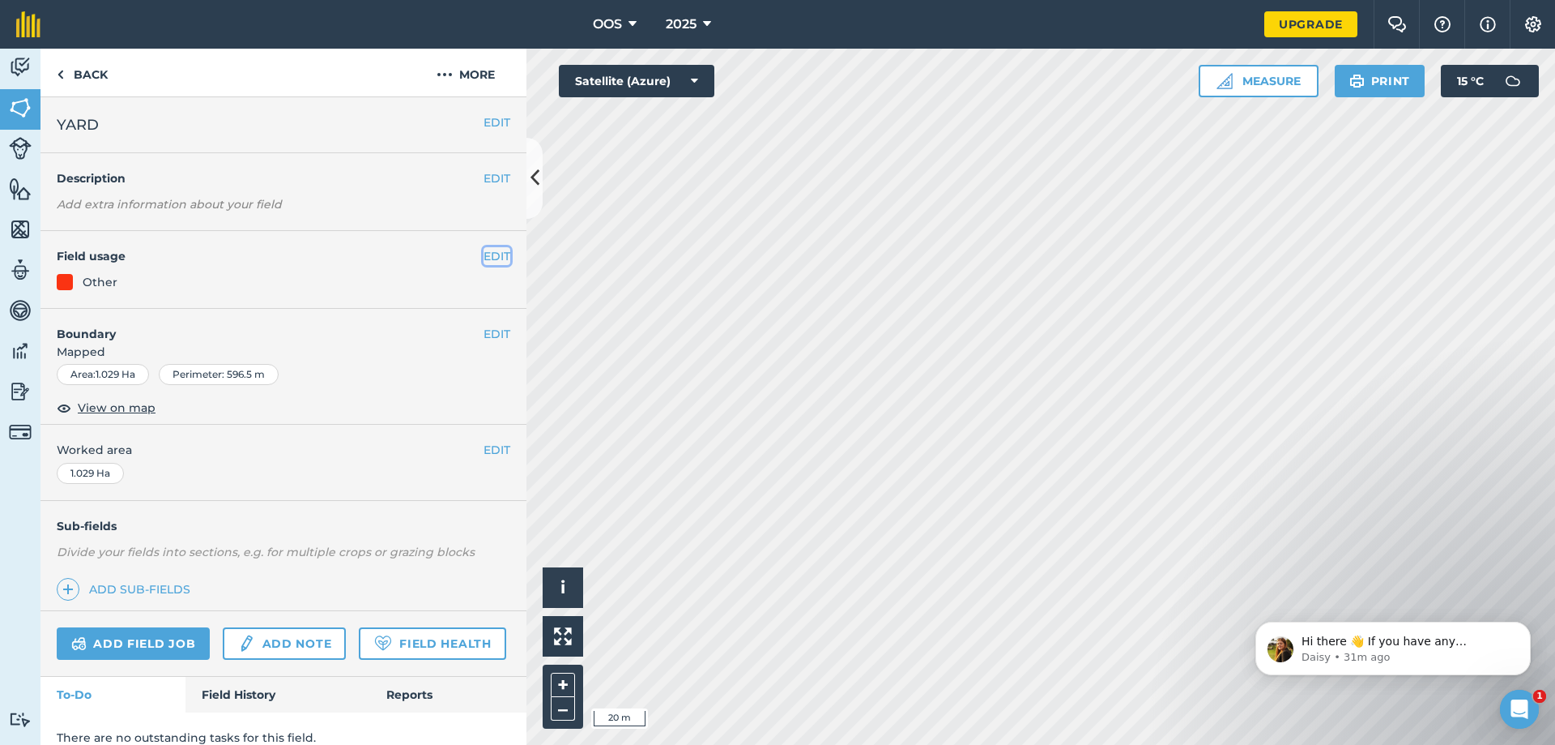
click at [484, 250] on button "EDIT" at bounding box center [497, 256] width 27 height 18
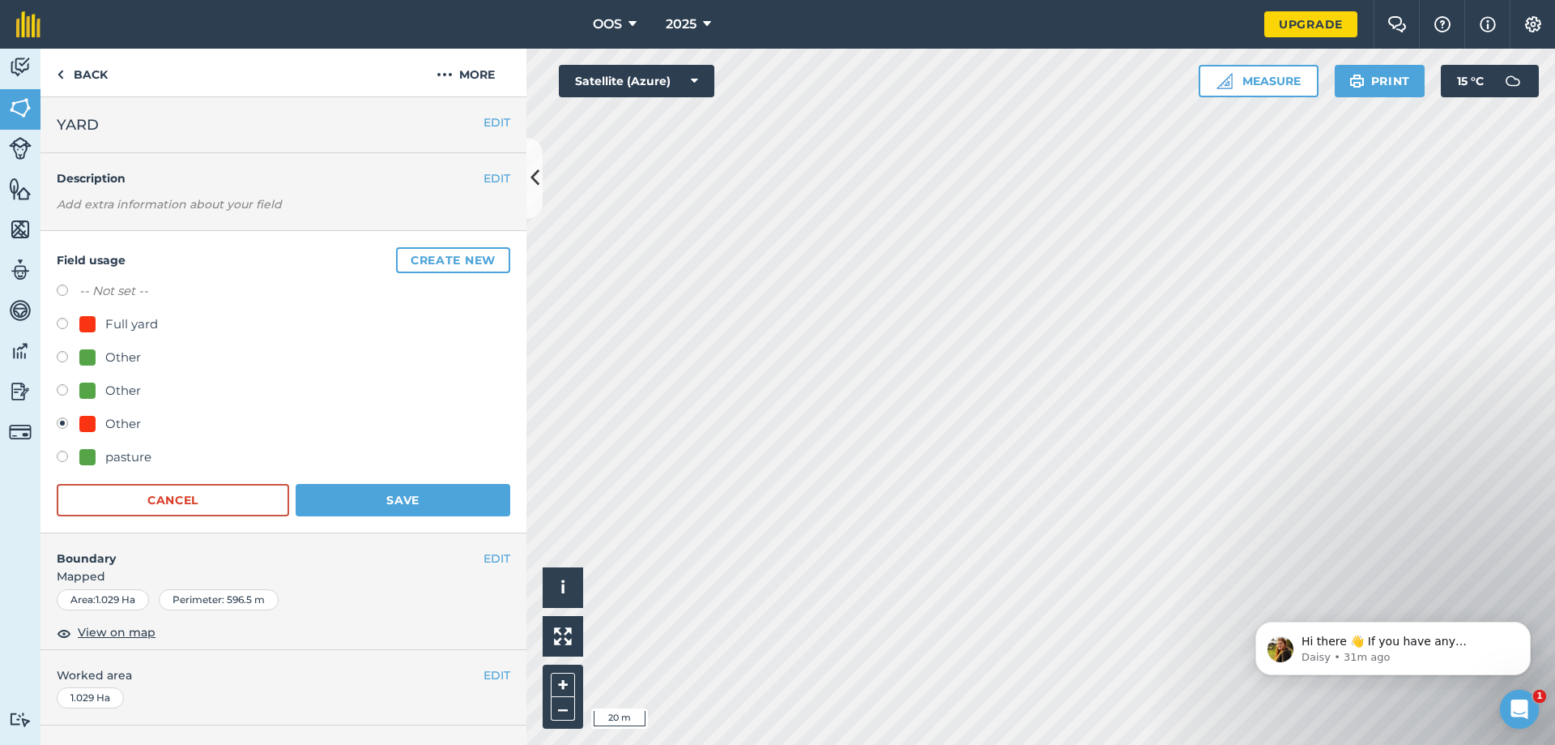
click at [75, 326] on label at bounding box center [68, 326] width 23 height 16
radio input "true"
radio input "false"
click at [434, 497] on button "Save" at bounding box center [403, 500] width 215 height 32
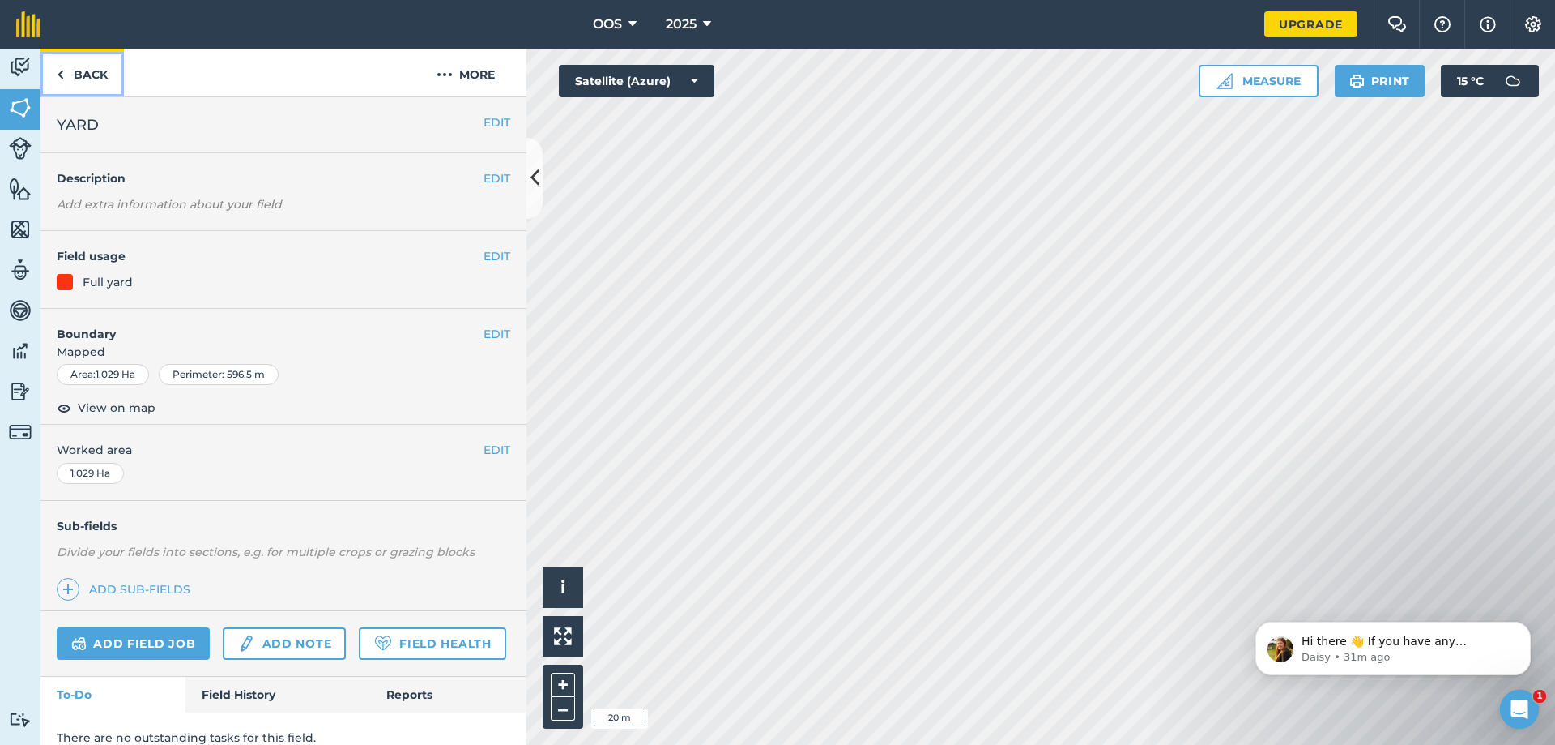
click at [62, 76] on img at bounding box center [60, 74] width 7 height 19
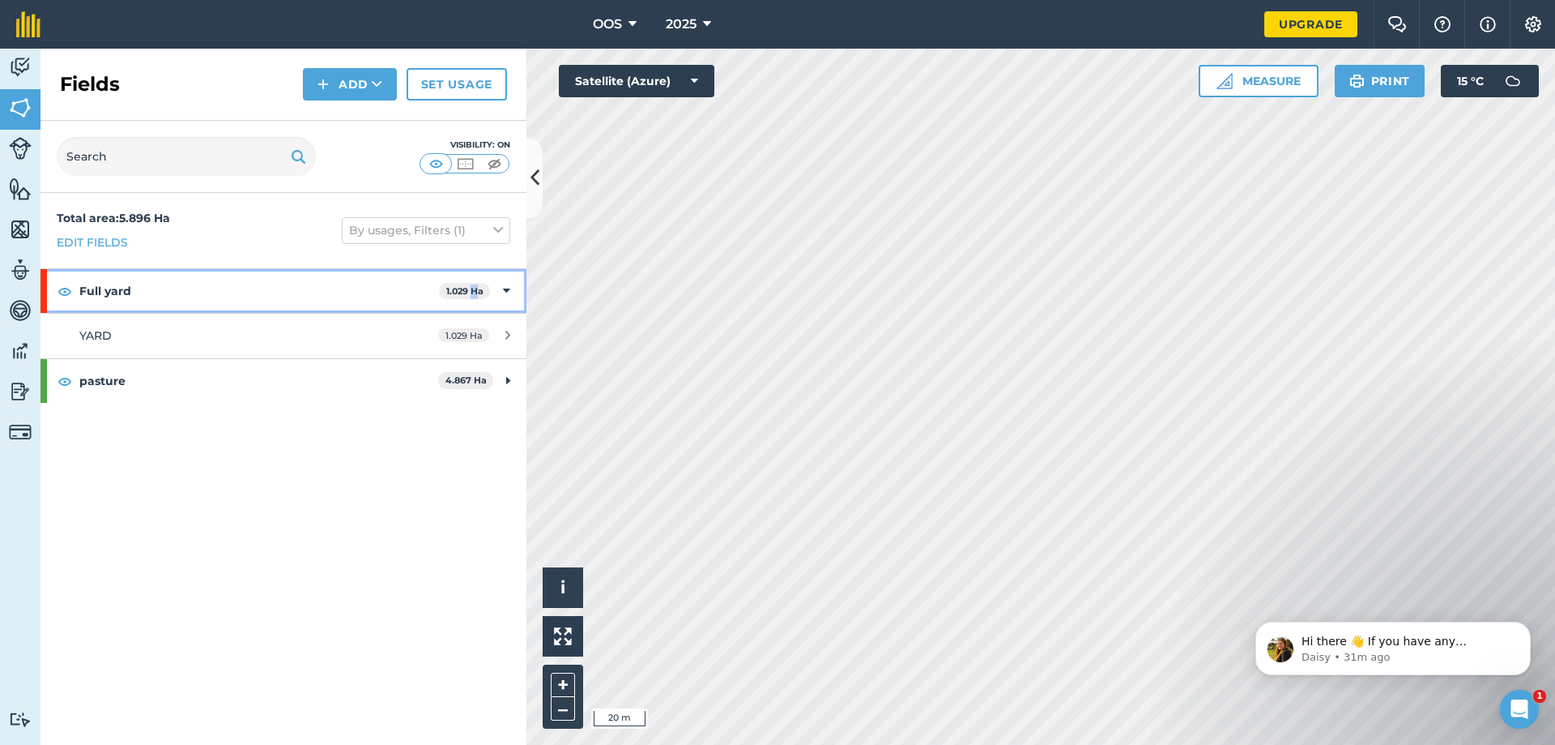
click at [476, 292] on strong "1.029 Ha" at bounding box center [464, 290] width 37 height 11
click at [472, 290] on strong "1.029 Ha" at bounding box center [468, 290] width 37 height 11
click at [509, 284] on icon at bounding box center [506, 291] width 7 height 18
click at [510, 292] on icon at bounding box center [508, 291] width 4 height 18
click at [459, 335] on span "1.029 Ha" at bounding box center [463, 335] width 51 height 14
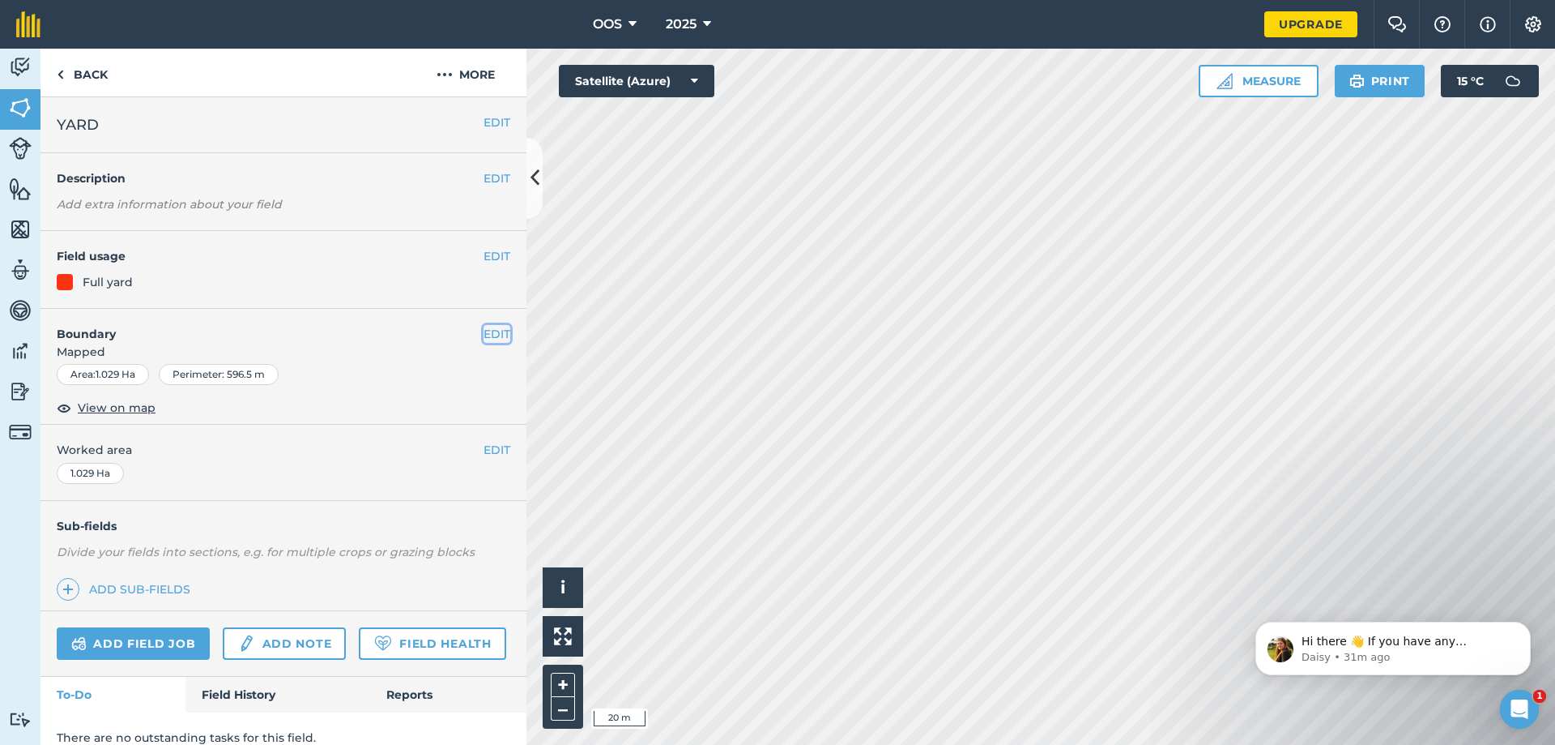
click at [490, 331] on button "EDIT" at bounding box center [497, 334] width 27 height 18
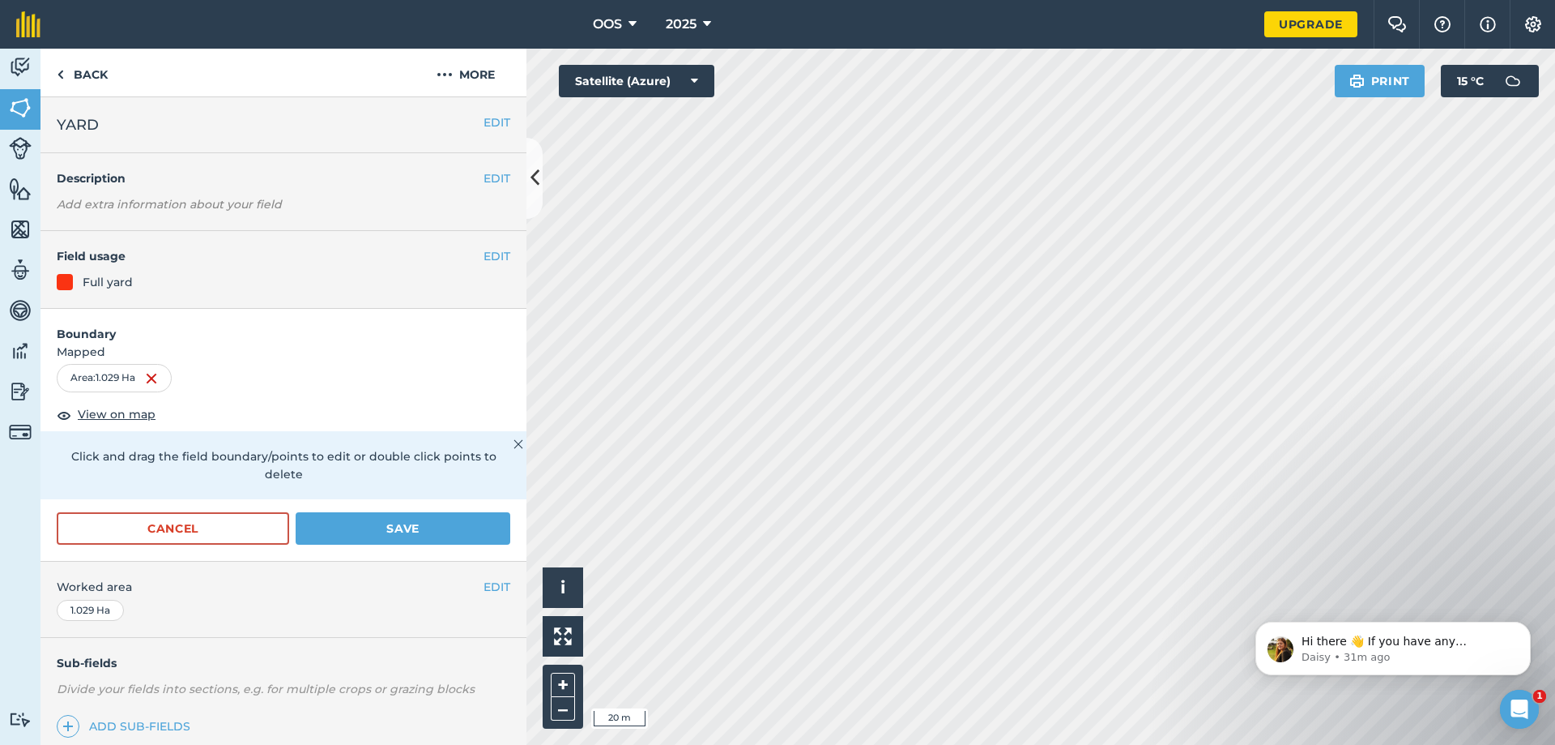
click at [122, 379] on div "Area : 1.029 Ha" at bounding box center [114, 378] width 115 height 28
click at [53, 83] on link "Back" at bounding box center [82, 73] width 83 height 48
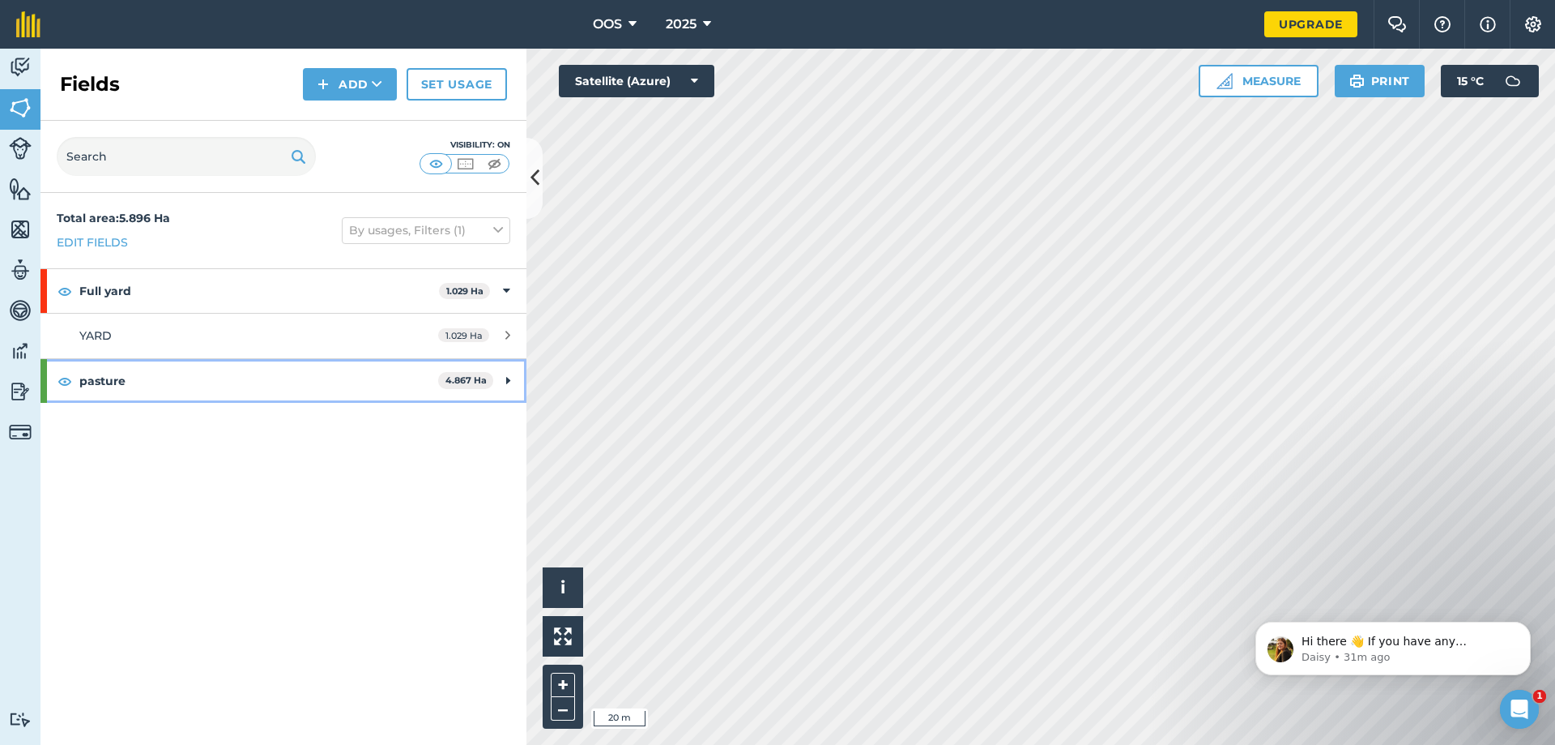
click at [366, 390] on strong "pasture" at bounding box center [258, 381] width 359 height 44
click at [366, 390] on strong "pasture" at bounding box center [257, 381] width 356 height 44
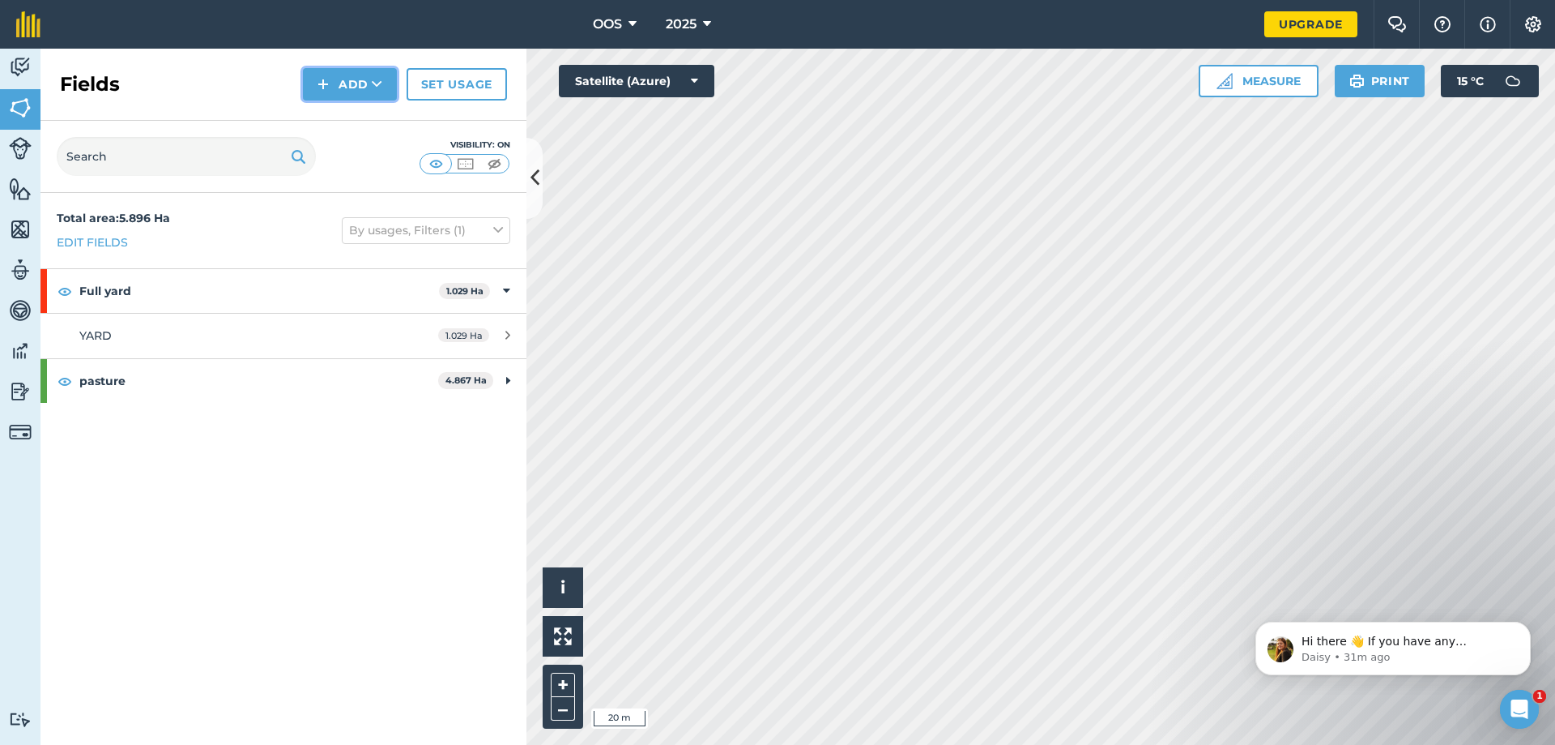
click at [388, 85] on button "Add" at bounding box center [350, 84] width 94 height 32
click at [338, 124] on link "Draw" at bounding box center [349, 121] width 89 height 36
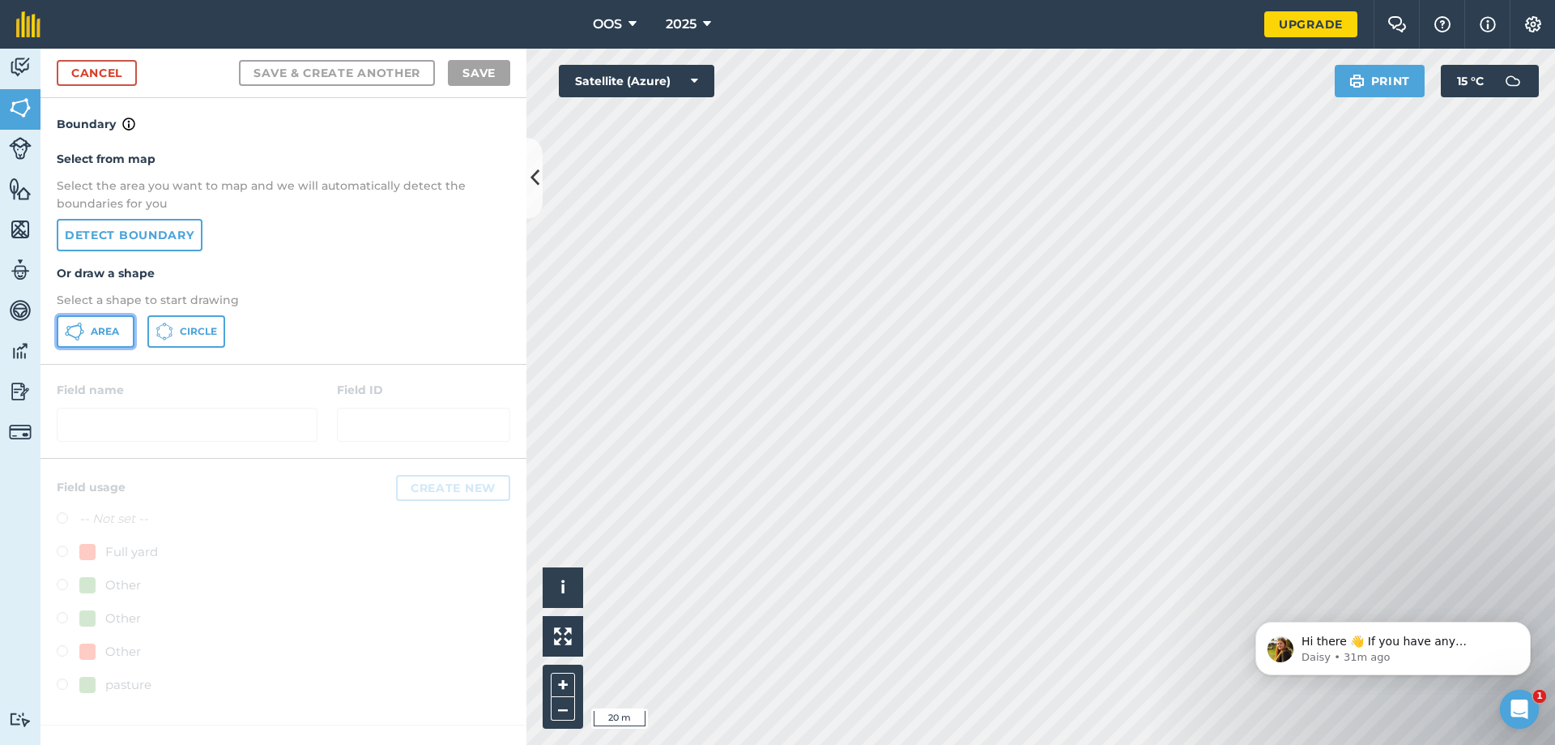
click at [122, 333] on button "Area" at bounding box center [96, 331] width 78 height 32
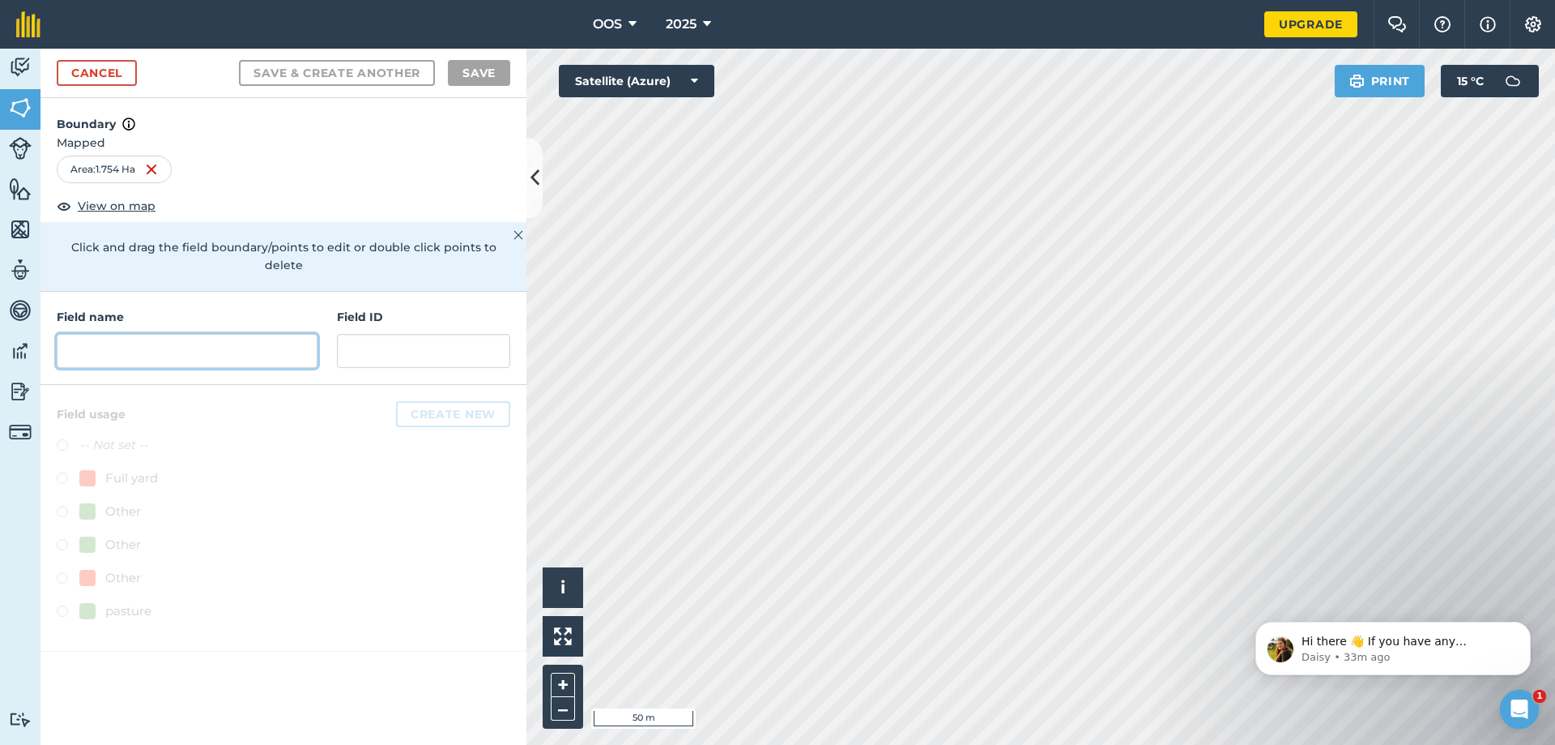
click at [178, 343] on input "text" at bounding box center [187, 351] width 261 height 34
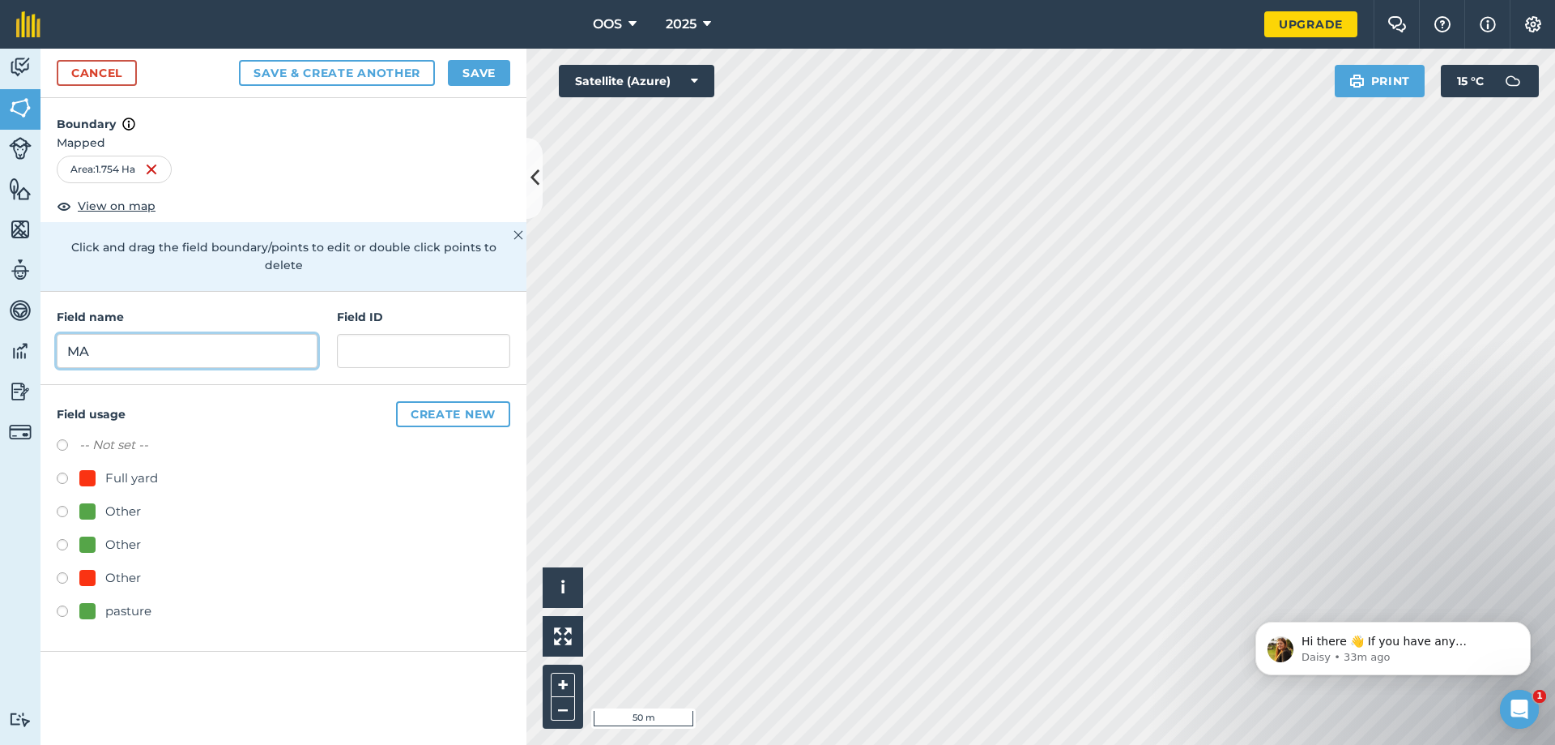
type input "M"
type input "Mare field"
click at [133, 601] on div "pasture" at bounding box center [128, 610] width 46 height 19
radio input "true"
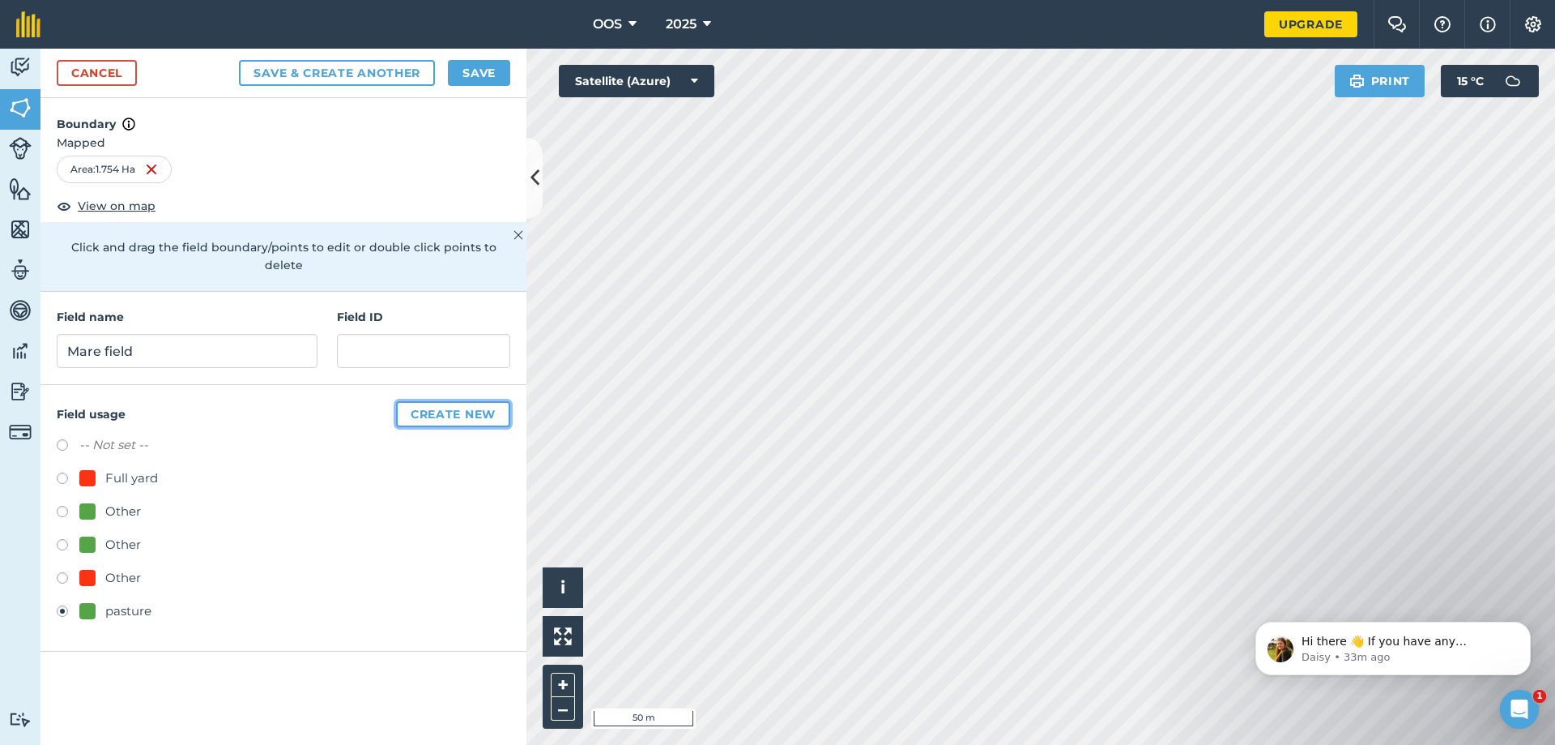
click at [490, 402] on button "Create new" at bounding box center [453, 414] width 114 height 26
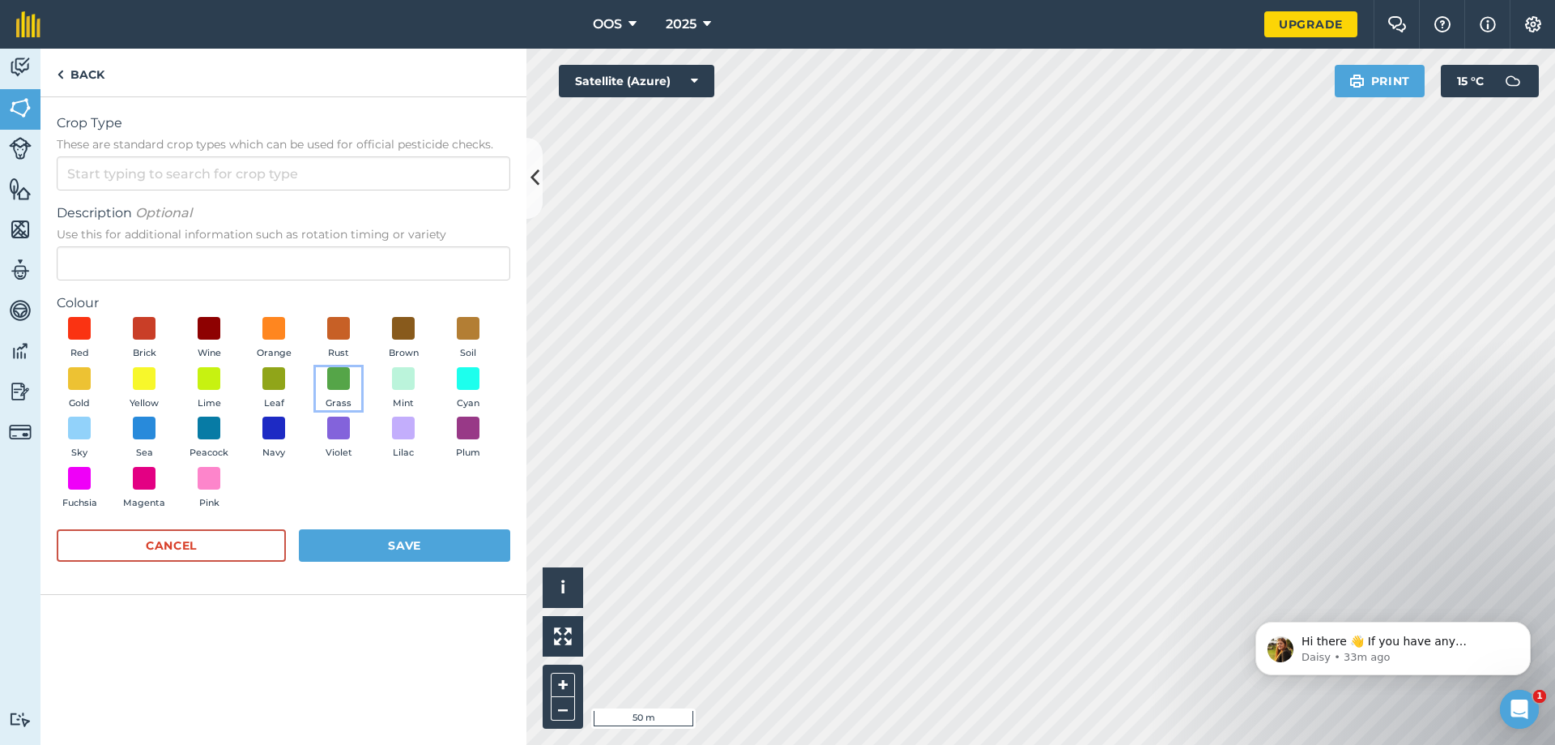
click at [354, 376] on button "Grass" at bounding box center [338, 389] width 45 height 44
click at [398, 539] on button "Save" at bounding box center [404, 545] width 211 height 32
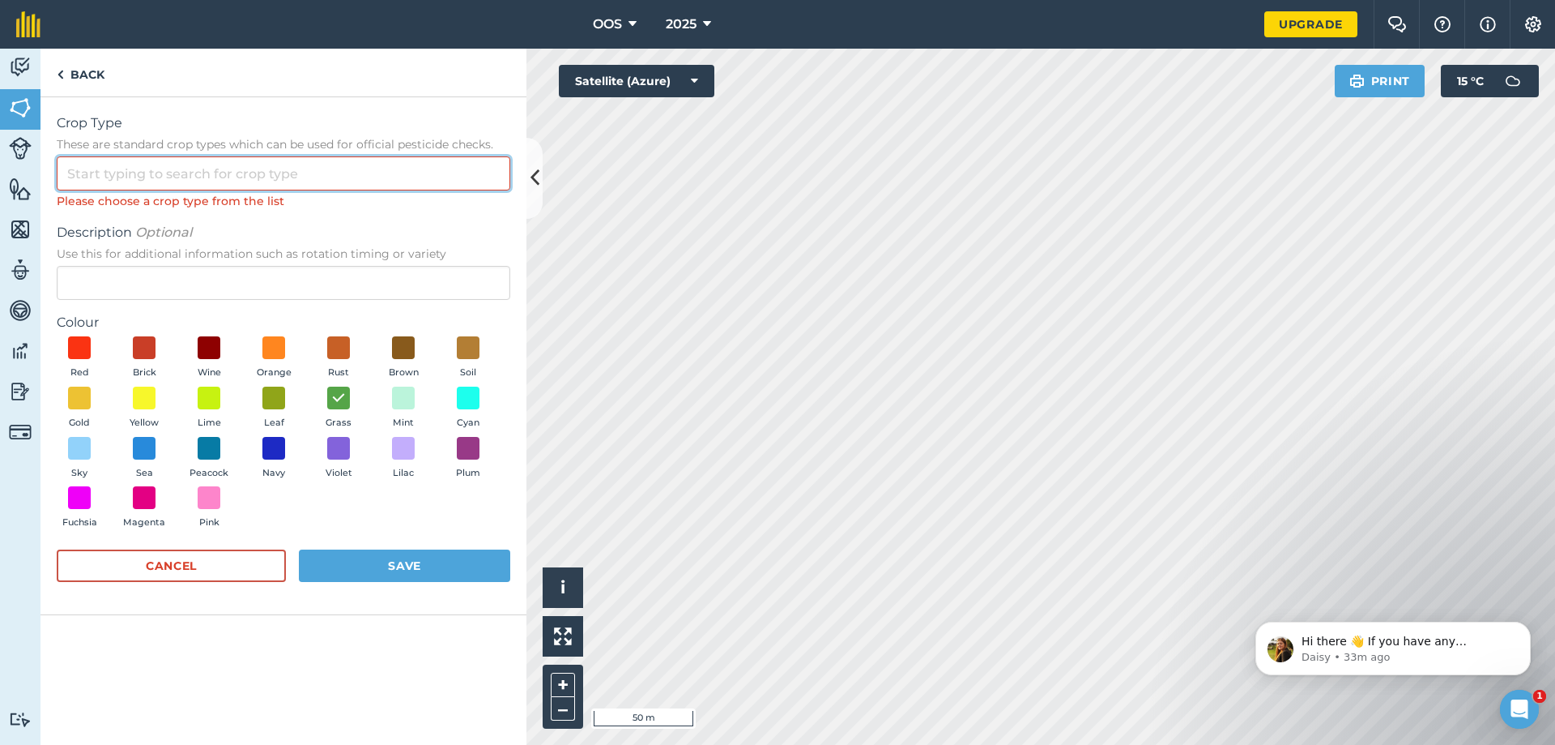
click at [320, 172] on input "Crop Type These are standard crop types which can be used for official pesticid…" at bounding box center [284, 173] width 454 height 34
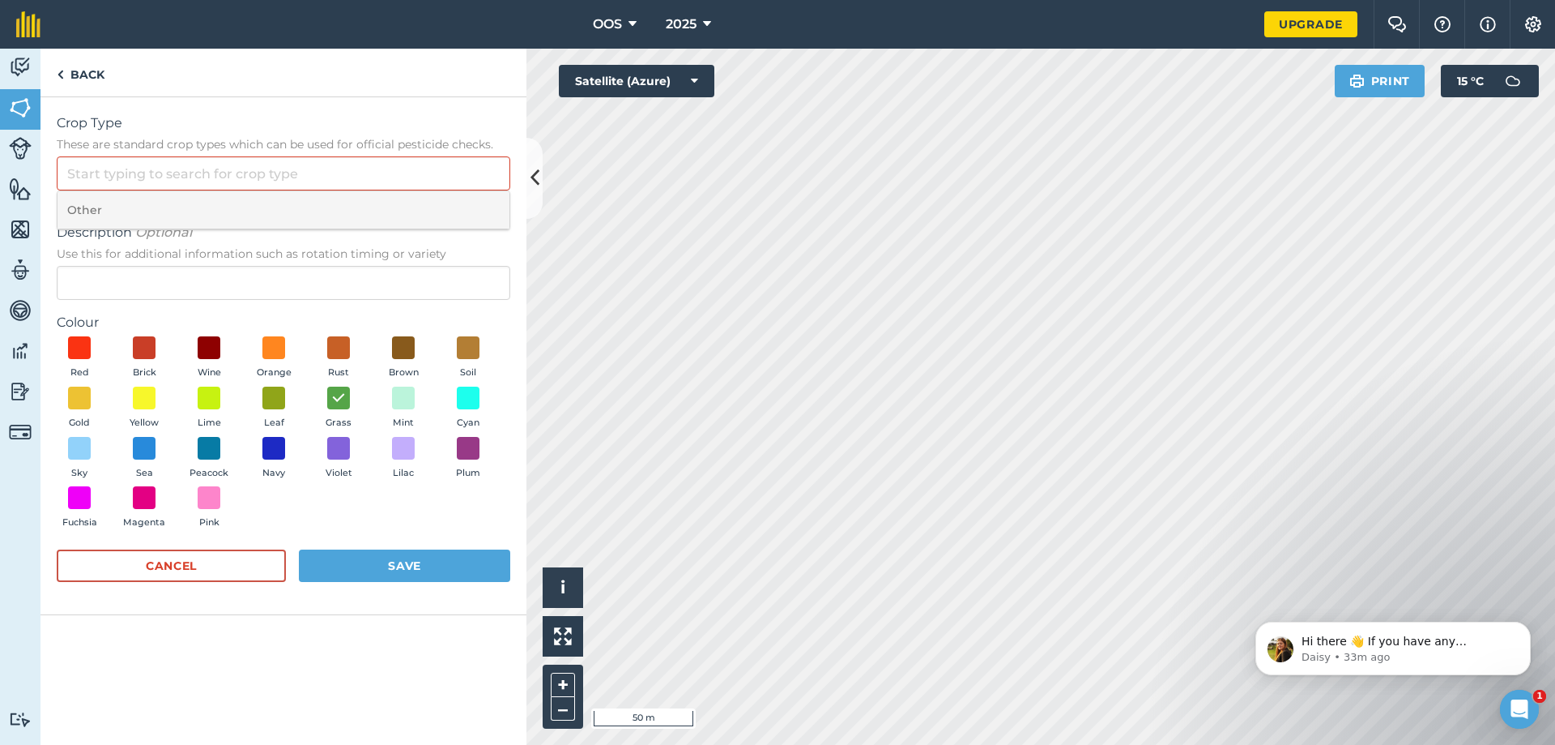
click at [218, 202] on li "Other" at bounding box center [284, 210] width 452 height 38
type input "Other"
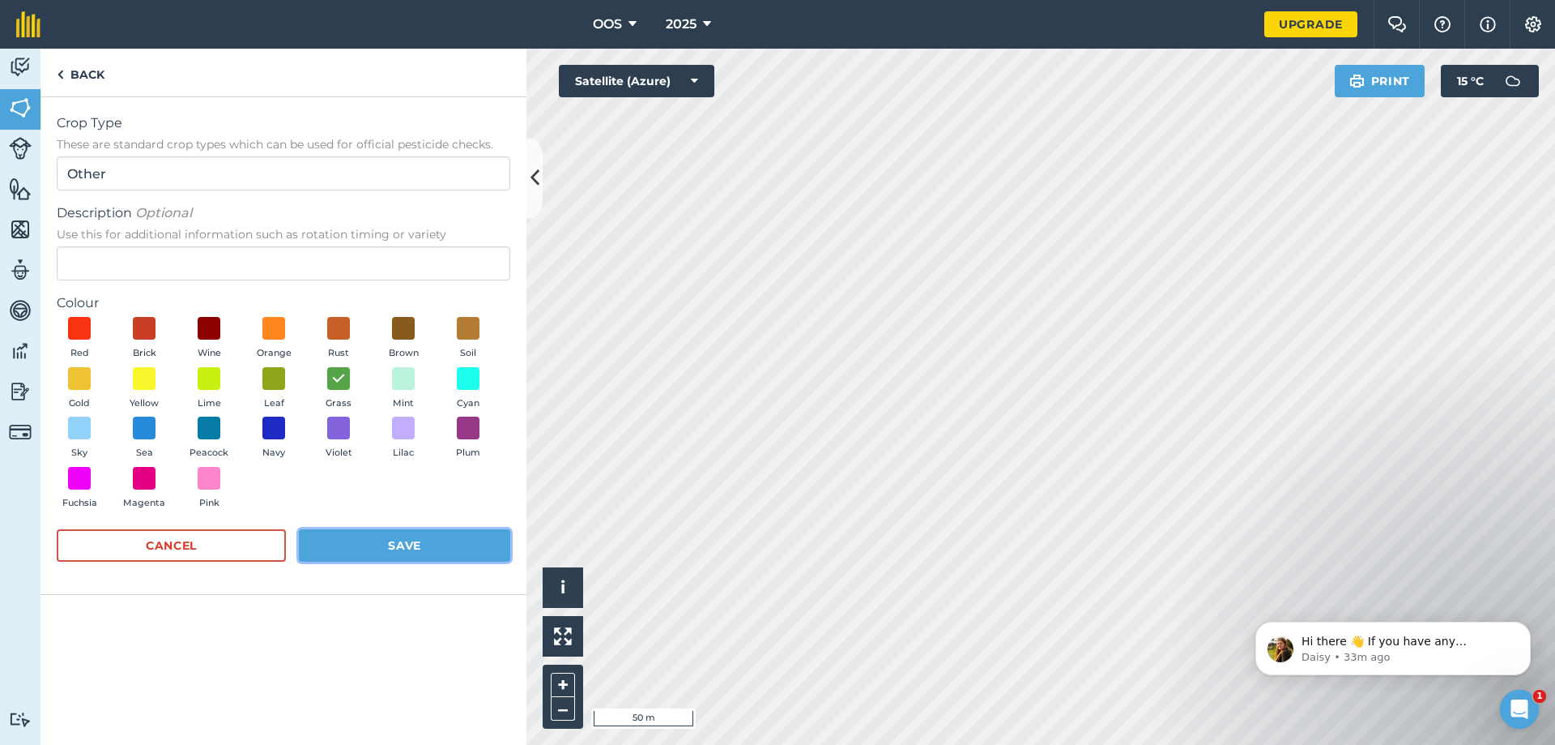
click at [390, 554] on button "Save" at bounding box center [404, 545] width 211 height 32
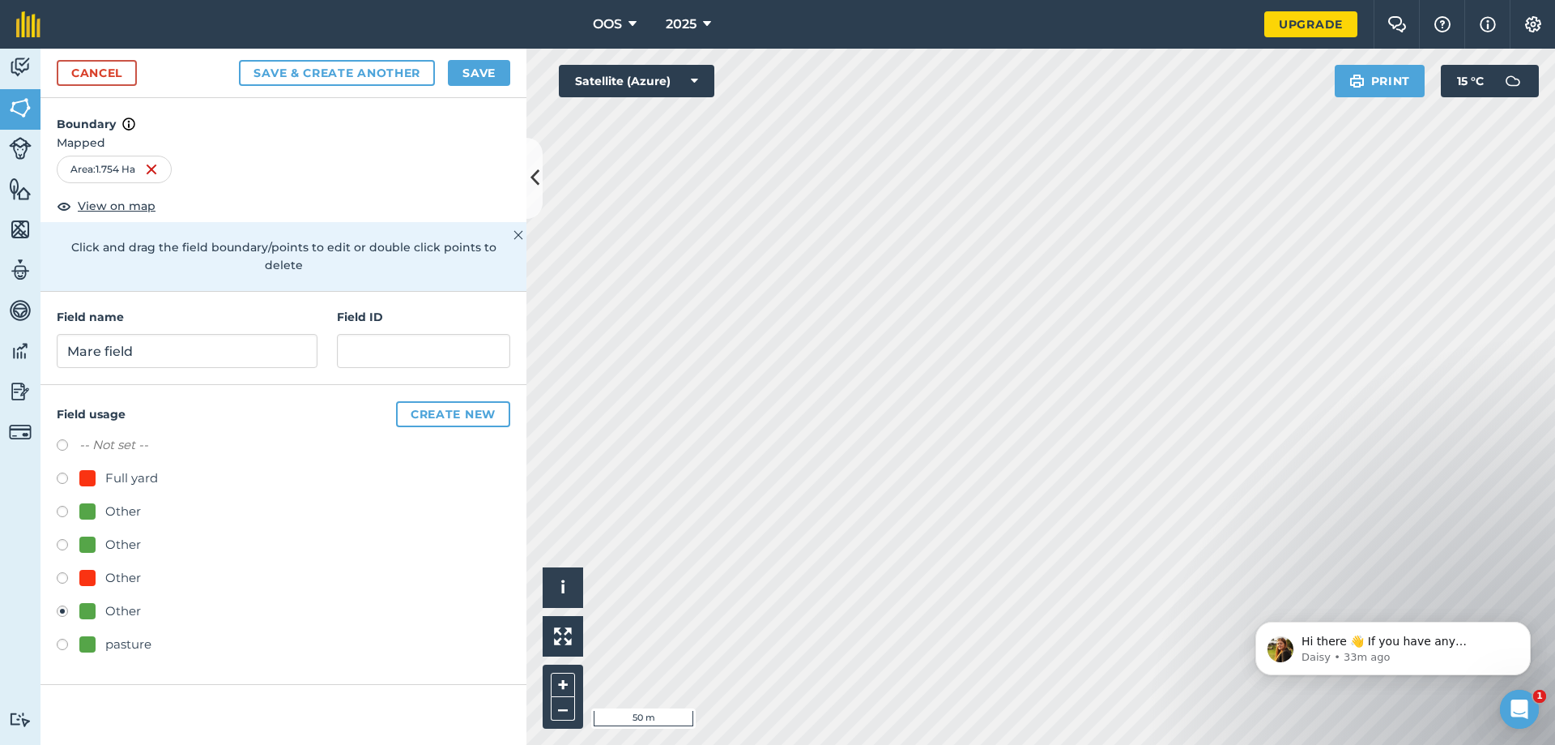
click at [86, 636] on div at bounding box center [87, 644] width 16 height 16
radio input "true"
click at [482, 73] on button "Save" at bounding box center [479, 73] width 62 height 26
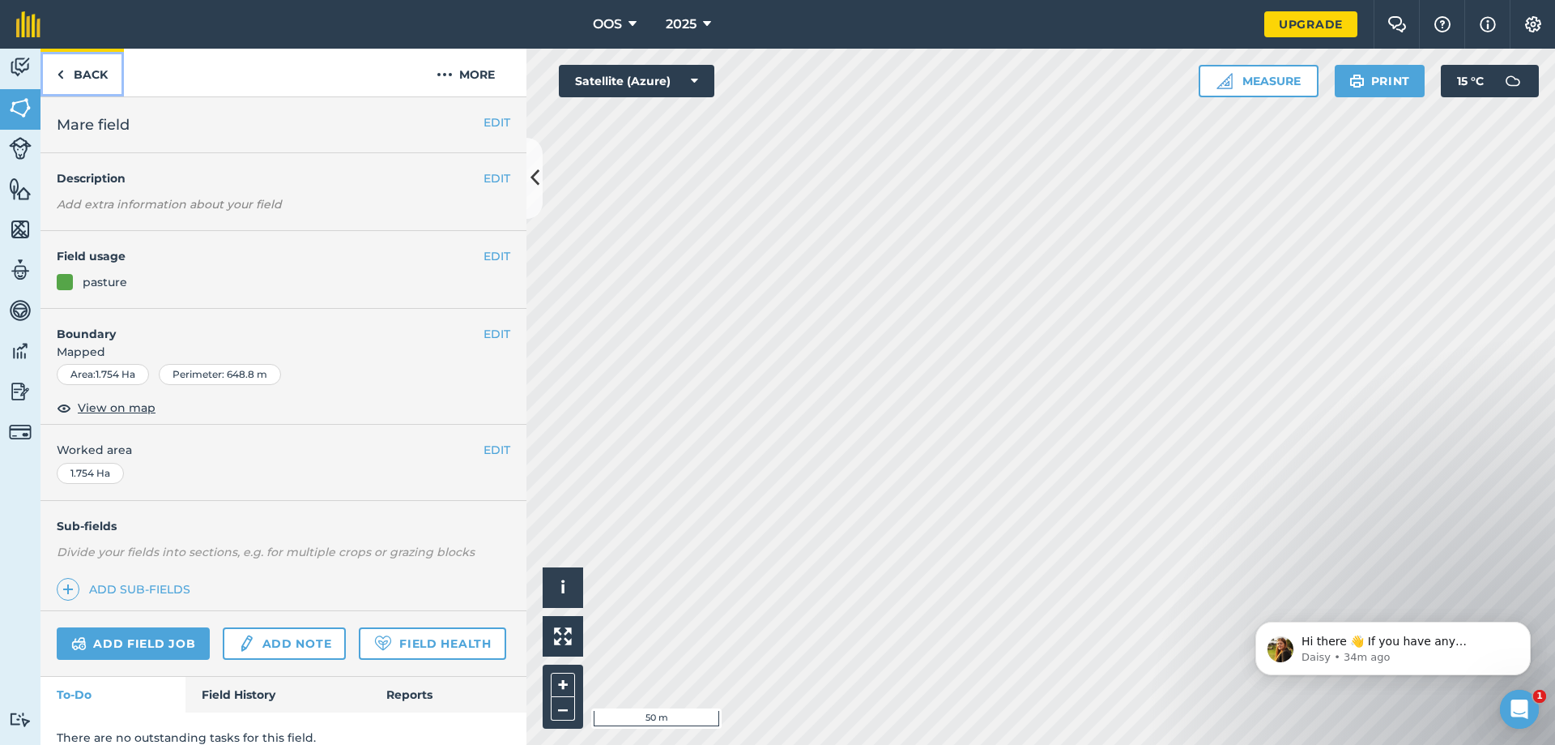
click at [62, 67] on img at bounding box center [60, 74] width 7 height 19
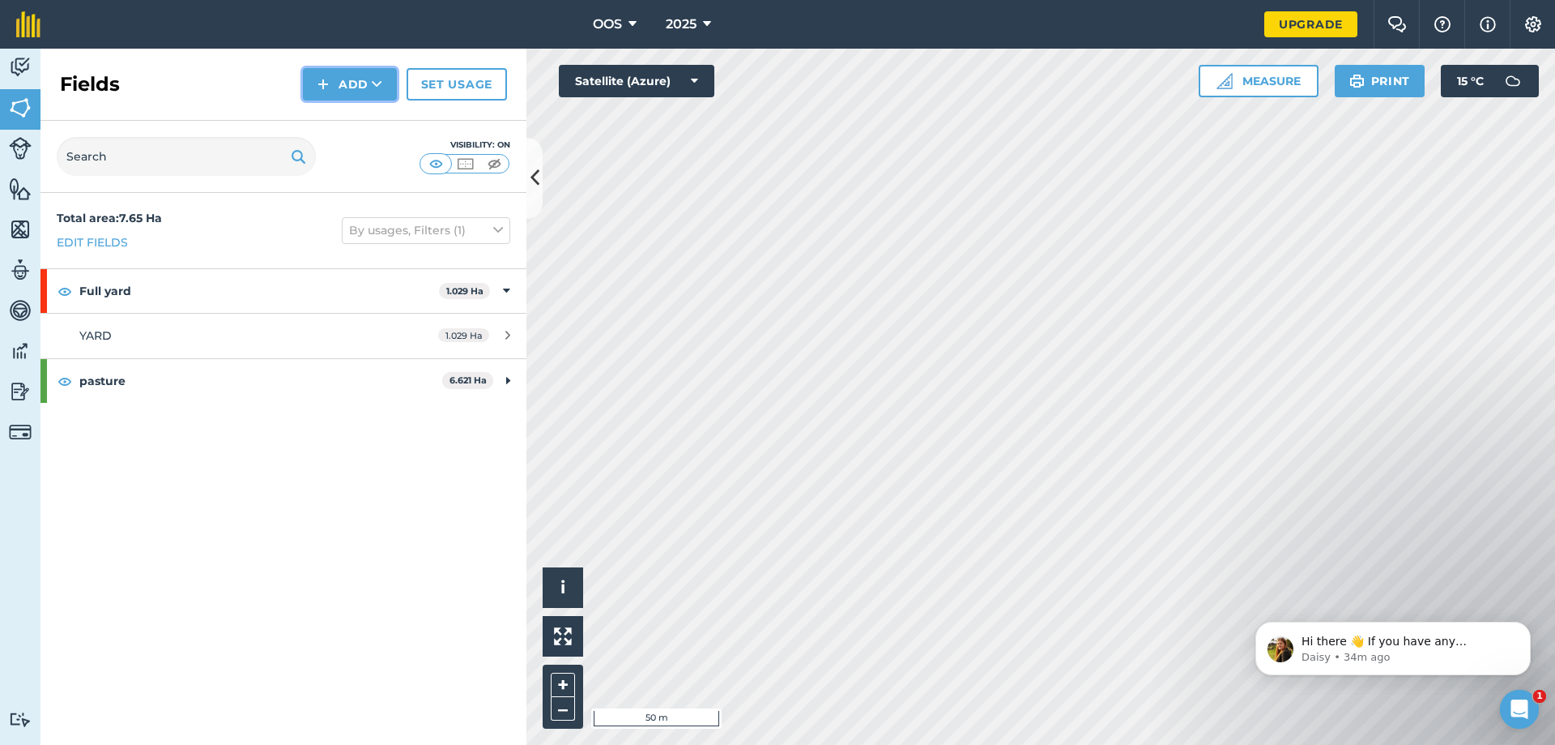
click at [382, 76] on icon at bounding box center [377, 84] width 11 height 16
click at [380, 123] on link "Draw" at bounding box center [349, 121] width 89 height 36
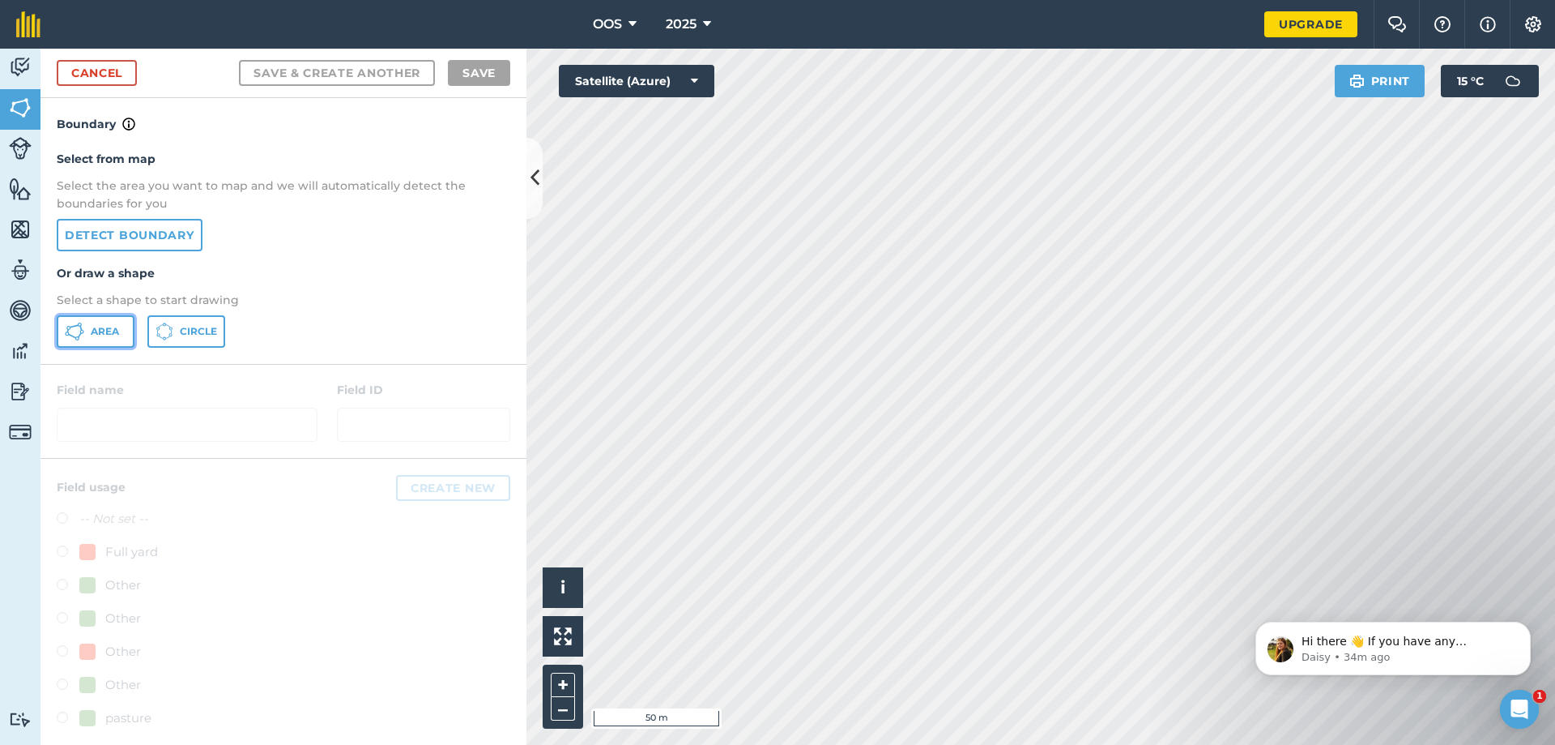
click at [92, 322] on button "Area" at bounding box center [96, 331] width 78 height 32
click at [1052, 744] on html "OOS 2025 Upgrade Farm Chat Help Info Settings Map printing is not available on …" at bounding box center [777, 372] width 1555 height 745
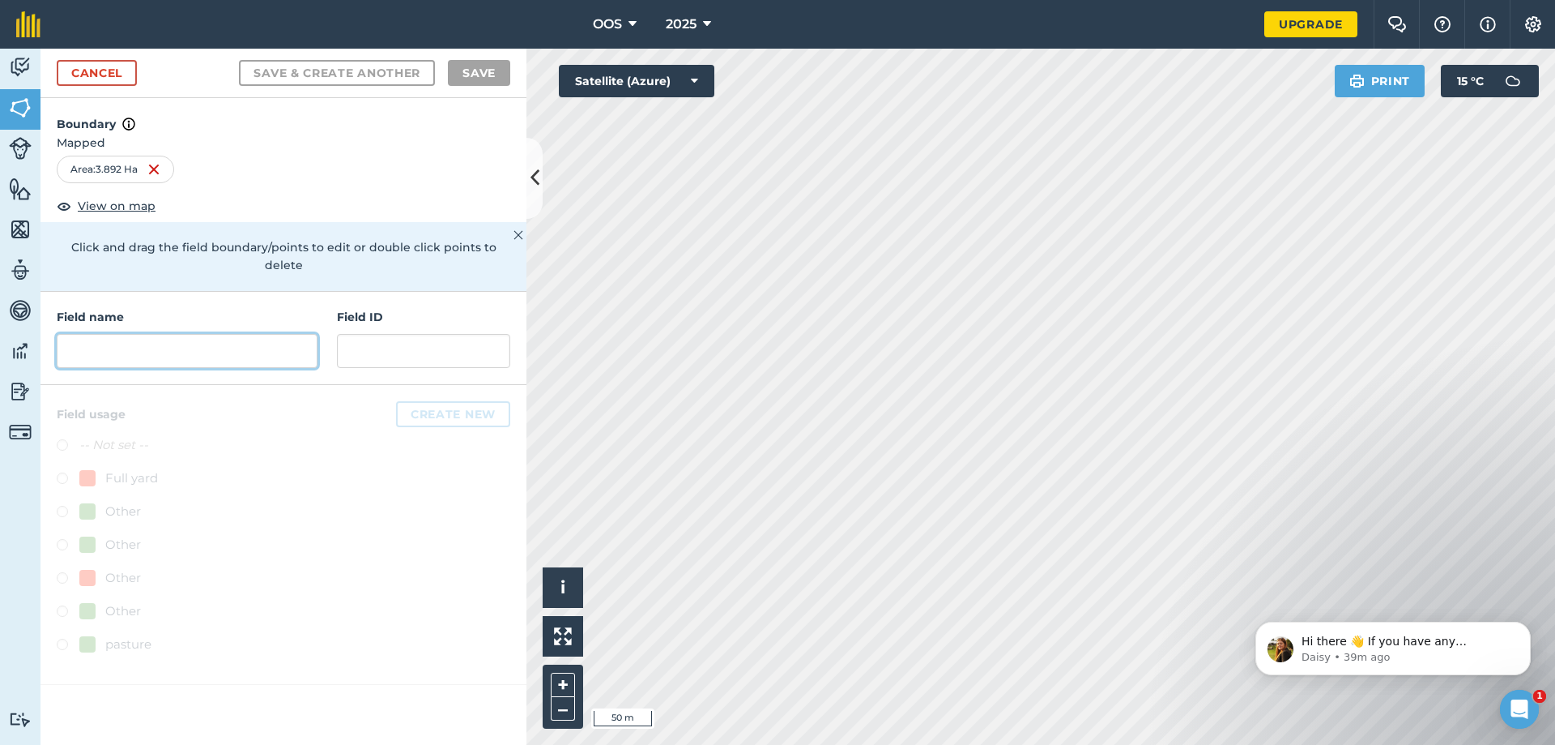
click at [270, 335] on input "text" at bounding box center [187, 351] width 261 height 34
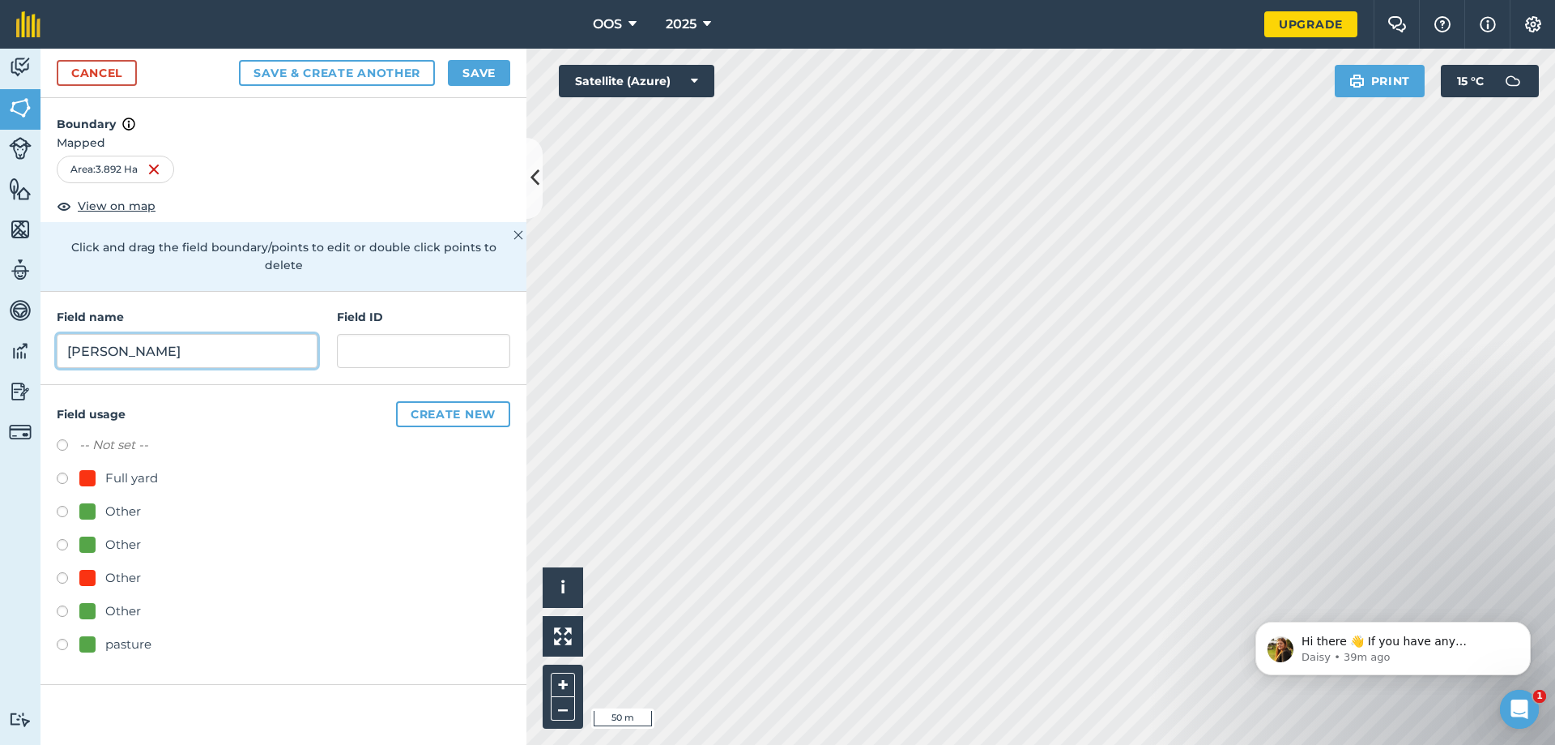
type input "meadows"
click at [66, 638] on label at bounding box center [68, 646] width 23 height 16
radio input "true"
click at [430, 401] on button "Create new" at bounding box center [453, 414] width 114 height 26
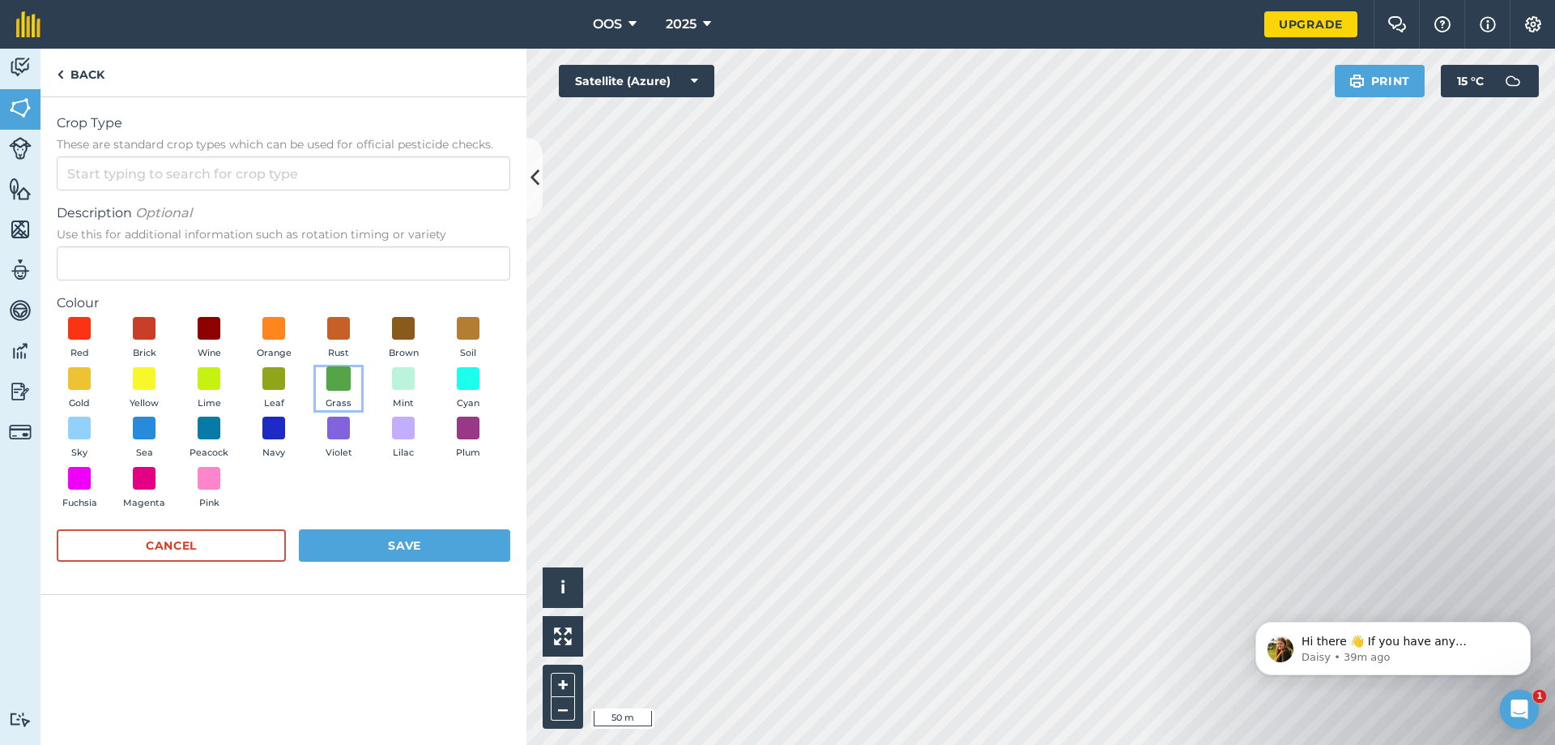
click at [335, 383] on span at bounding box center [338, 377] width 25 height 25
click at [399, 535] on button "Save" at bounding box center [404, 545] width 211 height 32
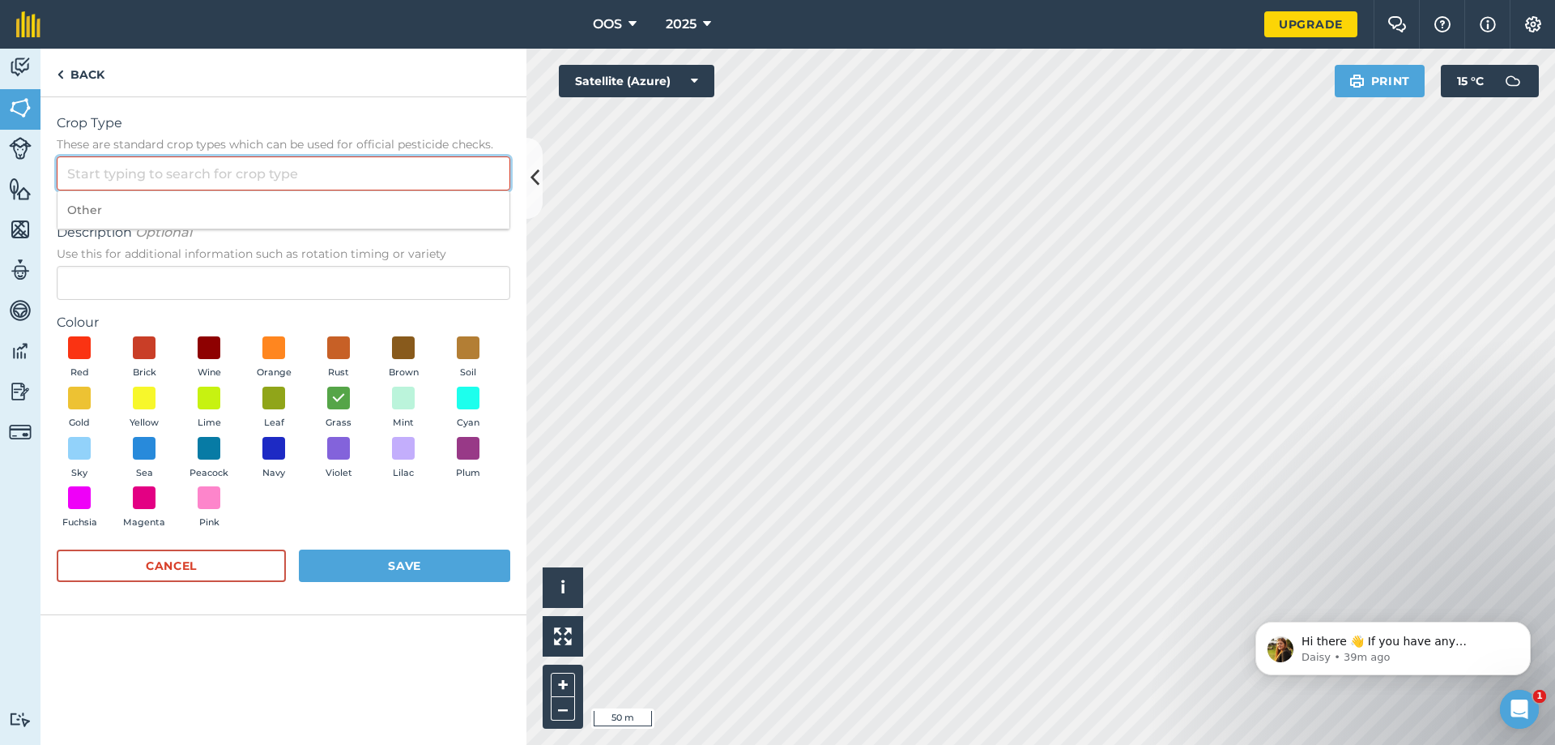
click at [233, 173] on input "Crop Type These are standard crop types which can be used for official pesticid…" at bounding box center [284, 173] width 454 height 34
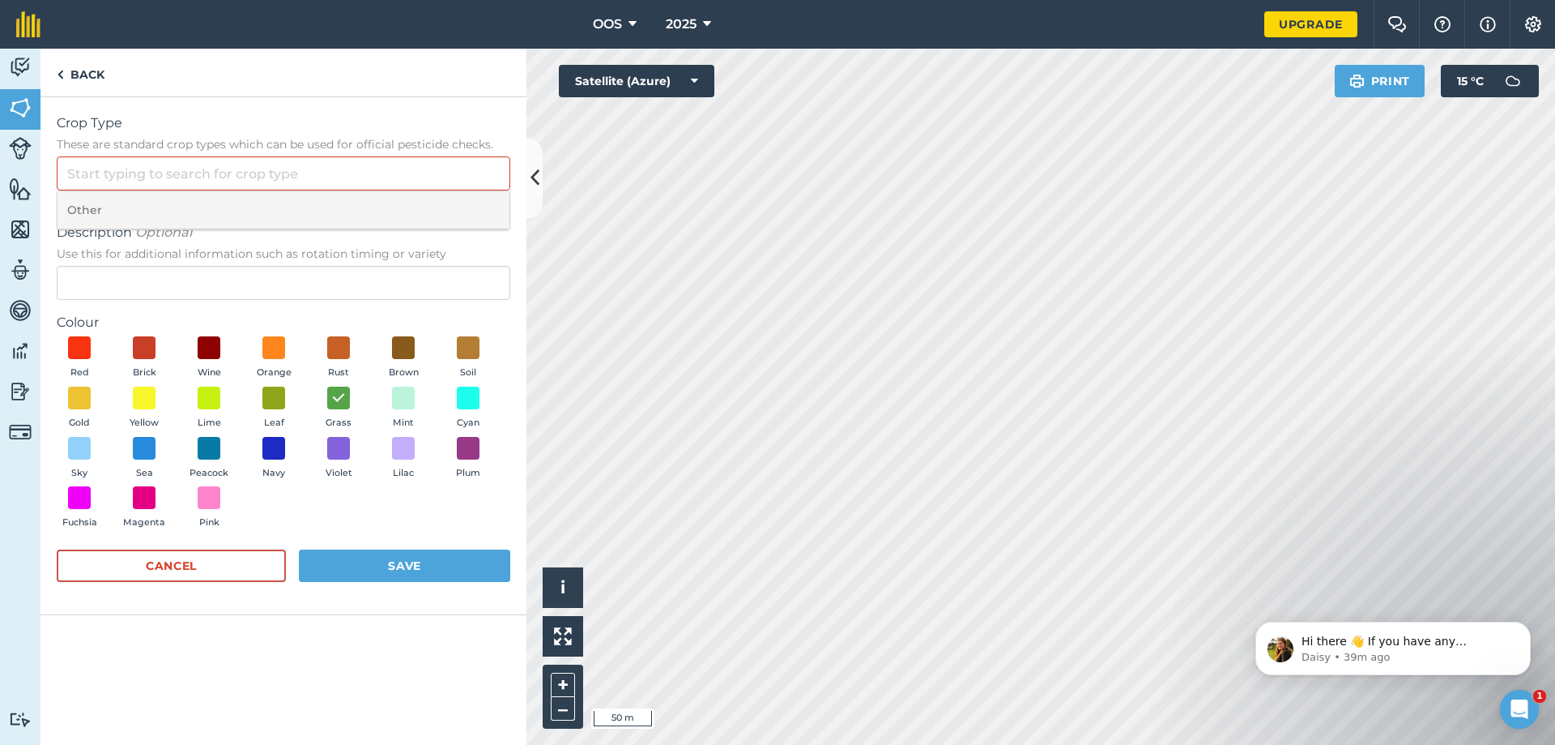
click at [224, 210] on li "Other" at bounding box center [284, 210] width 452 height 38
type input "Other"
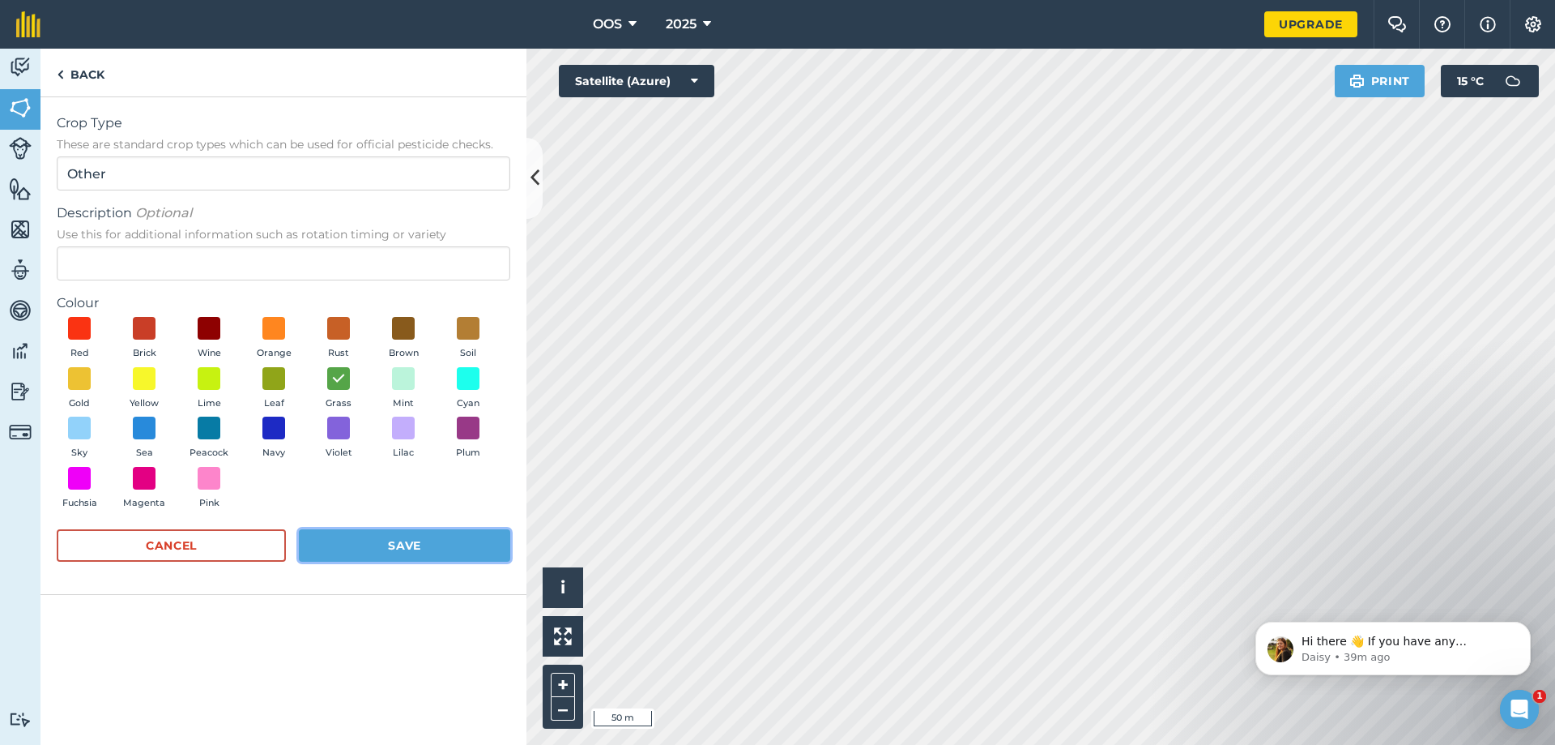
click at [350, 547] on button "Save" at bounding box center [404, 545] width 211 height 32
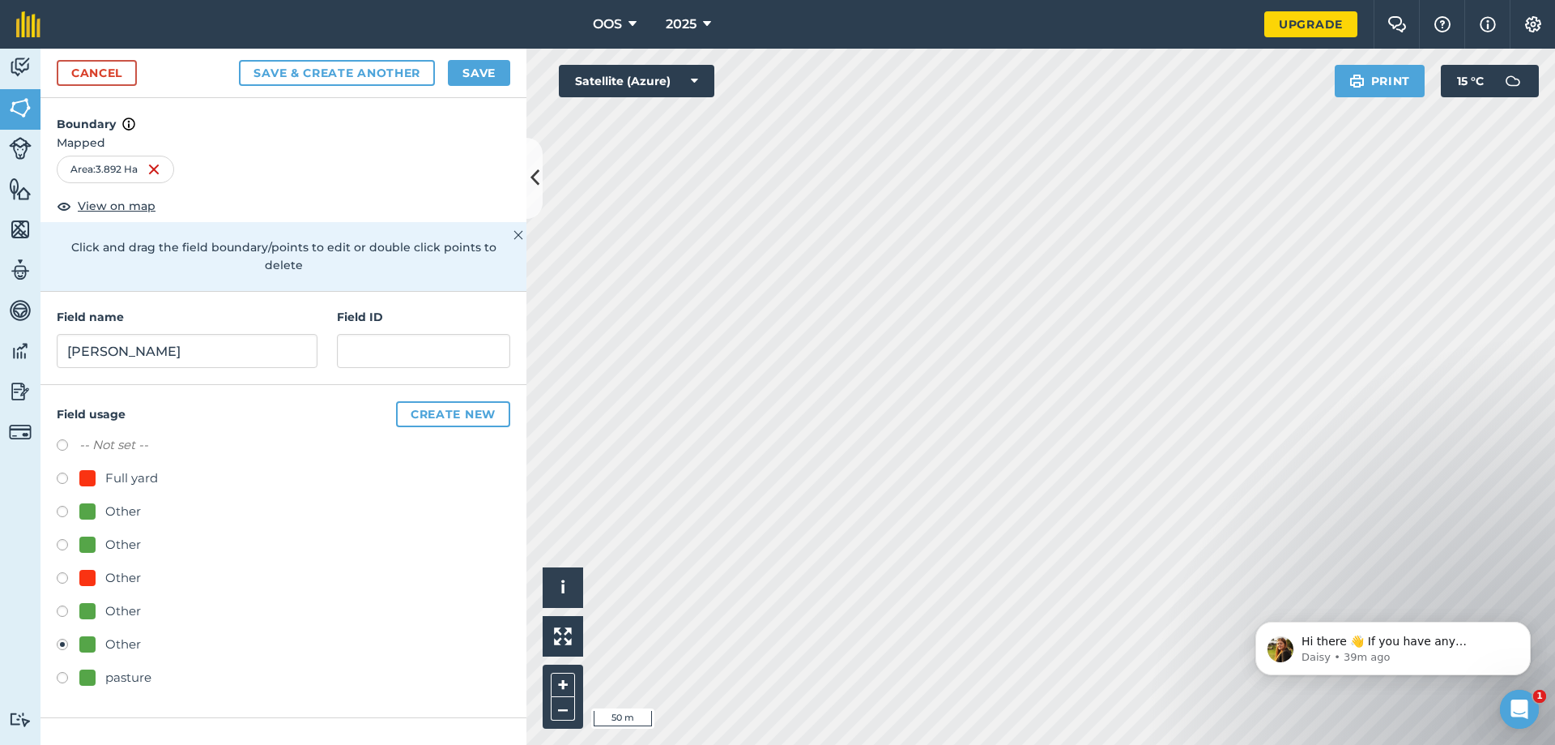
click at [70, 672] on label at bounding box center [68, 680] width 23 height 16
radio input "true"
click at [465, 70] on button "Save" at bounding box center [479, 73] width 62 height 26
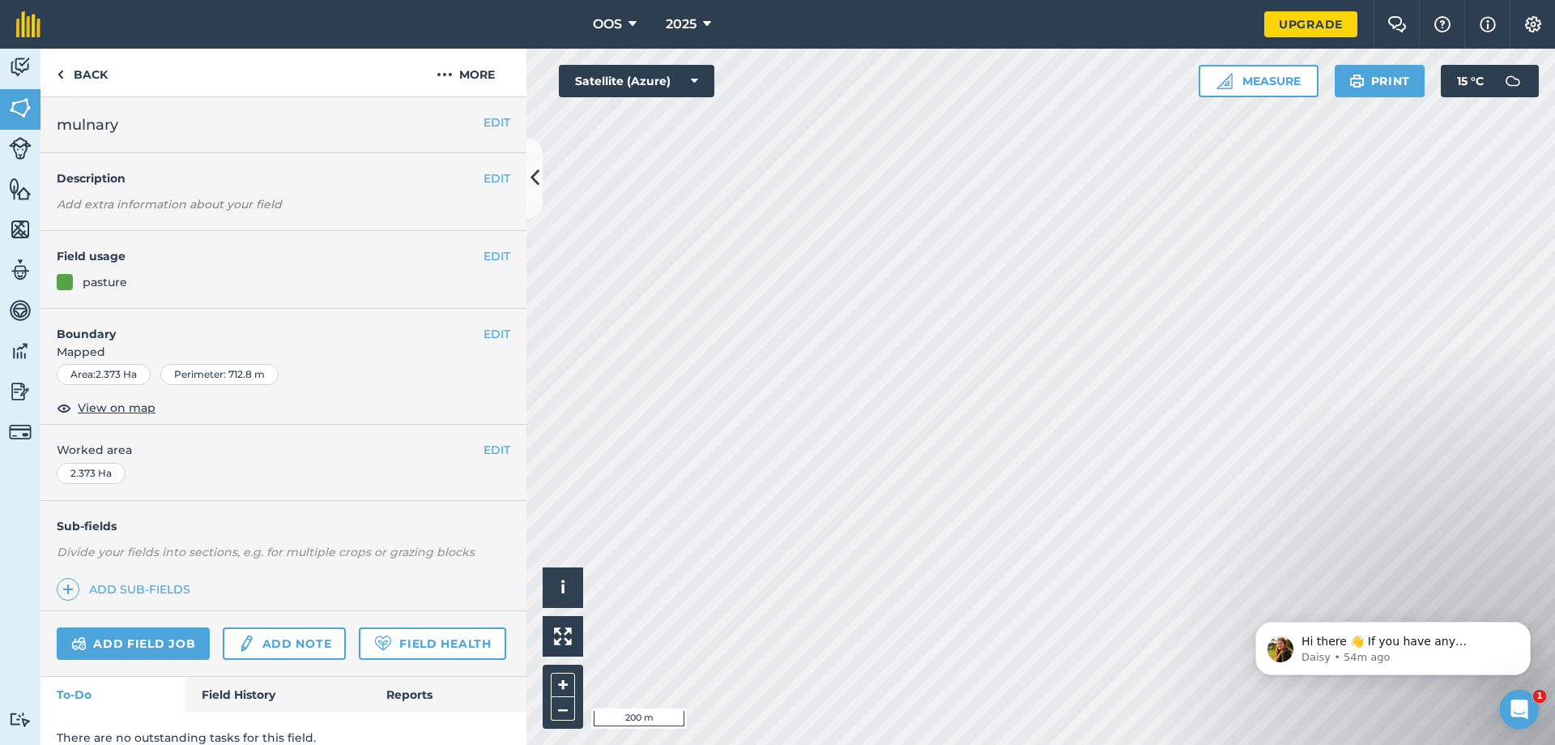
click at [77, 471] on div "2.373 Ha" at bounding box center [91, 473] width 69 height 21
click at [104, 471] on div "2.373 Ha" at bounding box center [91, 473] width 69 height 21
click at [203, 450] on span "Worked area" at bounding box center [284, 450] width 454 height 18
click at [488, 452] on button "EDIT" at bounding box center [497, 450] width 27 height 18
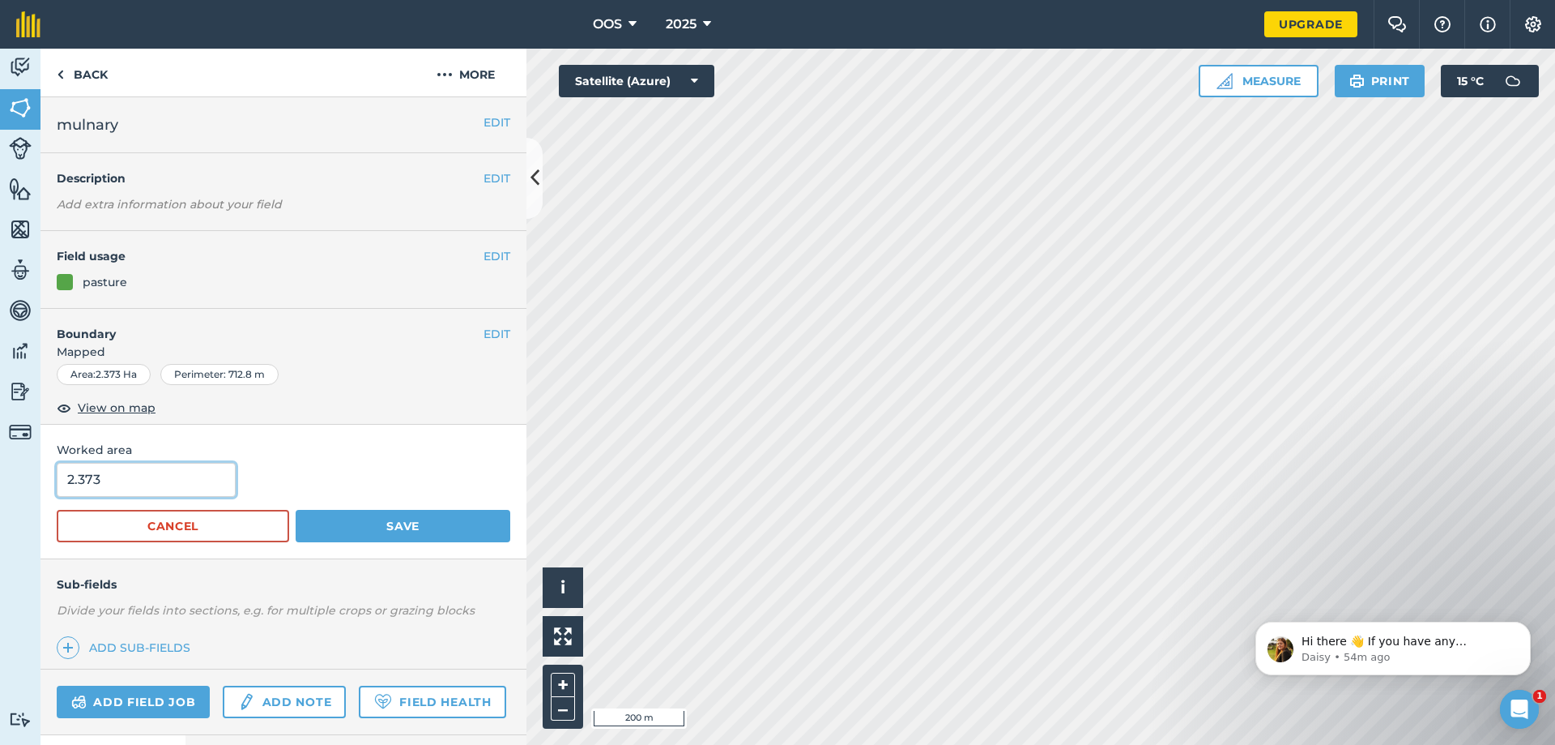
click at [195, 485] on input "2.373" at bounding box center [146, 480] width 179 height 34
click at [313, 459] on span "Worked area" at bounding box center [284, 450] width 454 height 18
click at [58, 73] on img at bounding box center [60, 74] width 7 height 19
click at [60, 73] on img at bounding box center [60, 74] width 7 height 19
